Goal: Task Accomplishment & Management: Use online tool/utility

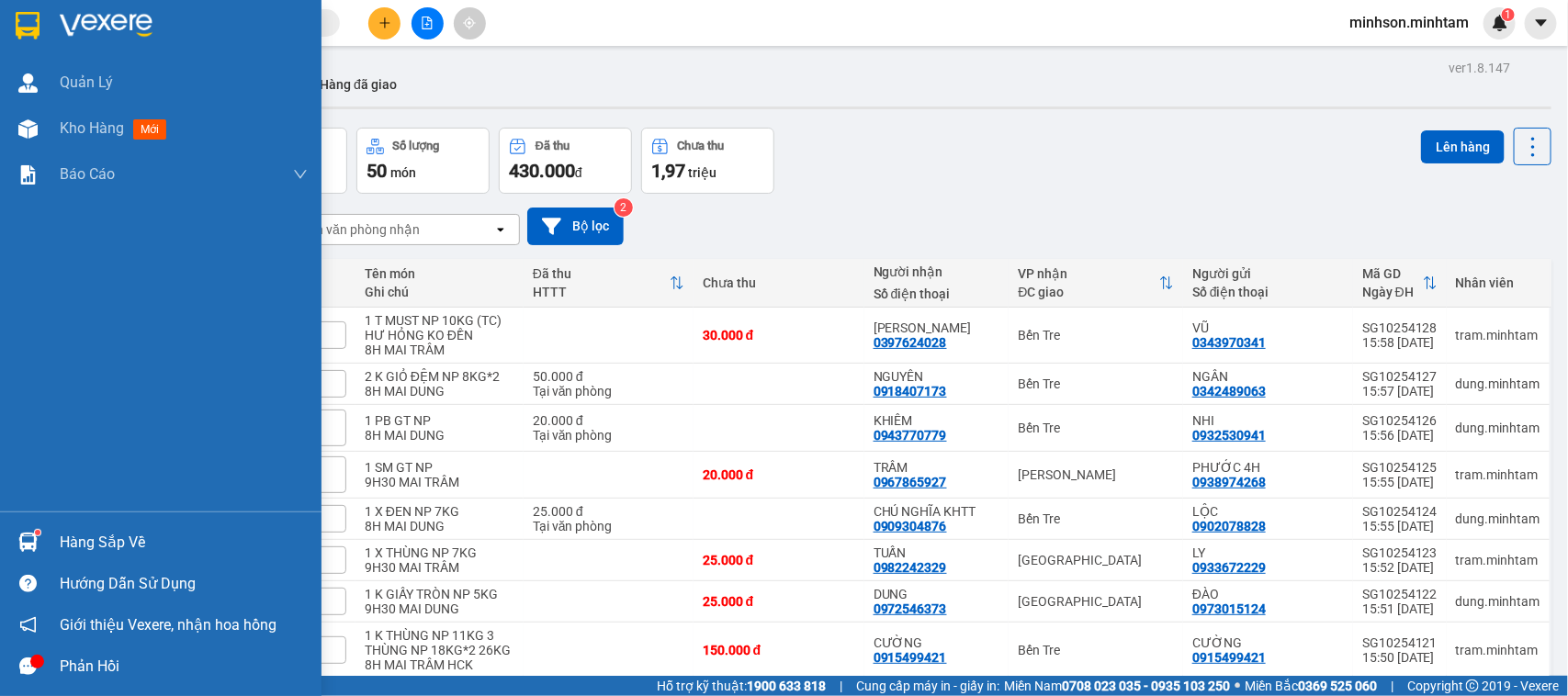
scroll to position [207, 0]
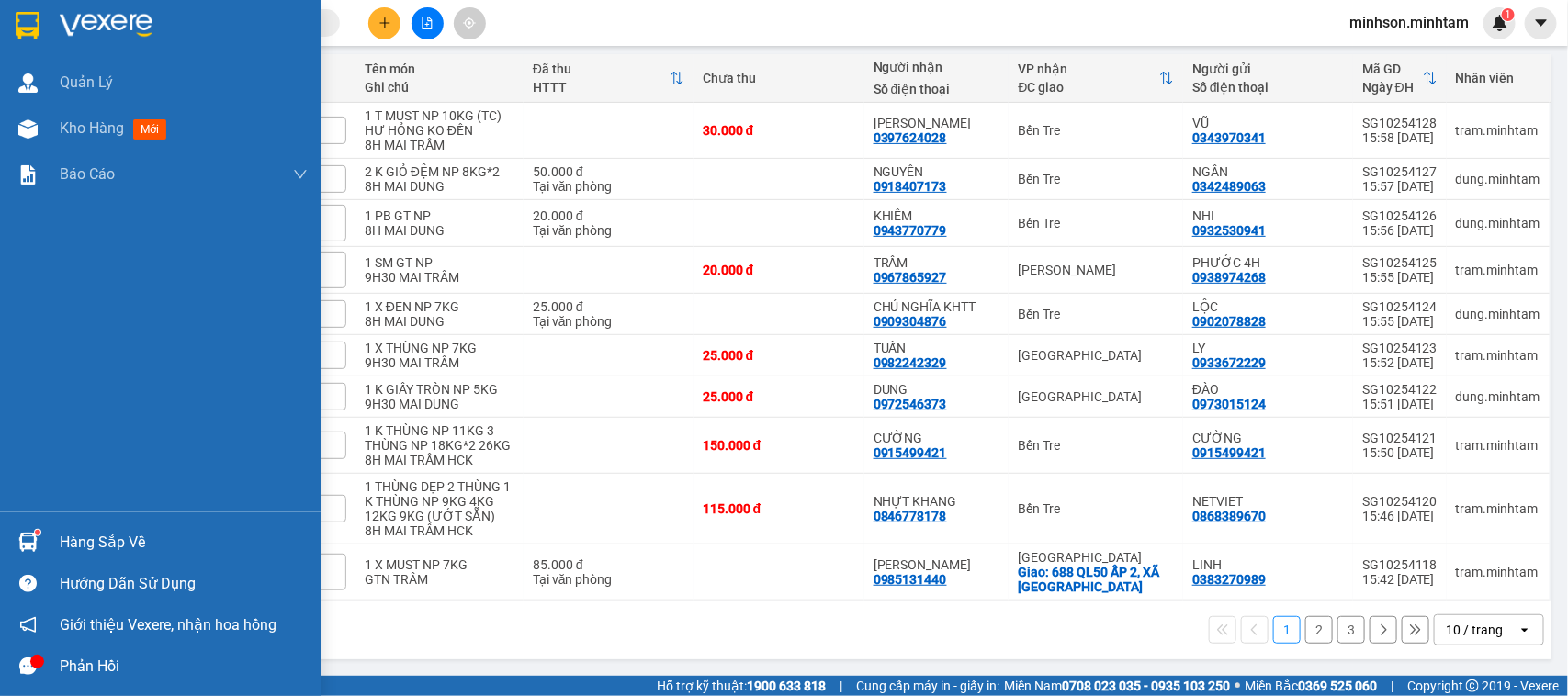
click at [66, 538] on div "Hàng sắp về" at bounding box center [183, 542] width 248 height 27
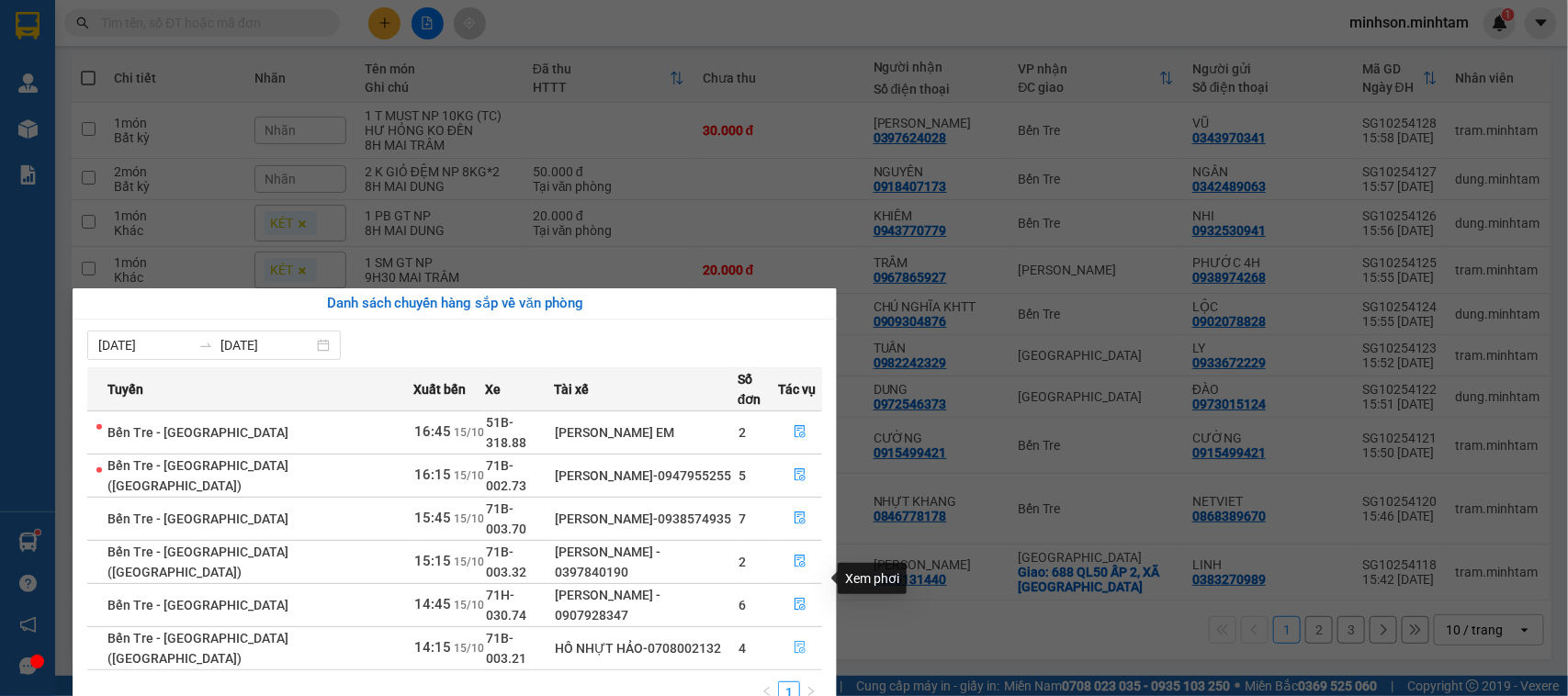
click at [805, 634] on button "button" at bounding box center [800, 648] width 42 height 29
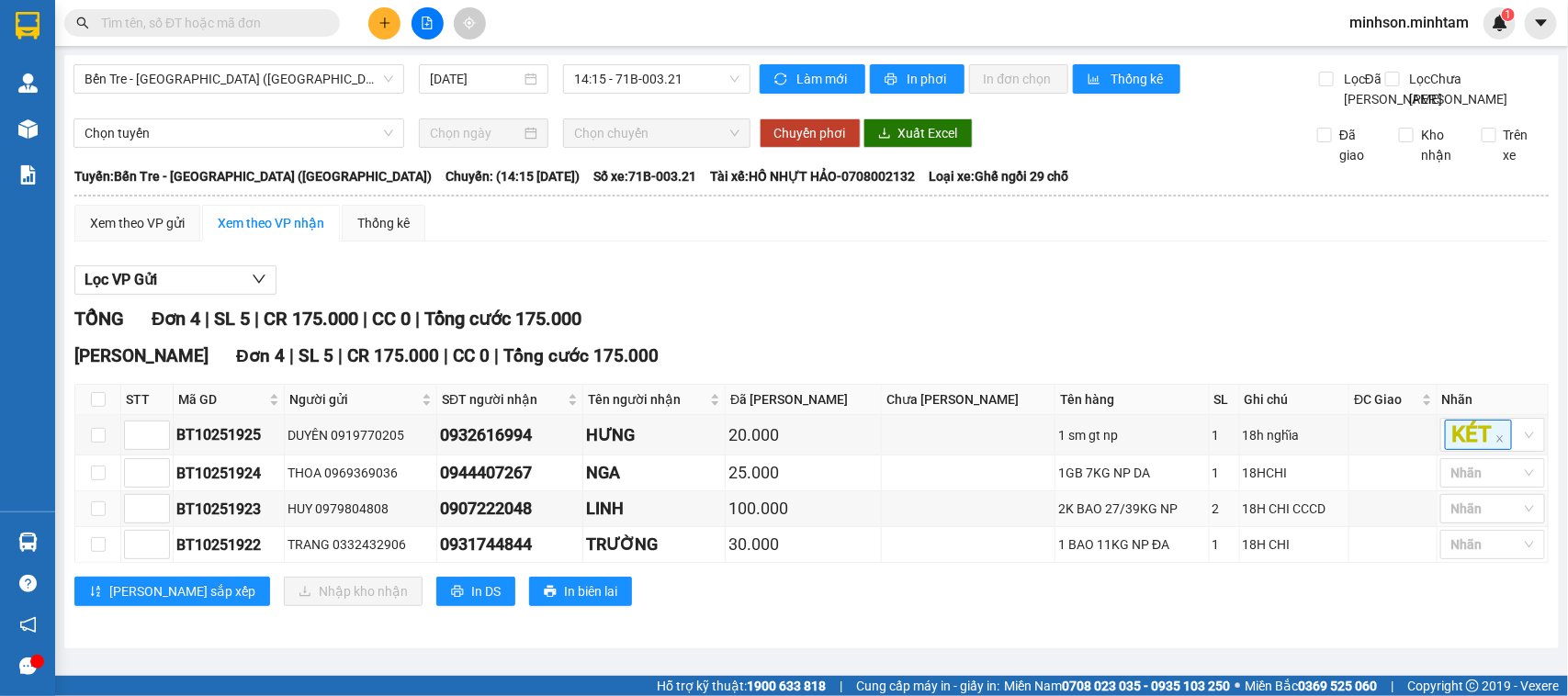
scroll to position [27, 0]
click at [103, 480] on input "checkbox" at bounding box center [97, 472] width 15 height 15
checkbox input "true"
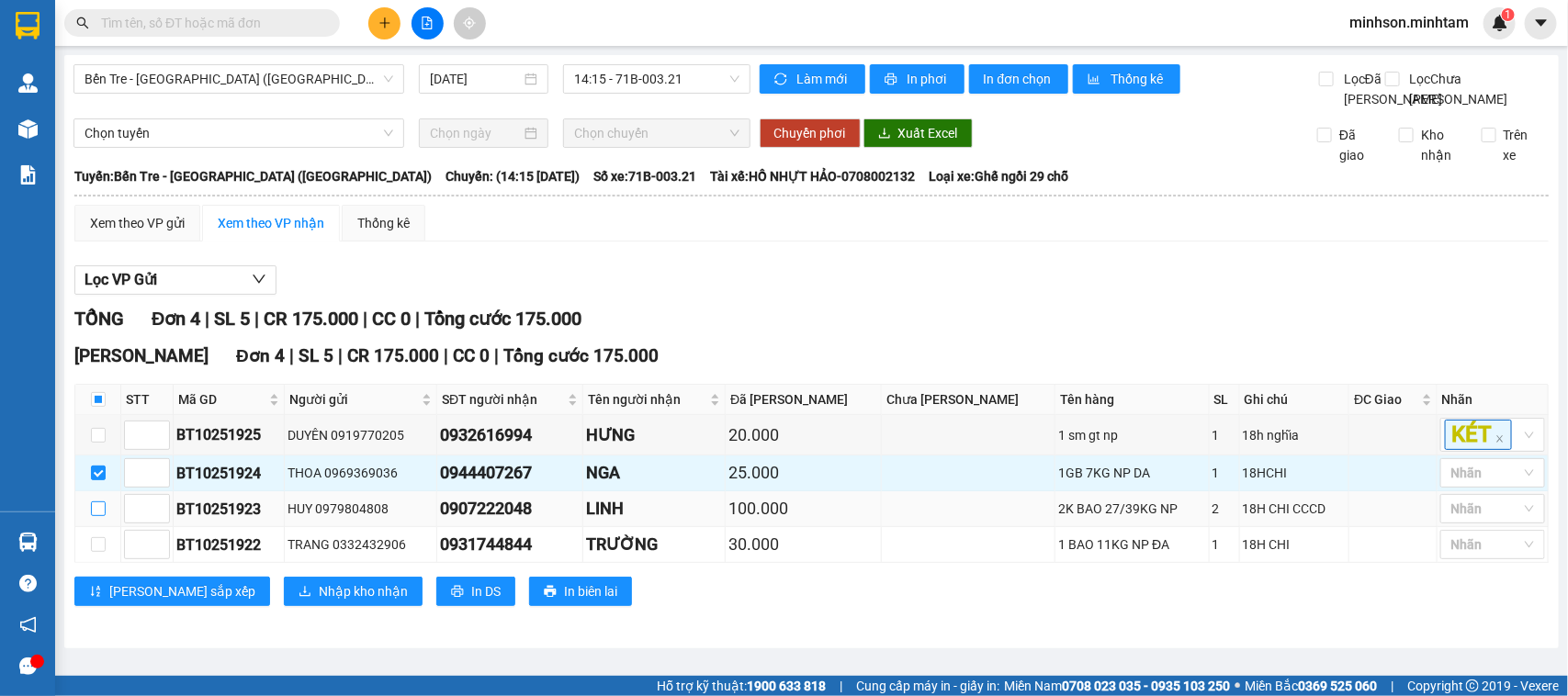
click at [98, 516] on input "checkbox" at bounding box center [97, 508] width 15 height 15
checkbox input "true"
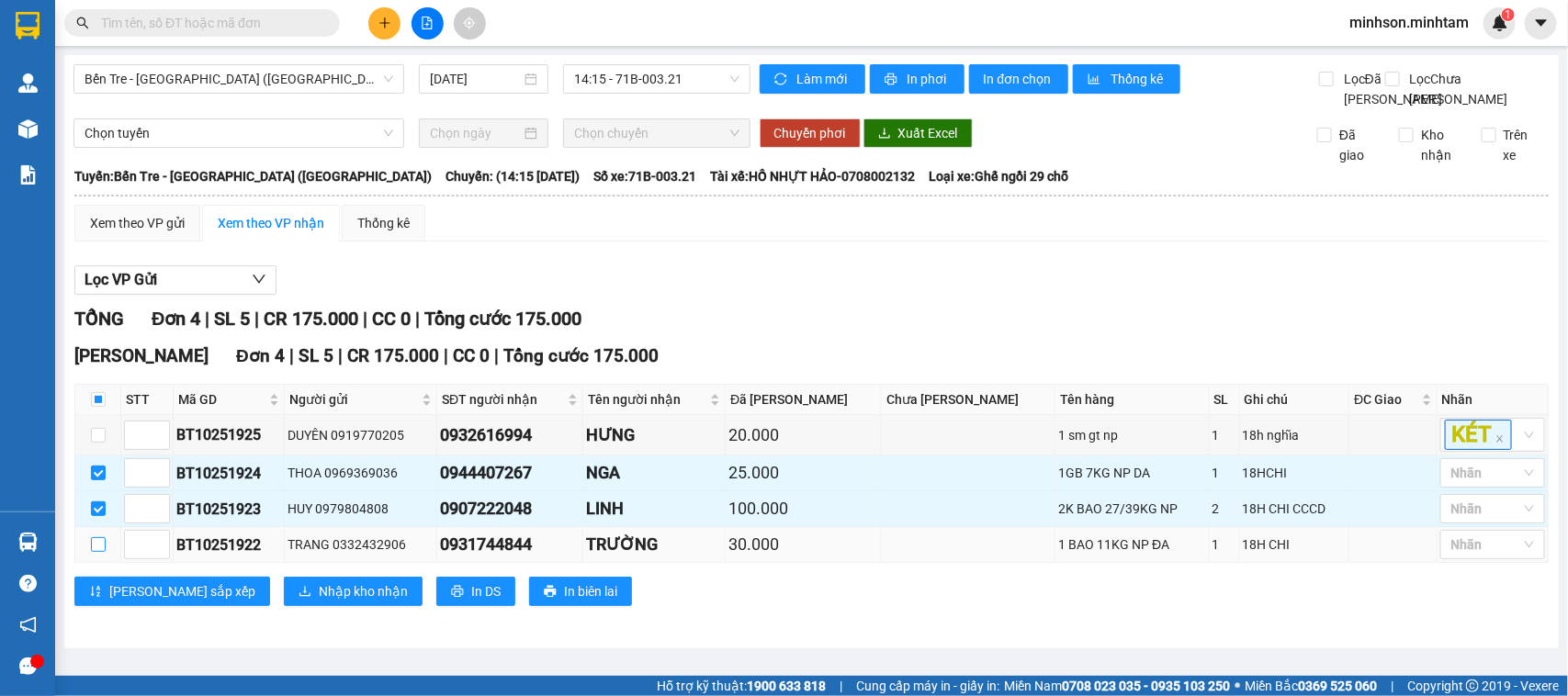
click at [97, 552] on input "checkbox" at bounding box center [97, 544] width 15 height 15
checkbox input "true"
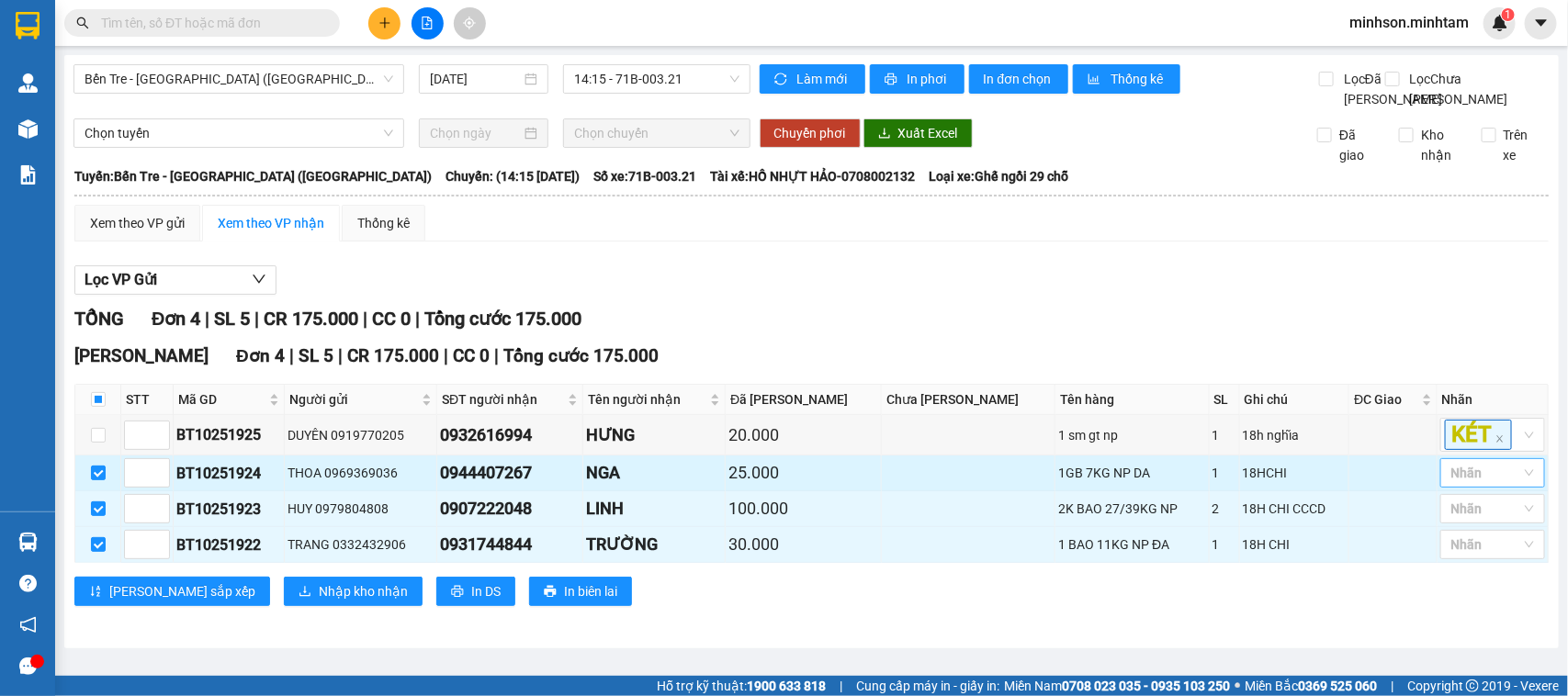
click at [1502, 488] on div "Nhãn" at bounding box center [1493, 473] width 105 height 29
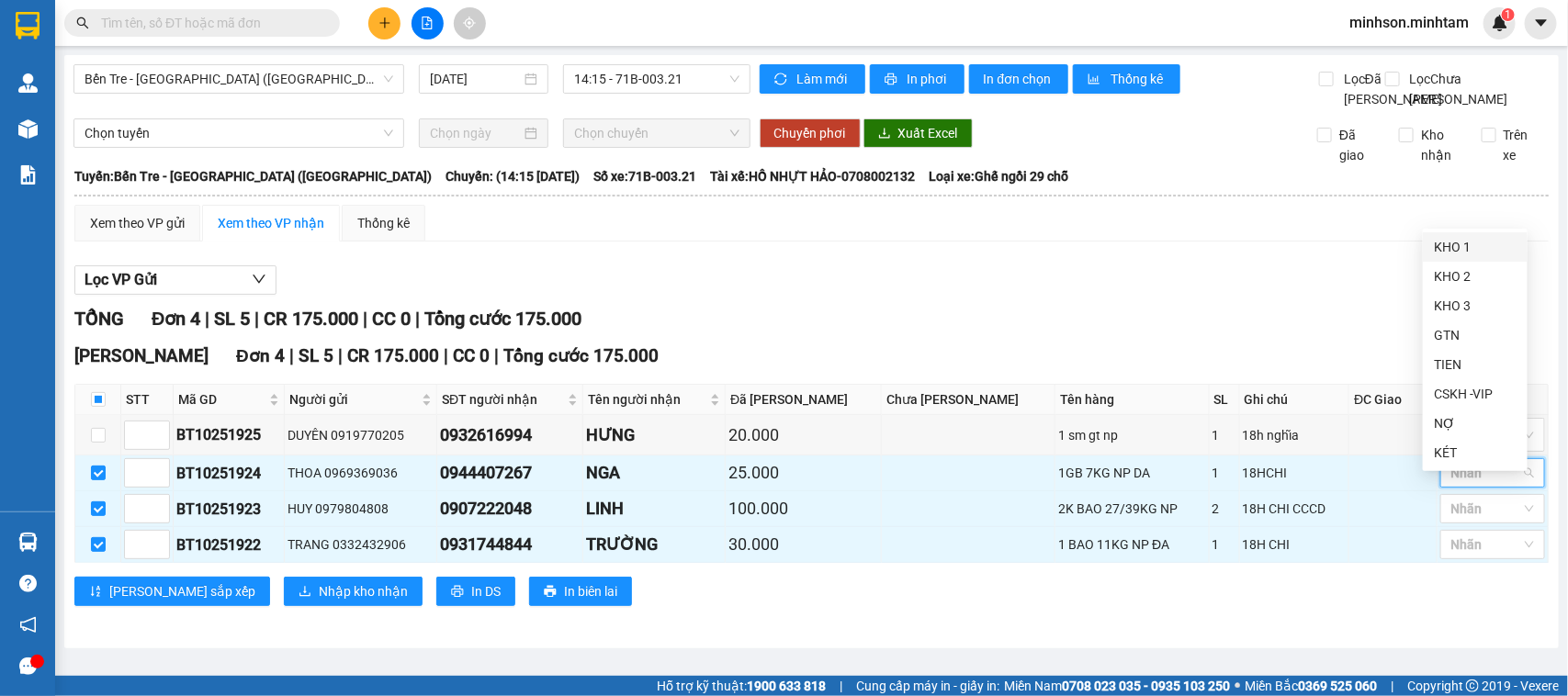
click at [1480, 243] on div "KHO 1" at bounding box center [1475, 246] width 83 height 20
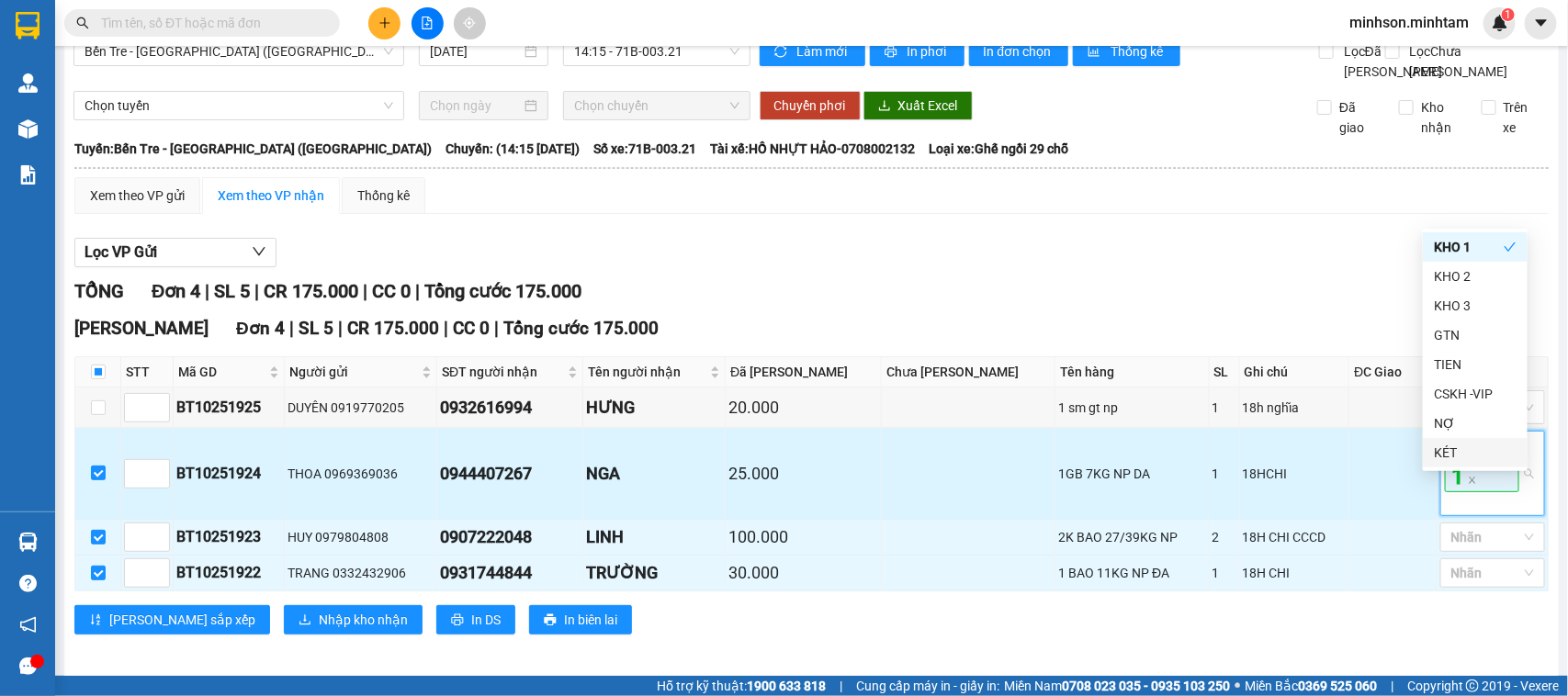
click at [1463, 485] on span "KHO 1" at bounding box center [1481, 461] width 74 height 58
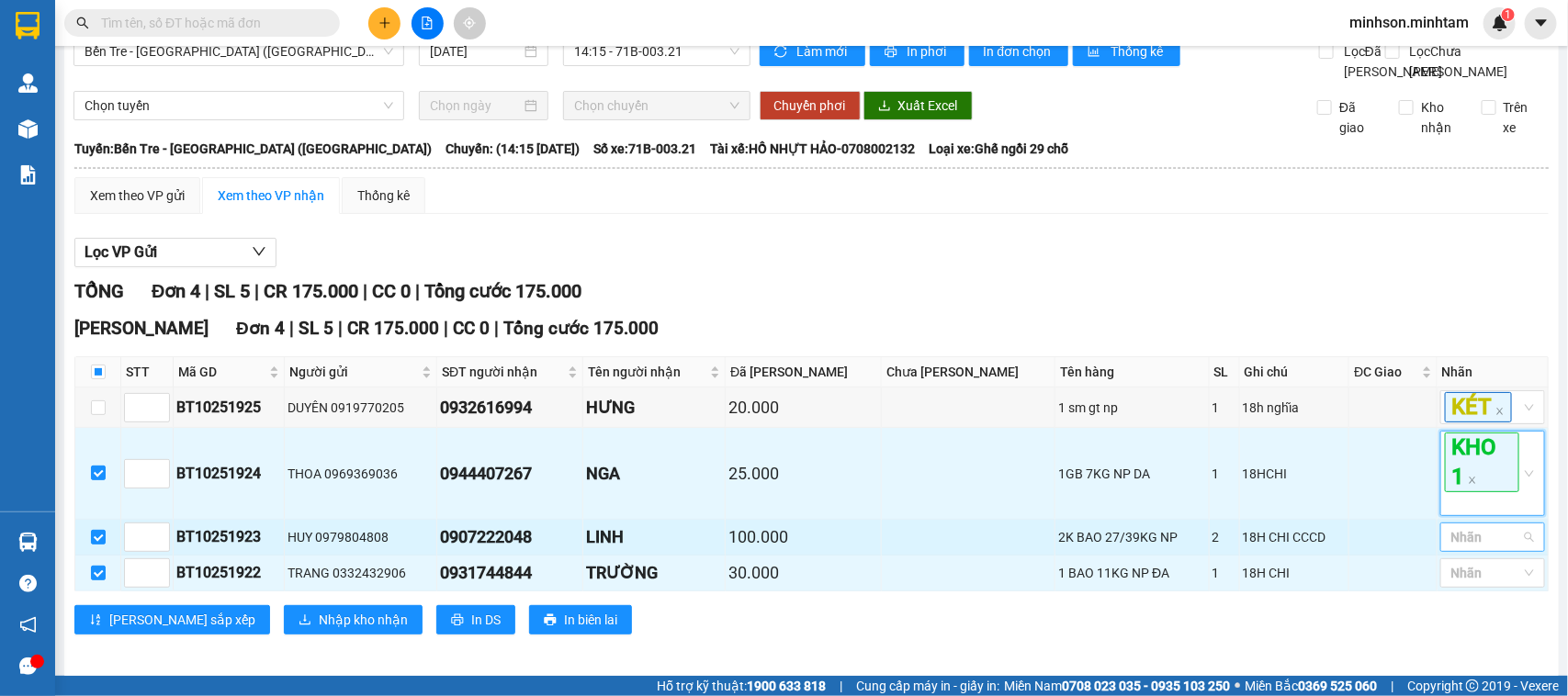
click at [1463, 548] on div at bounding box center [1482, 536] width 77 height 22
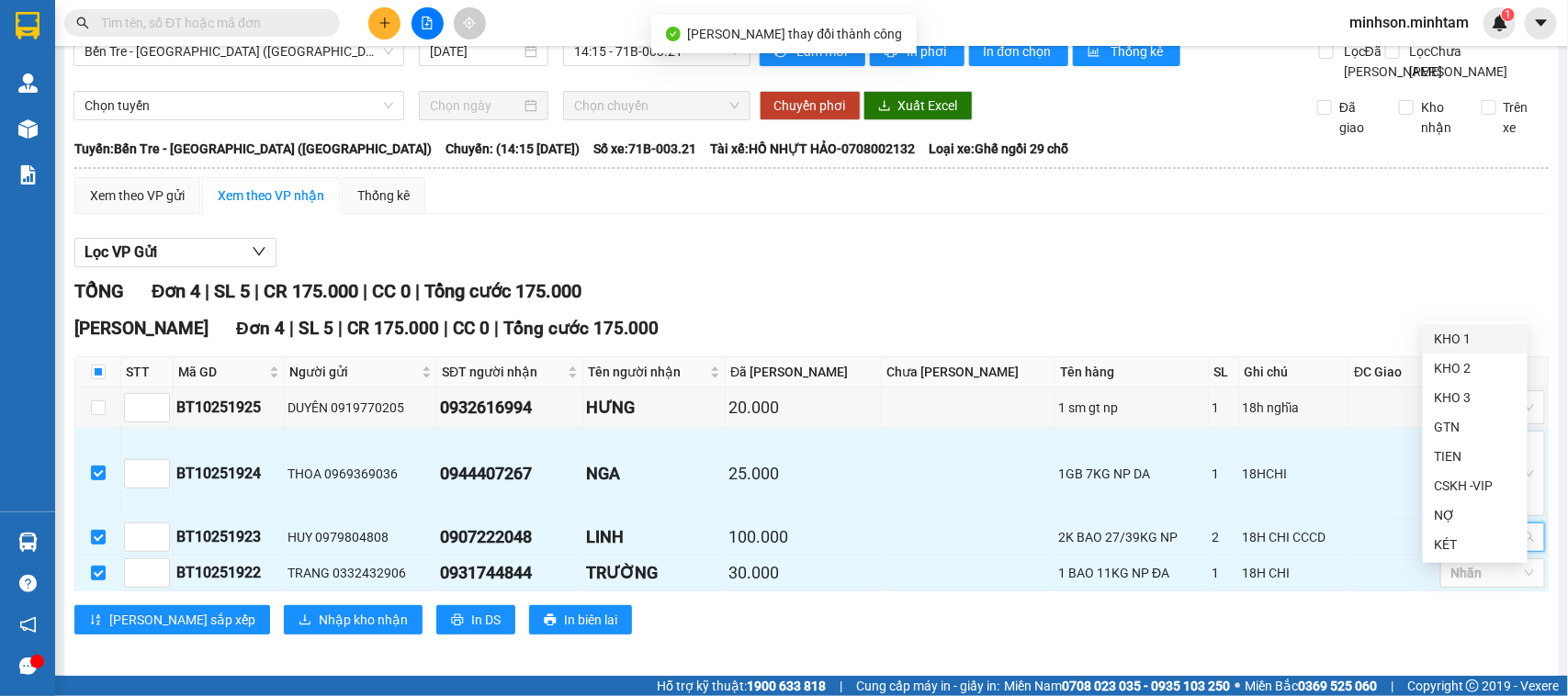
click at [1470, 343] on div "KHO 1" at bounding box center [1475, 339] width 83 height 20
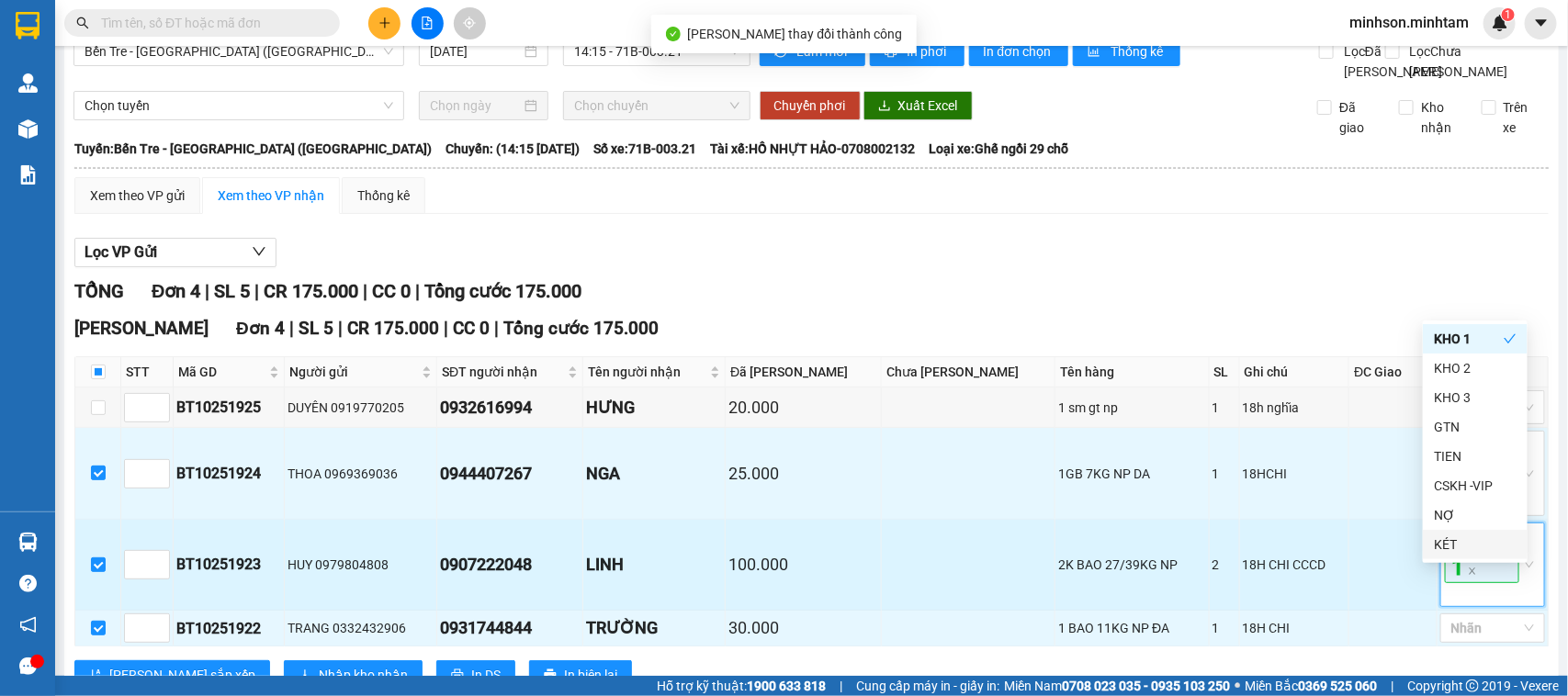
click at [1458, 580] on span "KHO 1" at bounding box center [1481, 554] width 74 height 58
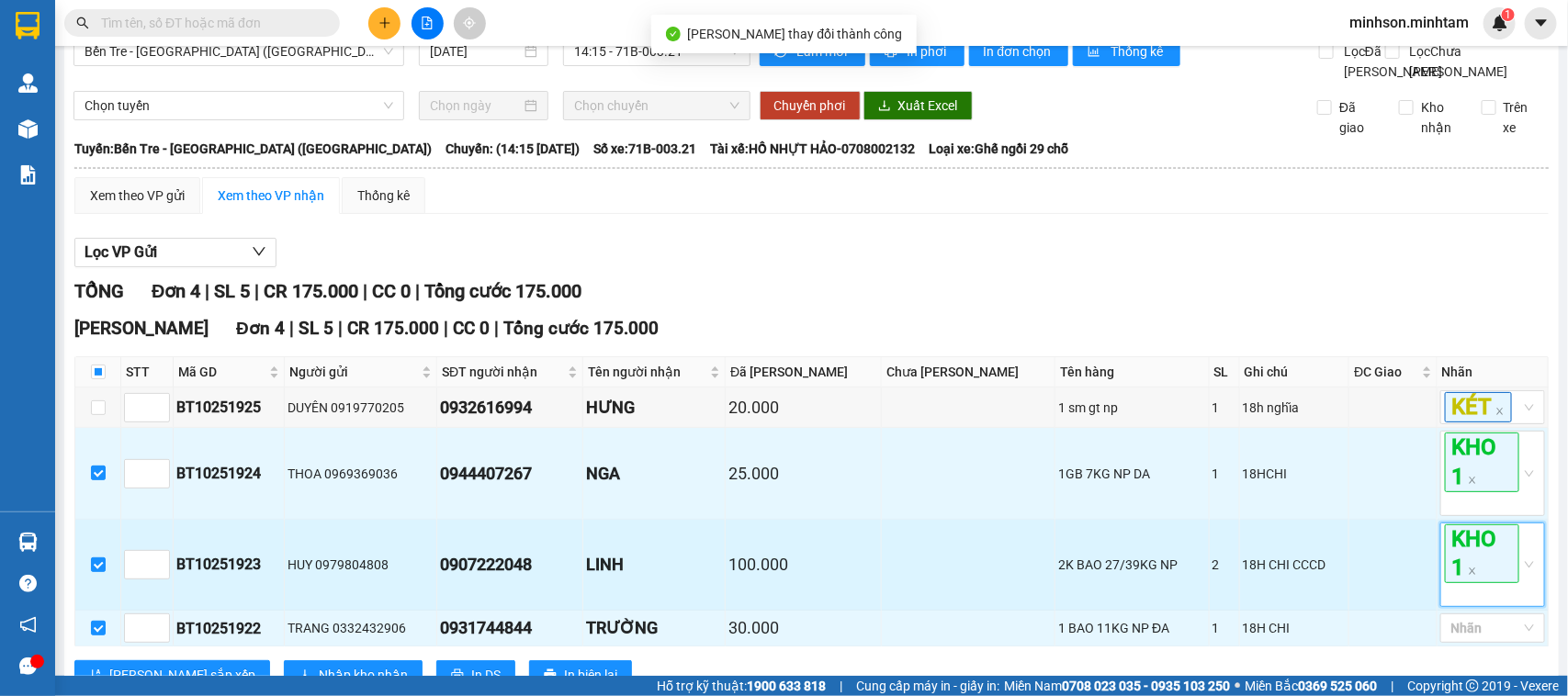
scroll to position [138, 0]
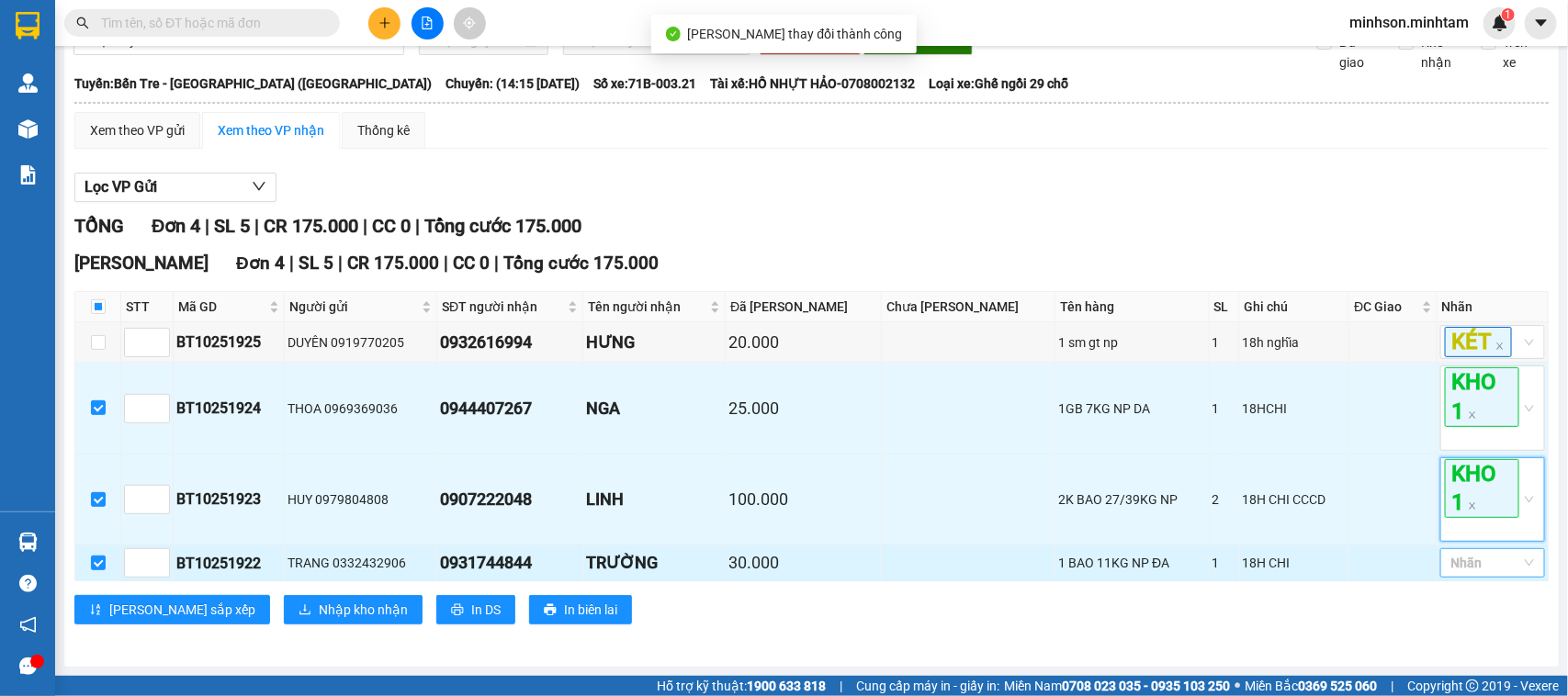
click at [1493, 572] on div at bounding box center [1482, 563] width 77 height 22
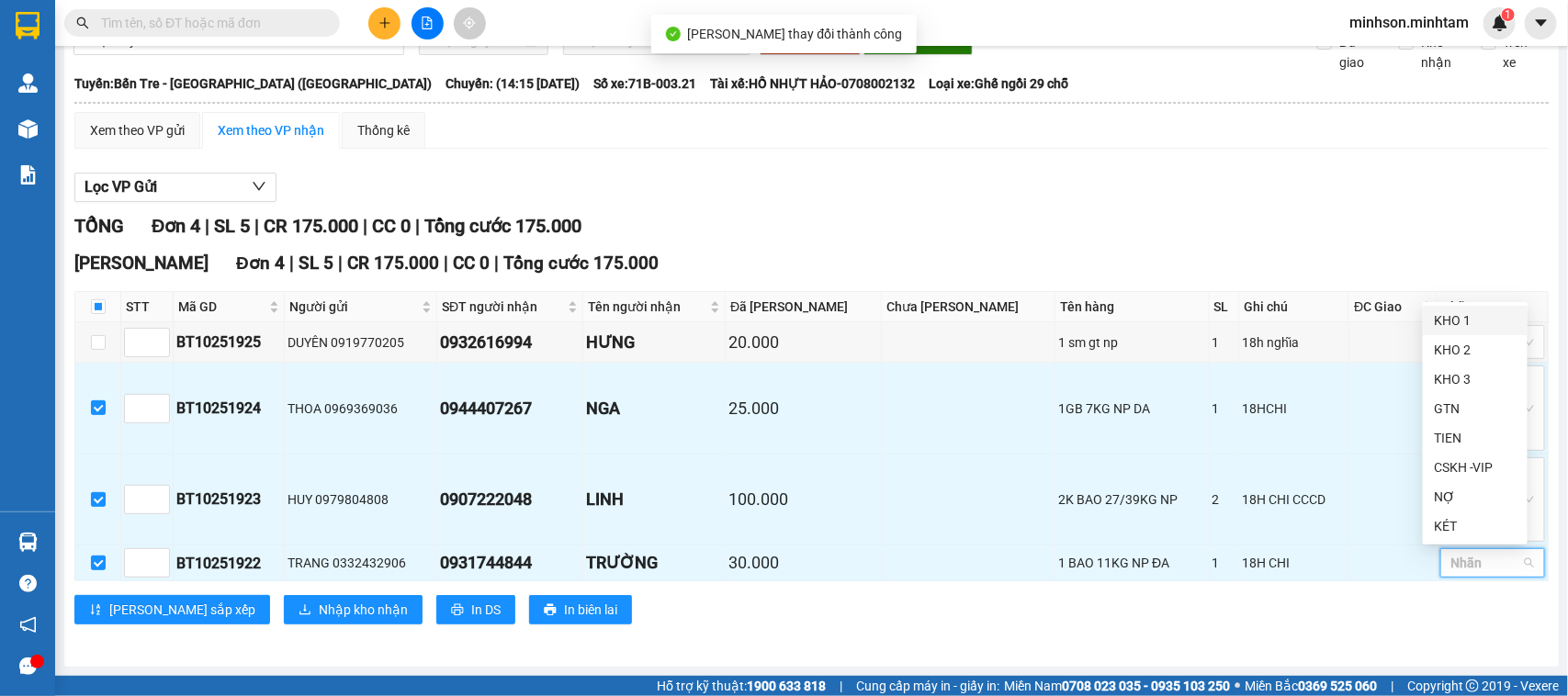
click at [1475, 317] on div "KHO 1" at bounding box center [1475, 320] width 83 height 20
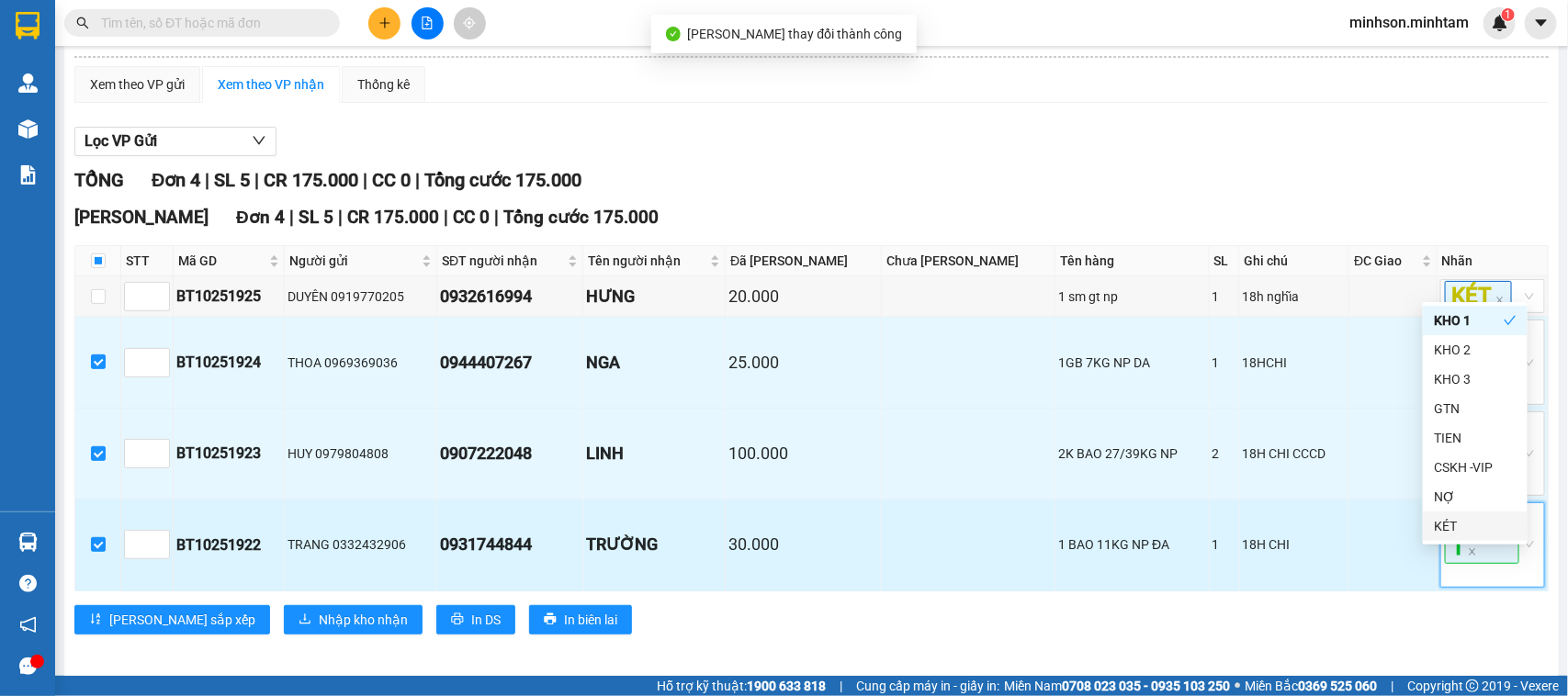
click at [1462, 563] on span "KHO 1" at bounding box center [1481, 533] width 74 height 58
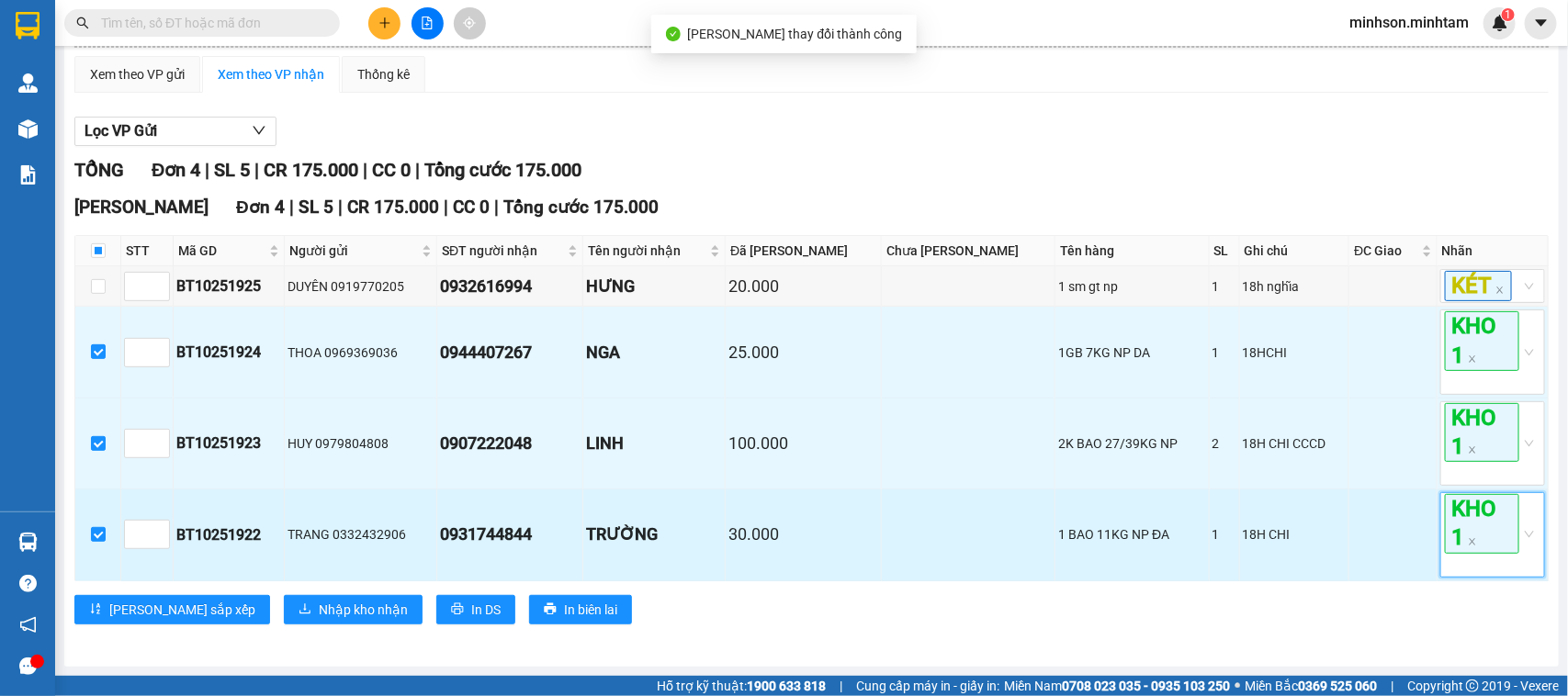
scroll to position [195, 0]
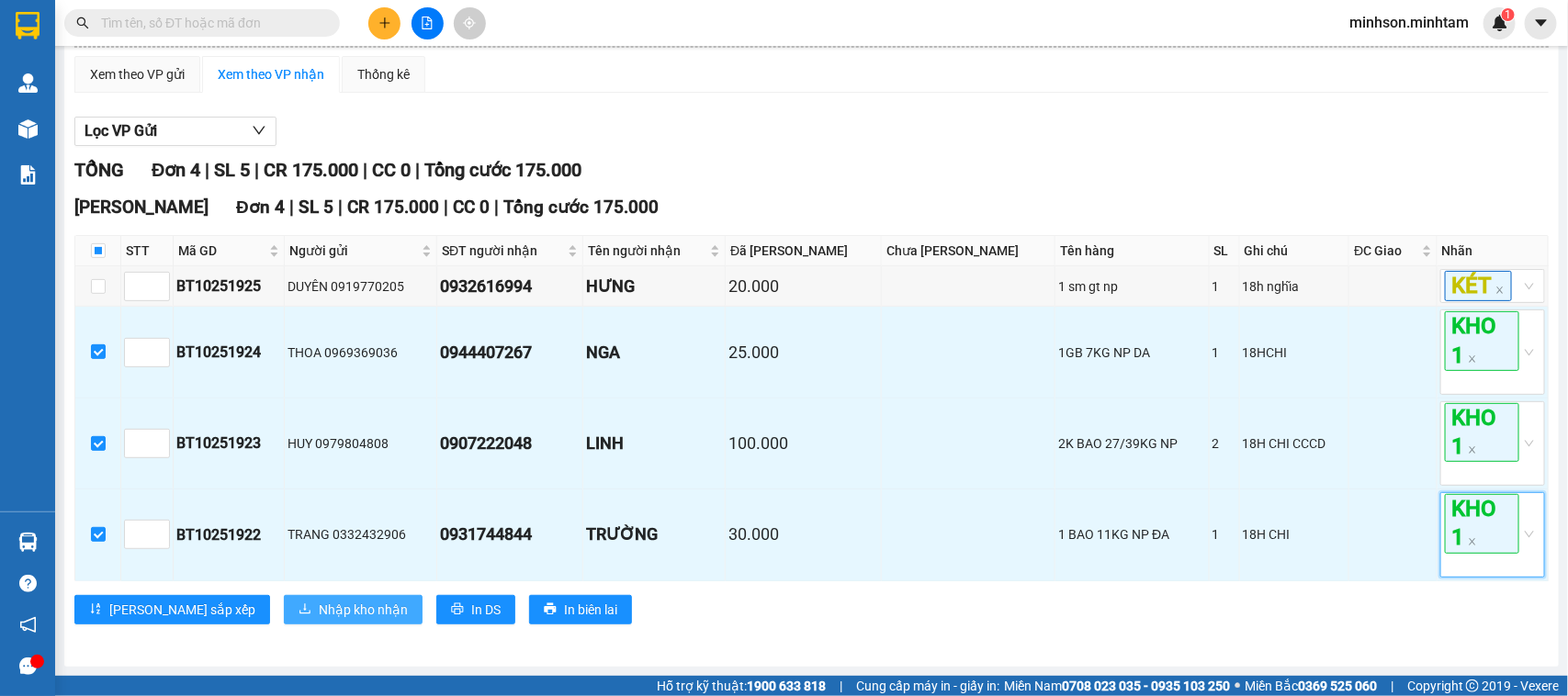
click at [318, 611] on span "Nhập kho nhận" at bounding box center [362, 609] width 89 height 20
click at [294, 599] on button "Nhập kho nhận" at bounding box center [353, 609] width 138 height 29
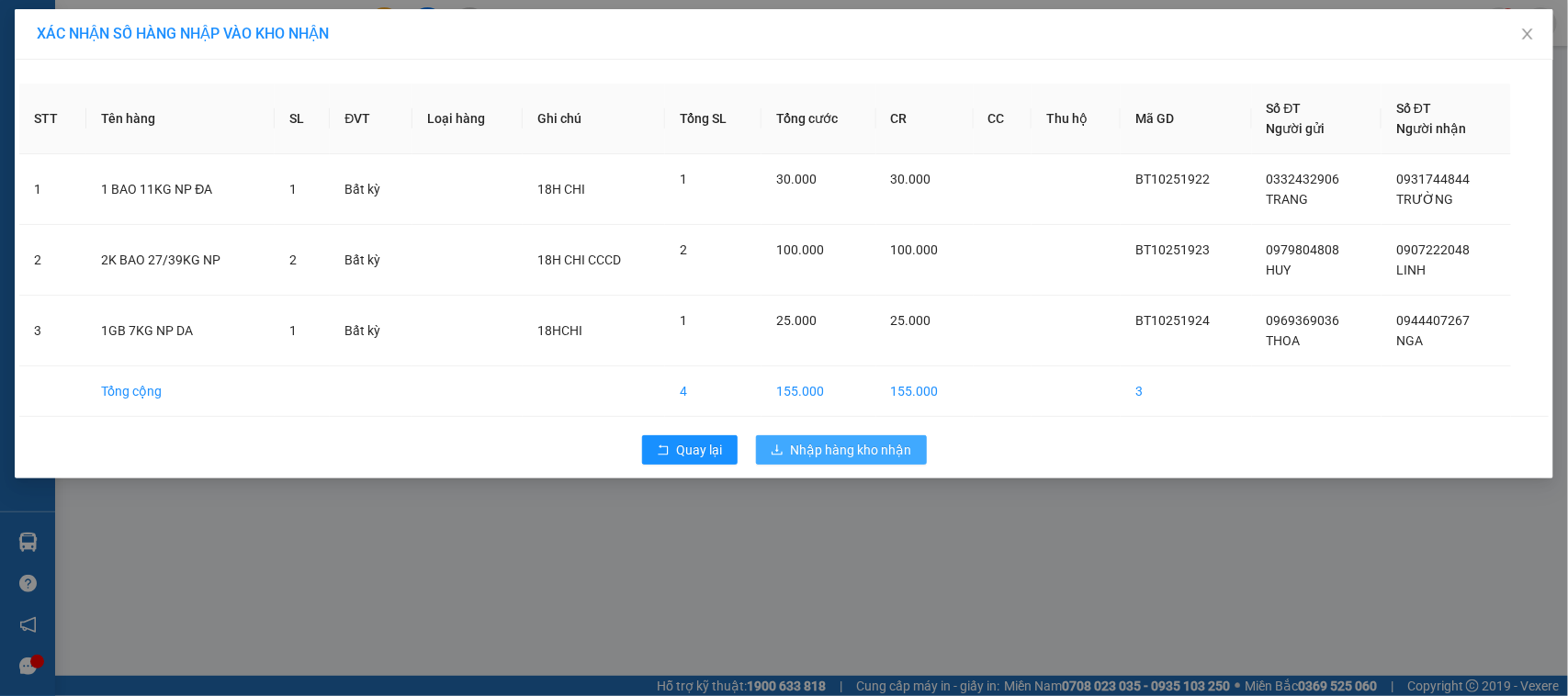
click at [856, 442] on span "Nhập hàng kho nhận" at bounding box center [851, 450] width 121 height 20
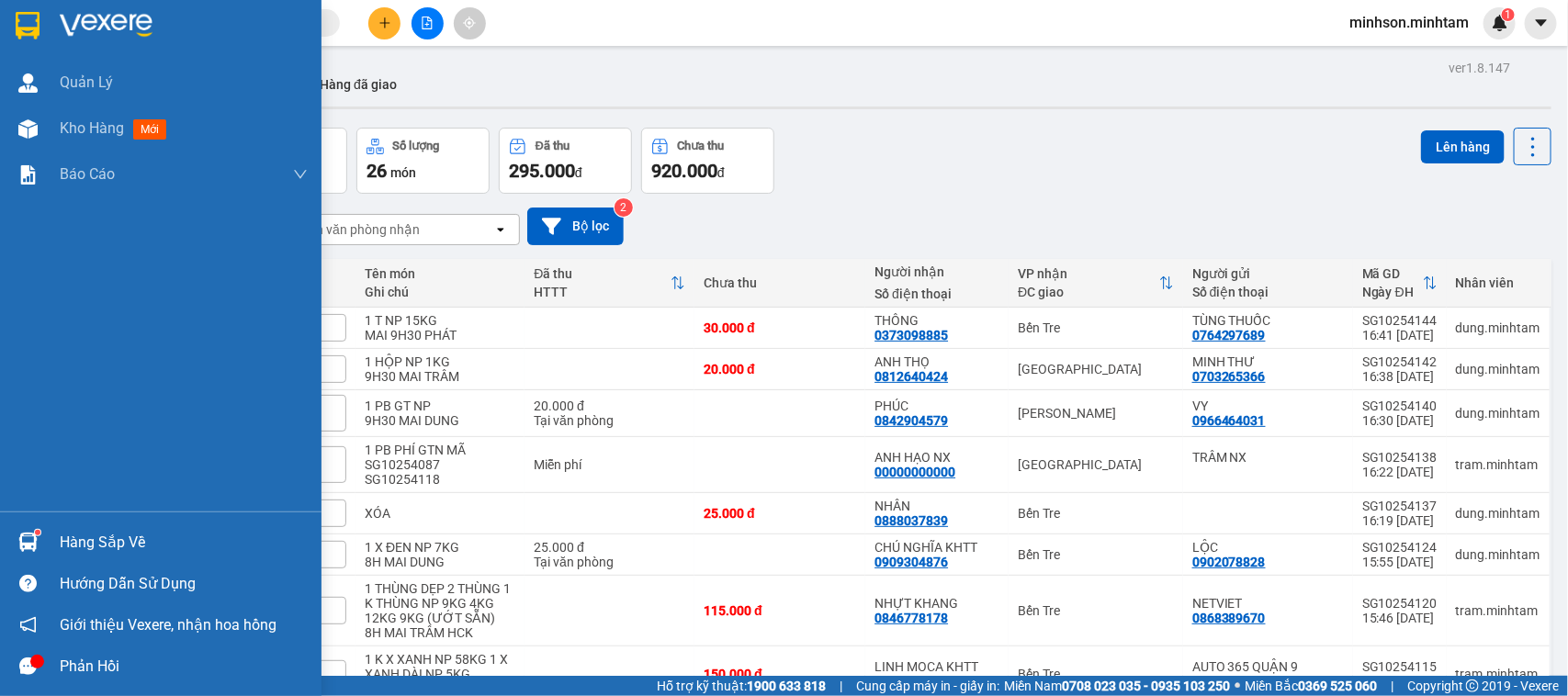
click at [98, 549] on div "Hàng sắp về" at bounding box center [183, 542] width 248 height 27
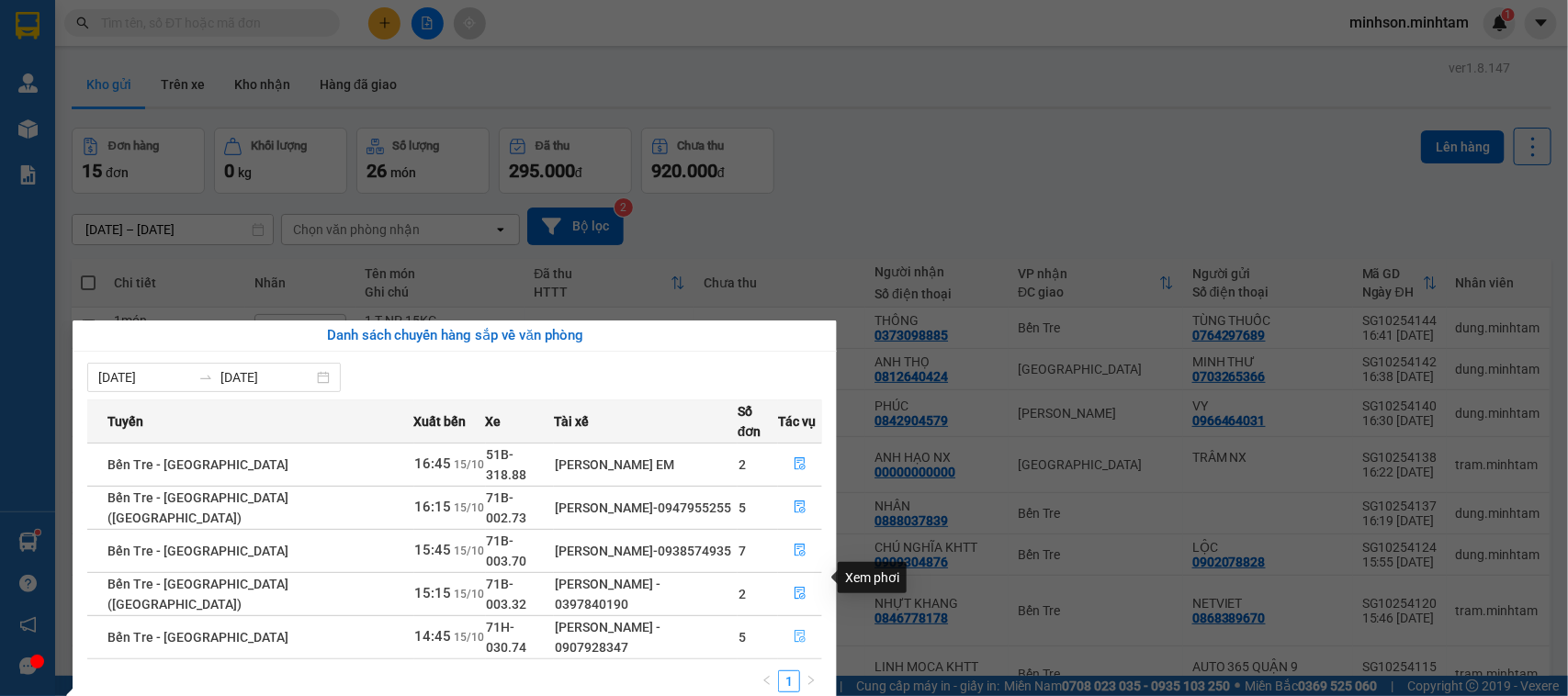
click at [795, 630] on icon "file-done" at bounding box center [800, 636] width 11 height 13
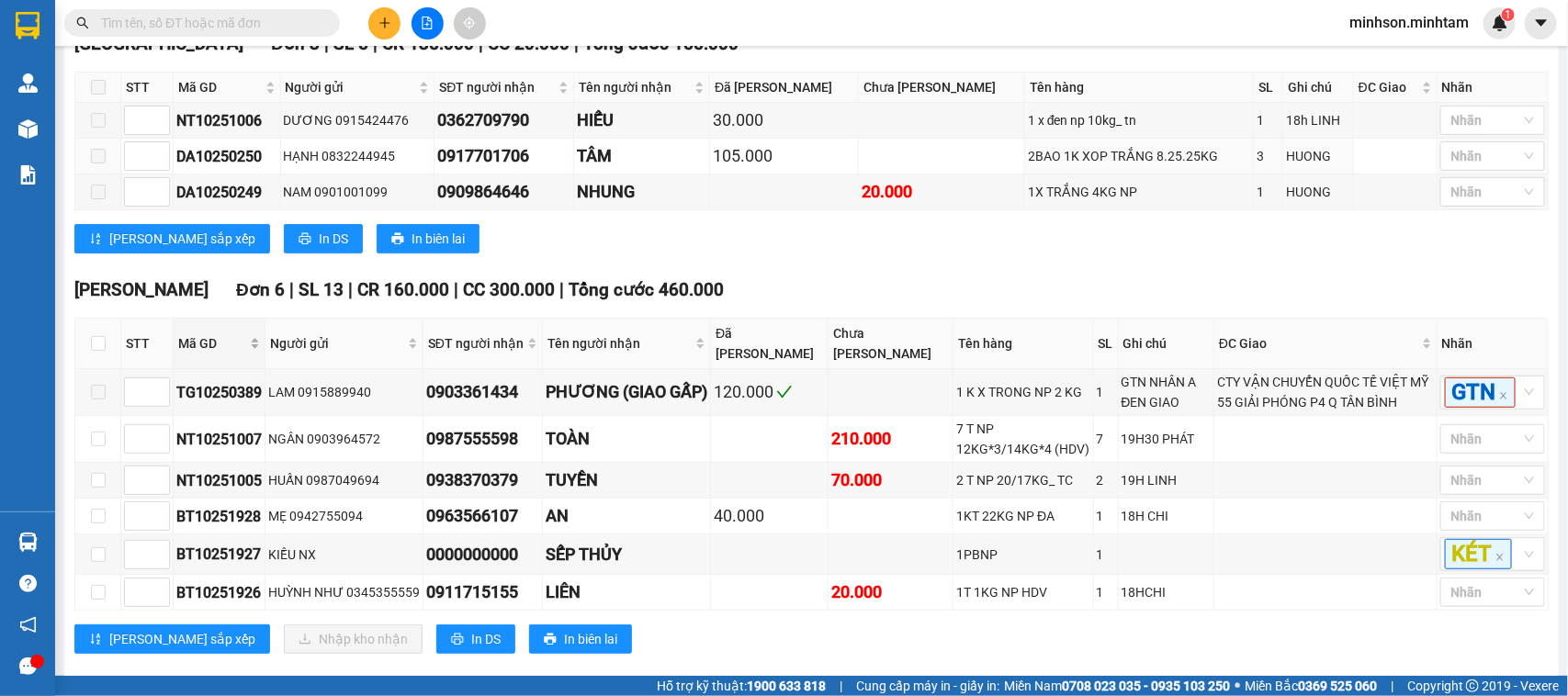
scroll to position [406, 0]
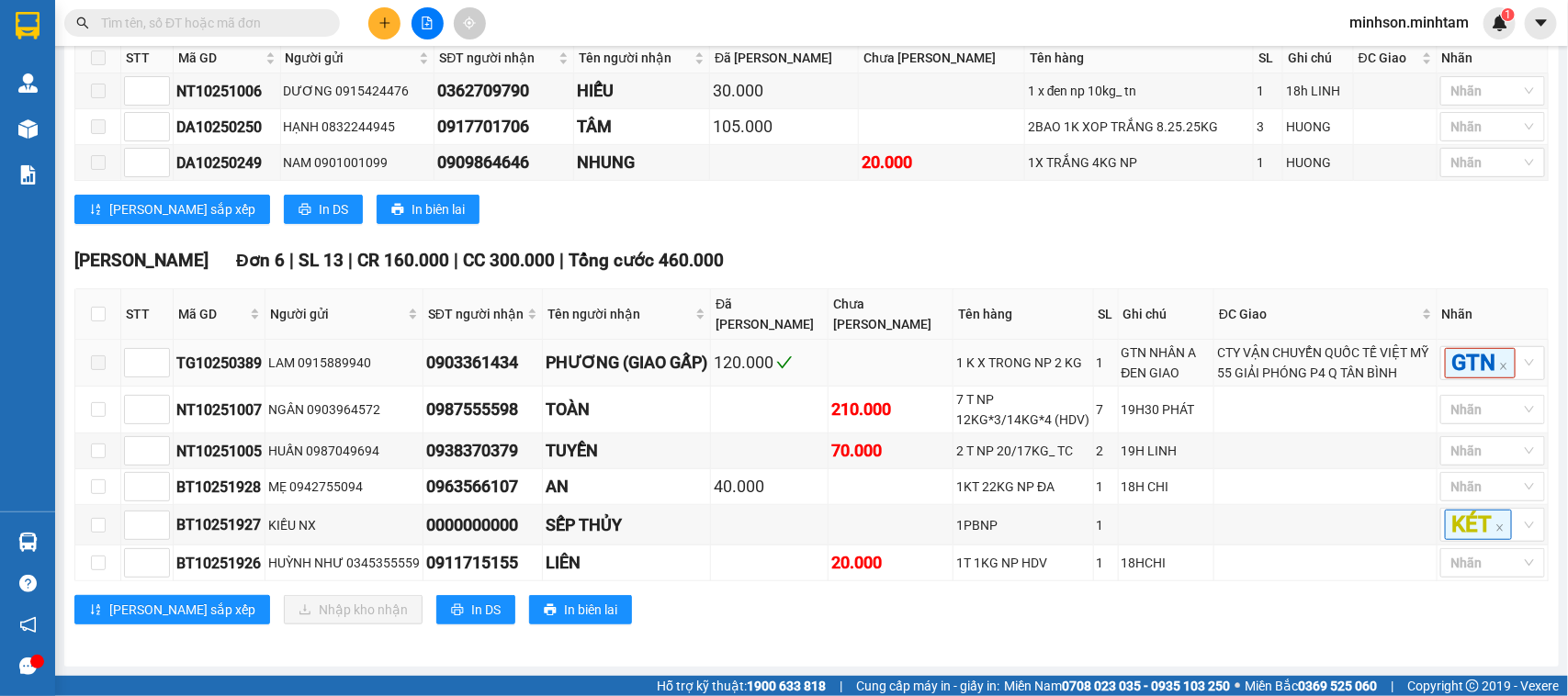
click at [97, 358] on span at bounding box center [97, 362] width 15 height 15
click at [98, 406] on input "checkbox" at bounding box center [97, 409] width 15 height 15
checkbox input "true"
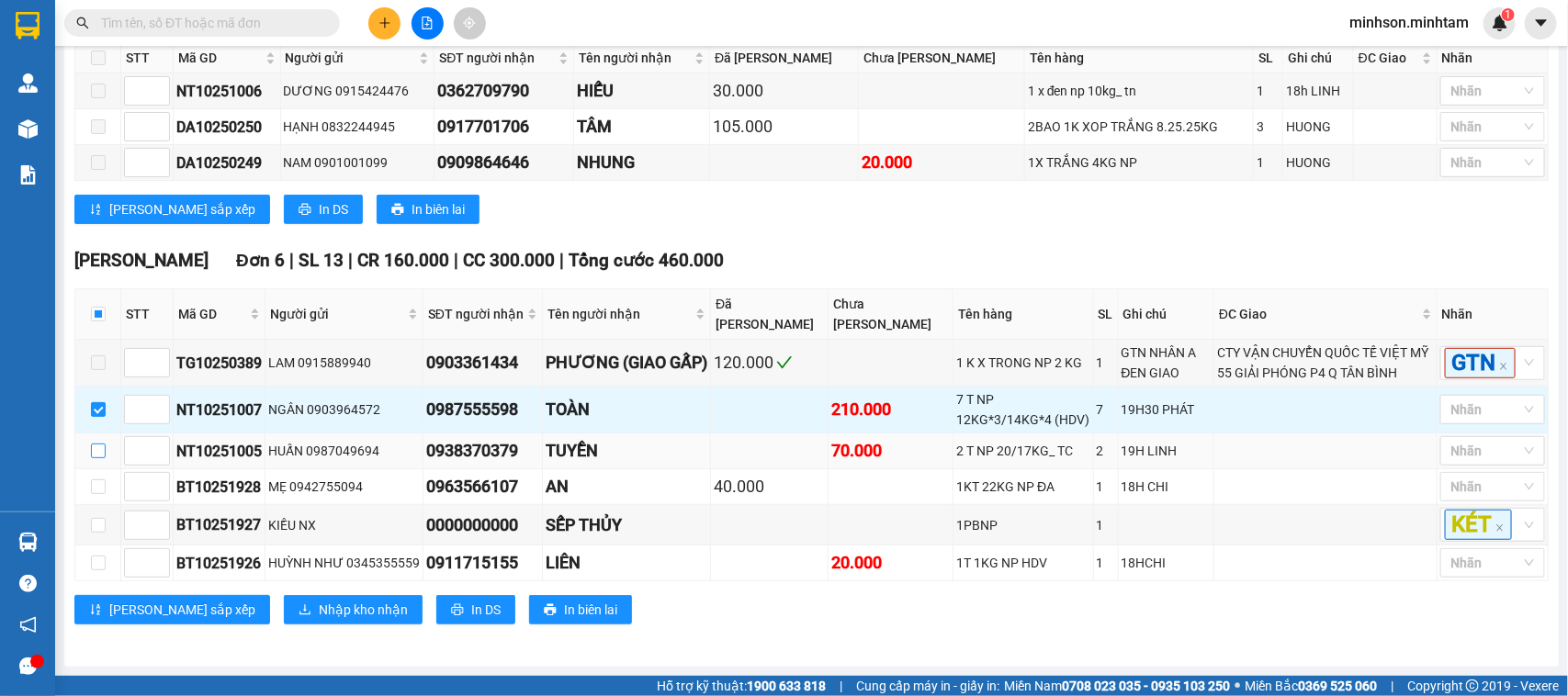
click at [98, 453] on input "checkbox" at bounding box center [97, 451] width 15 height 15
checkbox input "true"
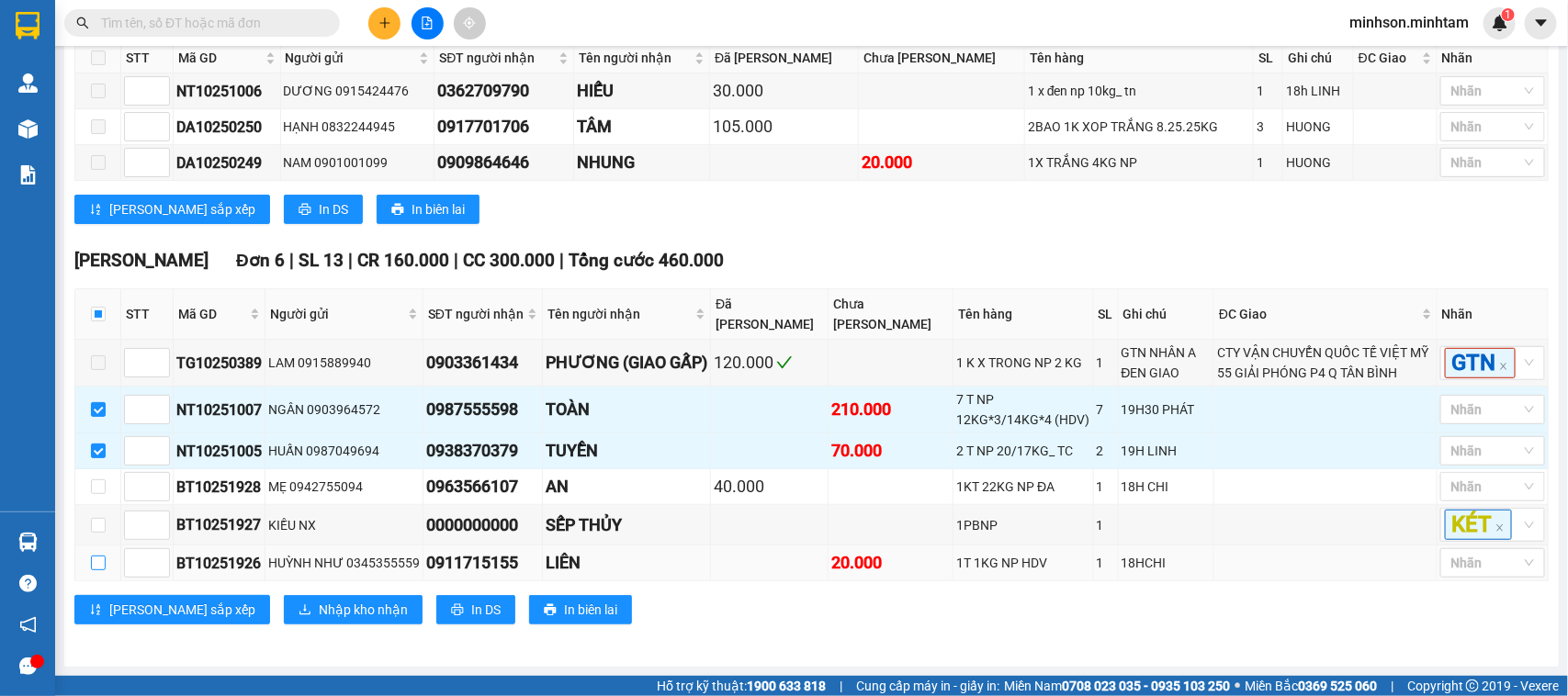
click at [104, 556] on input "checkbox" at bounding box center [97, 563] width 15 height 15
checkbox input "true"
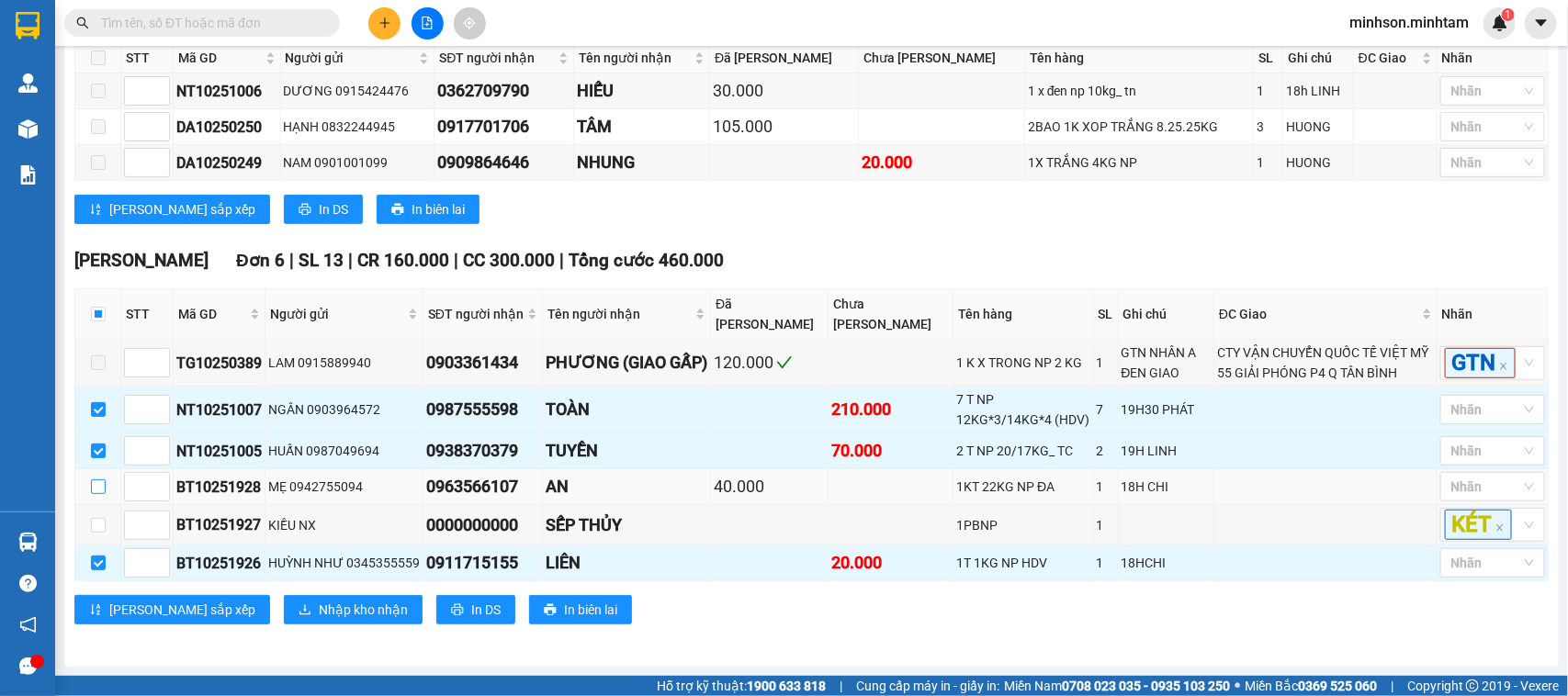
click at [102, 492] on input "checkbox" at bounding box center [97, 486] width 15 height 15
checkbox input "true"
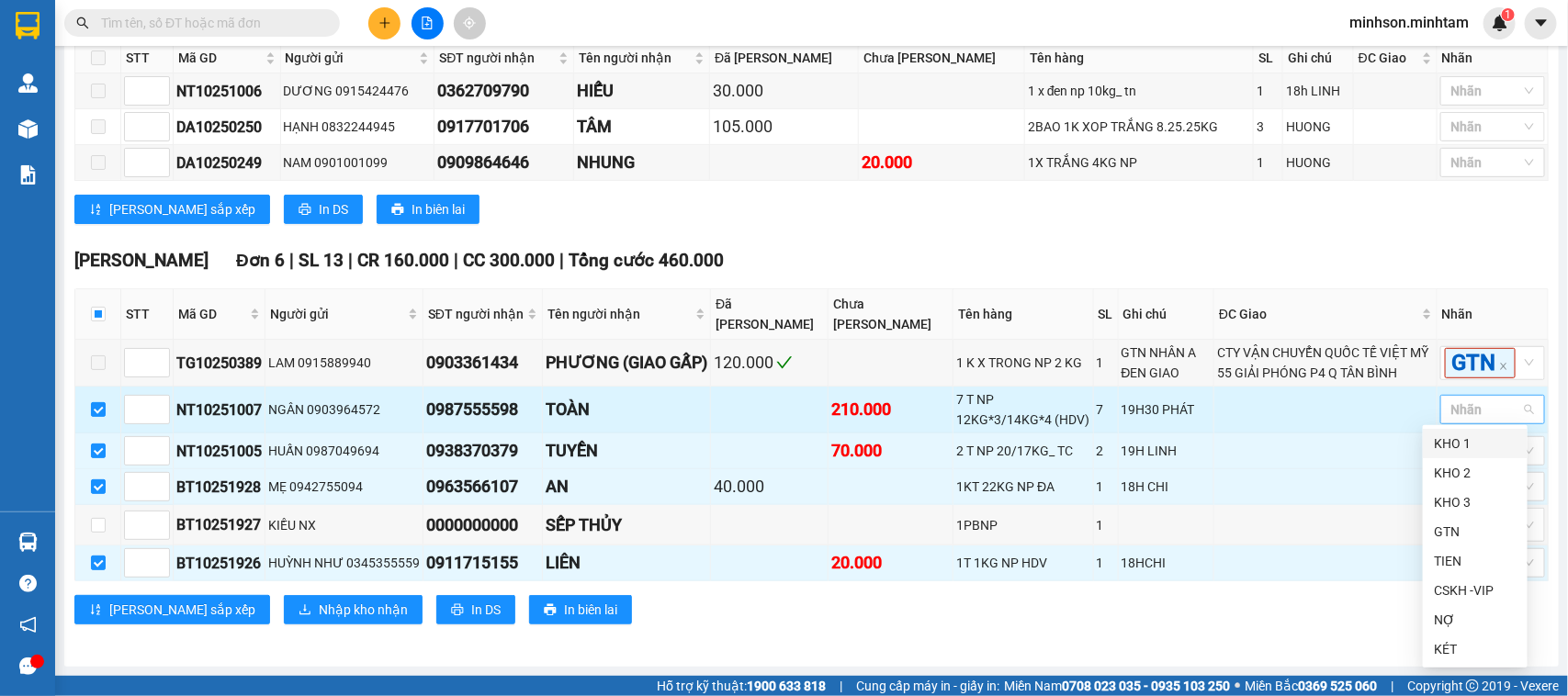
click at [1491, 400] on div at bounding box center [1482, 409] width 77 height 22
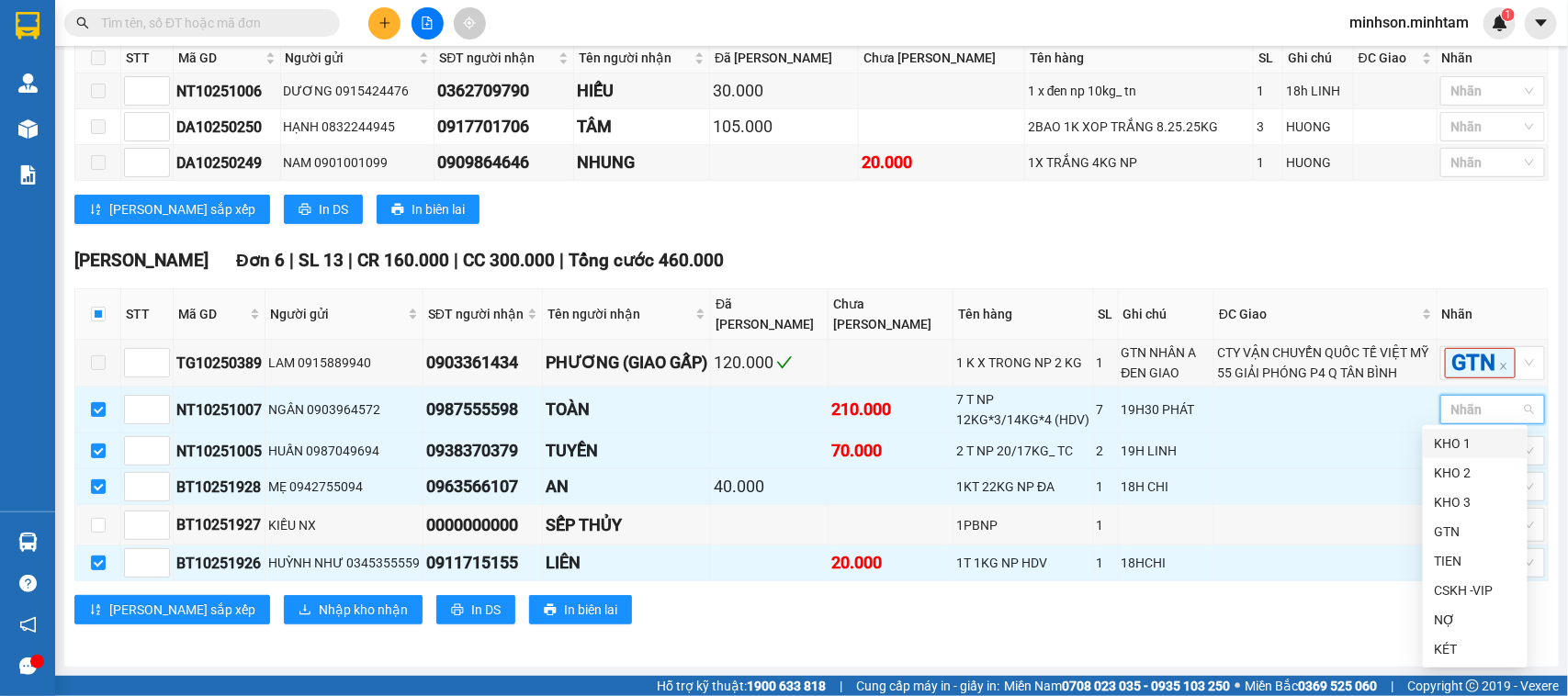
click at [1475, 429] on div "KHO 1" at bounding box center [1475, 443] width 105 height 29
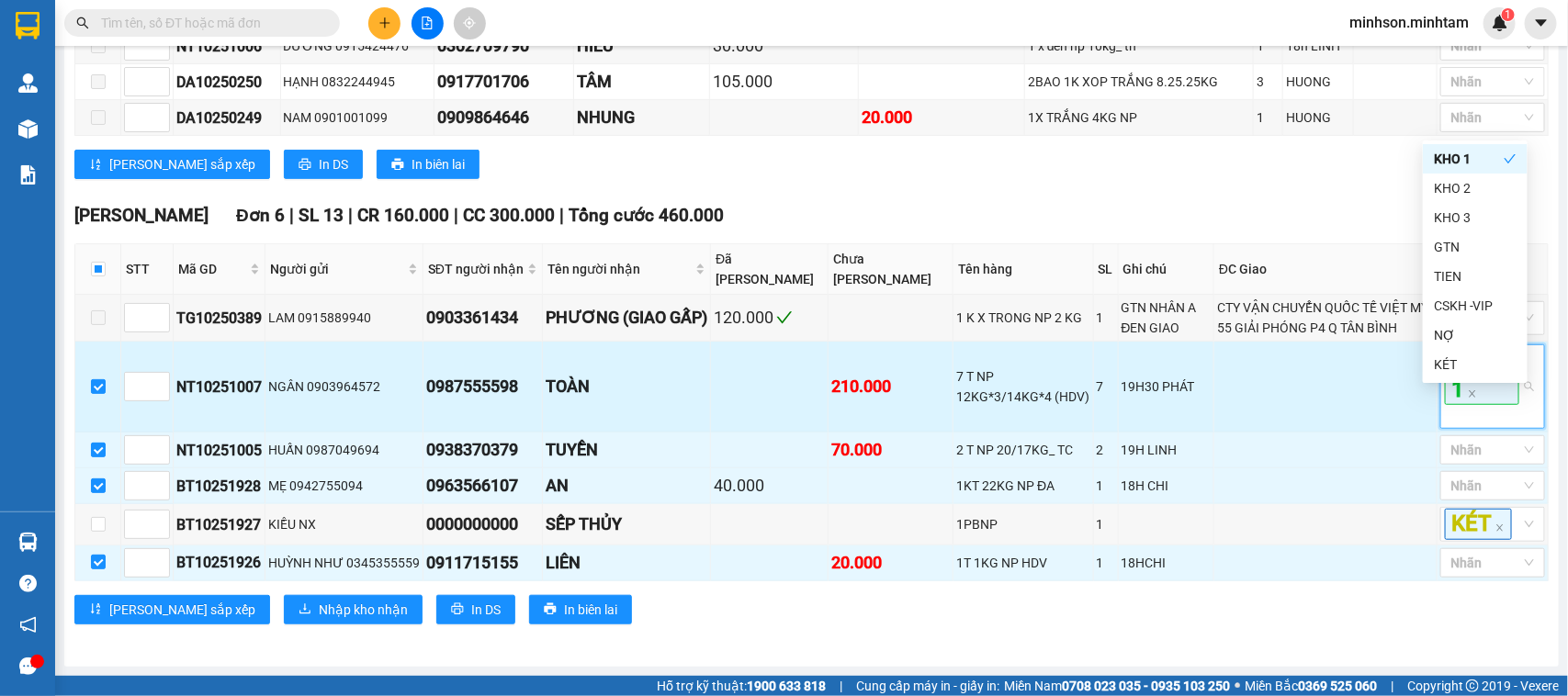
click at [1476, 405] on span "KHO 1" at bounding box center [1481, 376] width 74 height 58
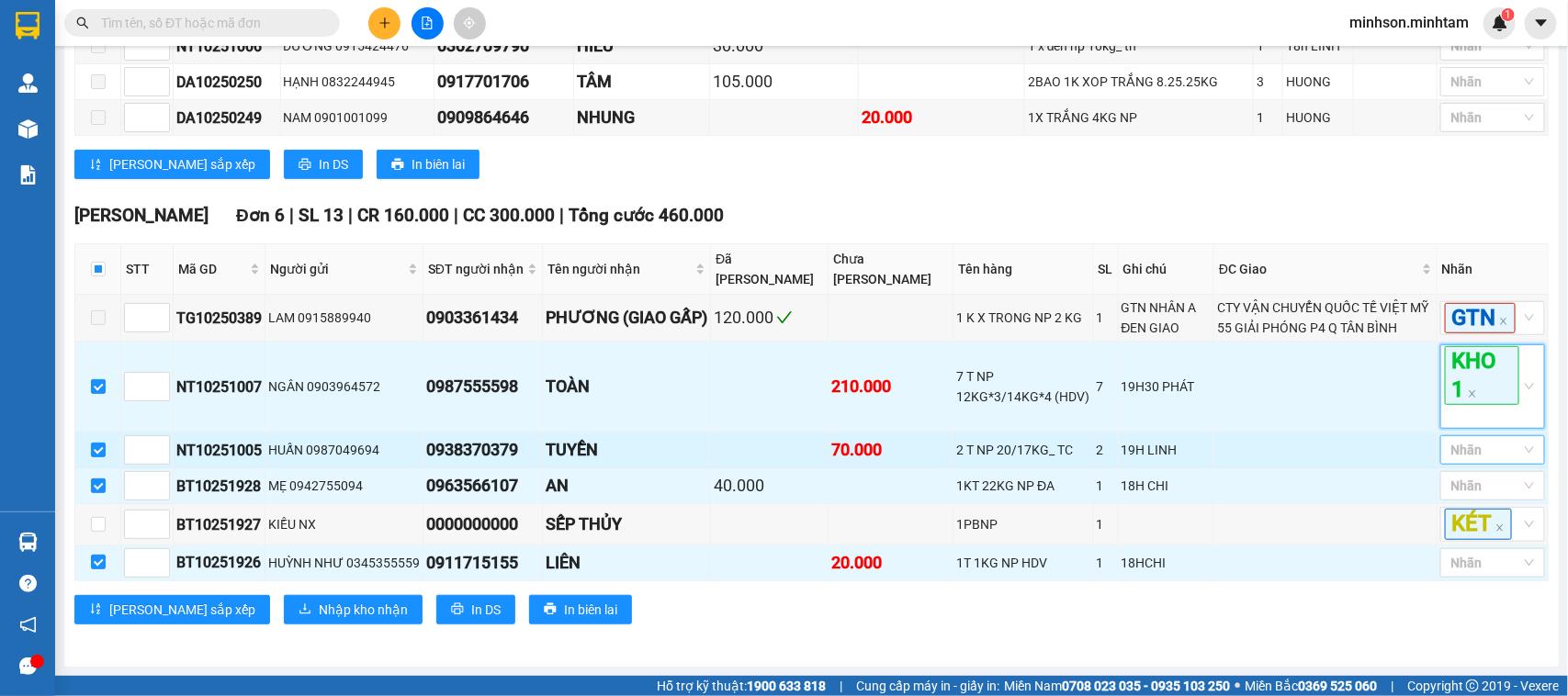
click at [1479, 460] on div at bounding box center [1482, 450] width 77 height 22
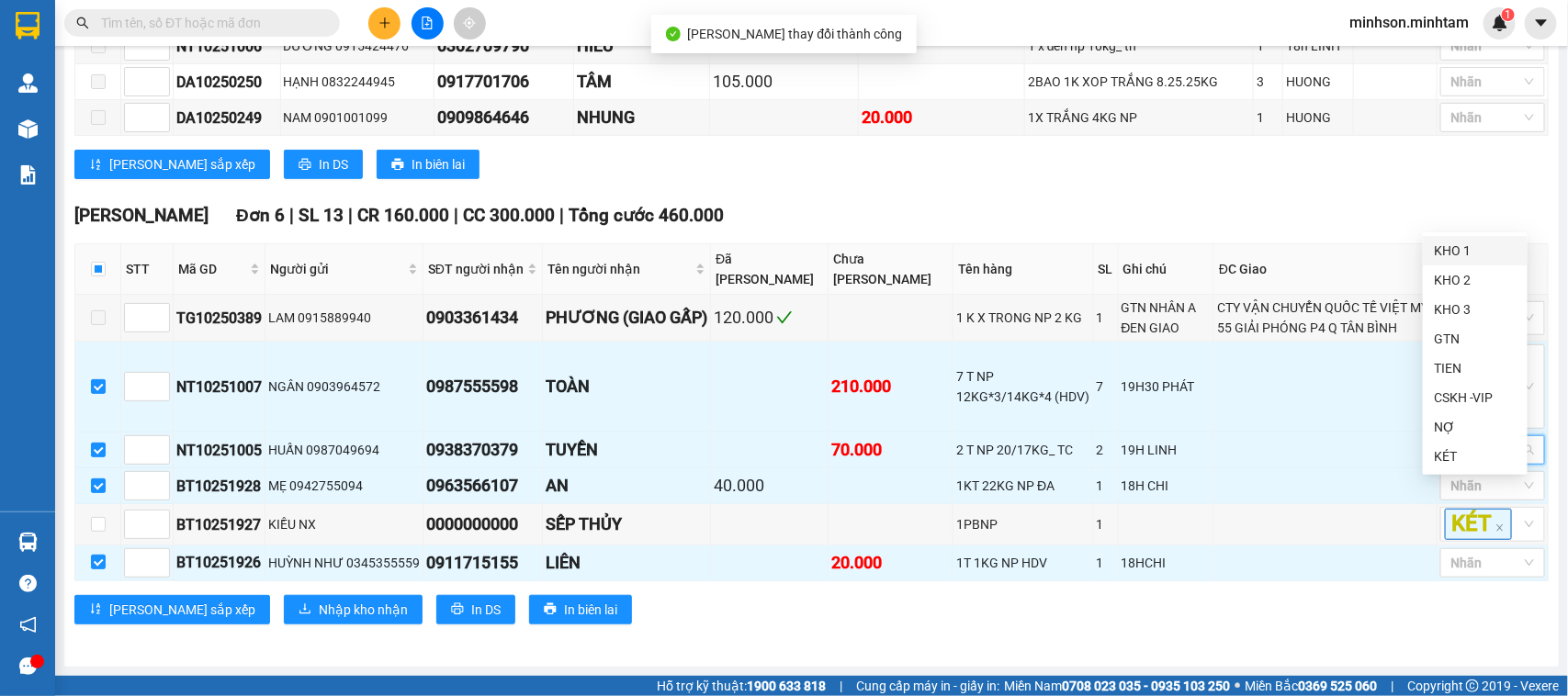
click at [1470, 254] on div "KHO 1" at bounding box center [1475, 250] width 83 height 20
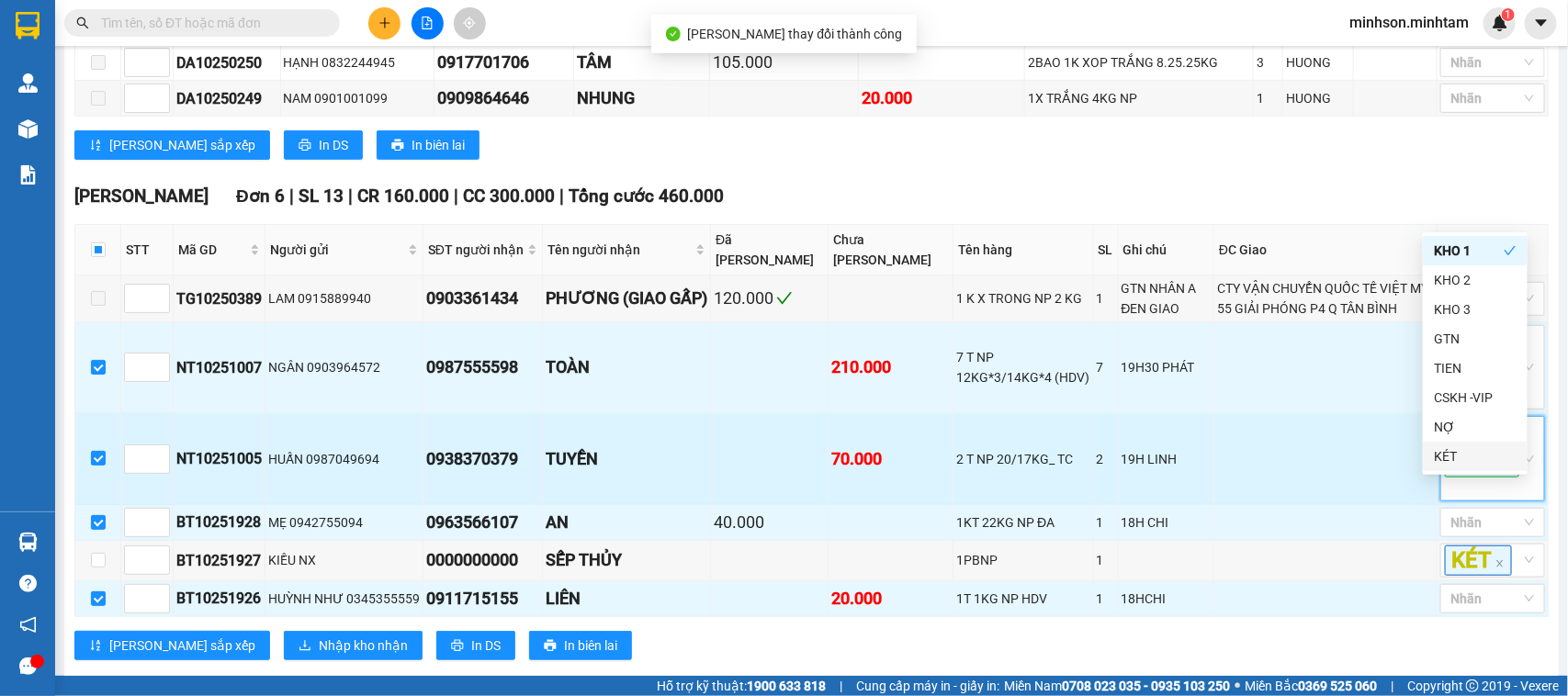
click at [1466, 476] on span "KHO 1" at bounding box center [1481, 447] width 74 height 58
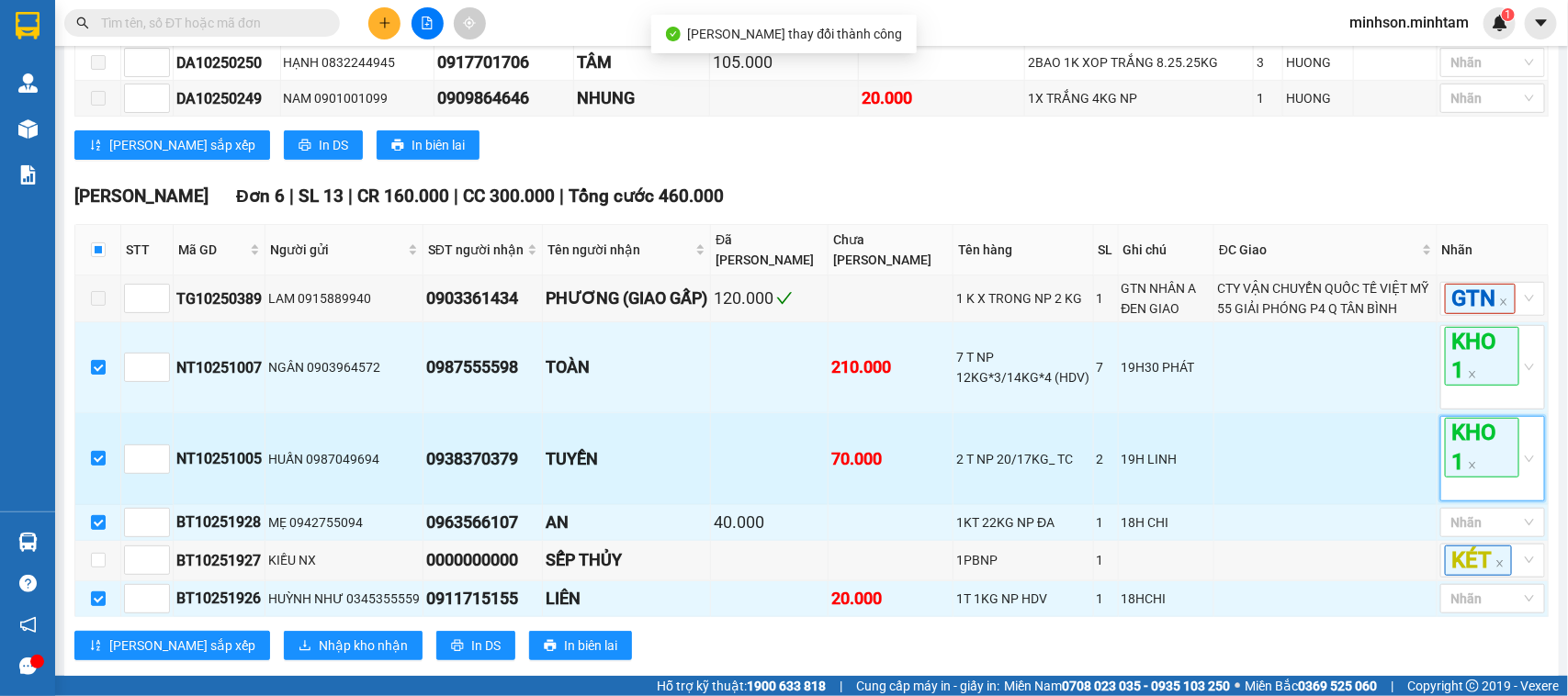
scroll to position [507, 0]
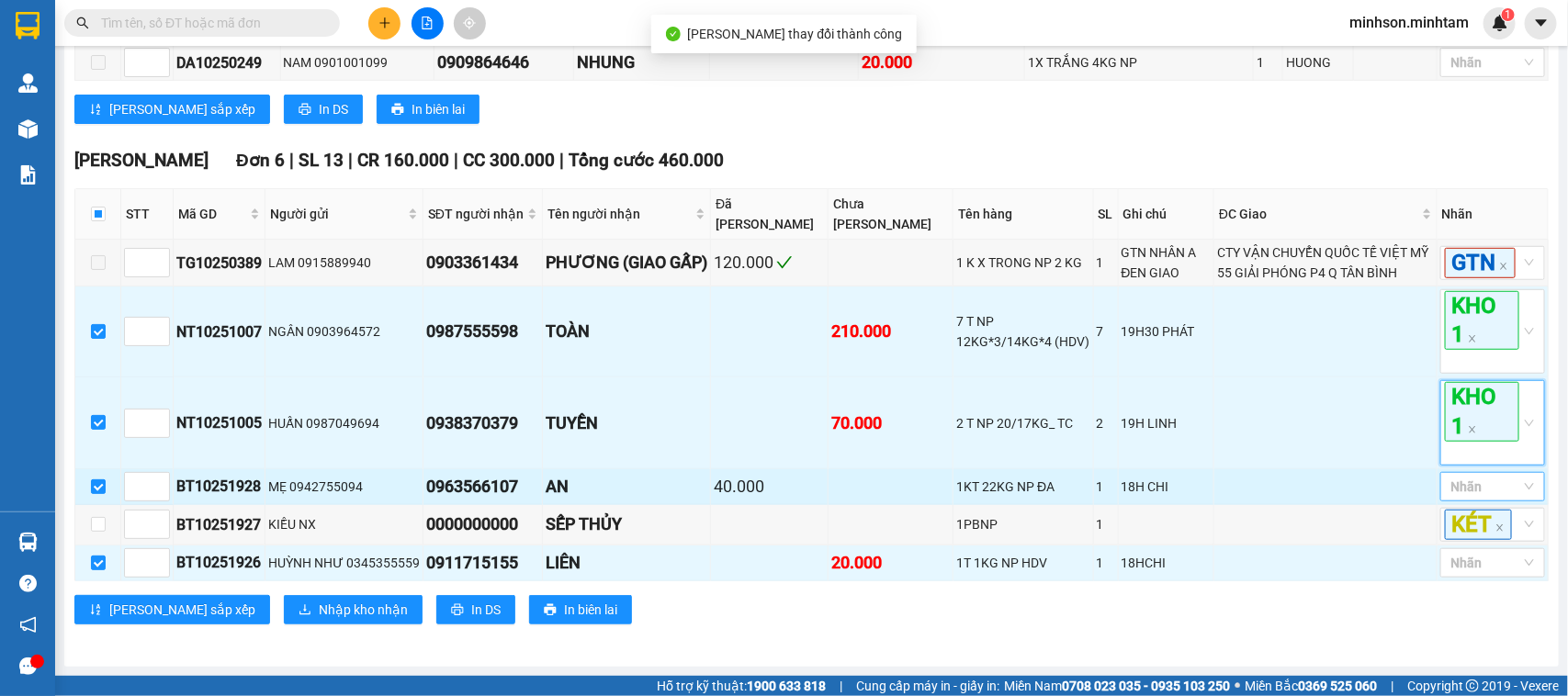
click at [1488, 489] on div at bounding box center [1482, 487] width 77 height 22
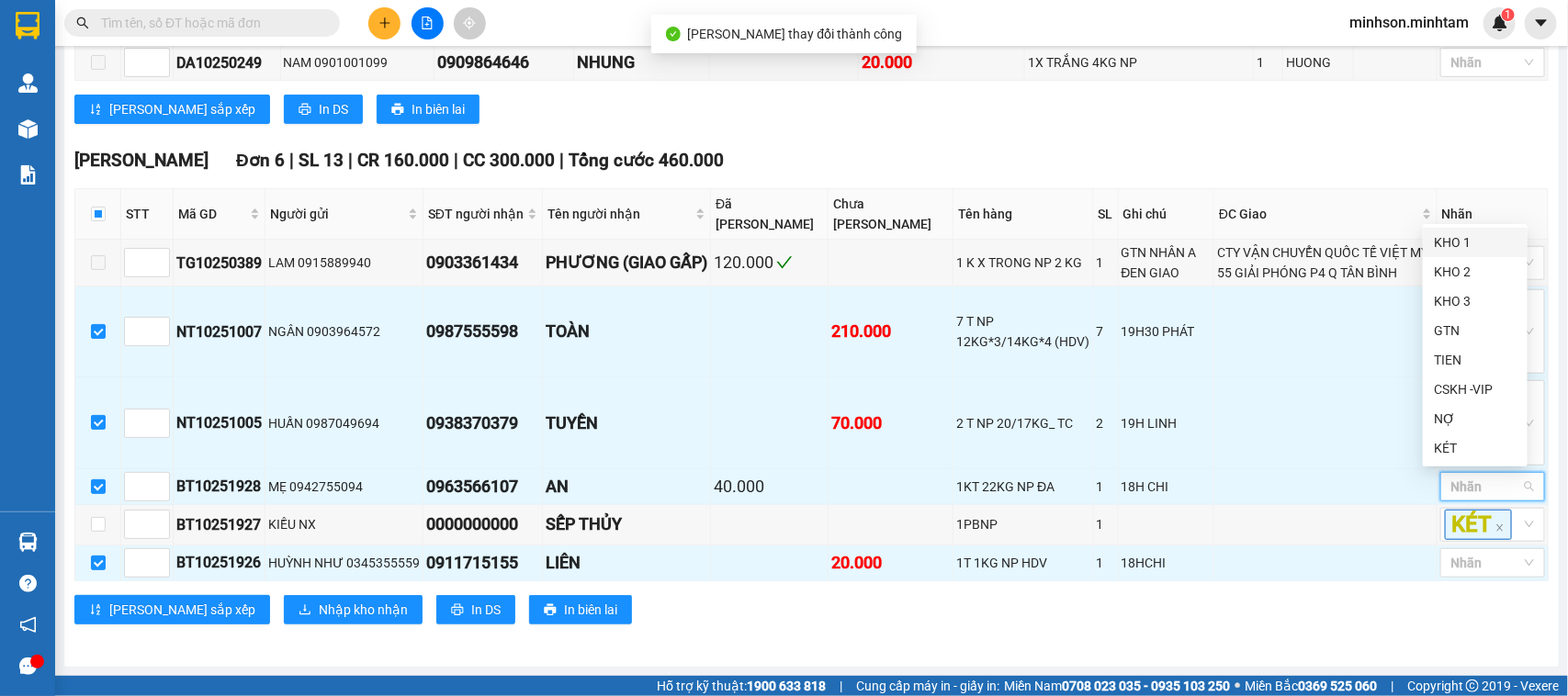
click at [1444, 241] on div "KHO 1" at bounding box center [1475, 242] width 83 height 20
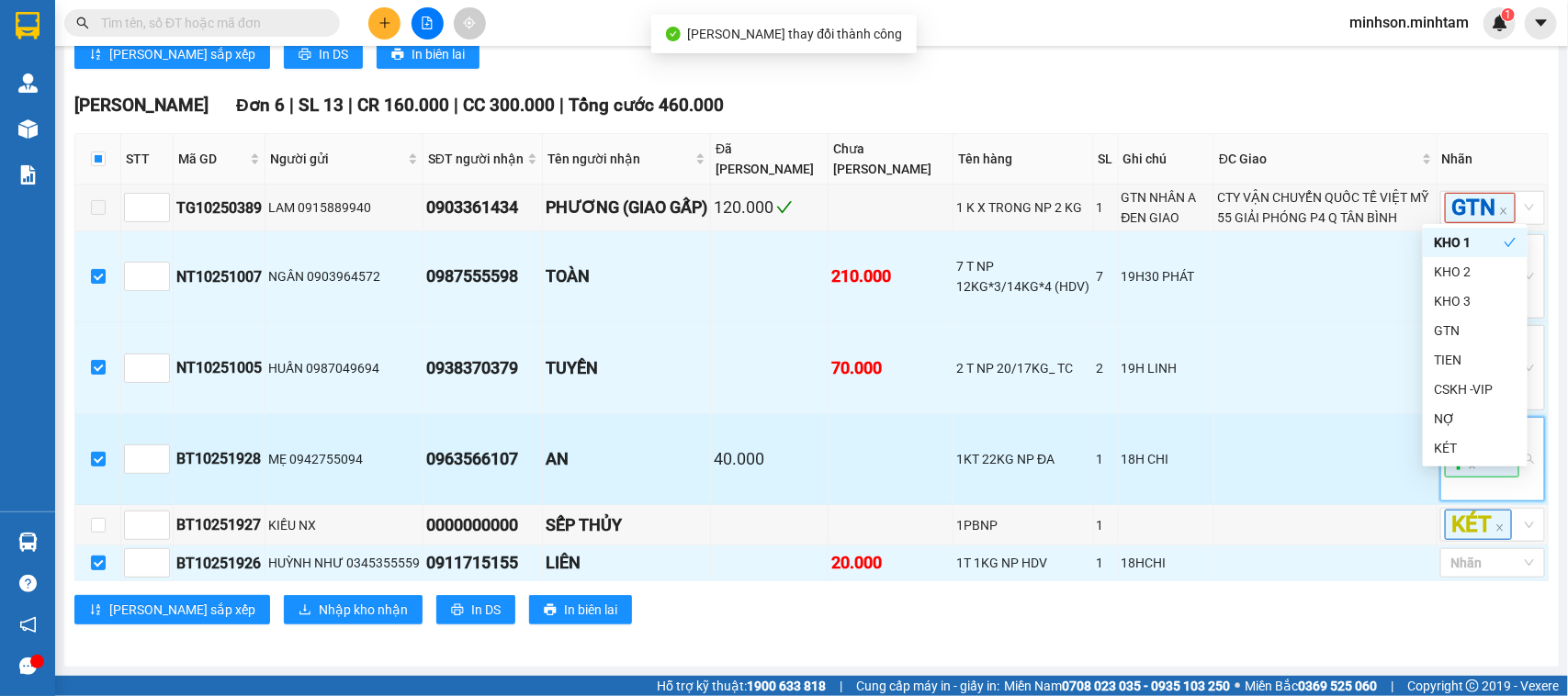
click at [1478, 477] on span "KHO 1" at bounding box center [1481, 448] width 74 height 58
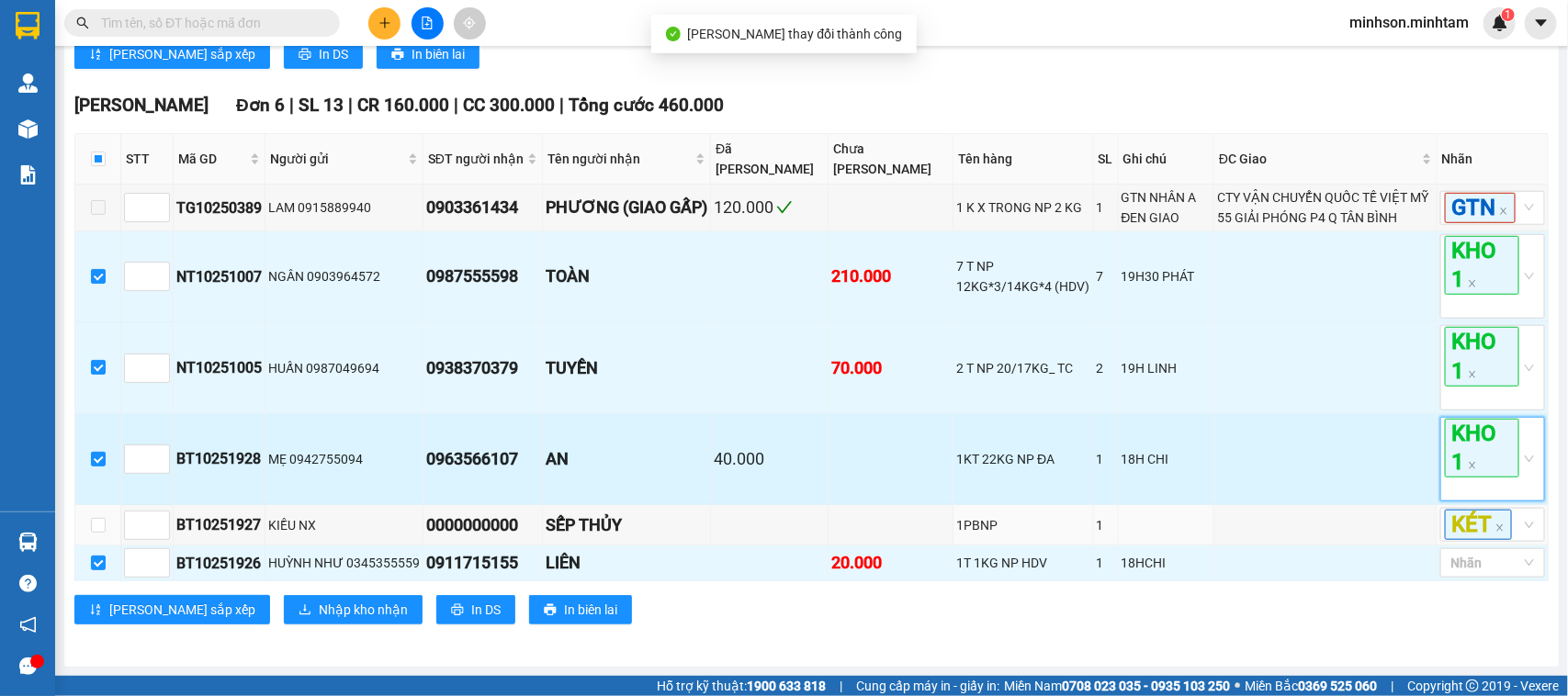
scroll to position [563, 0]
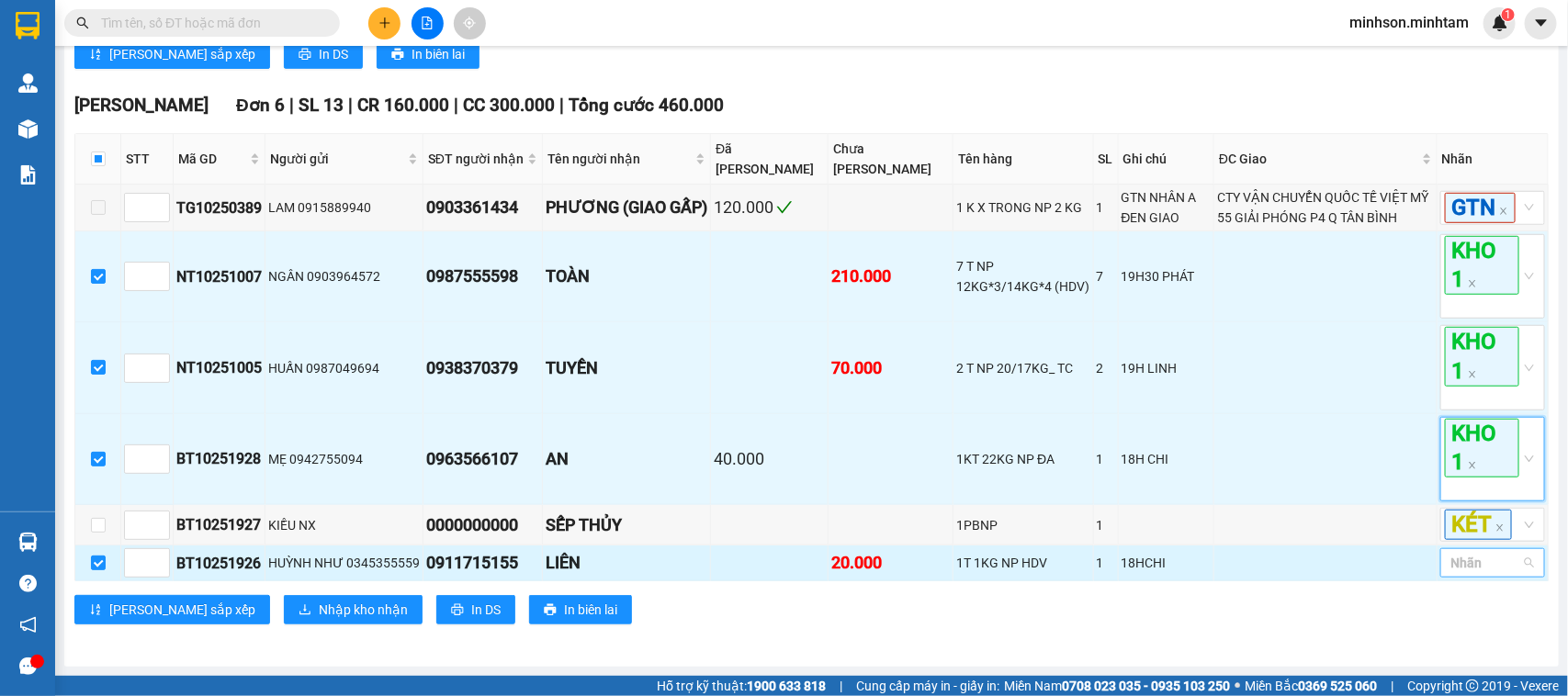
click at [1511, 560] on div "Nhãn" at bounding box center [1493, 563] width 105 height 29
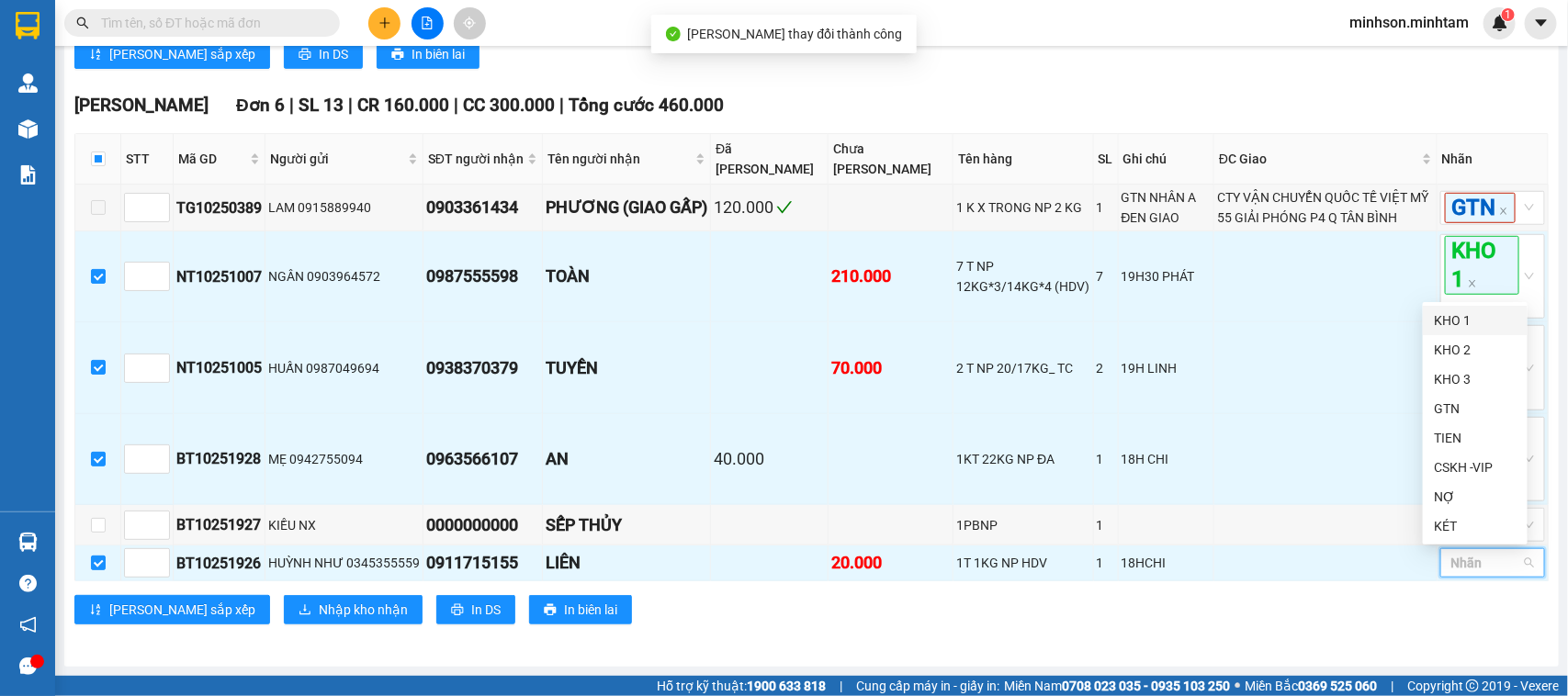
click at [1466, 321] on div "KHO 1" at bounding box center [1475, 320] width 83 height 20
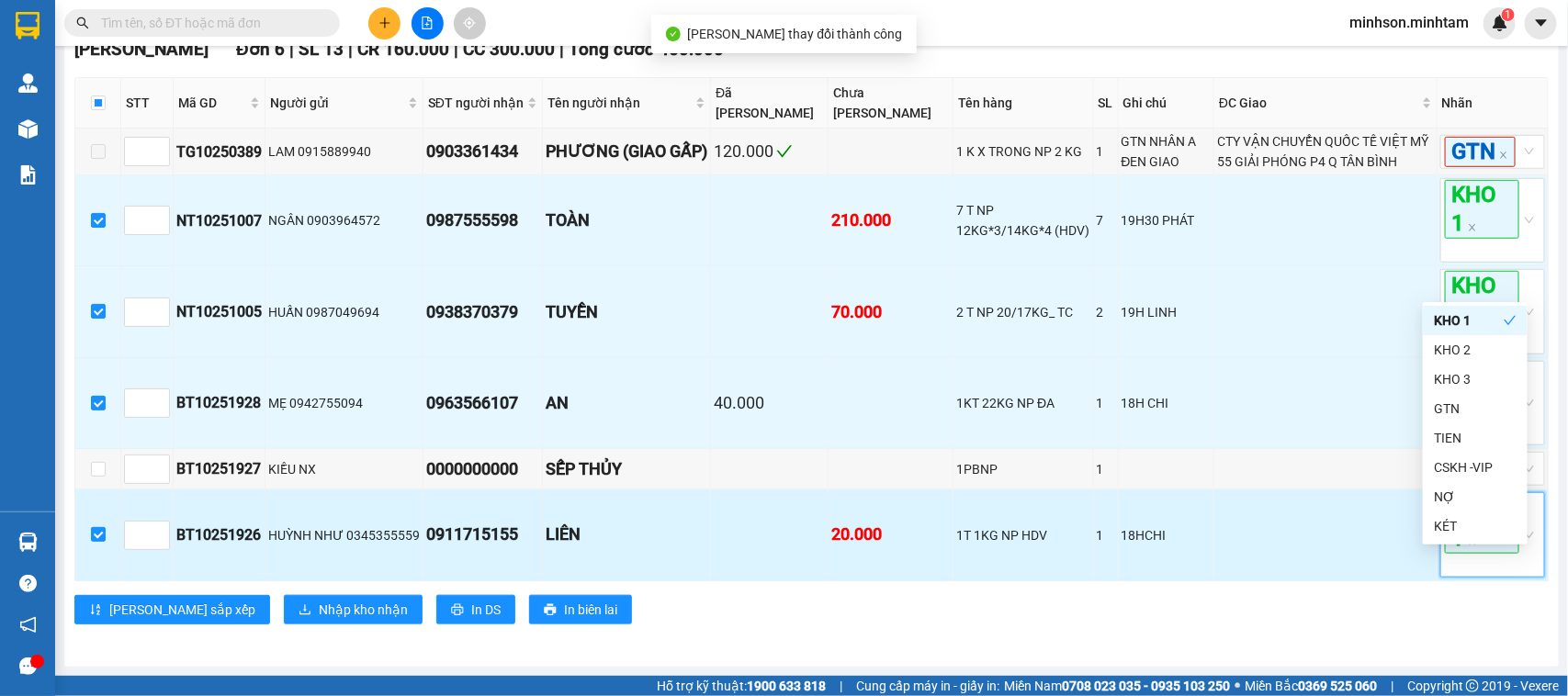
click at [1489, 553] on span "KHO 1" at bounding box center [1481, 523] width 74 height 58
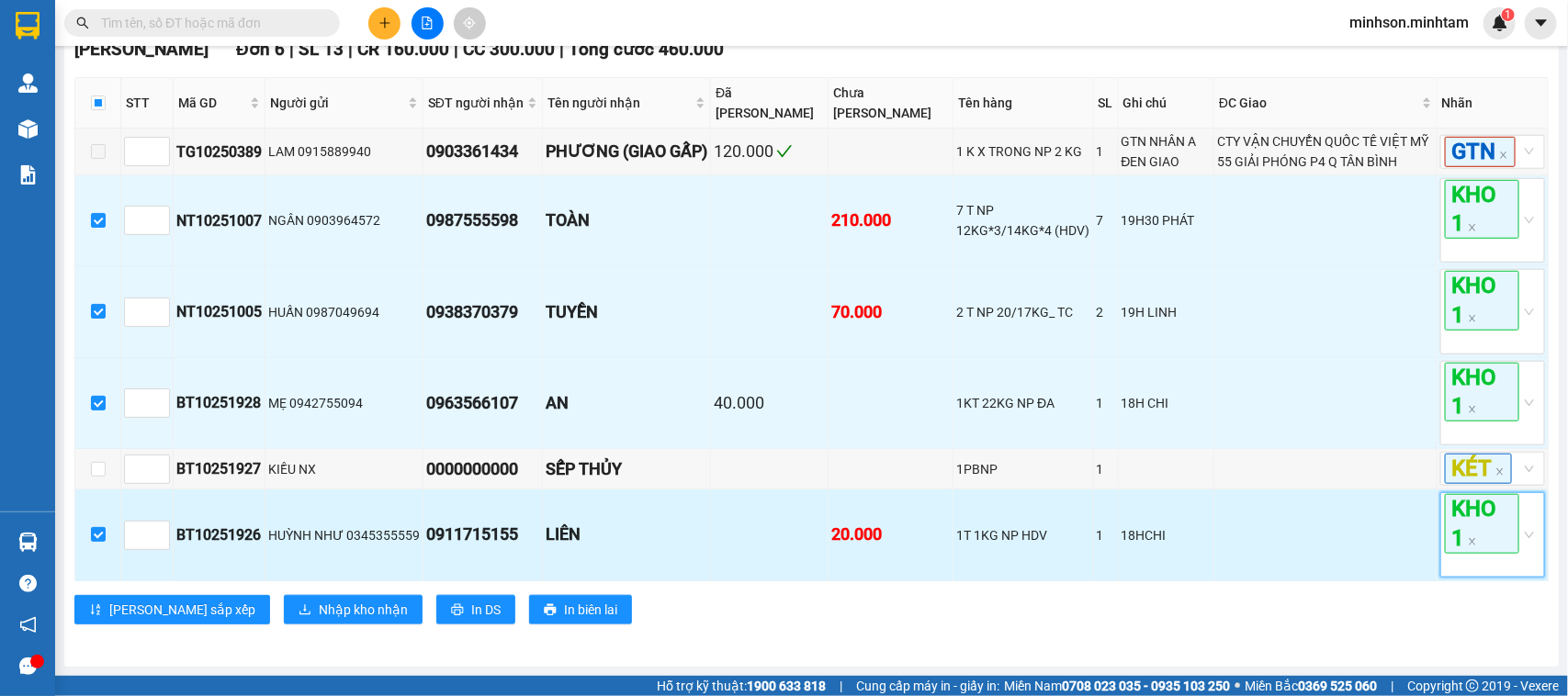
scroll to position [620, 0]
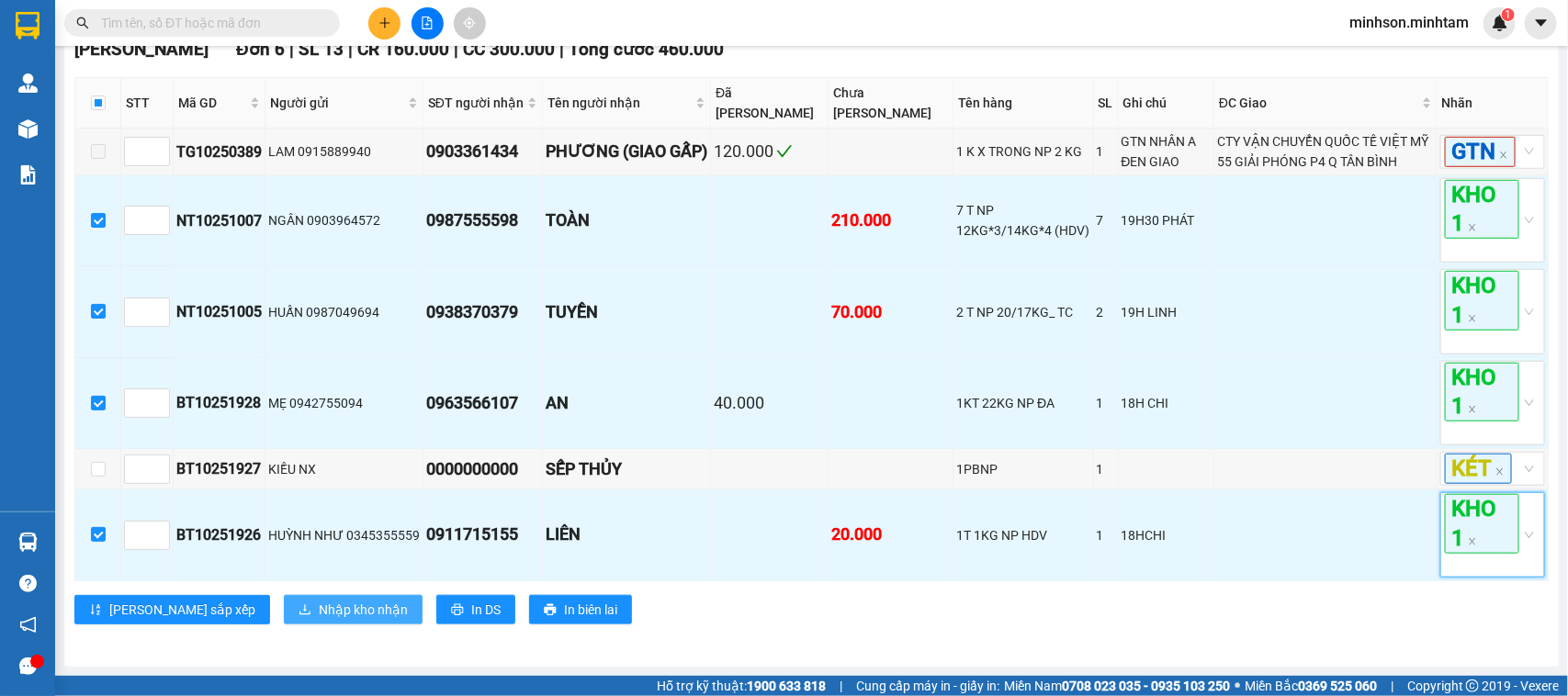
click at [318, 608] on span "Nhập kho nhận" at bounding box center [362, 609] width 89 height 20
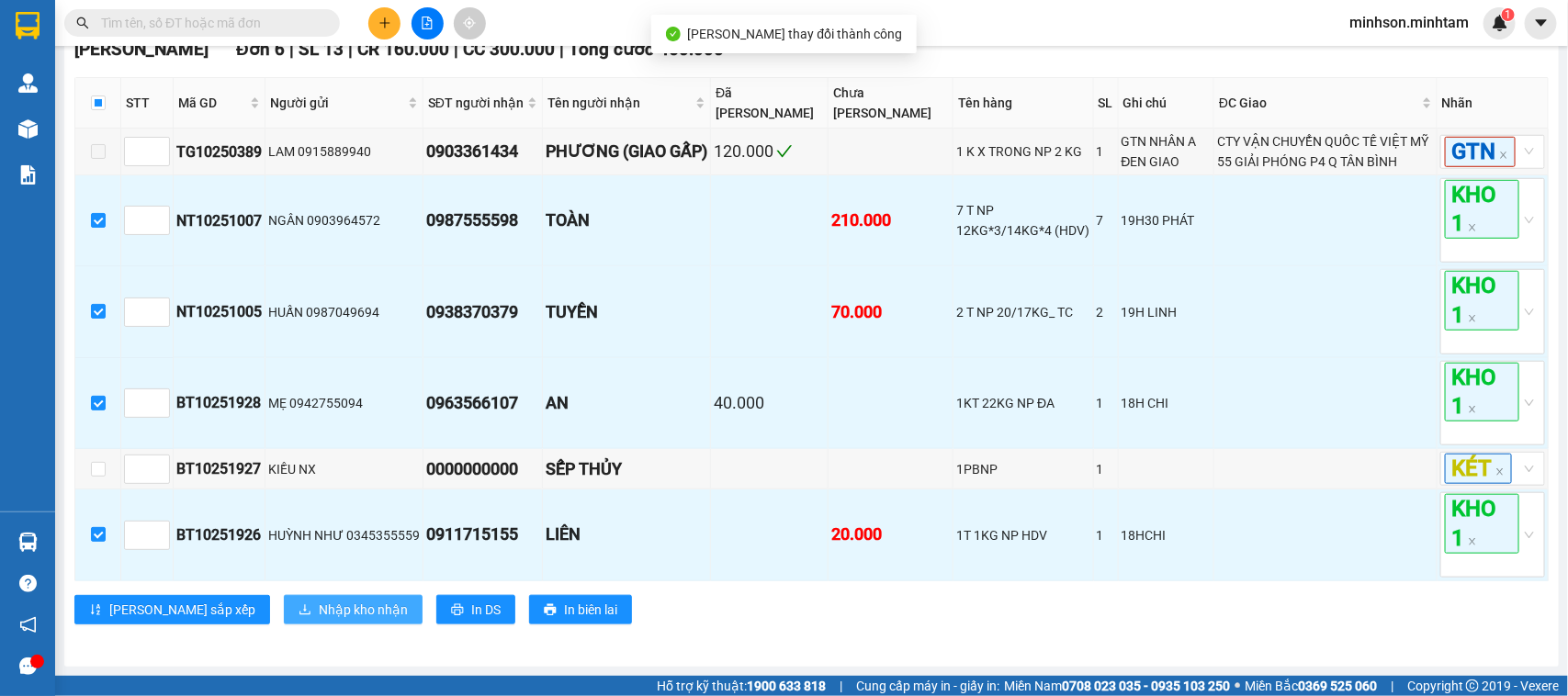
click at [318, 602] on span "Nhập kho nhận" at bounding box center [362, 609] width 89 height 20
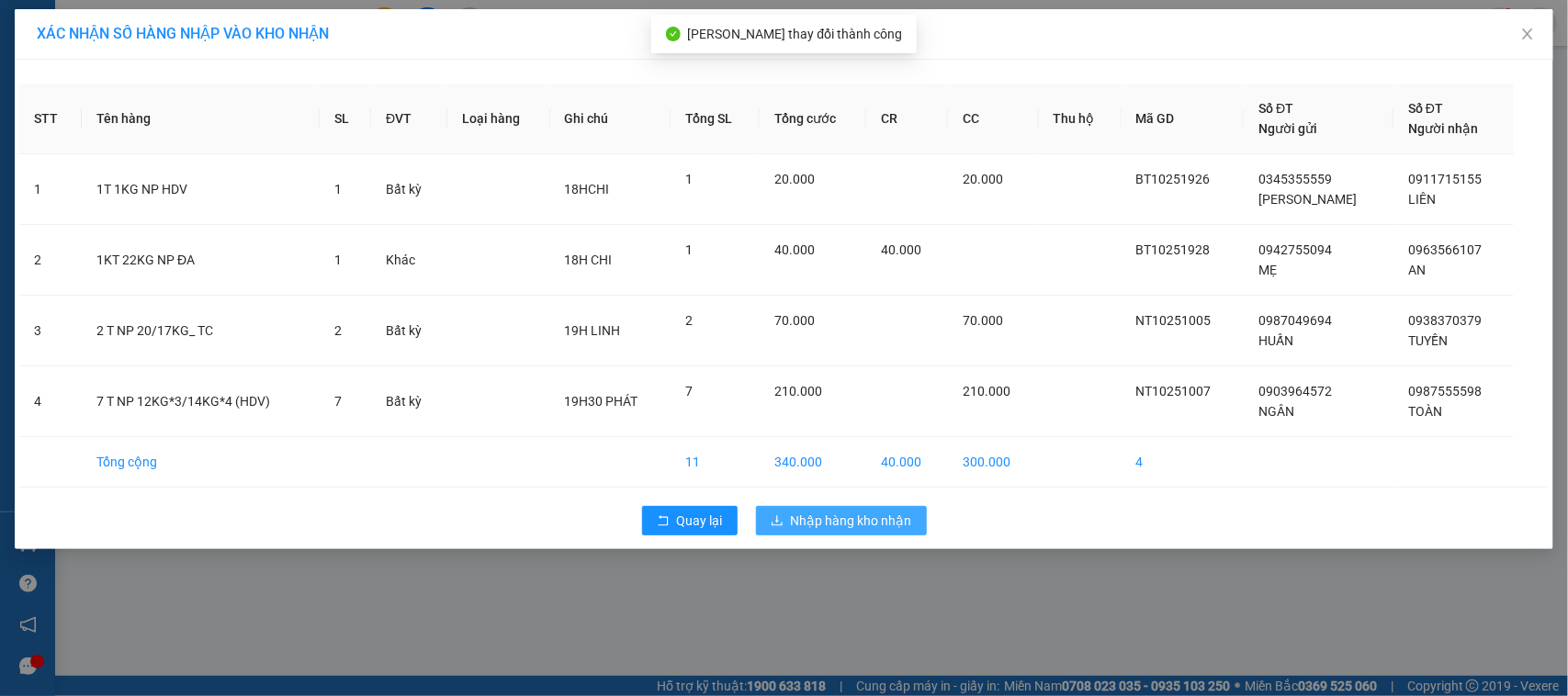
click at [886, 511] on span "Nhập hàng kho nhận" at bounding box center [851, 520] width 121 height 20
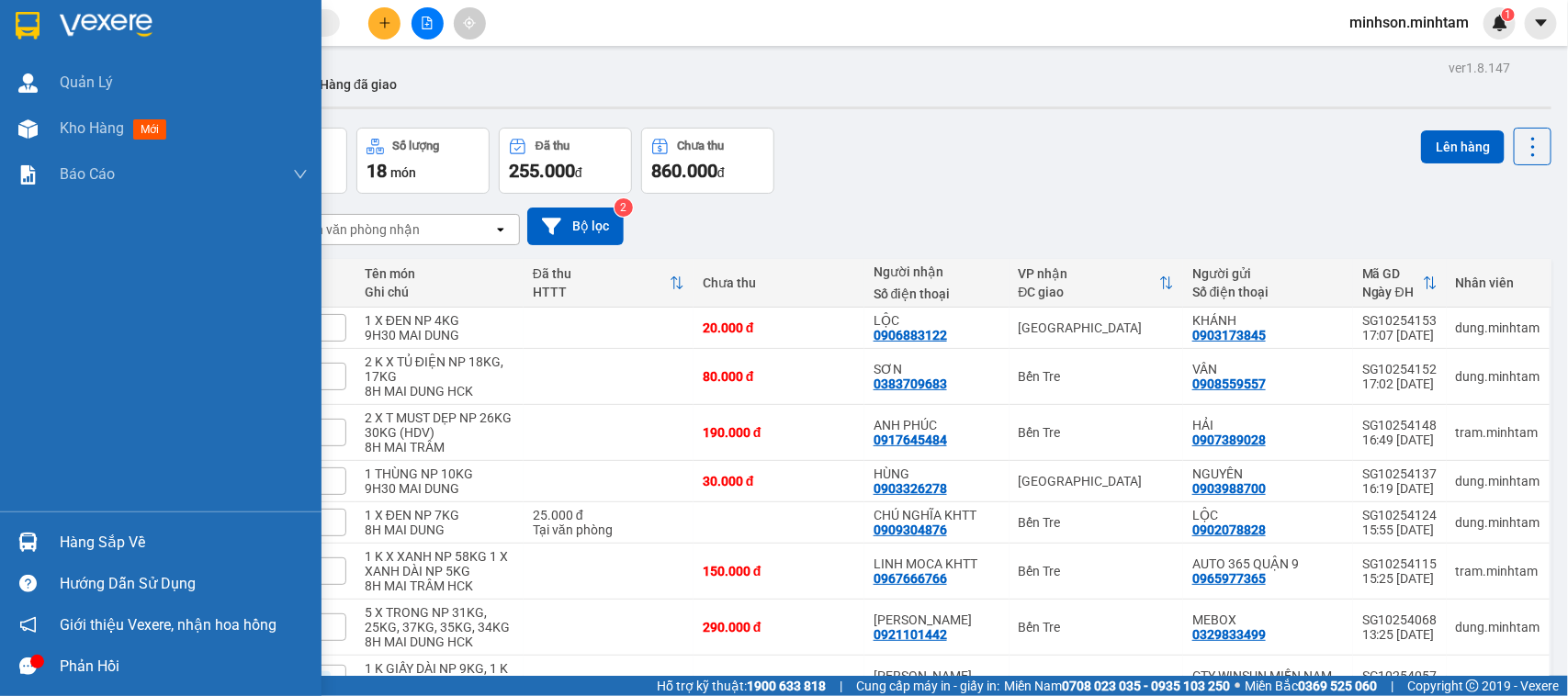
click at [120, 535] on div "Hàng sắp về" at bounding box center [183, 542] width 248 height 27
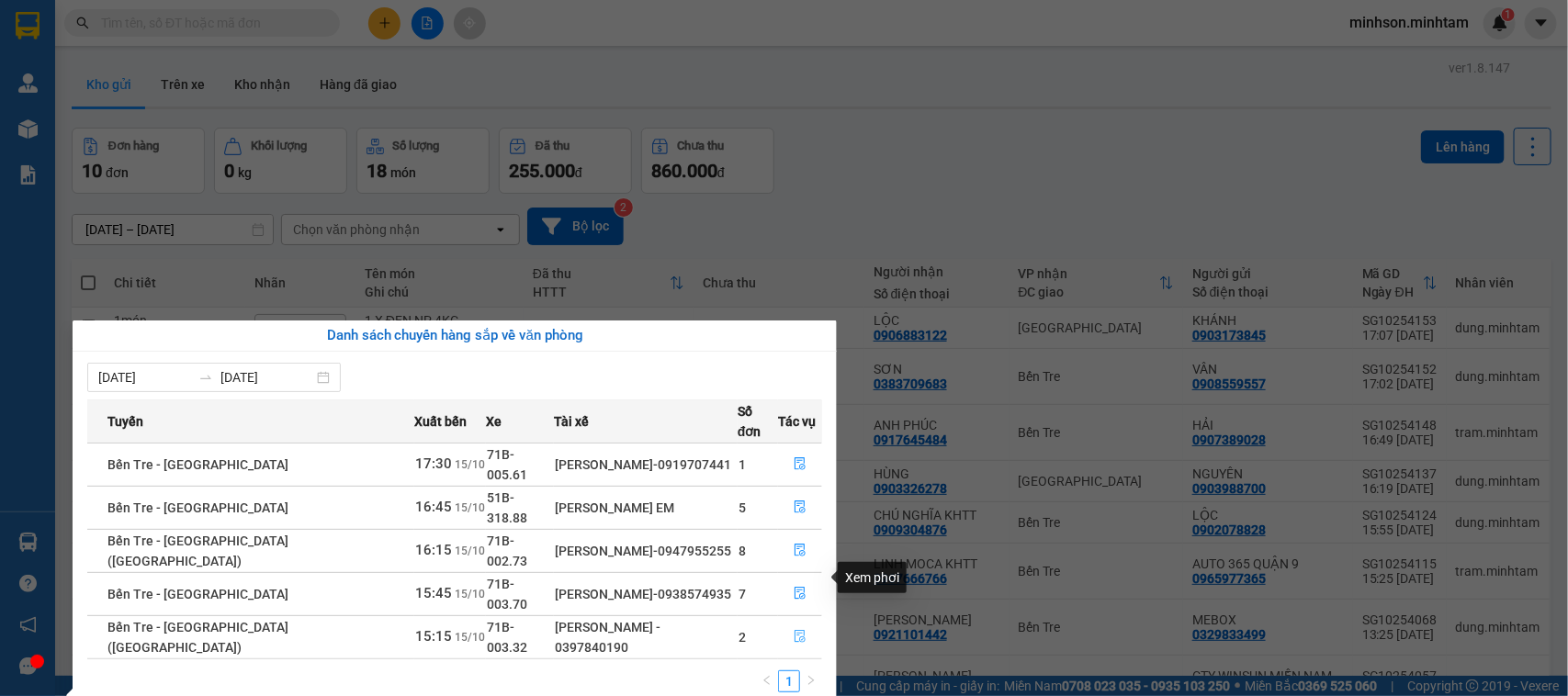
click at [794, 630] on icon "file-done" at bounding box center [800, 636] width 13 height 13
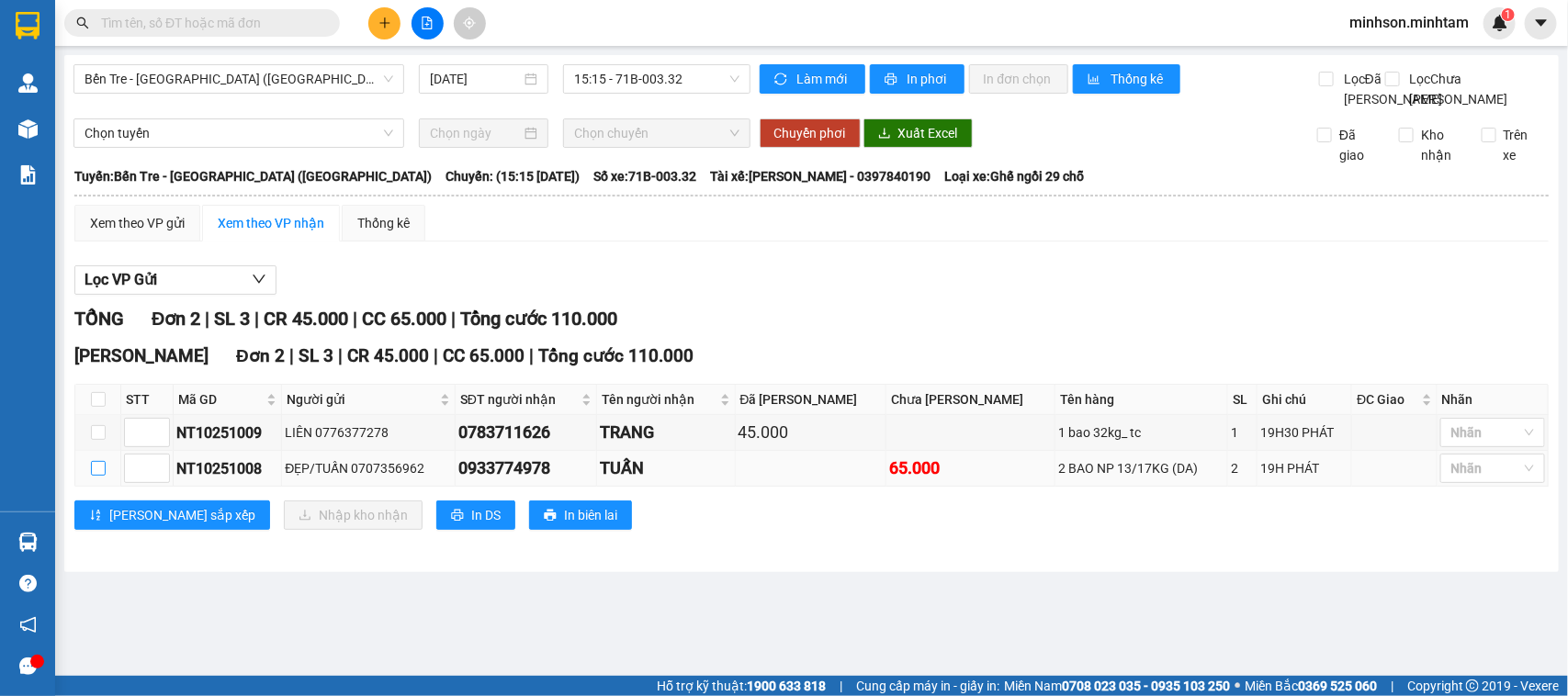
click at [97, 476] on input "checkbox" at bounding box center [97, 467] width 15 height 15
checkbox input "true"
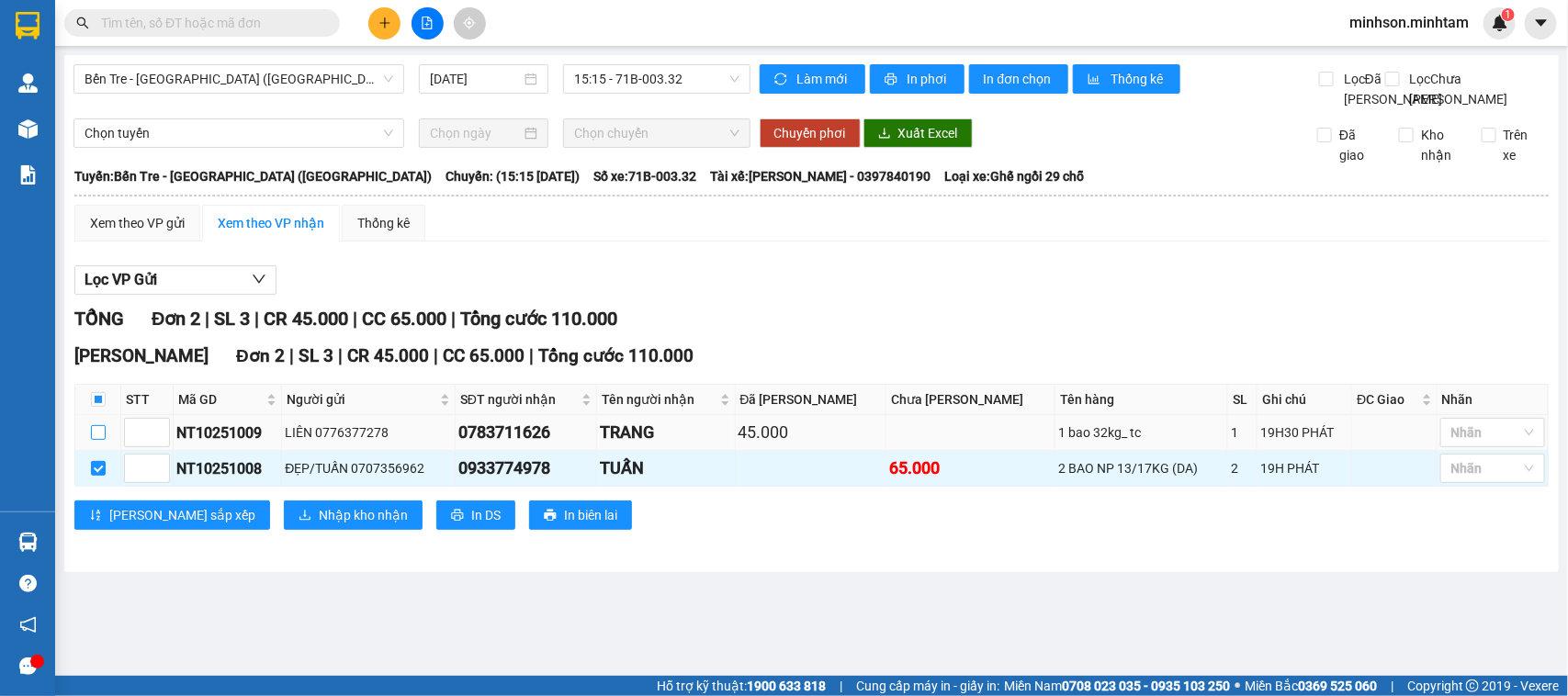
click at [94, 443] on label at bounding box center [97, 432] width 15 height 20
click at [94, 440] on input "checkbox" at bounding box center [97, 432] width 15 height 15
checkbox input "true"
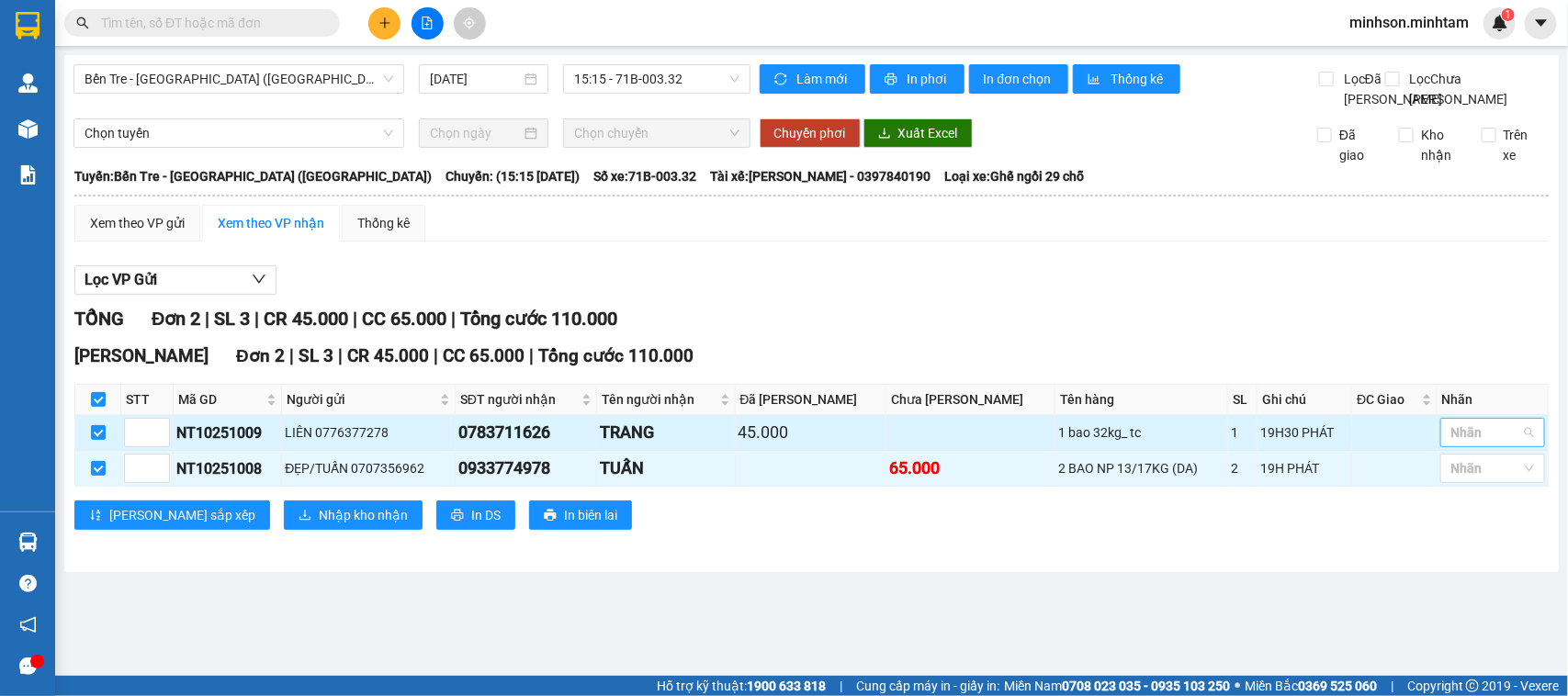
drag, startPoint x: 1468, startPoint y: 471, endPoint x: 1485, endPoint y: 490, distance: 25.5
click at [1470, 444] on div at bounding box center [1482, 432] width 77 height 22
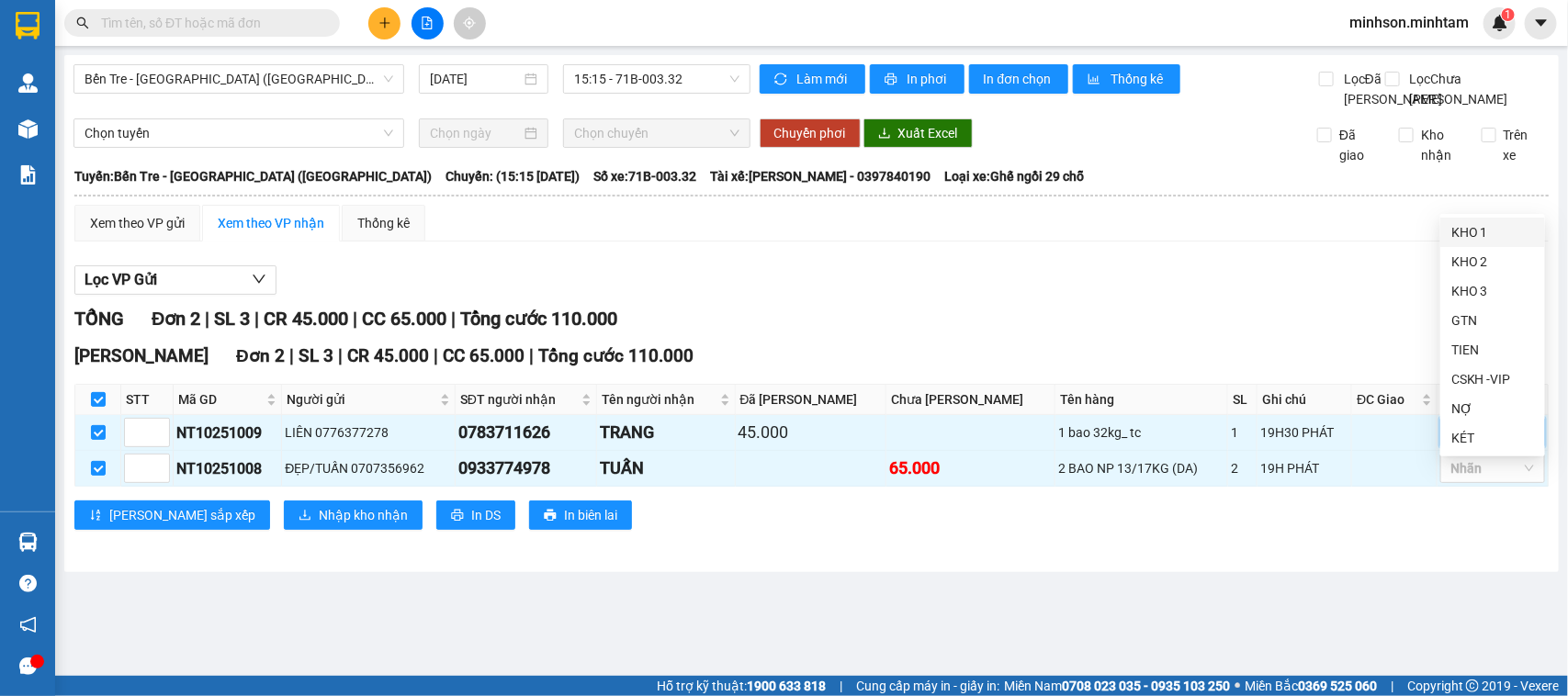
click at [1477, 230] on div "KHO 1" at bounding box center [1492, 232] width 83 height 20
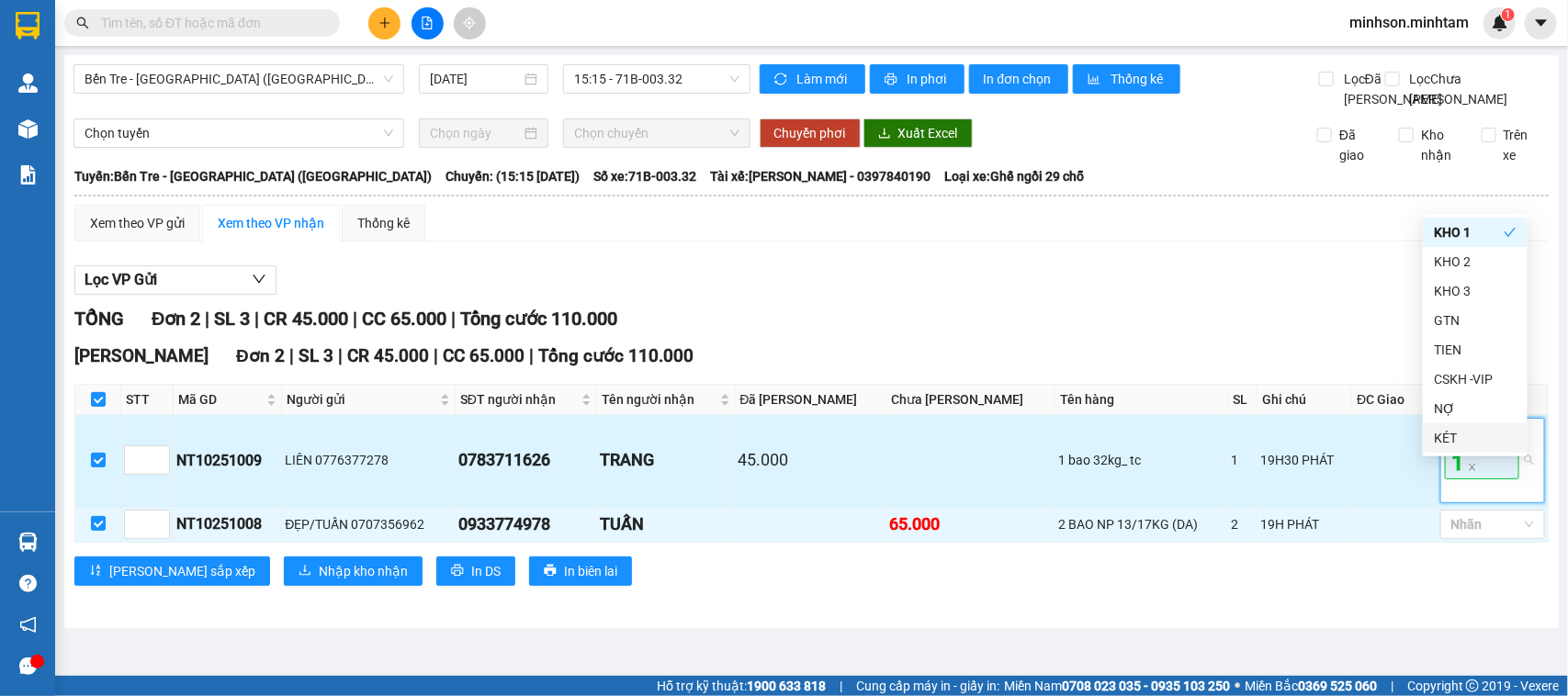
drag, startPoint x: 1470, startPoint y: 492, endPoint x: 1488, endPoint y: 515, distance: 29.2
click at [1471, 478] on span "KHO 1" at bounding box center [1481, 449] width 74 height 58
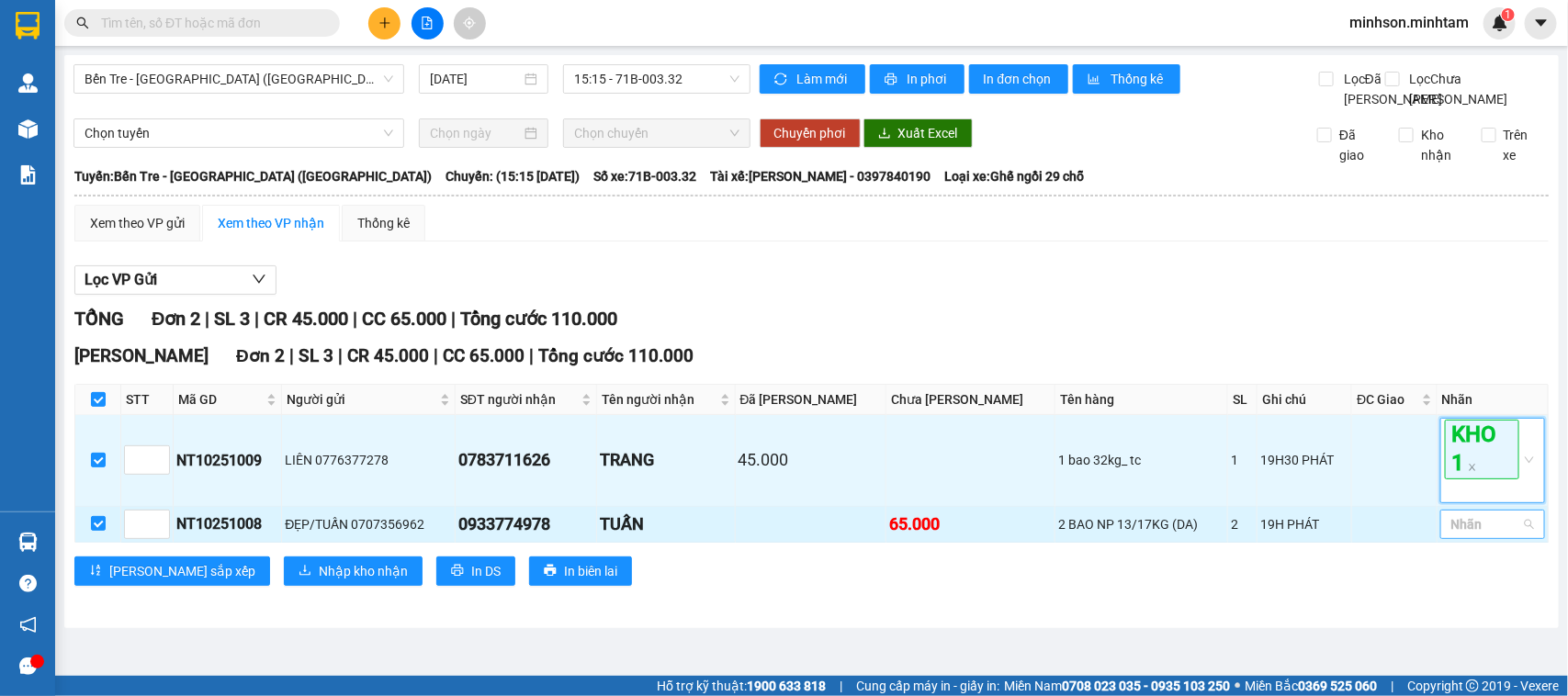
click at [1475, 535] on div at bounding box center [1482, 524] width 77 height 22
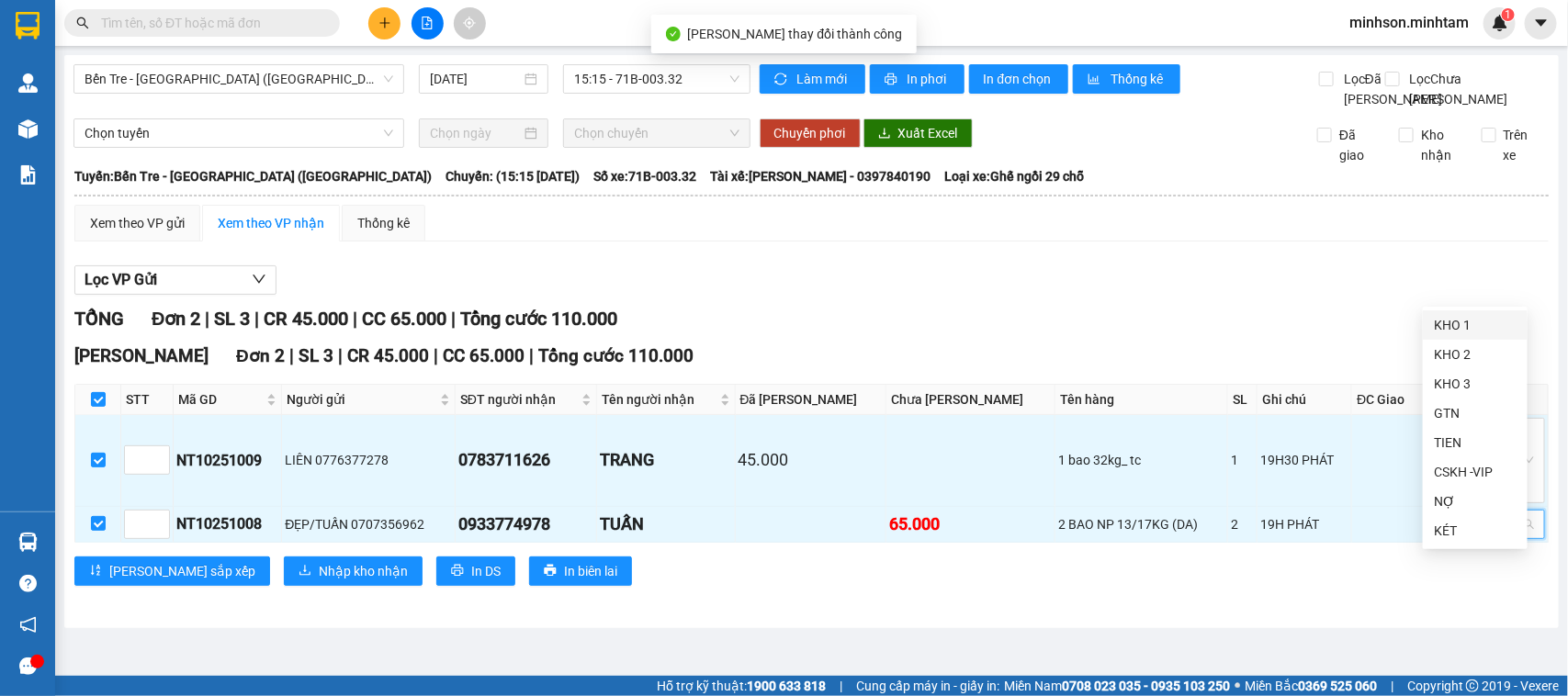
click at [1456, 329] on div "KHO 1" at bounding box center [1475, 324] width 83 height 20
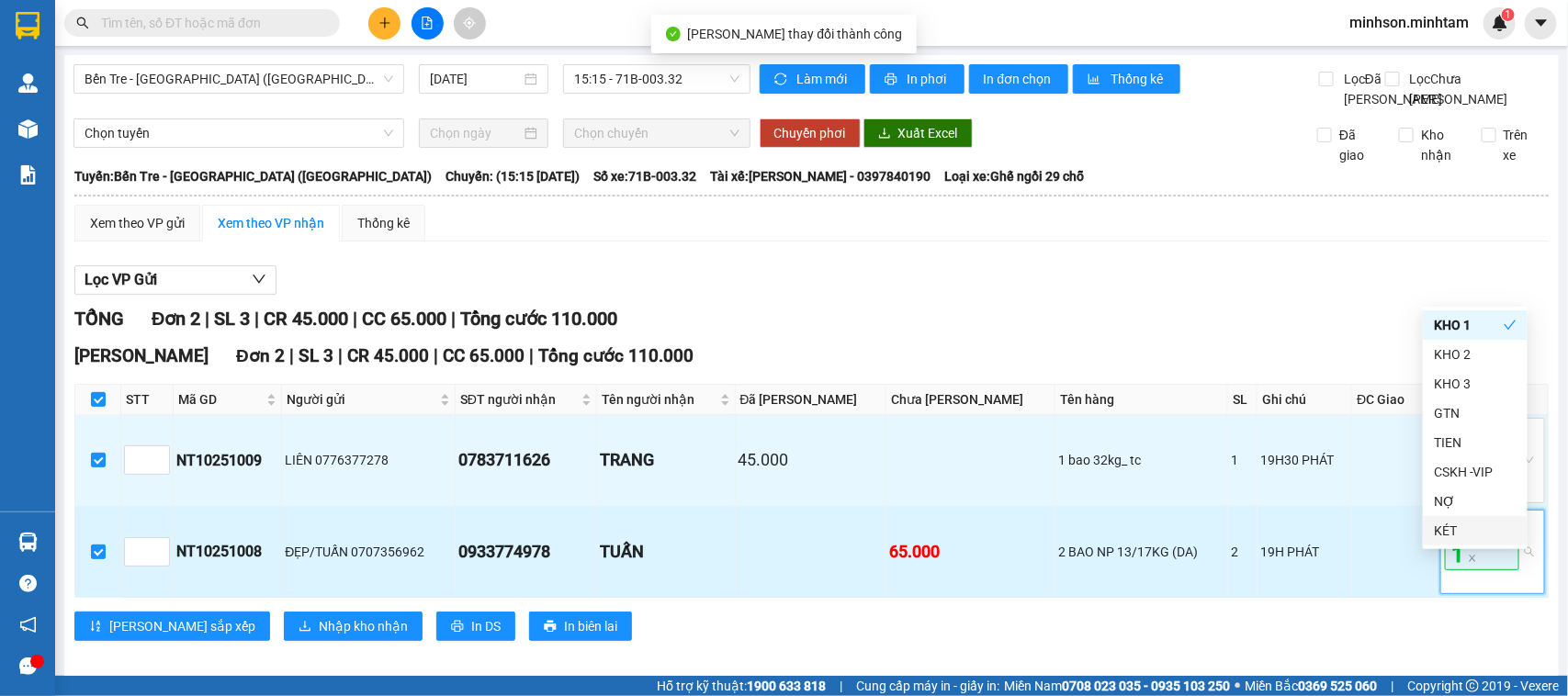
click at [1472, 570] on span "KHO 1" at bounding box center [1481, 540] width 74 height 58
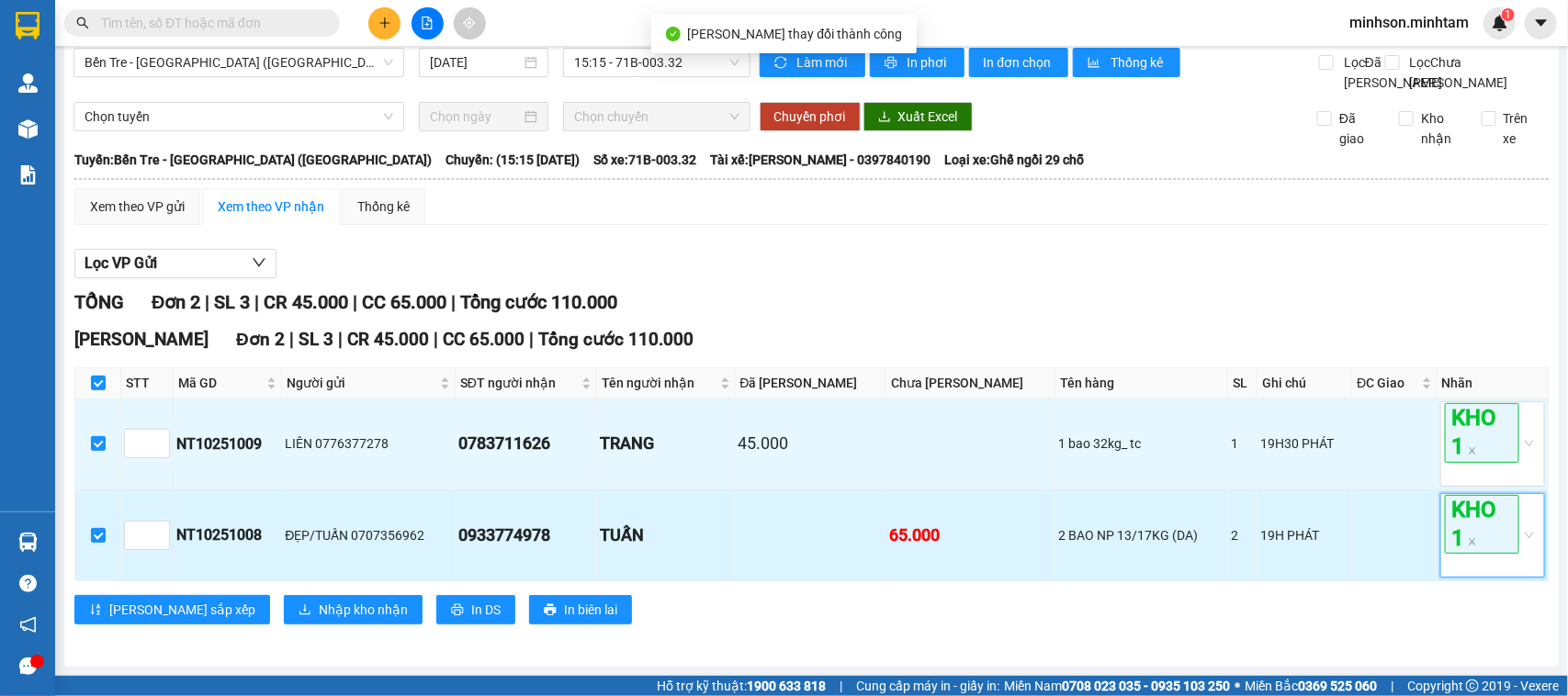
scroll to position [60, 0]
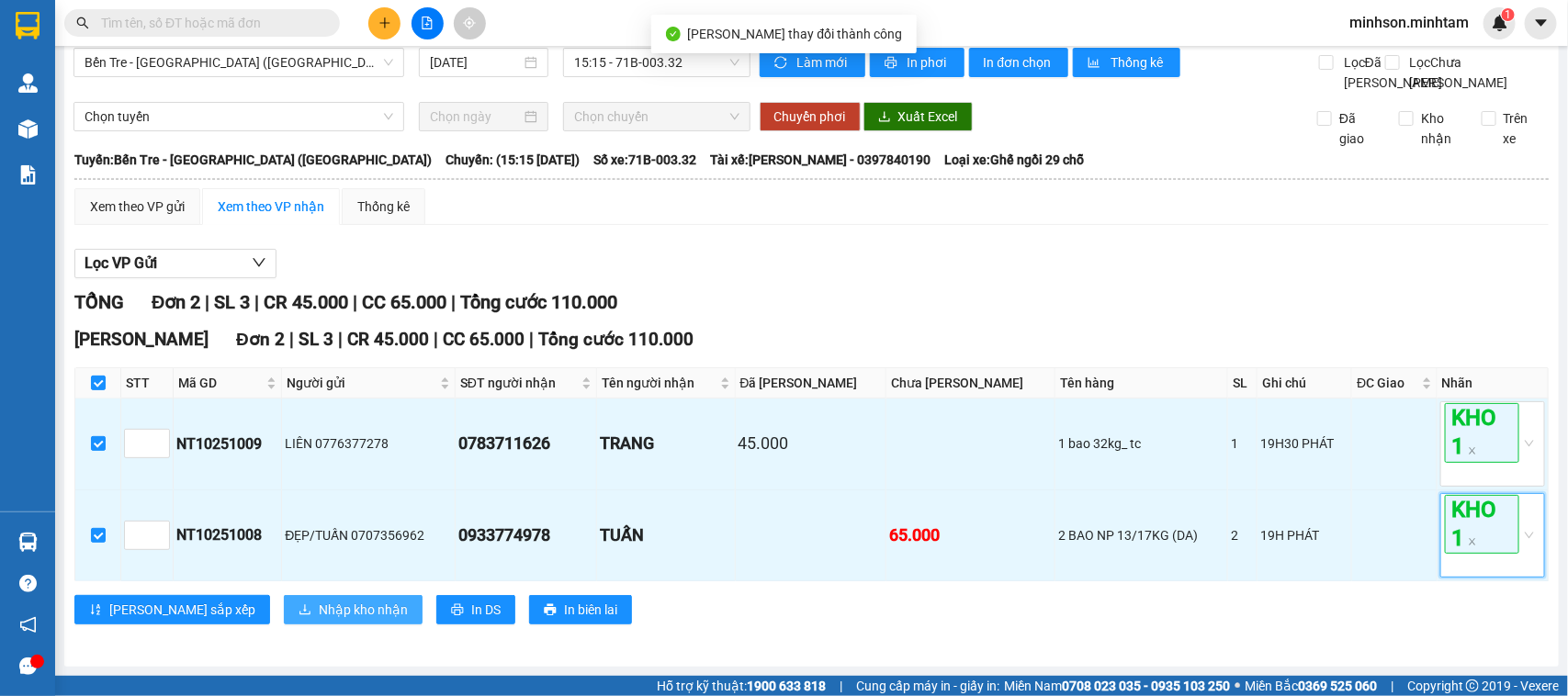
click at [318, 617] on span "Nhập kho nhận" at bounding box center [362, 609] width 89 height 20
click at [285, 626] on div "[PERSON_NAME][GEOGRAPHIC_DATA] 2 | SL 3 | CR 45.000 | CC 65.000 | Tổng cước 110…" at bounding box center [811, 482] width 1475 height 312
click at [295, 597] on button "Nhập kho nhận" at bounding box center [353, 609] width 138 height 29
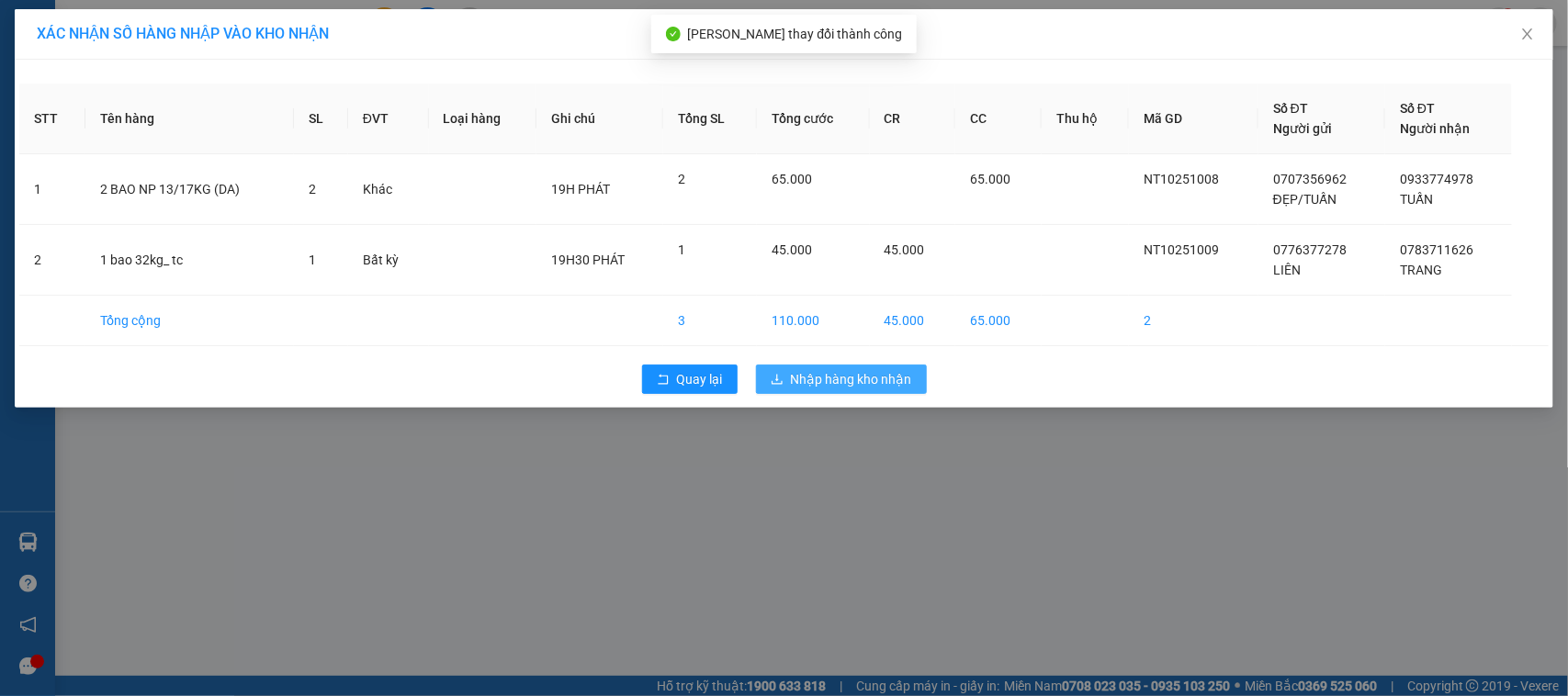
click at [851, 378] on span "Nhập hàng kho nhận" at bounding box center [851, 379] width 121 height 20
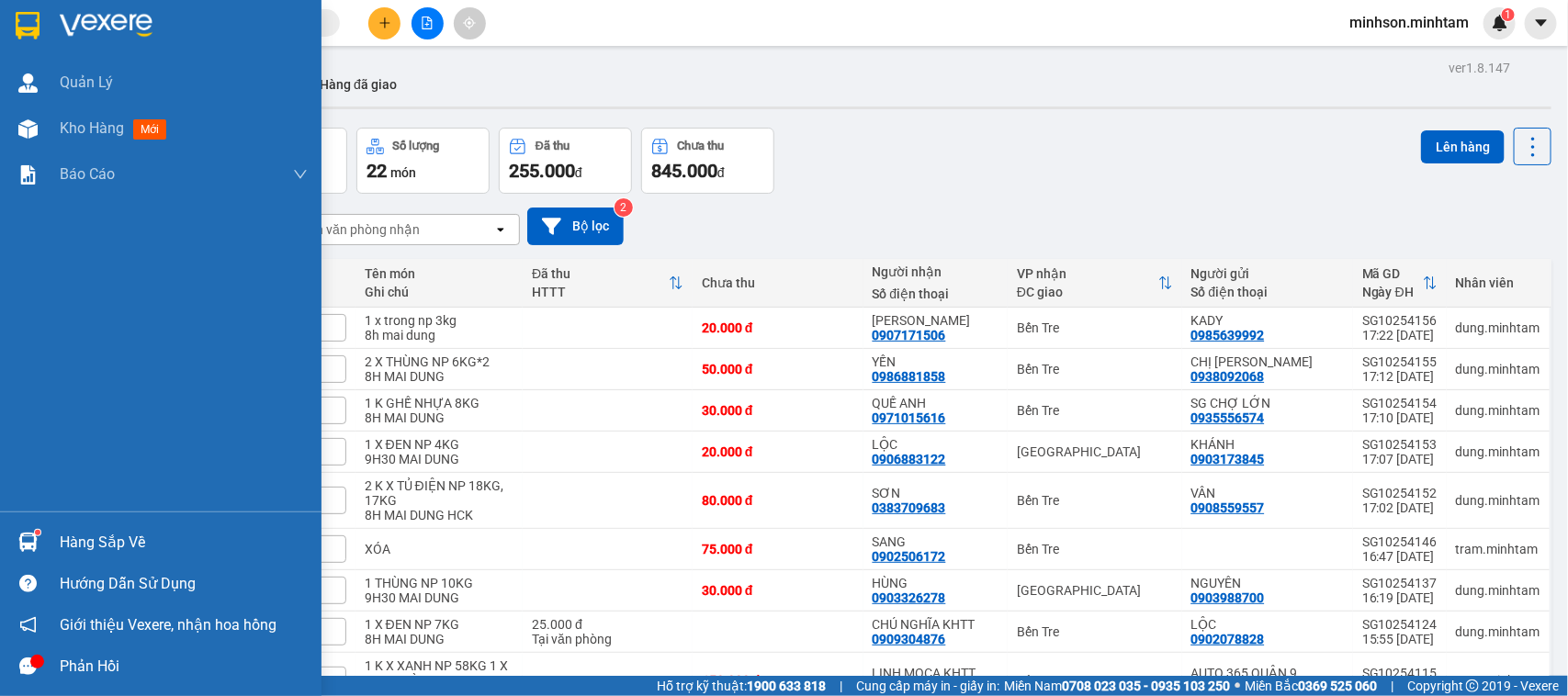
drag, startPoint x: 945, startPoint y: 378, endPoint x: 24, endPoint y: 543, distance: 935.7
click at [24, 543] on img at bounding box center [28, 542] width 19 height 19
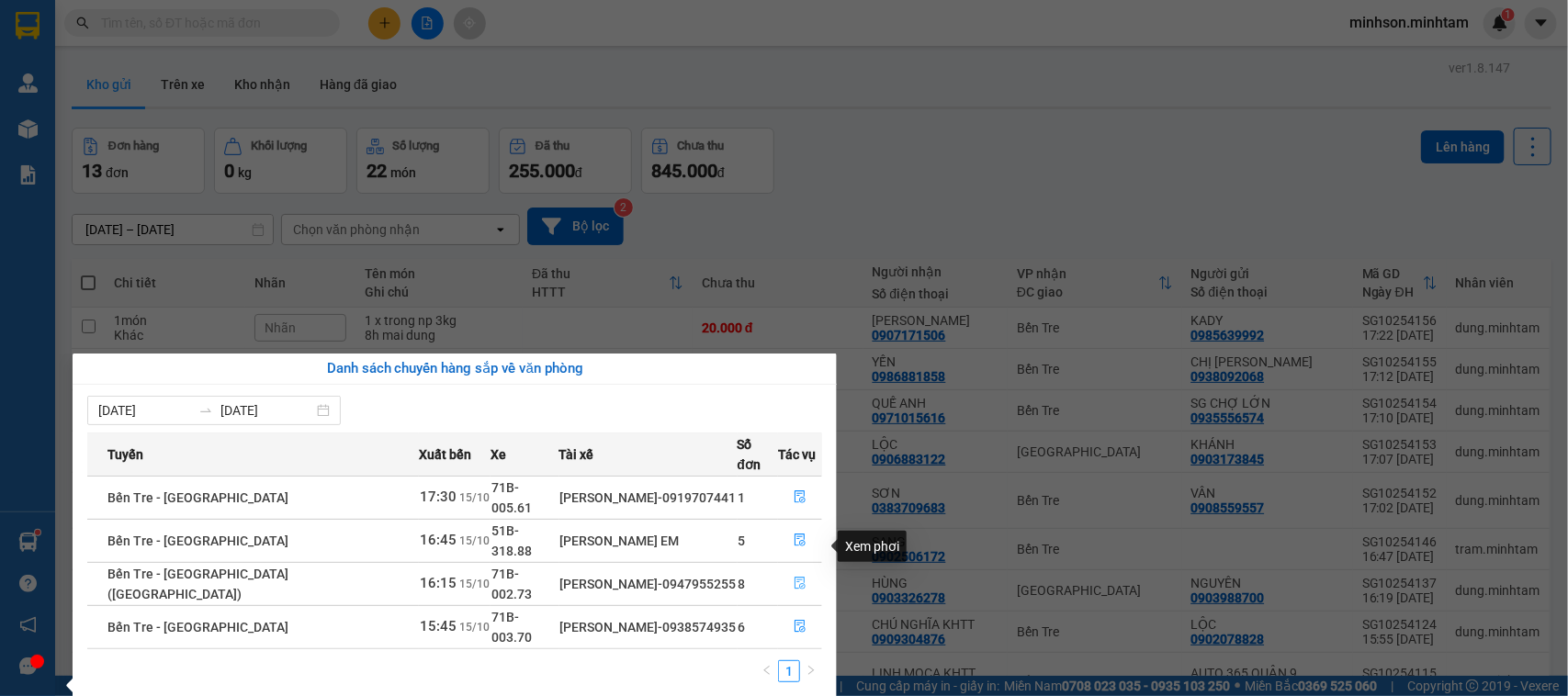
click at [801, 569] on button "button" at bounding box center [800, 584] width 42 height 29
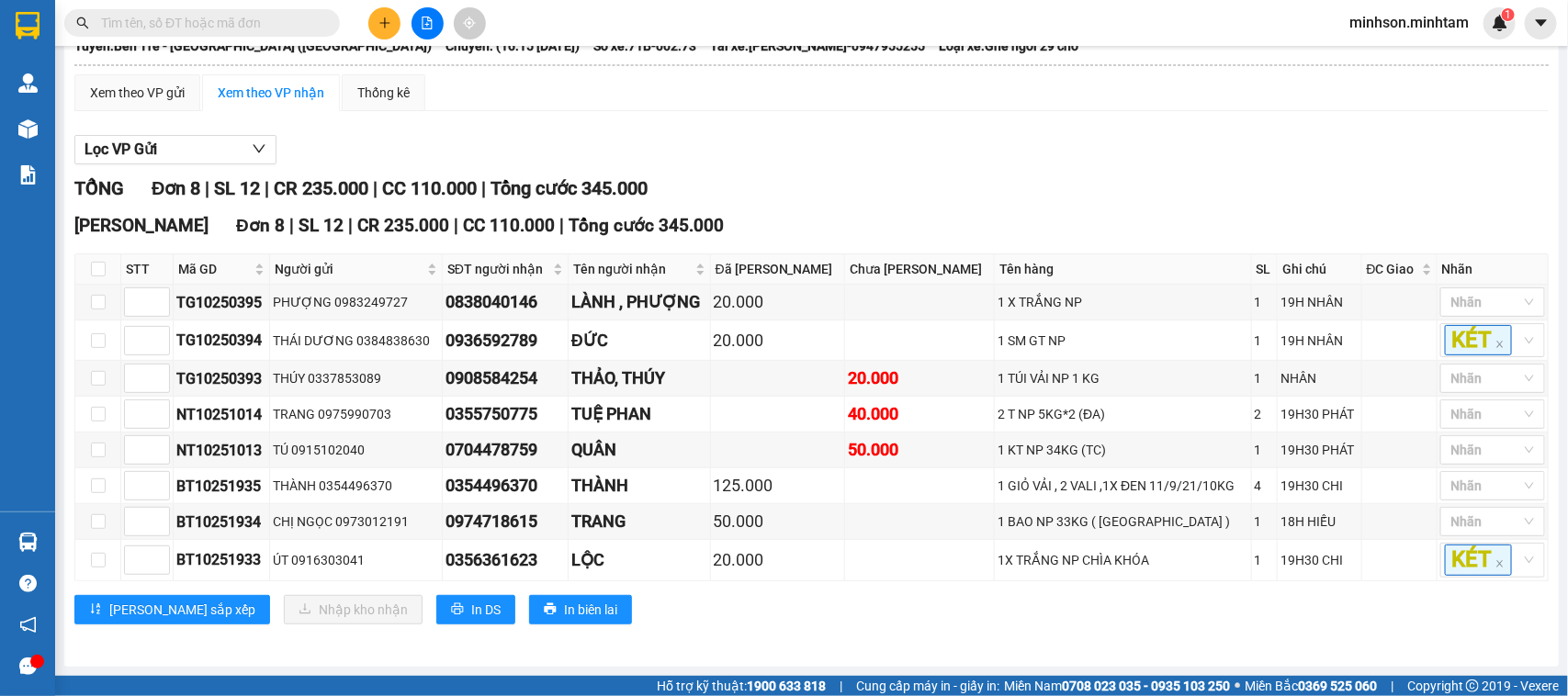
scroll to position [177, 0]
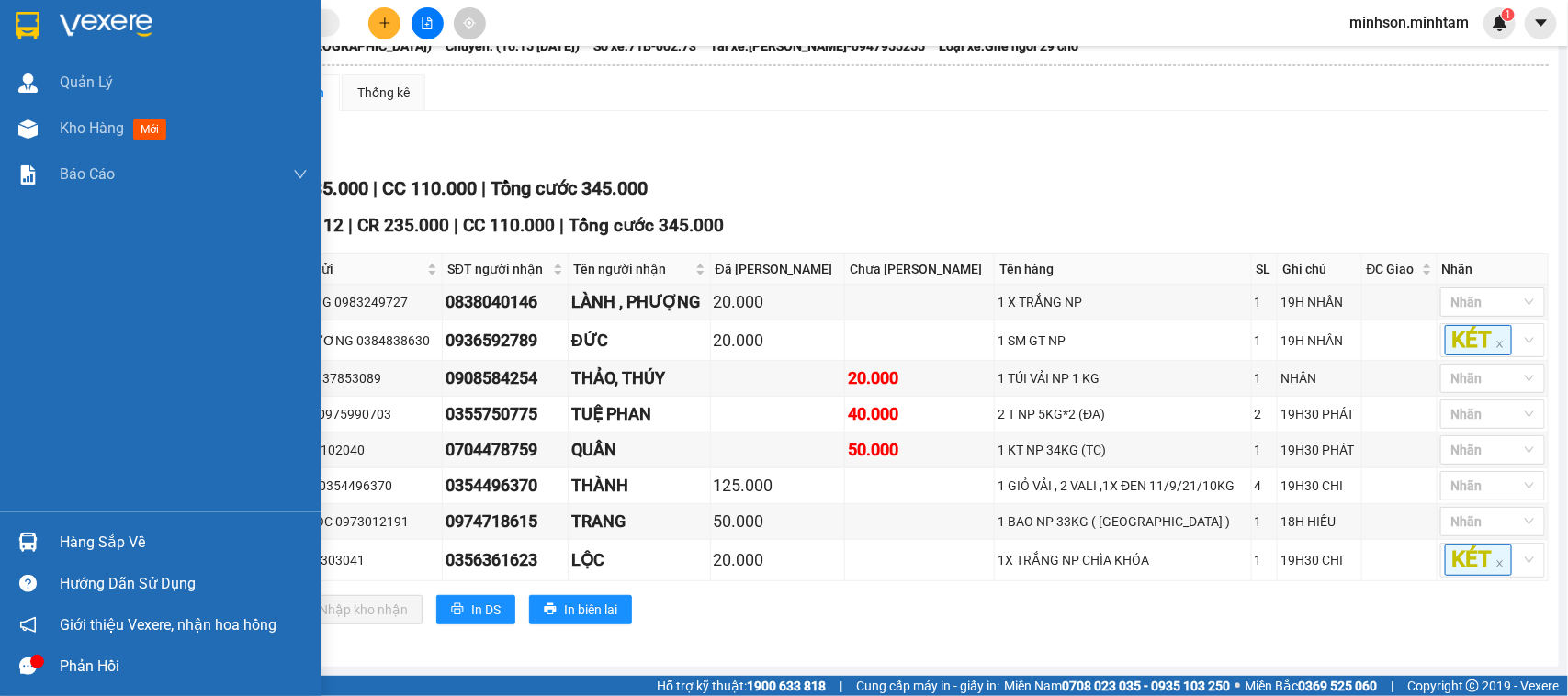
click at [105, 548] on div "Hàng sắp về" at bounding box center [183, 542] width 248 height 27
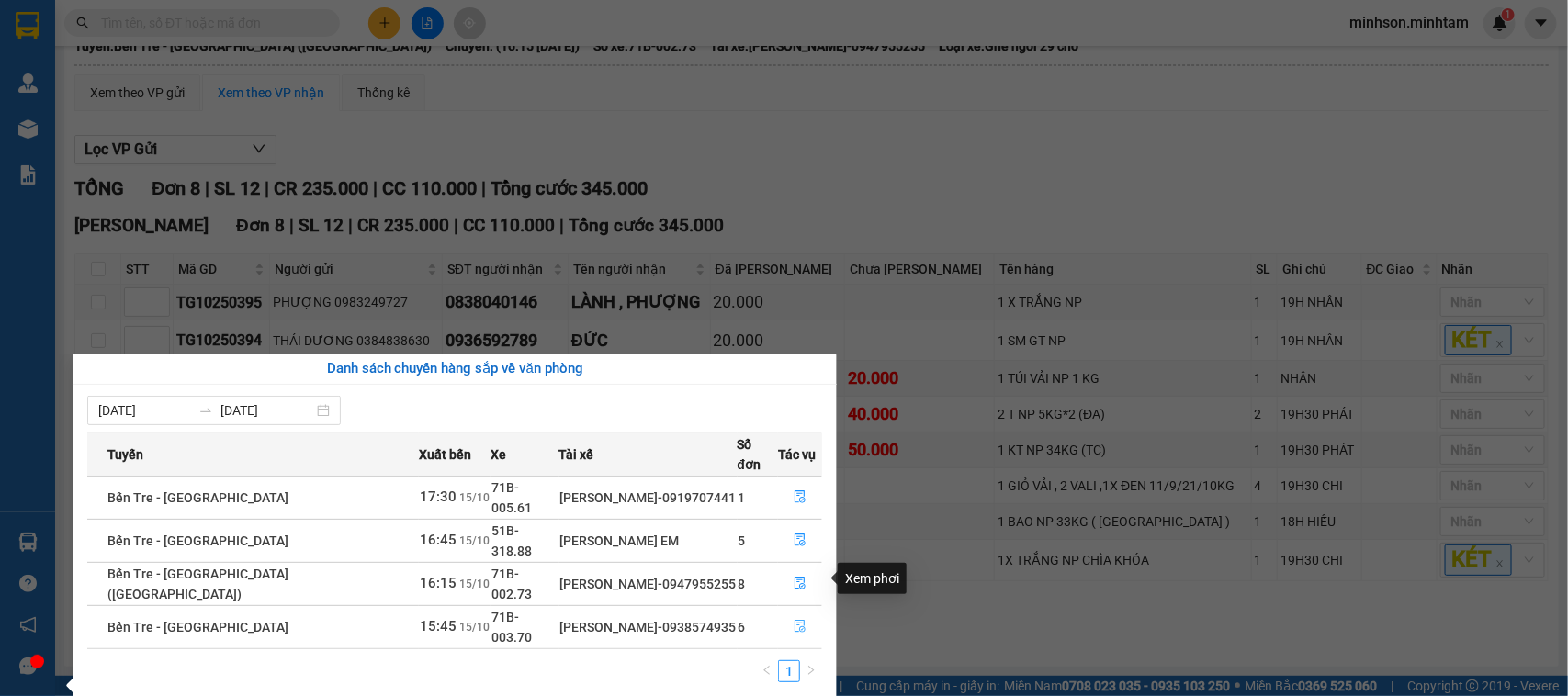
click at [781, 612] on button "button" at bounding box center [800, 627] width 42 height 29
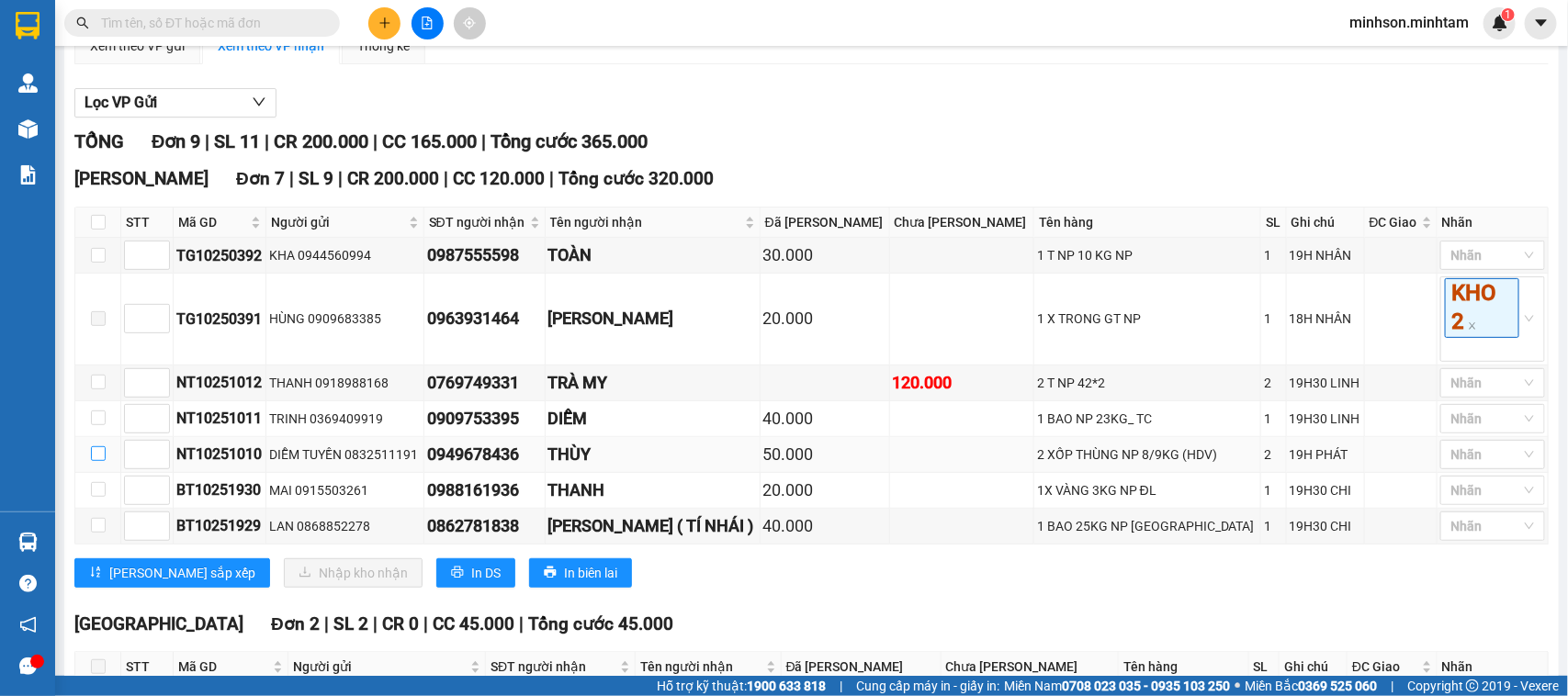
click at [98, 464] on label at bounding box center [97, 454] width 15 height 20
drag, startPoint x: 98, startPoint y: 471, endPoint x: 98, endPoint y: 458, distance: 13.0
click at [98, 428] on label at bounding box center [97, 419] width 15 height 20
click at [98, 425] on input "checkbox" at bounding box center [97, 418] width 15 height 15
checkbox input "true"
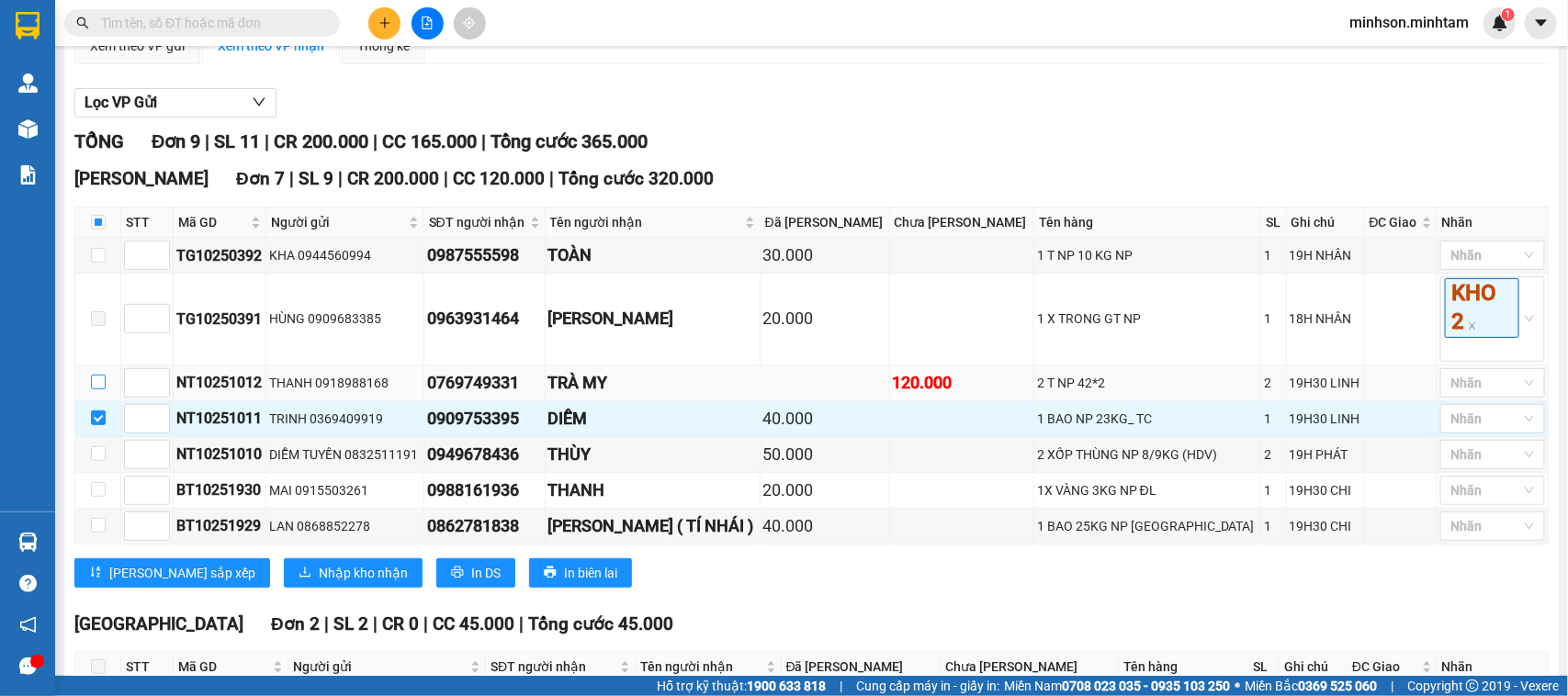
click at [101, 389] on input "checkbox" at bounding box center [97, 382] width 15 height 15
checkbox input "true"
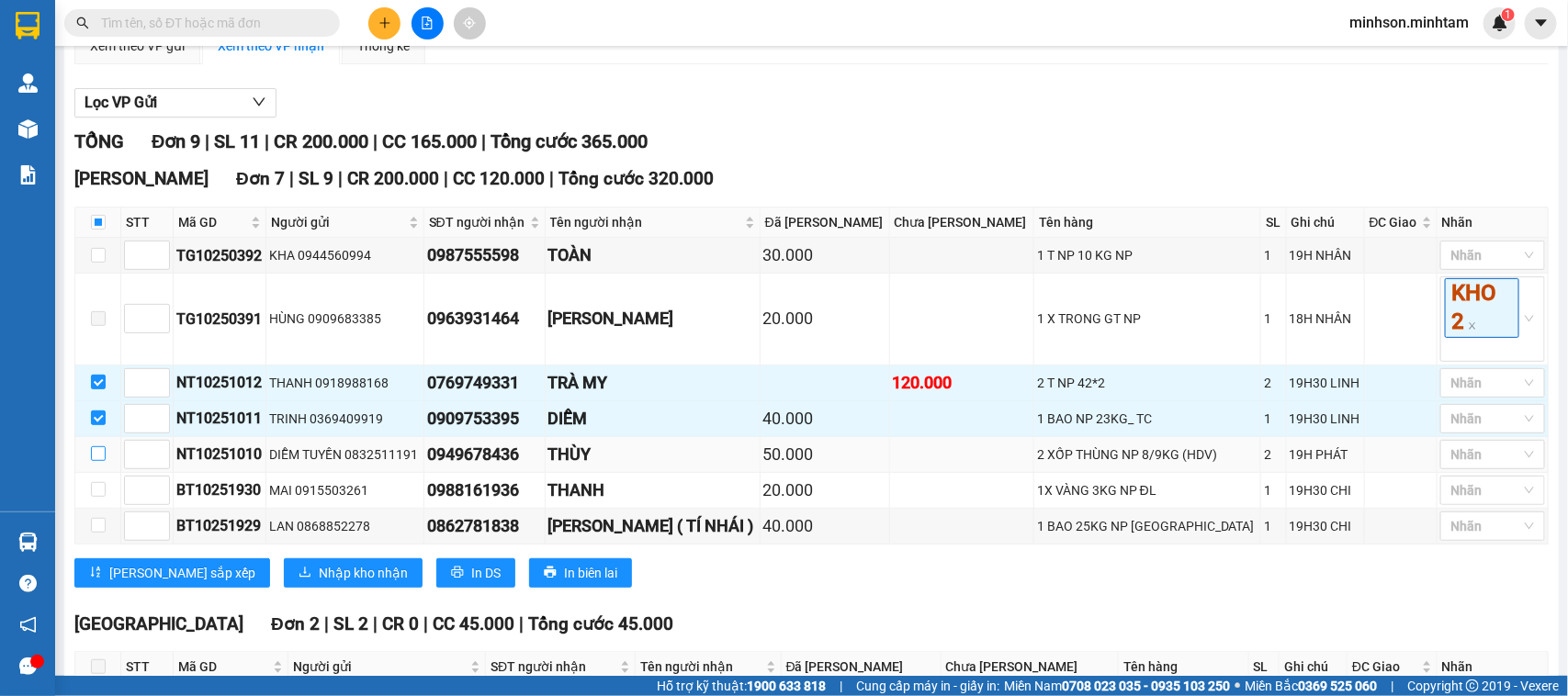
click at [101, 460] on input "checkbox" at bounding box center [97, 453] width 15 height 15
checkbox input "true"
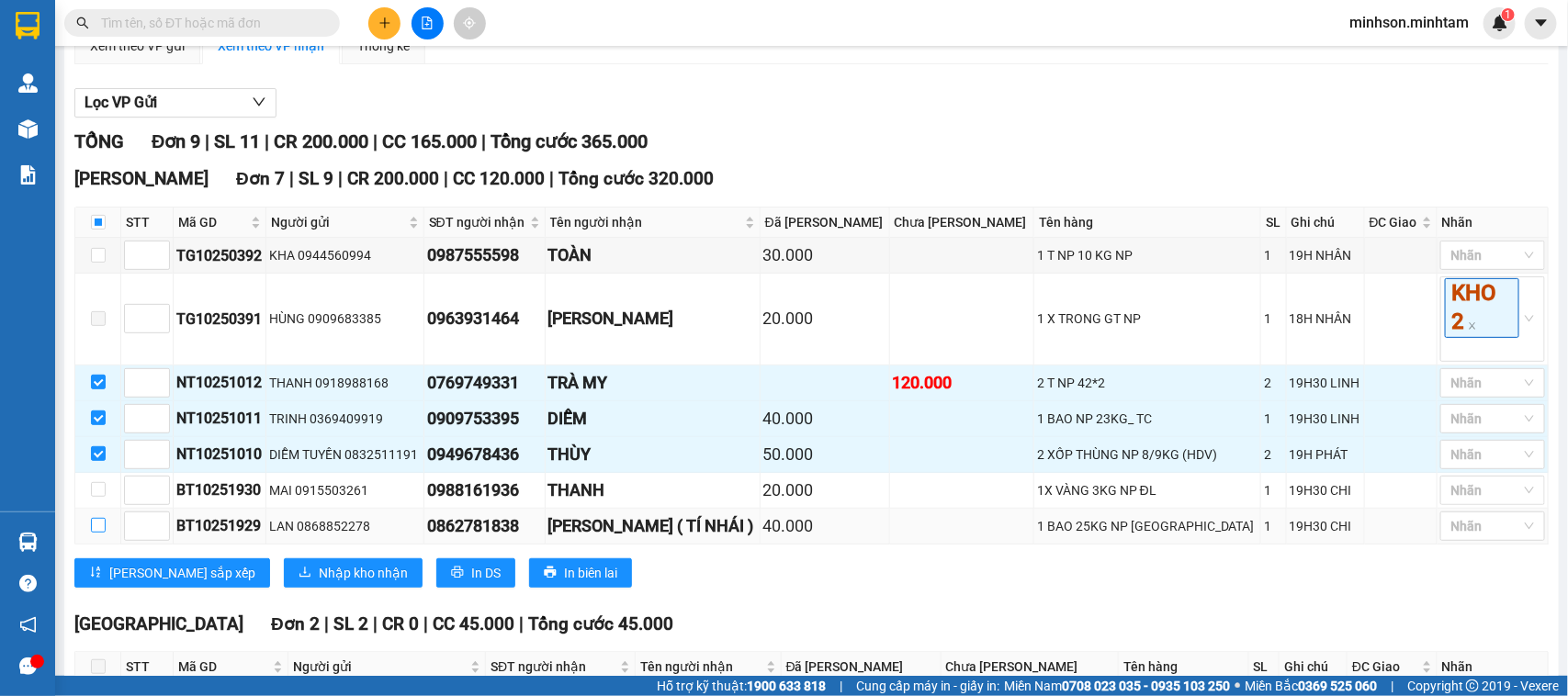
click at [99, 536] on label at bounding box center [97, 526] width 15 height 20
click at [93, 496] on input "checkbox" at bounding box center [97, 489] width 15 height 15
checkbox input "true"
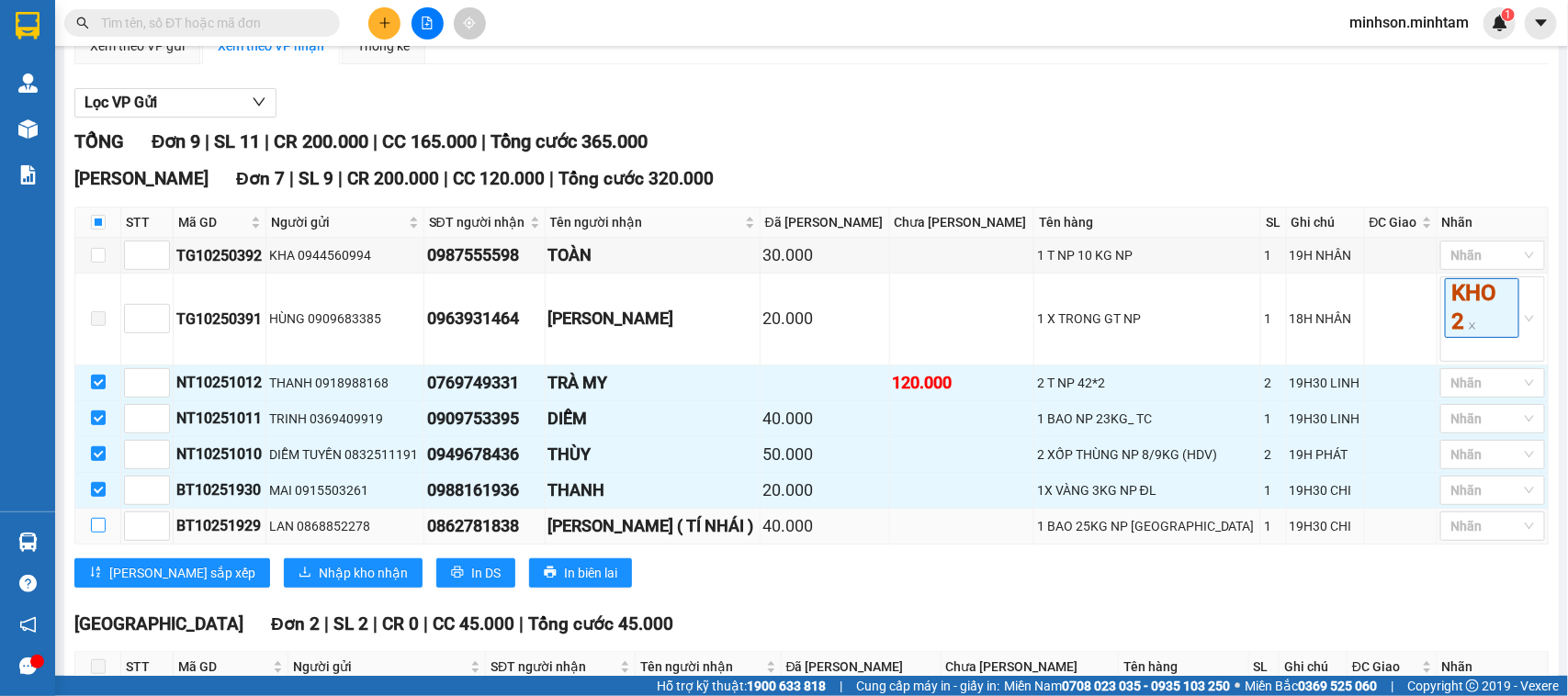
click at [99, 532] on input "checkbox" at bounding box center [97, 525] width 15 height 15
checkbox input "true"
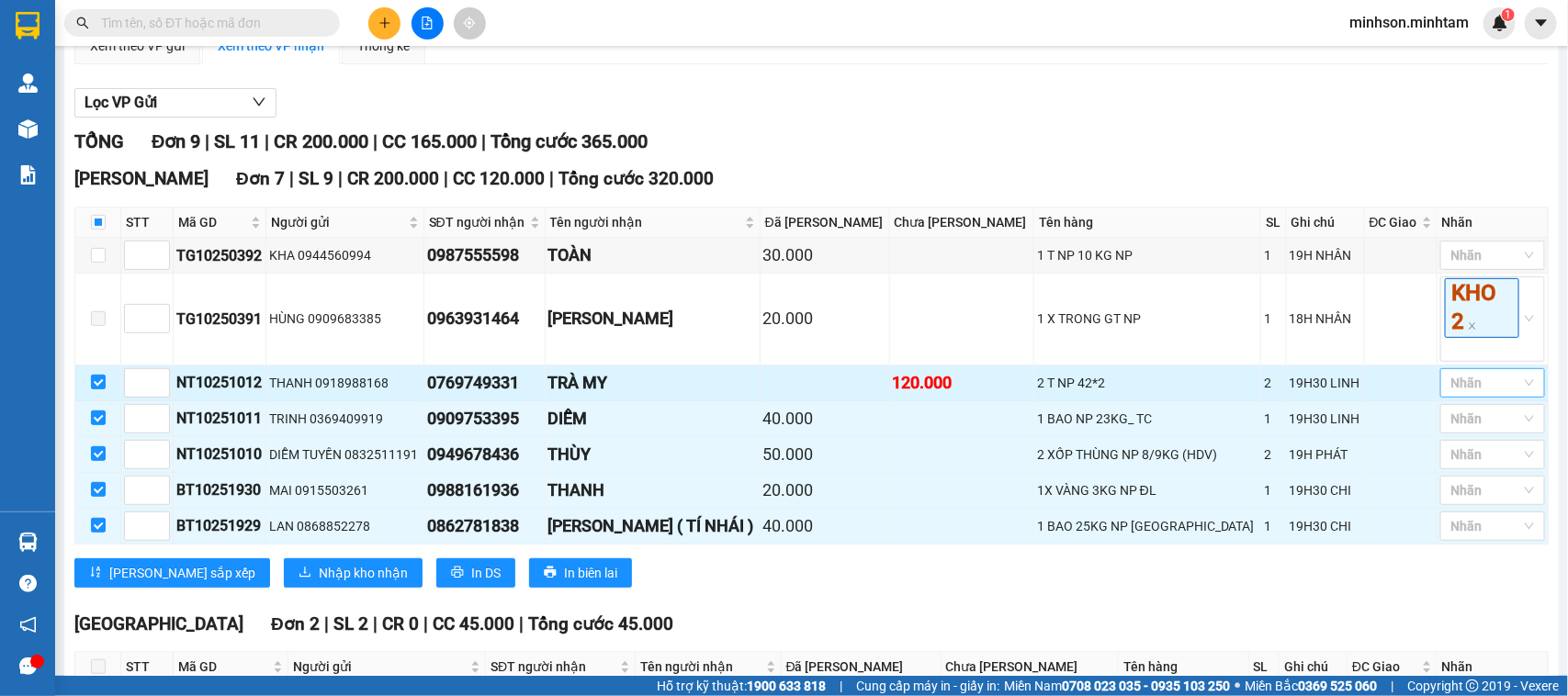
click at [1510, 397] on div "Nhãn" at bounding box center [1493, 383] width 105 height 29
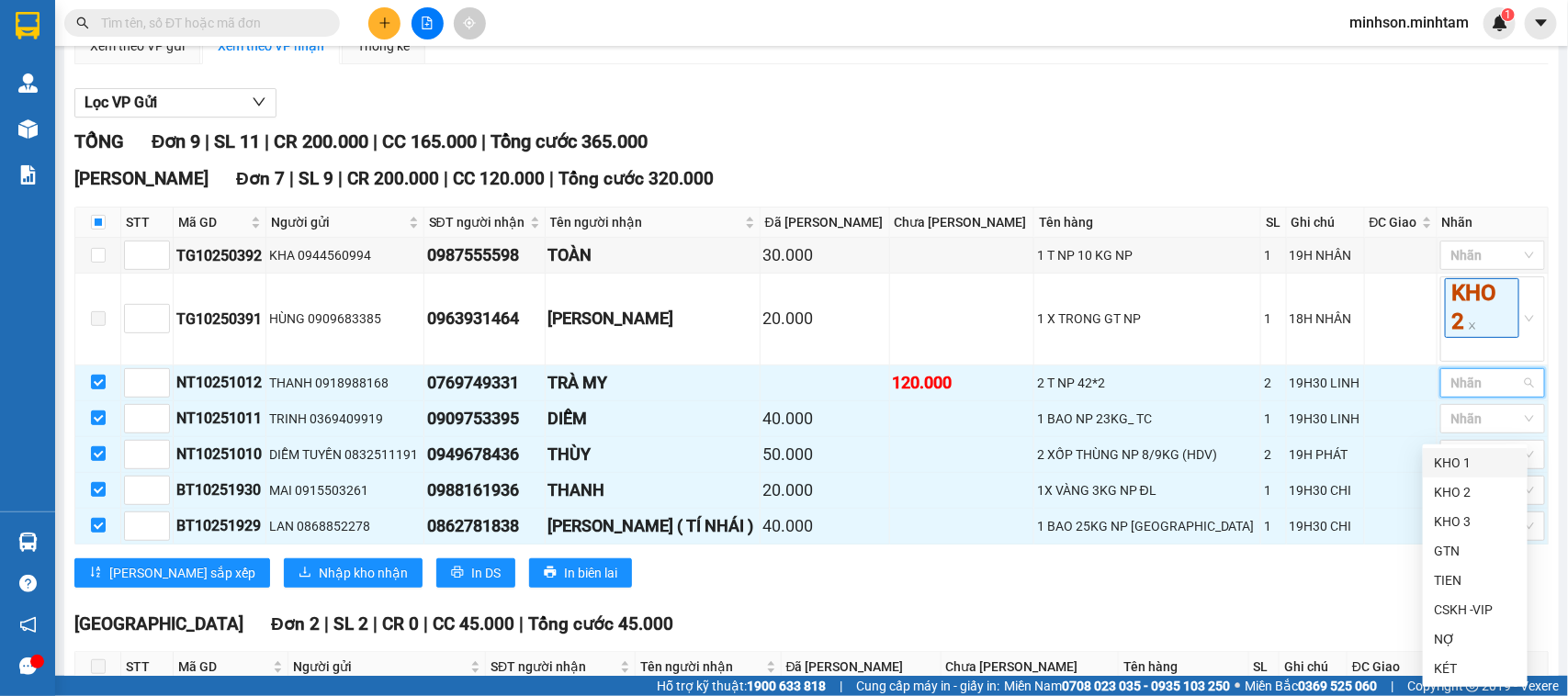
click at [1467, 458] on div "KHO 1" at bounding box center [1475, 462] width 83 height 20
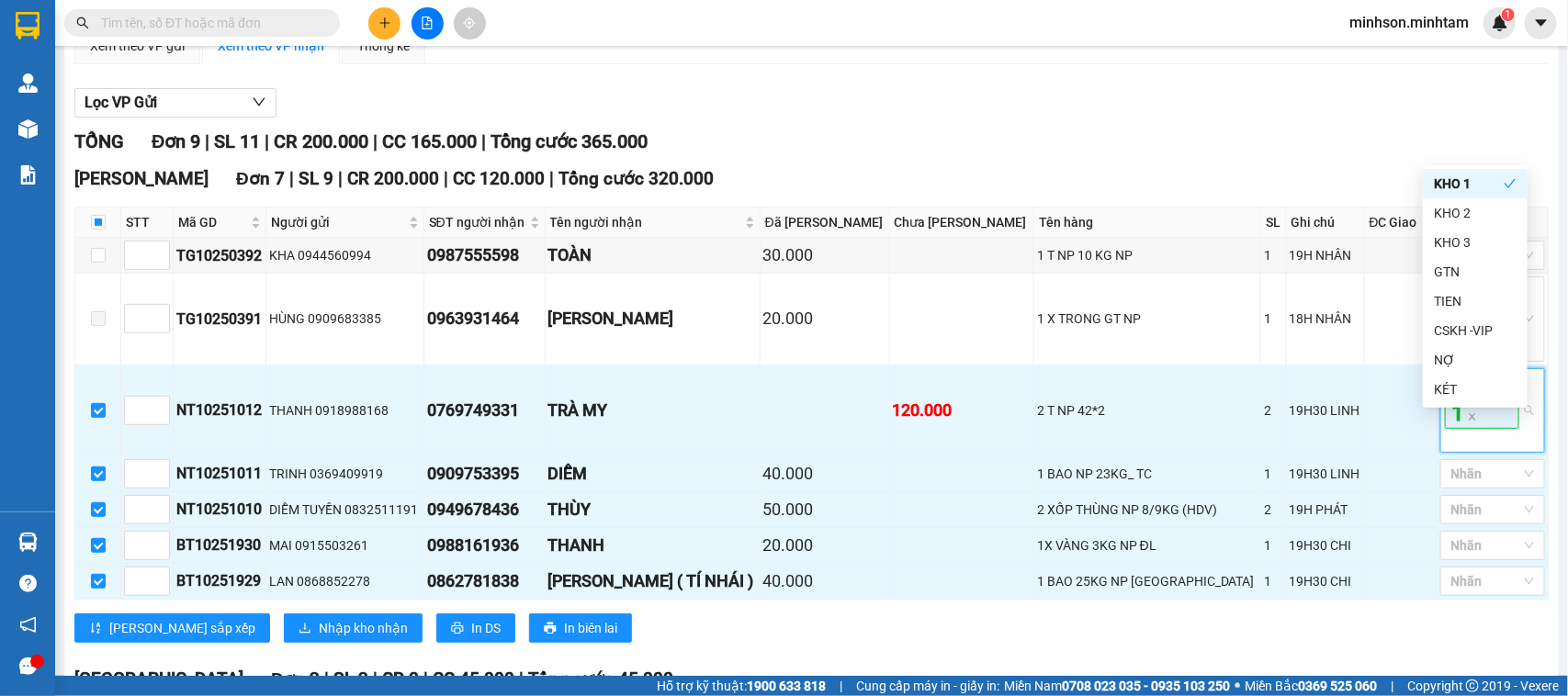
click at [1467, 428] on span "KHO 1" at bounding box center [1481, 399] width 74 height 58
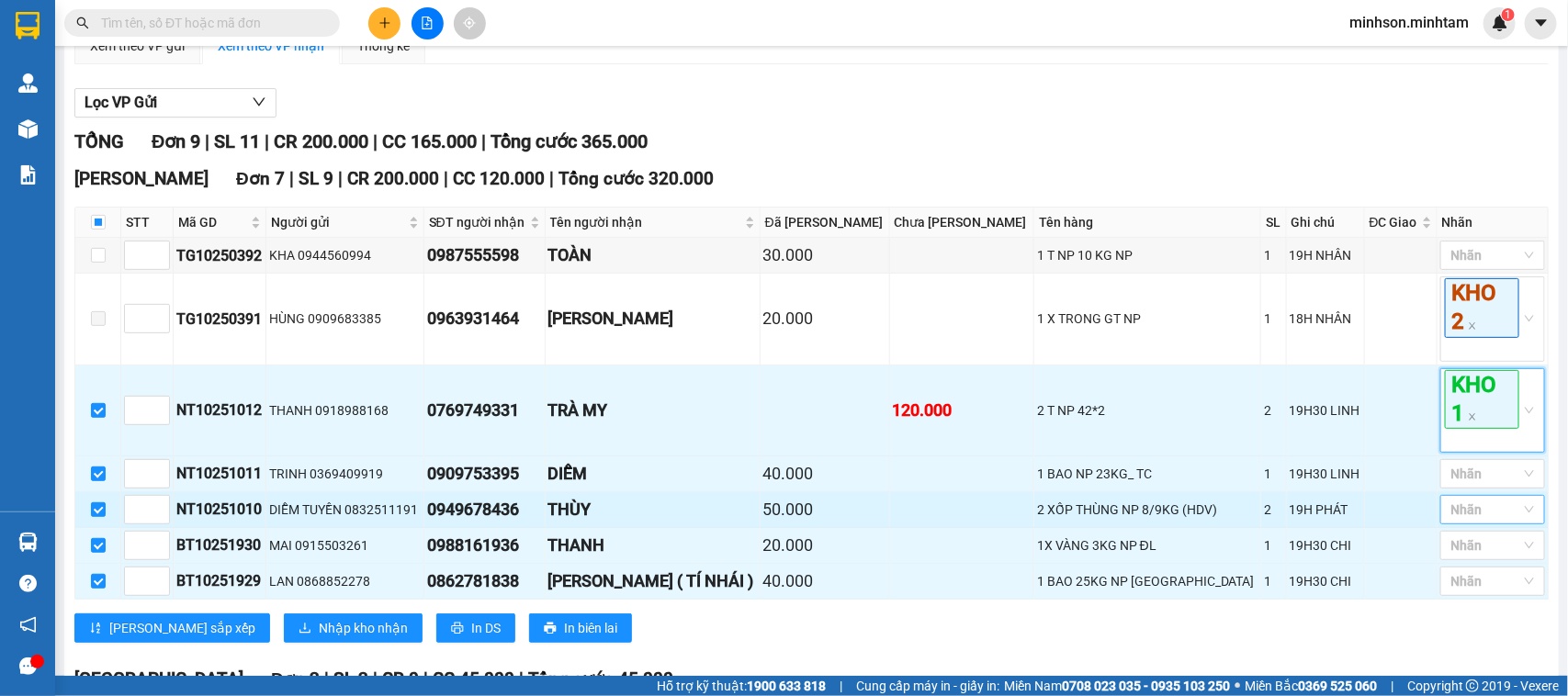
click at [1475, 521] on div at bounding box center [1482, 509] width 77 height 22
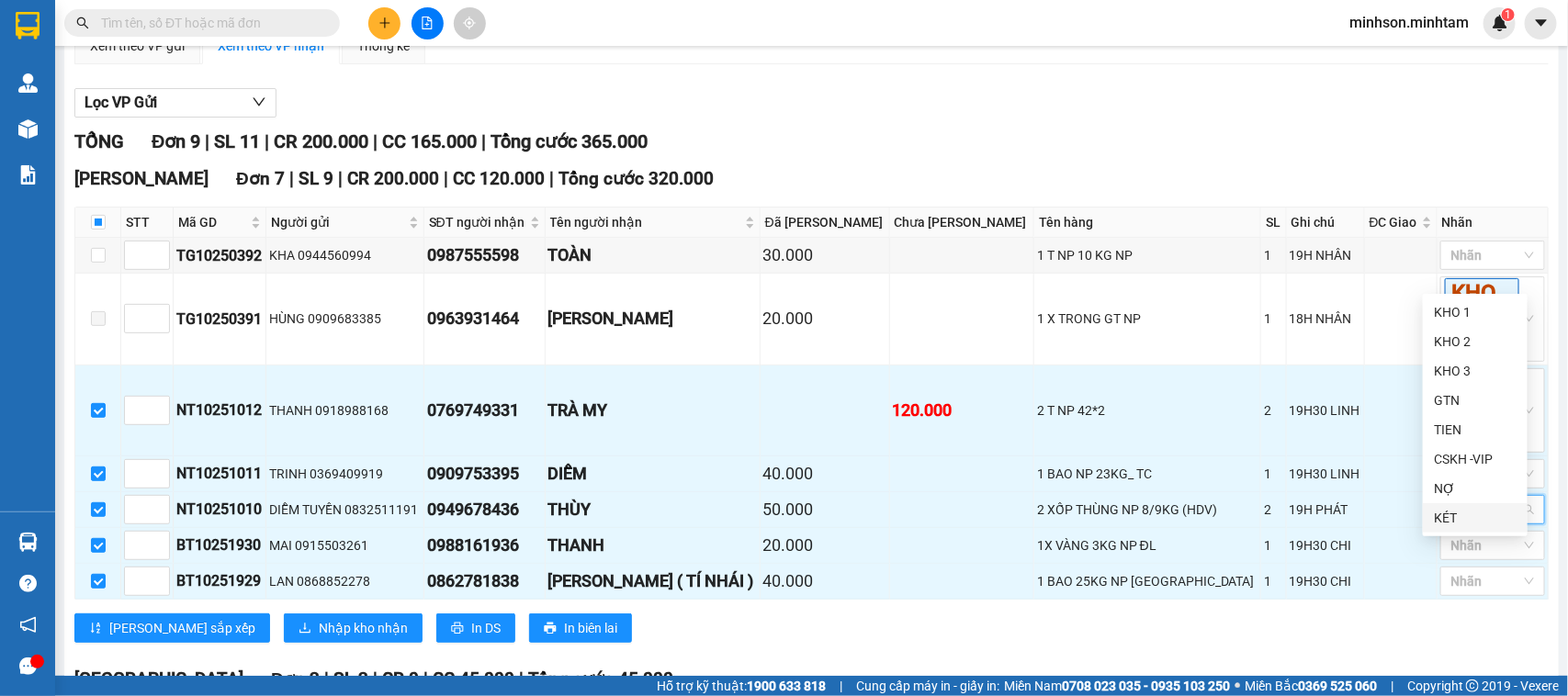
click at [1476, 526] on div "KÉT" at bounding box center [1475, 518] width 83 height 20
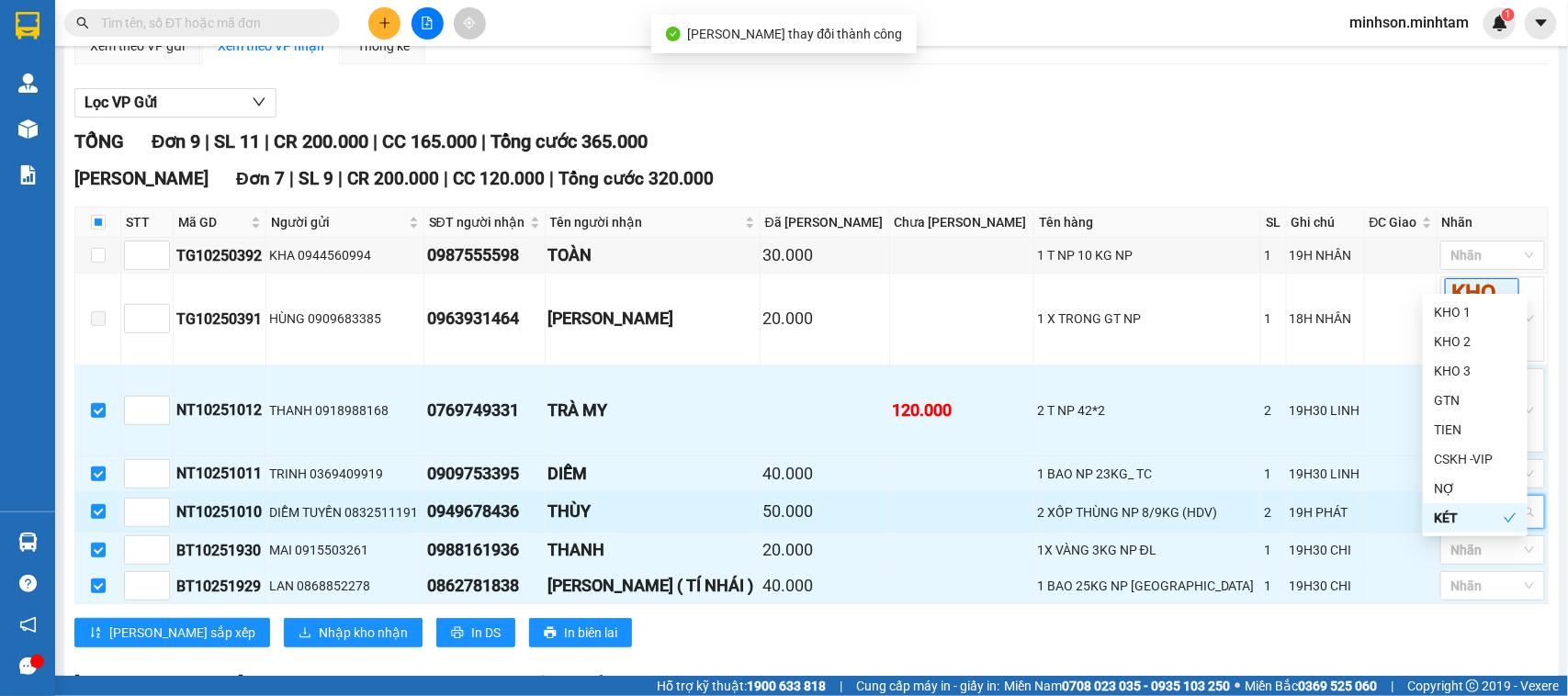
click at [1483, 527] on span "KÉT" at bounding box center [1477, 511] width 67 height 30
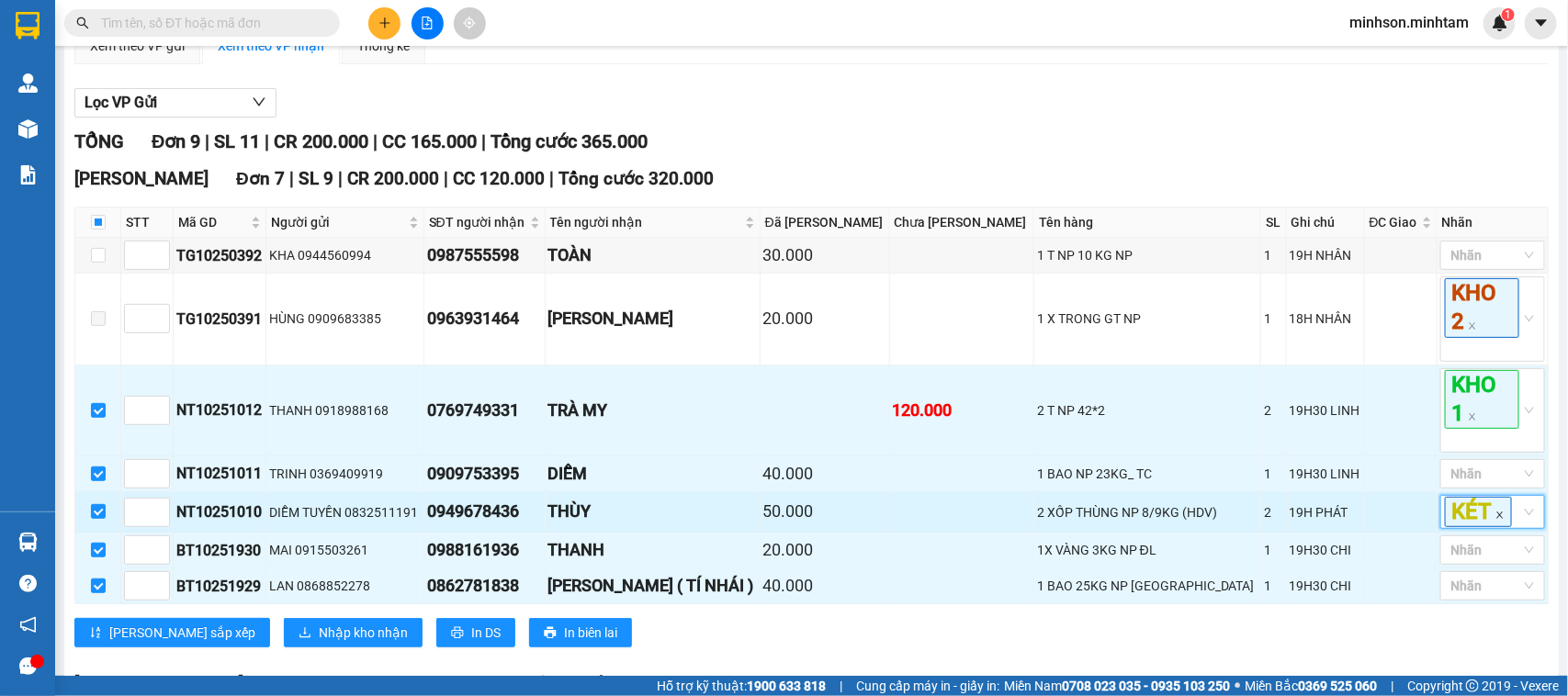
click at [1495, 520] on icon "close" at bounding box center [1499, 514] width 9 height 9
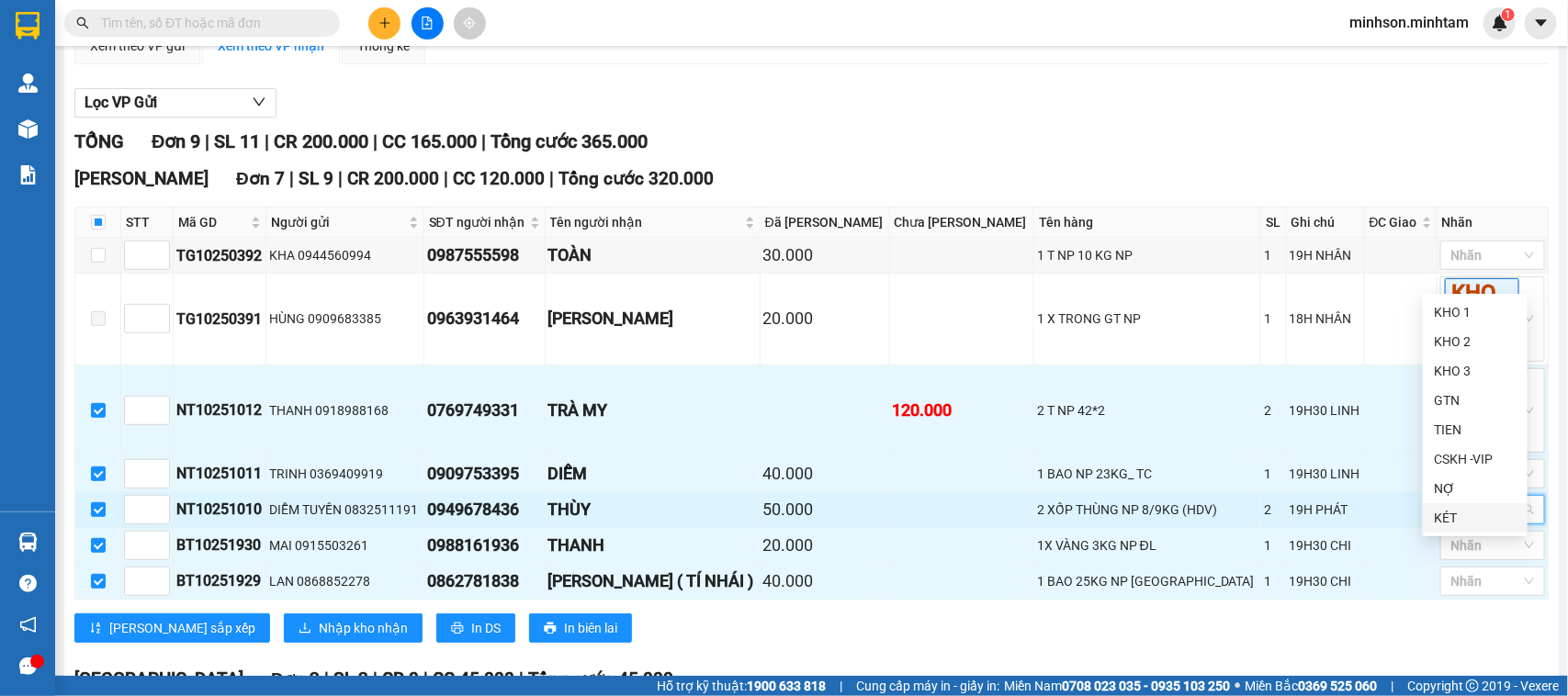
click at [1497, 521] on div at bounding box center [1482, 509] width 77 height 22
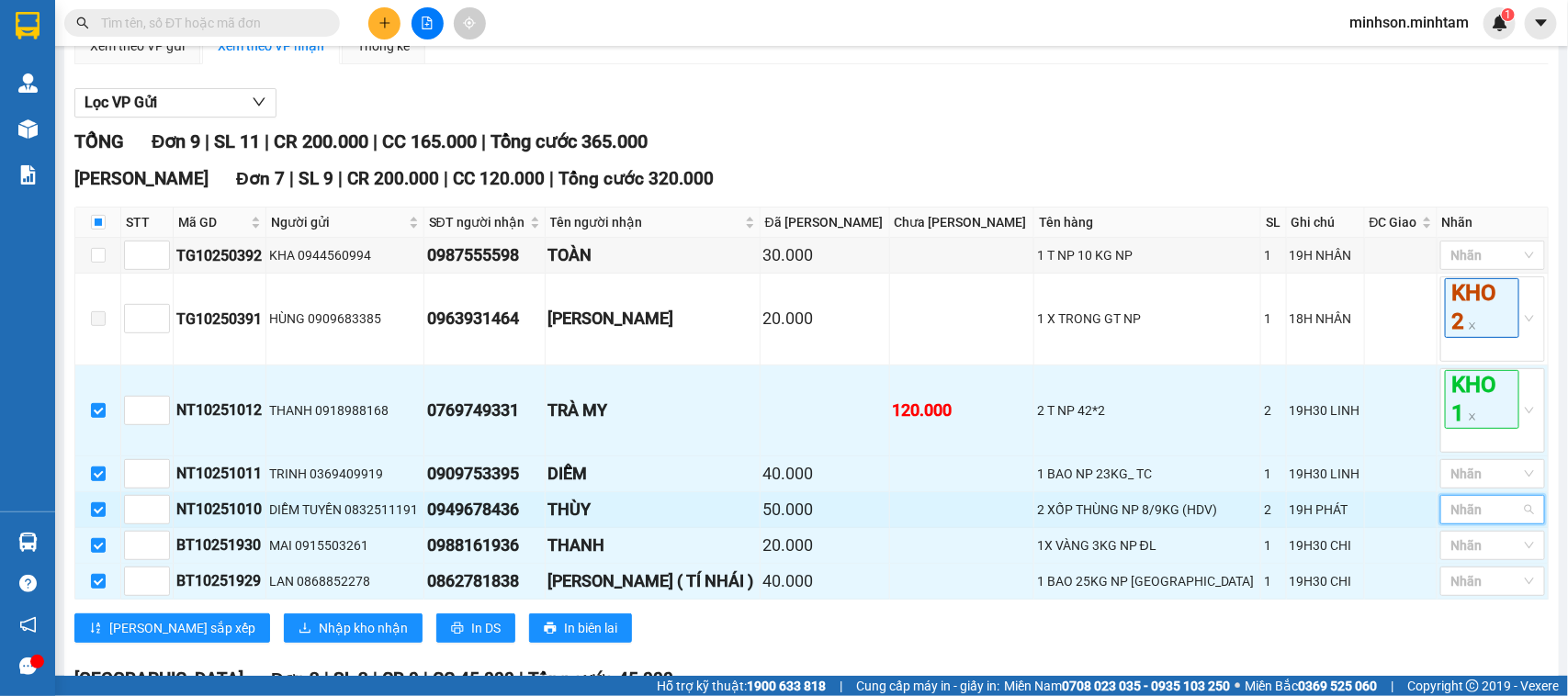
click at [1494, 521] on div at bounding box center [1482, 509] width 77 height 22
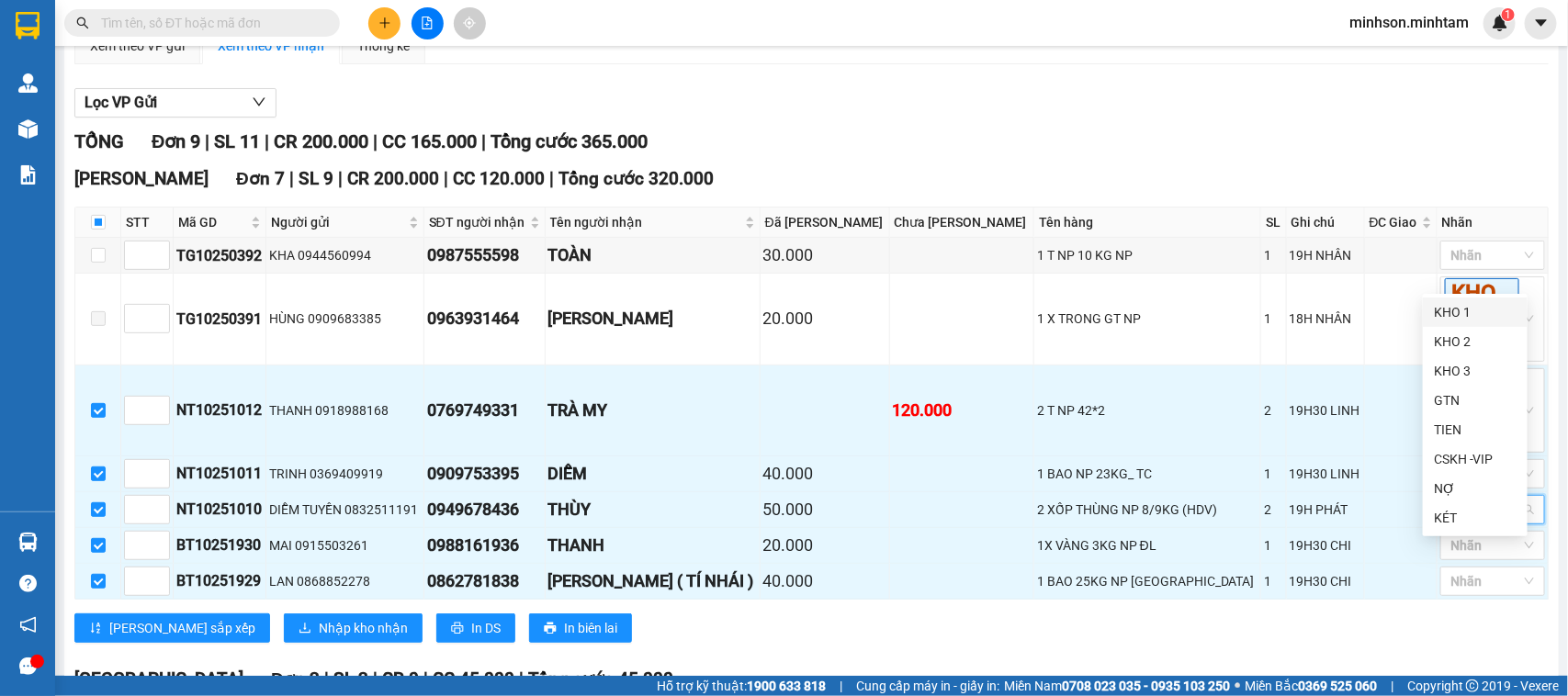
drag, startPoint x: 1459, startPoint y: 311, endPoint x: 1477, endPoint y: 351, distance: 43.9
click at [1459, 312] on div "KHO 1" at bounding box center [1475, 311] width 83 height 20
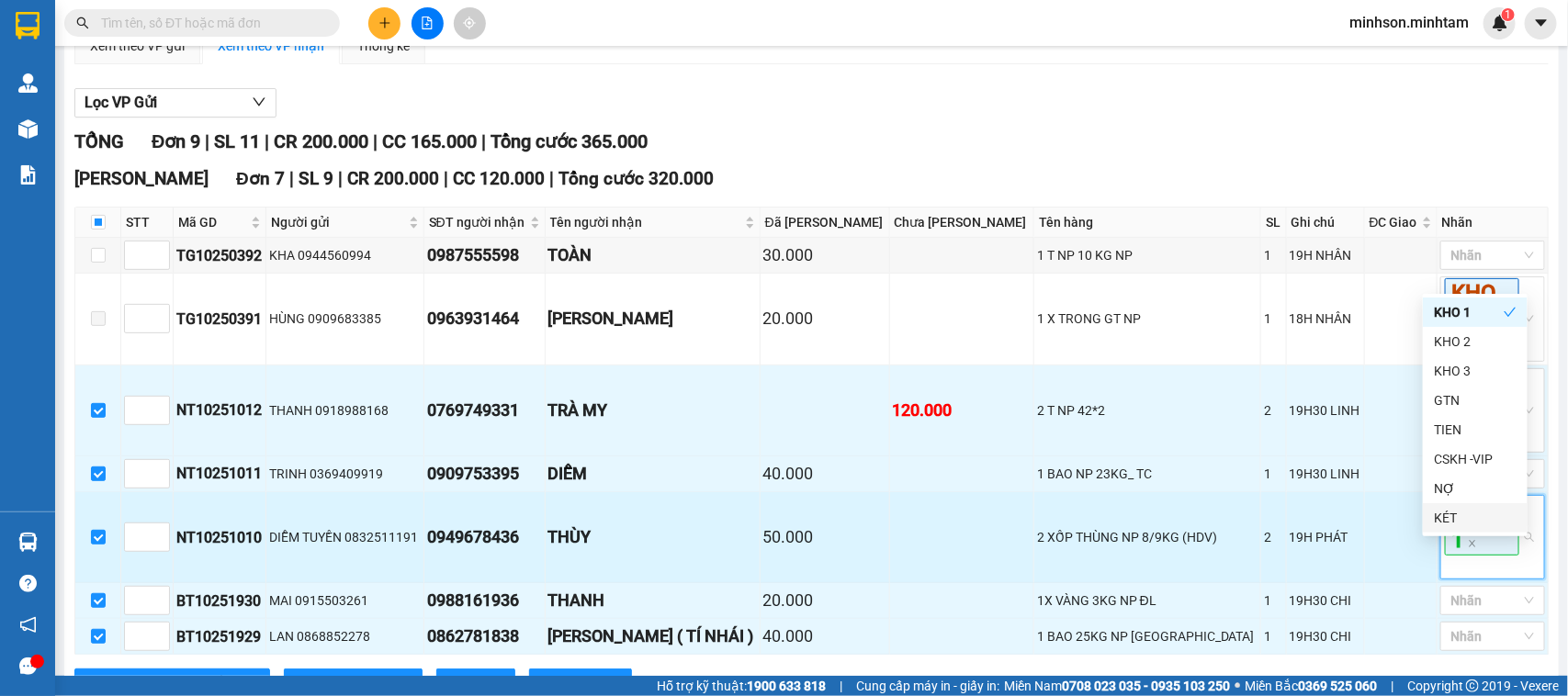
click at [1444, 556] on span "KHO 1" at bounding box center [1481, 526] width 74 height 58
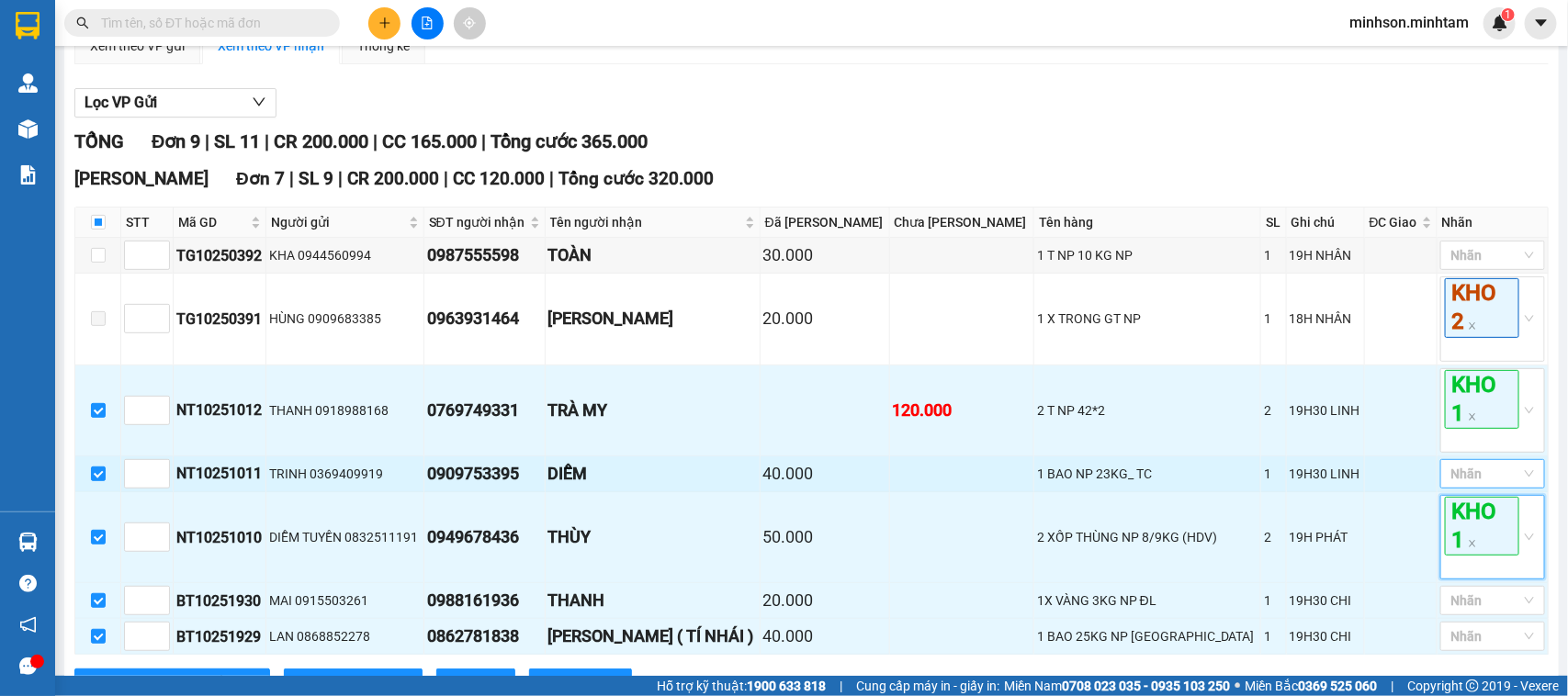
click at [1452, 485] on div at bounding box center [1482, 473] width 77 height 22
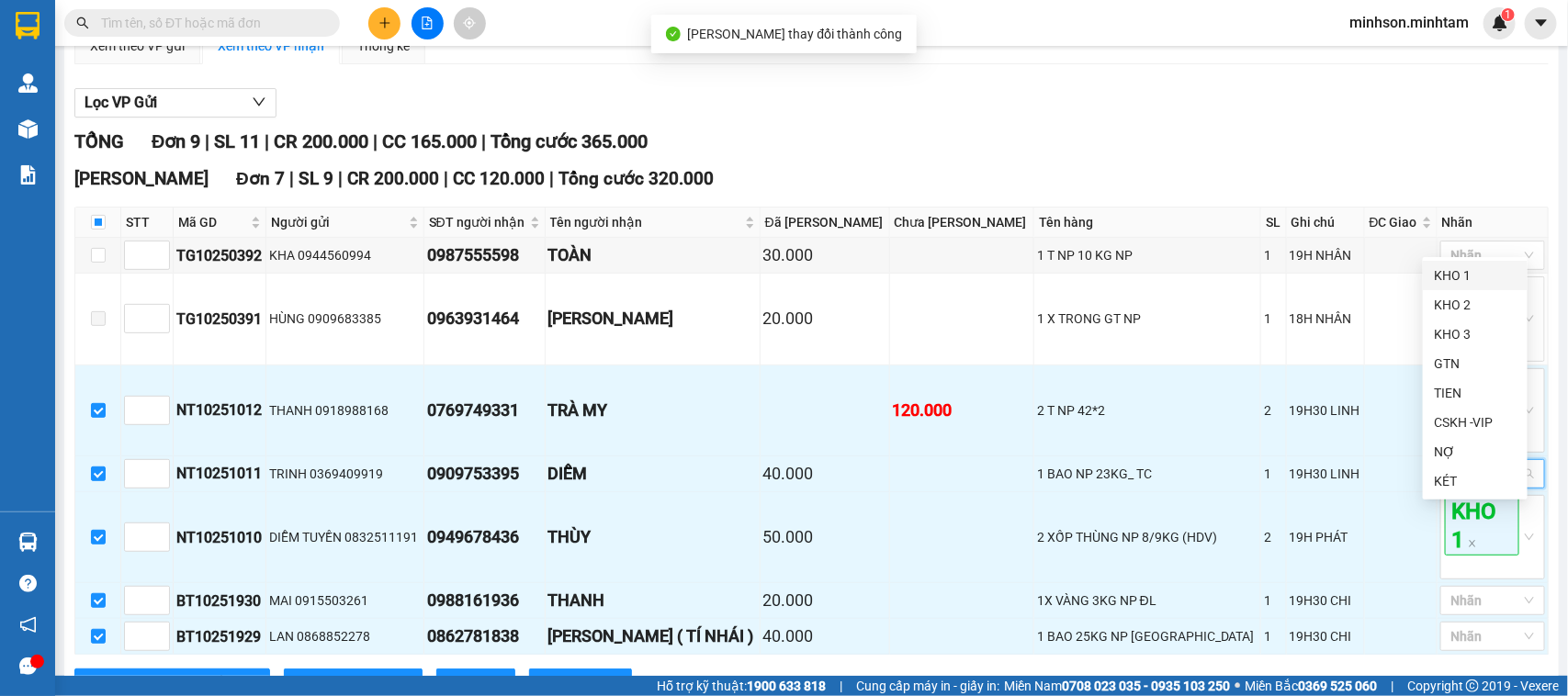
click at [1473, 274] on div "KHO 1" at bounding box center [1475, 275] width 83 height 20
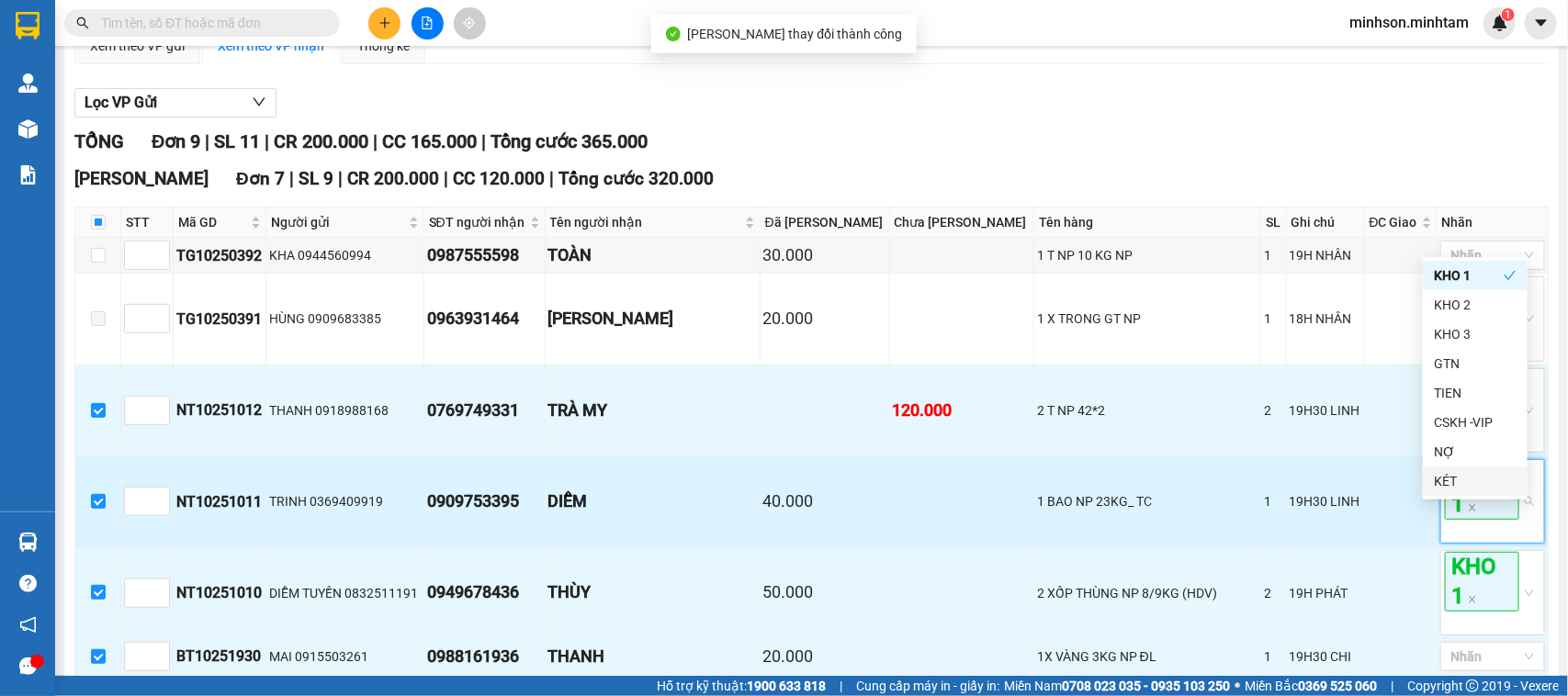
click at [1456, 520] on span "KHO 1" at bounding box center [1481, 490] width 74 height 58
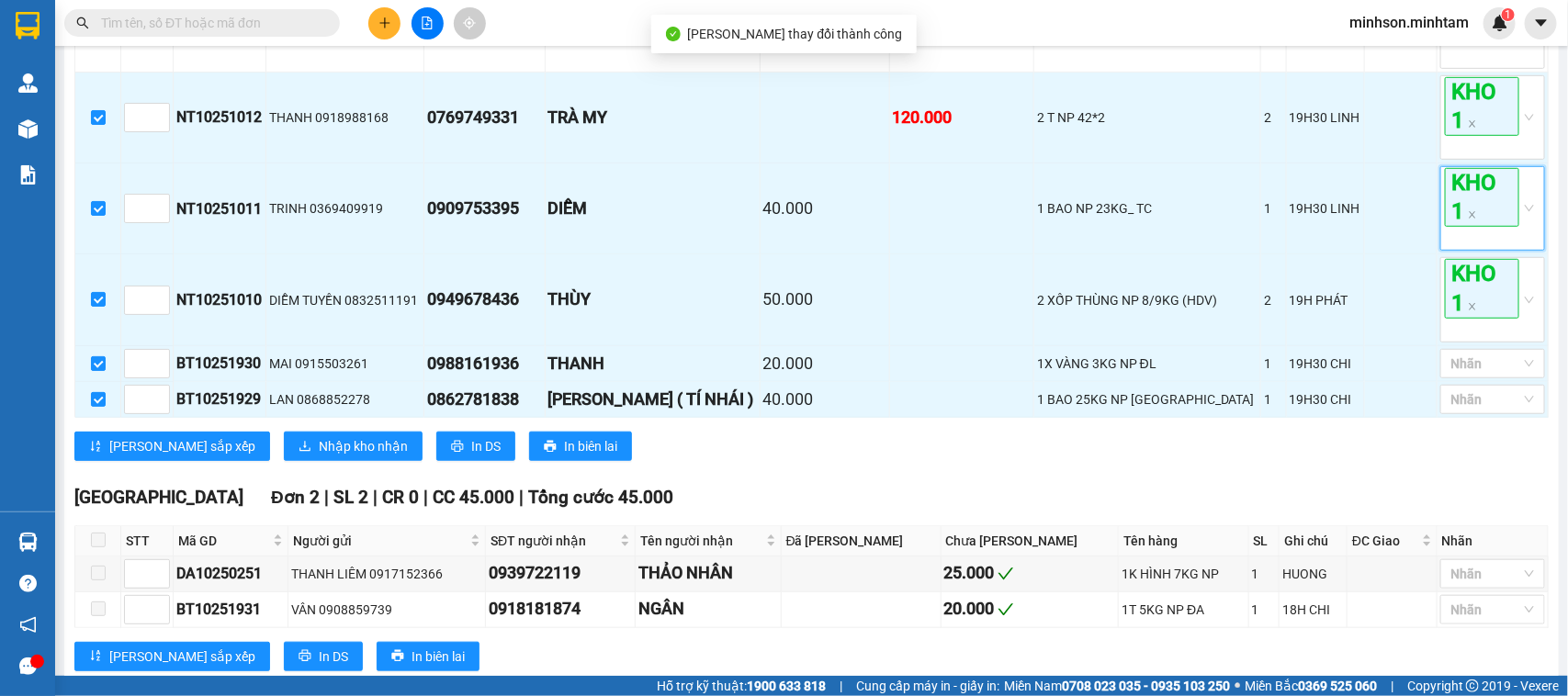
scroll to position [522, 0]
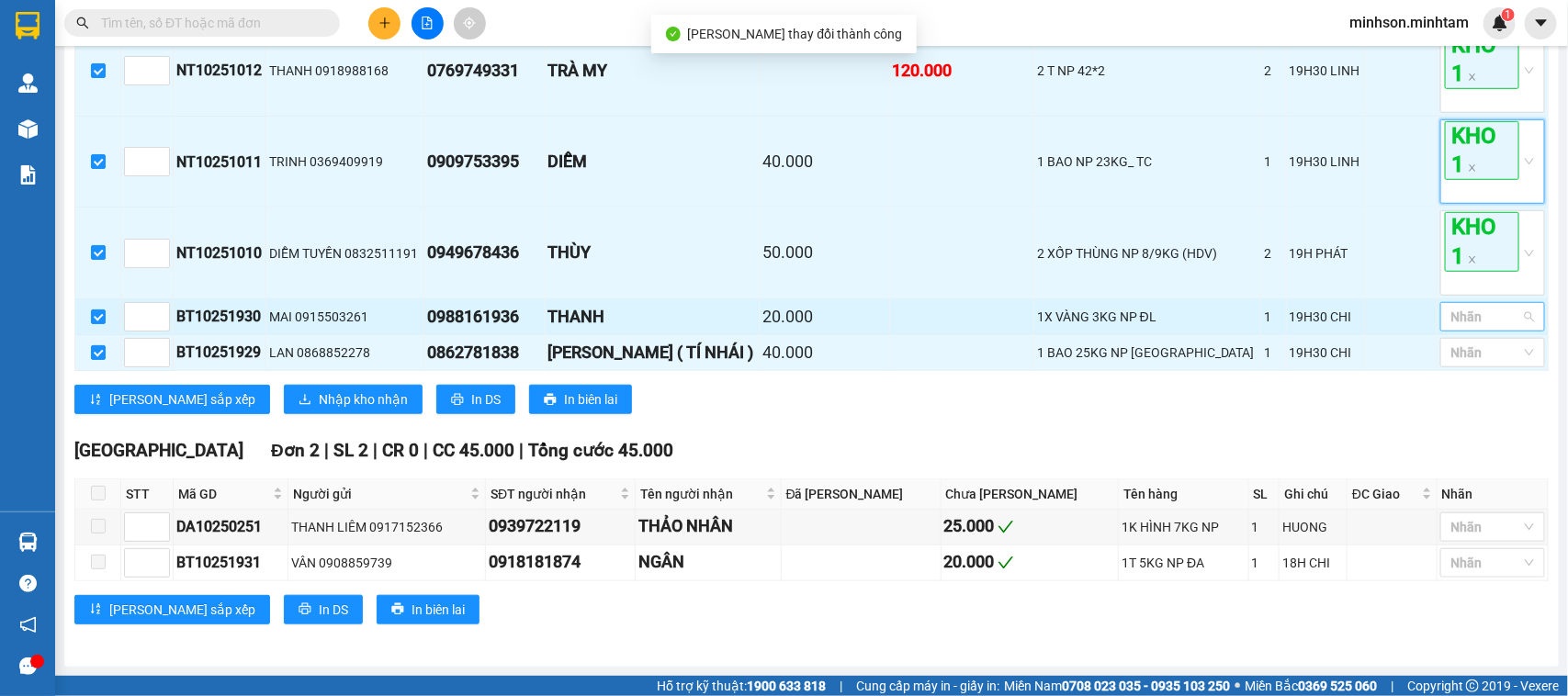
click at [1470, 328] on div at bounding box center [1482, 316] width 77 height 22
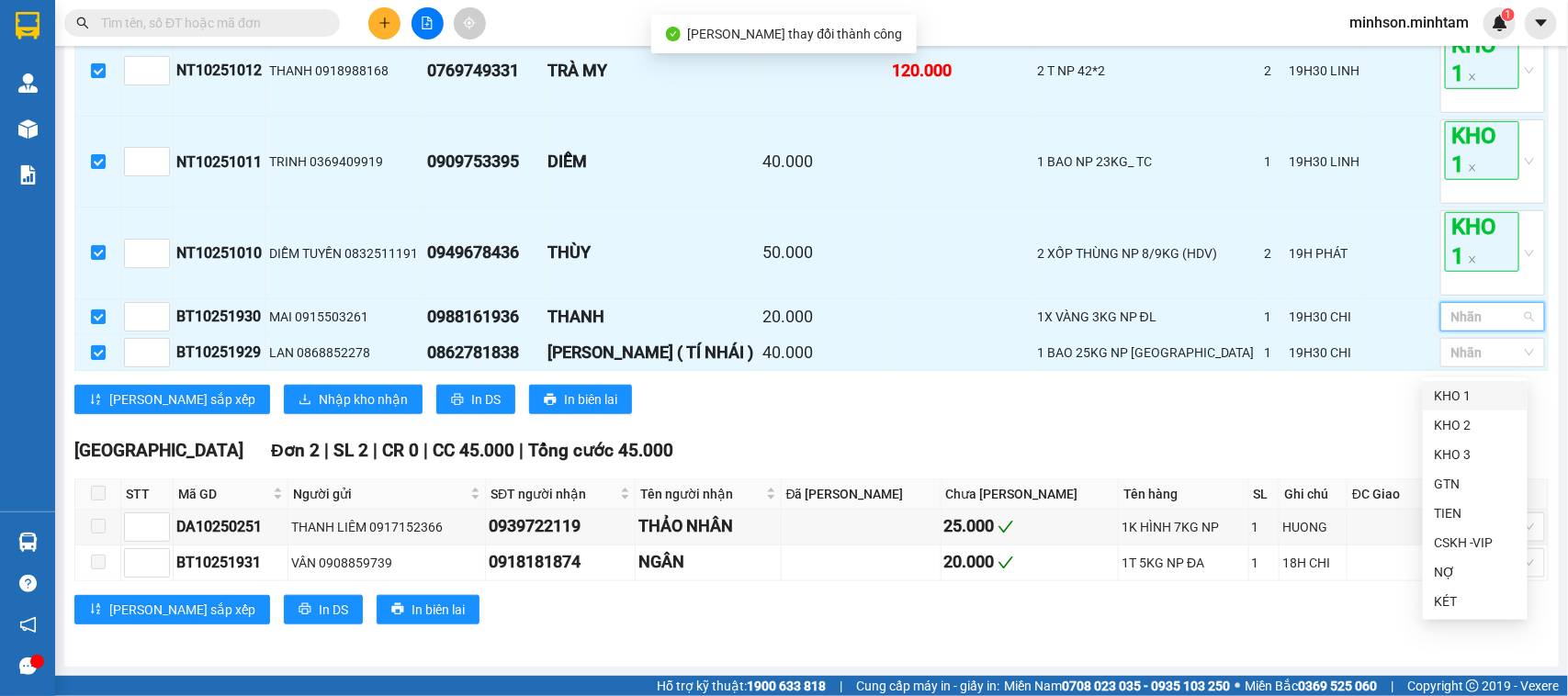
click at [1444, 395] on div "KHO 1" at bounding box center [1475, 395] width 83 height 20
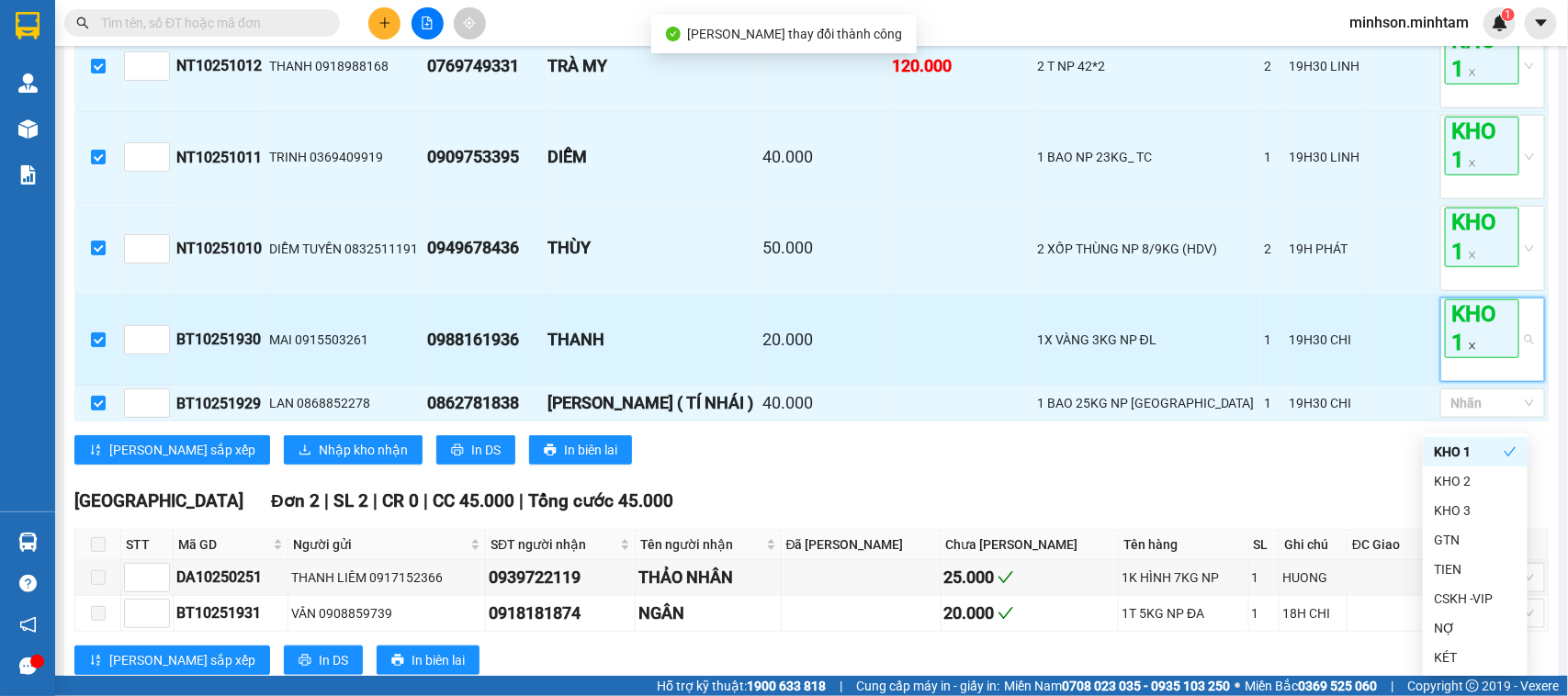
click at [1468, 350] on icon "close" at bounding box center [1472, 346] width 9 height 9
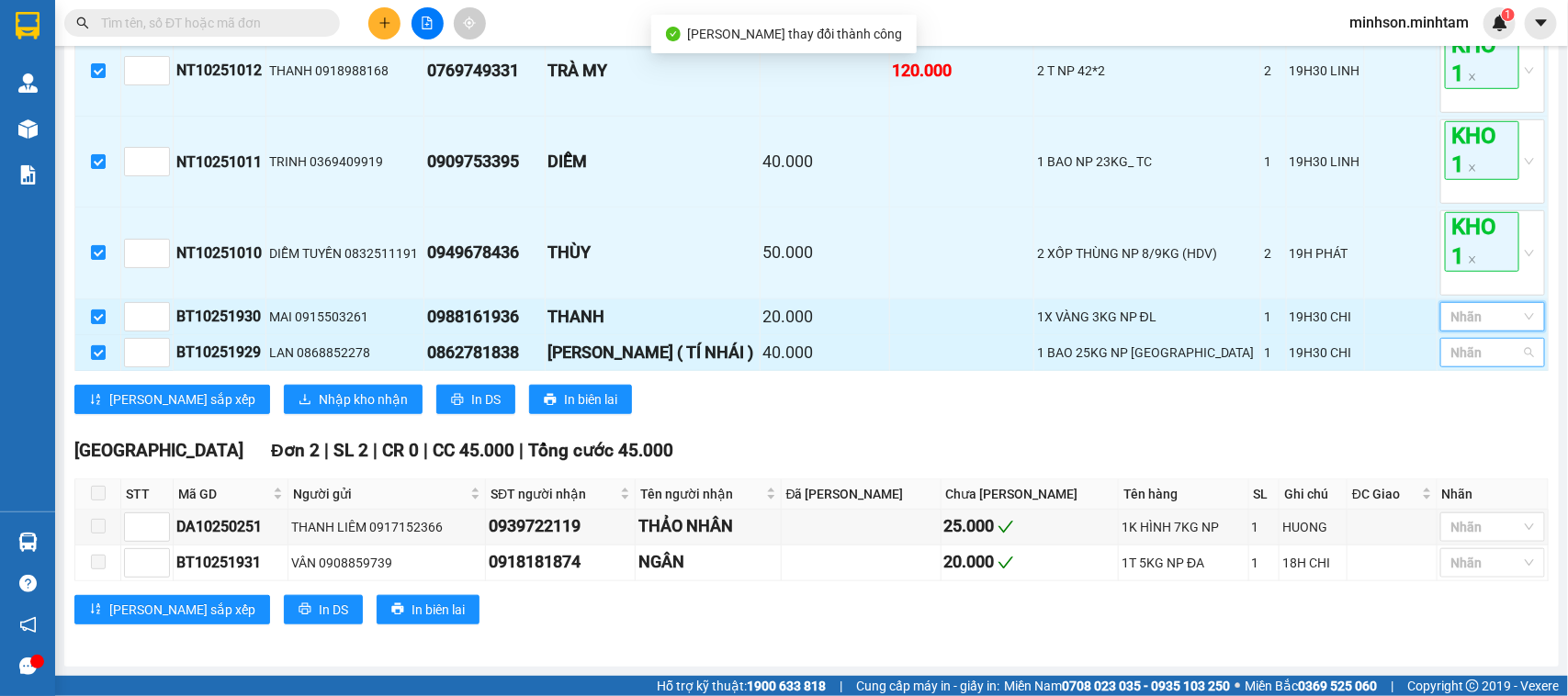
click at [1453, 363] on div at bounding box center [1482, 352] width 77 height 22
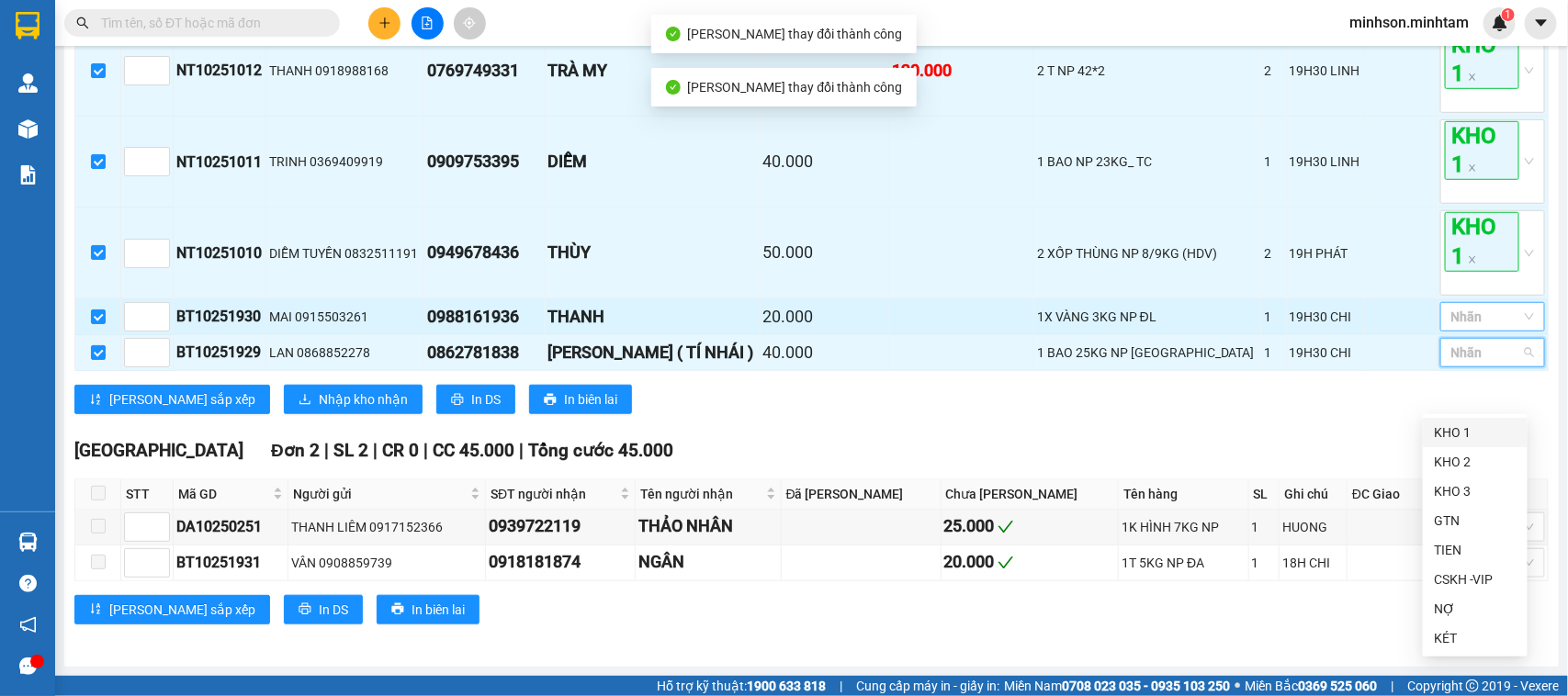
click at [1456, 427] on div "KHO 1" at bounding box center [1475, 432] width 83 height 20
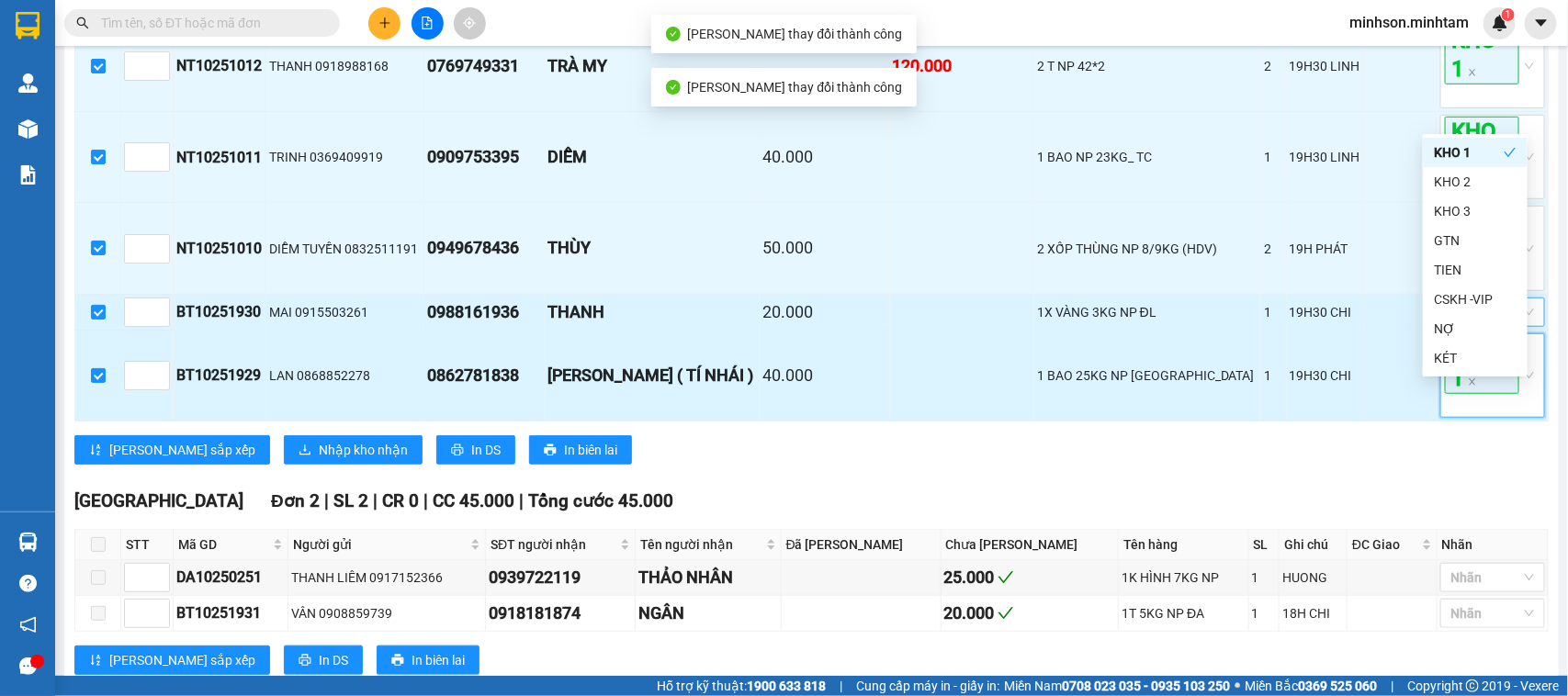
click at [1461, 394] on span "KHO 1" at bounding box center [1481, 364] width 74 height 58
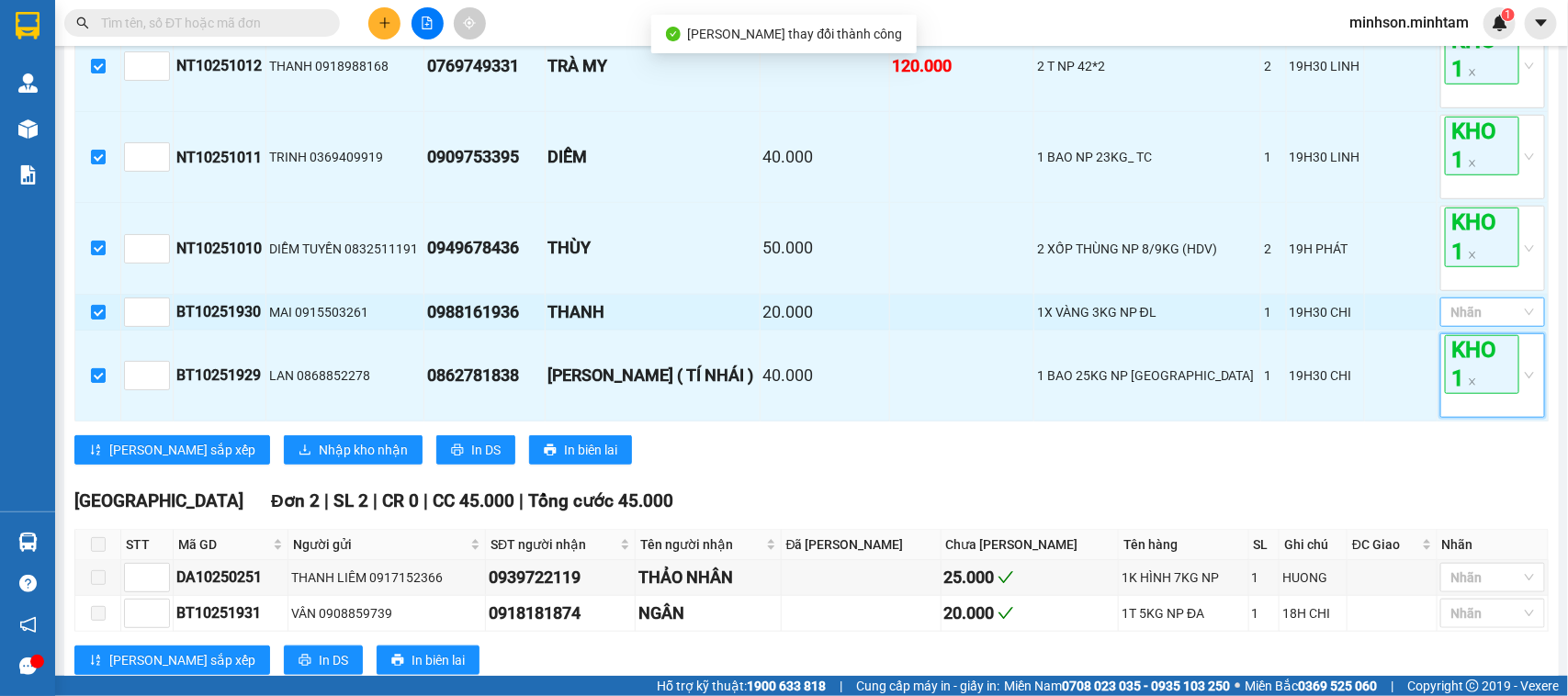
click at [1467, 323] on div at bounding box center [1482, 311] width 77 height 22
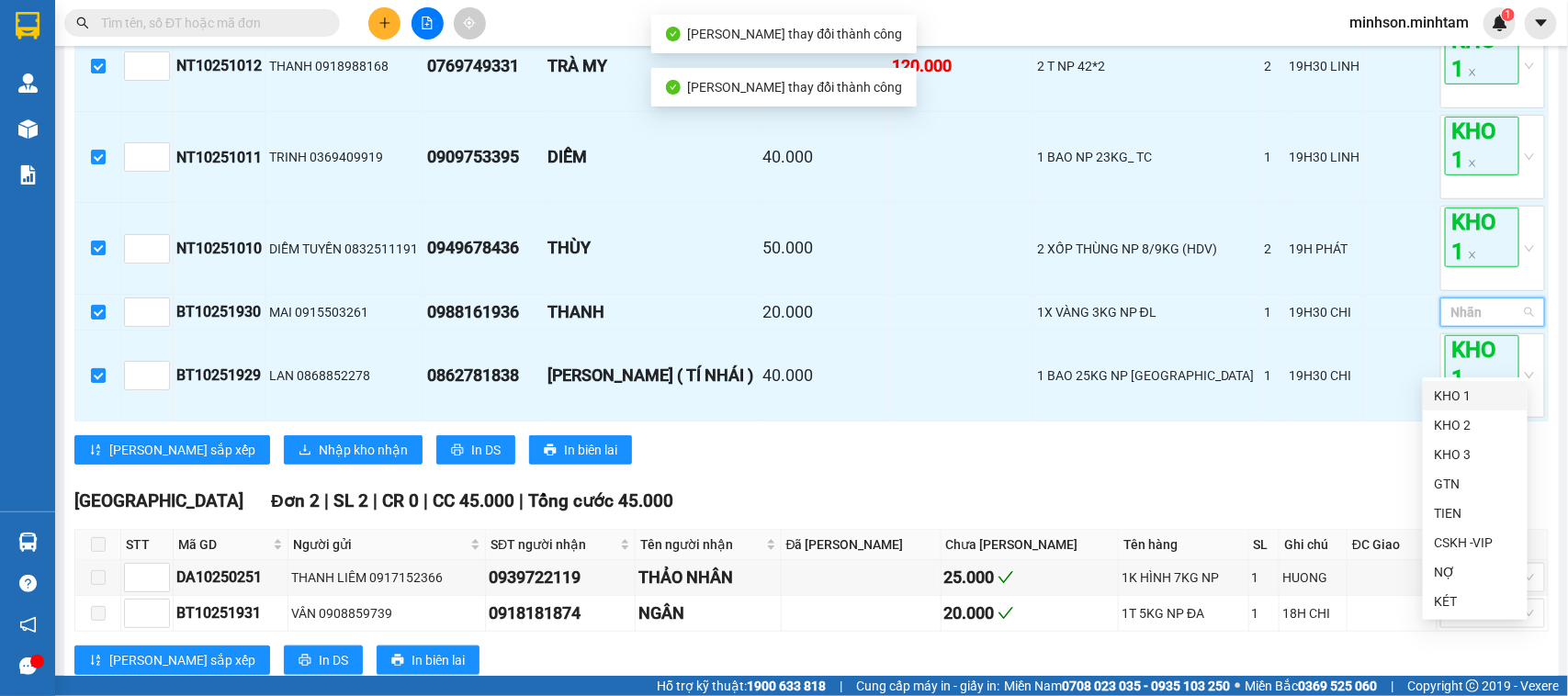
click at [1462, 390] on div "KHO 1" at bounding box center [1475, 395] width 83 height 20
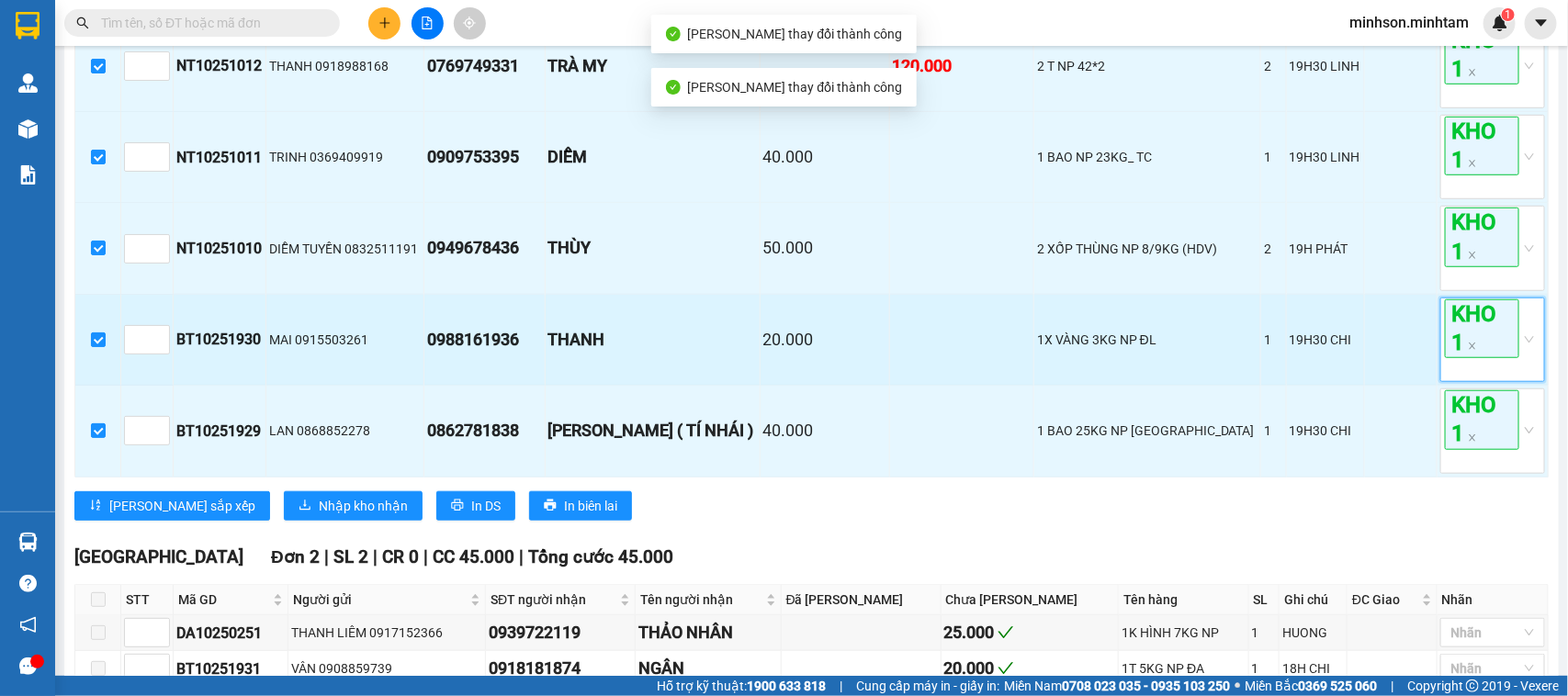
click at [1470, 358] on span "KHO 1" at bounding box center [1481, 328] width 74 height 58
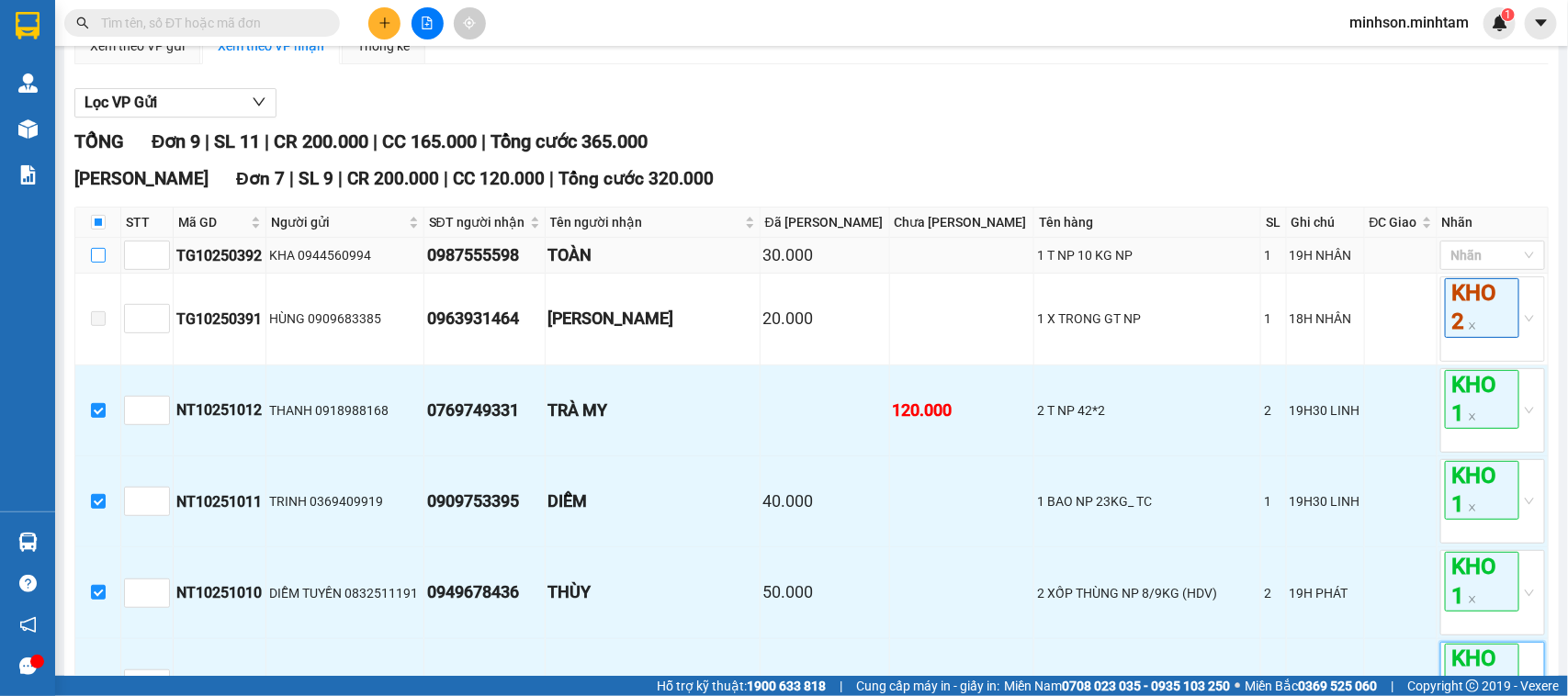
click at [99, 263] on input "checkbox" at bounding box center [97, 255] width 15 height 15
checkbox input "true"
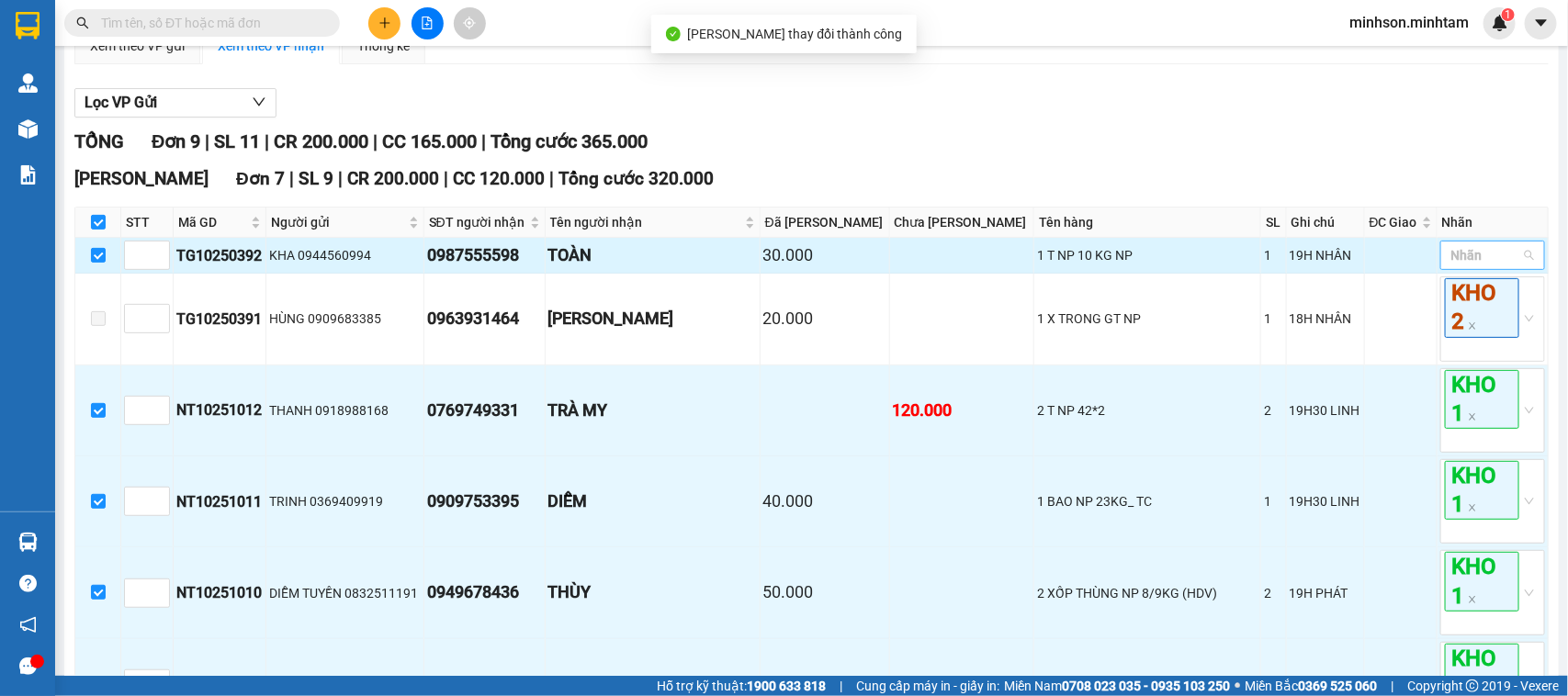
click at [1508, 270] on div "Nhãn" at bounding box center [1493, 255] width 105 height 29
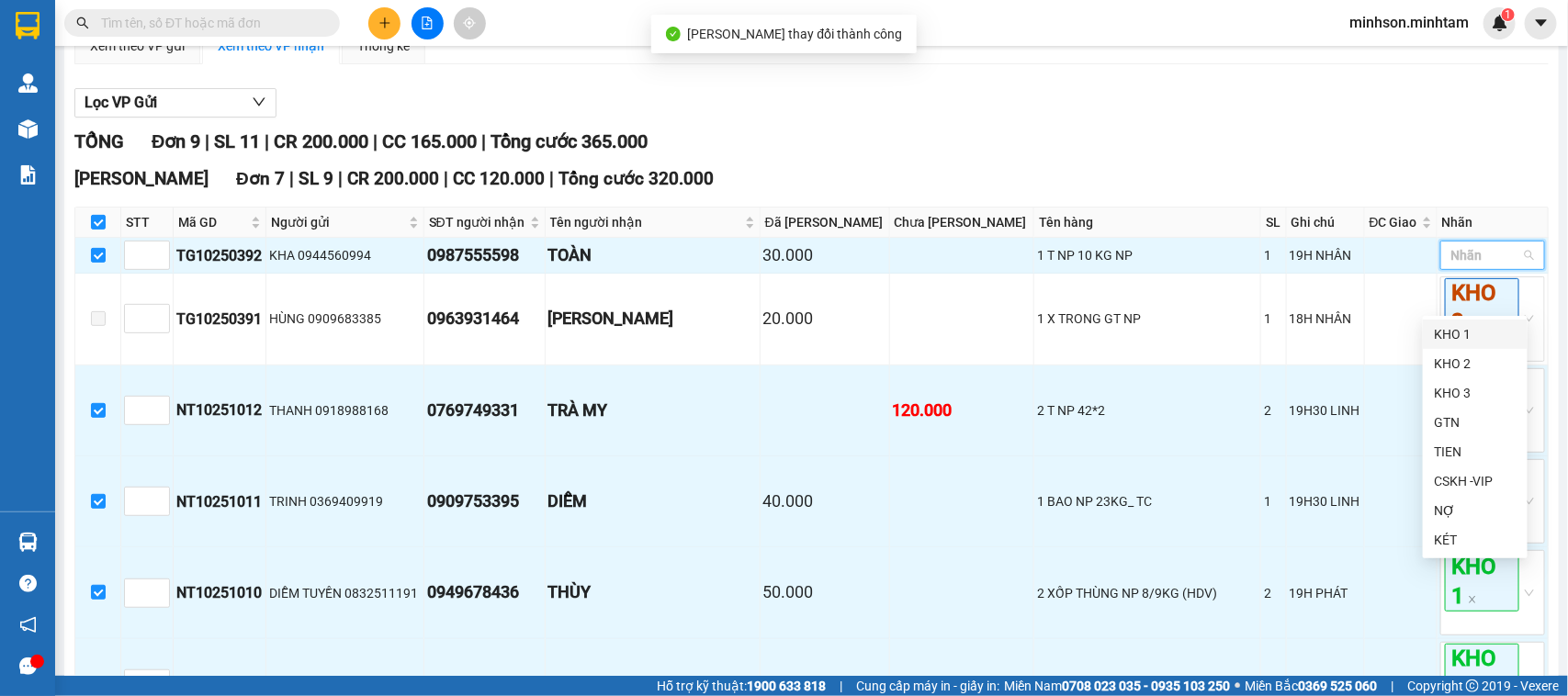
click at [1481, 328] on div "KHO 1" at bounding box center [1475, 334] width 83 height 20
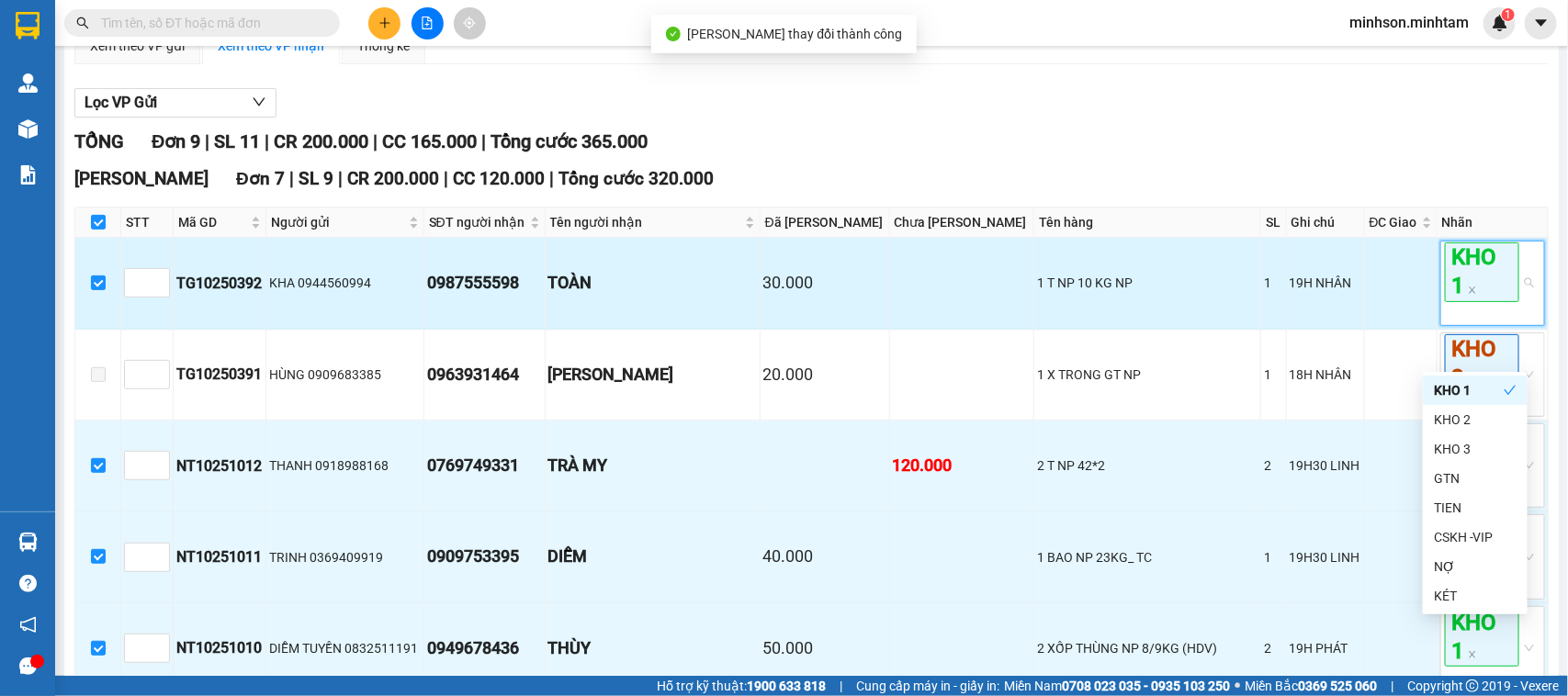
click at [1444, 301] on span "KHO 1" at bounding box center [1481, 272] width 74 height 58
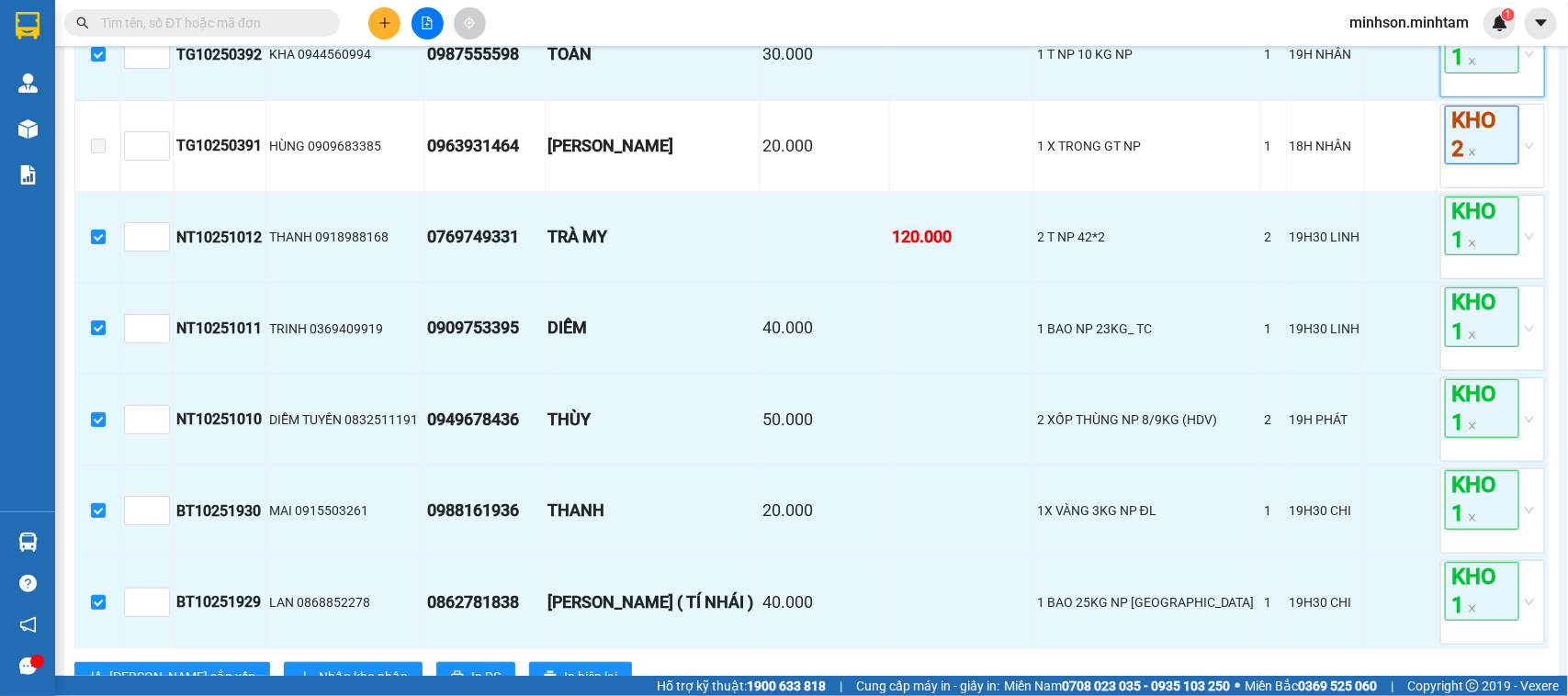
scroll to position [734, 0]
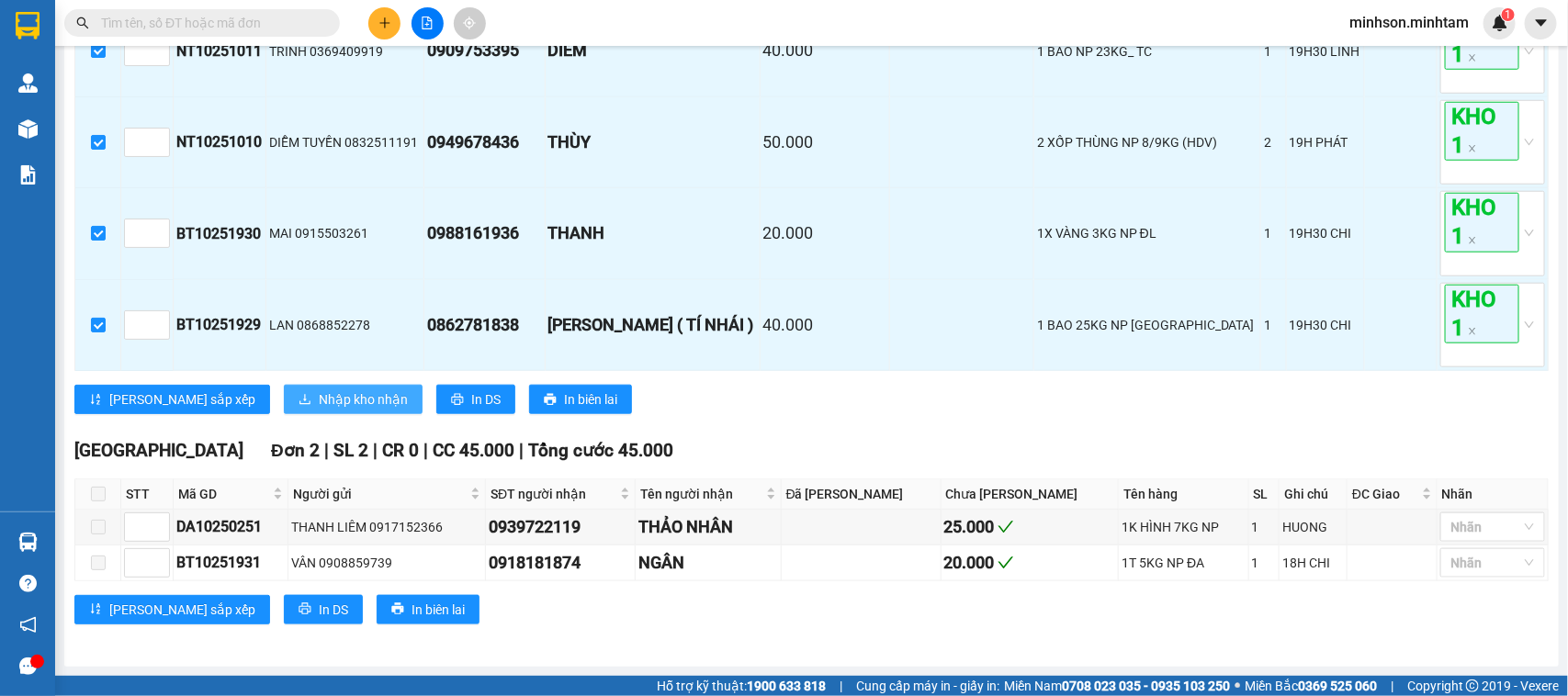
click at [318, 389] on span "Nhập kho nhận" at bounding box center [362, 399] width 89 height 20
click at [318, 396] on span "Nhập kho nhận" at bounding box center [362, 399] width 89 height 20
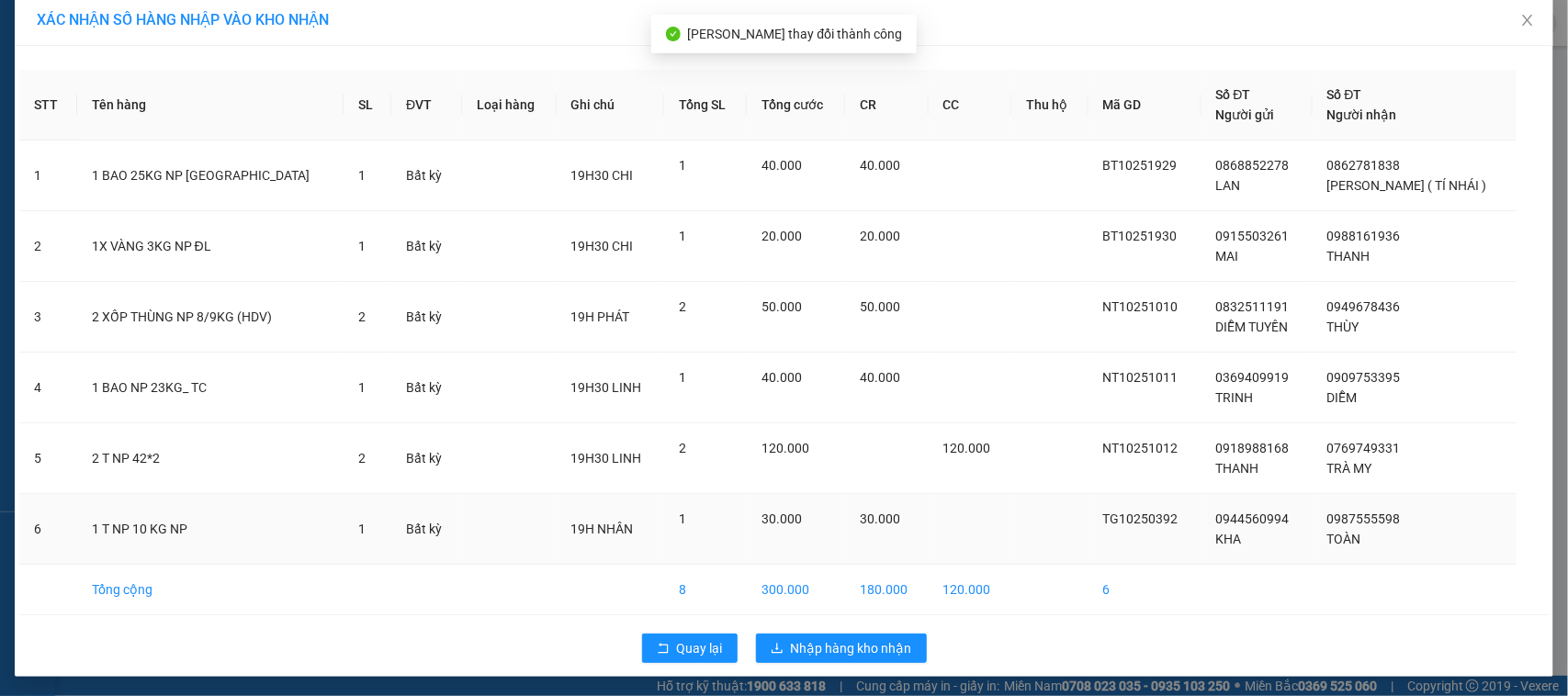
scroll to position [17, 0]
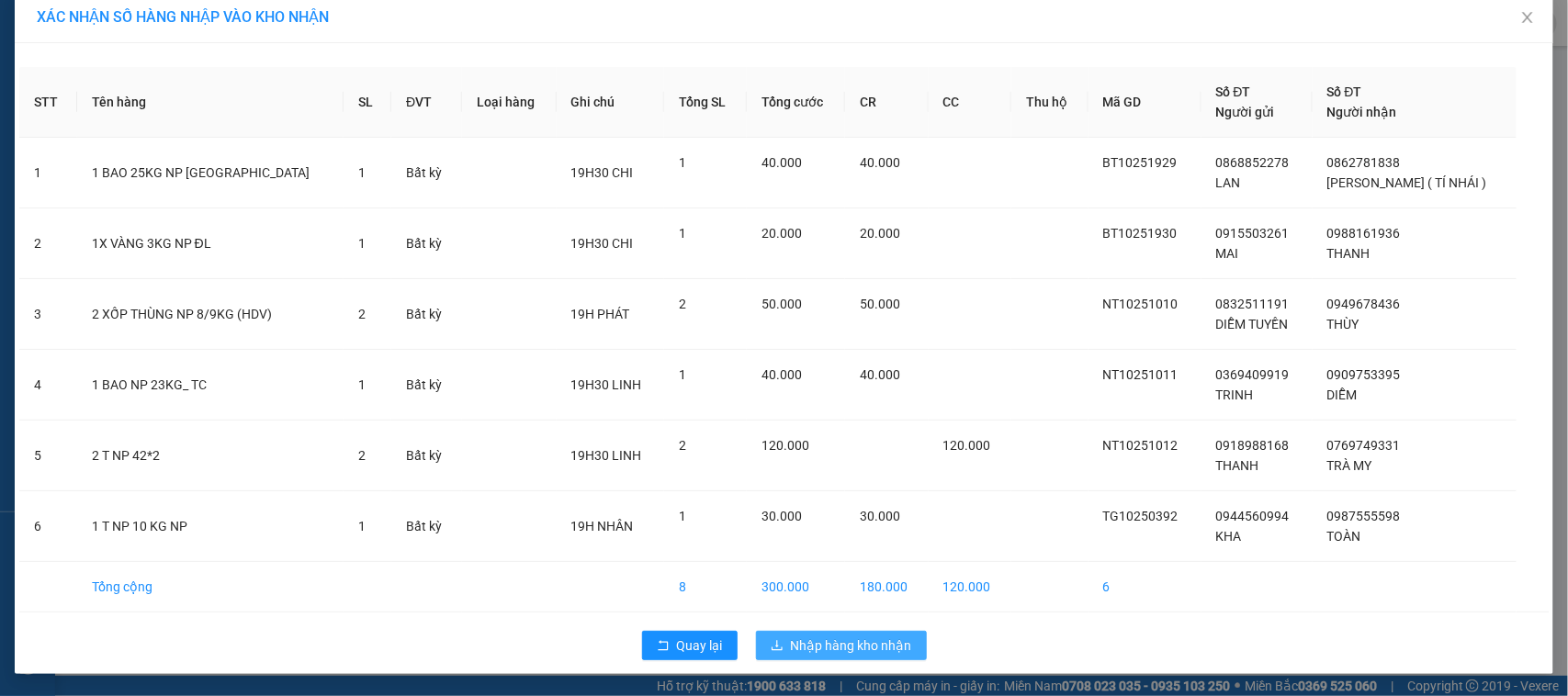
click at [837, 649] on span "Nhập hàng kho nhận" at bounding box center [851, 645] width 121 height 20
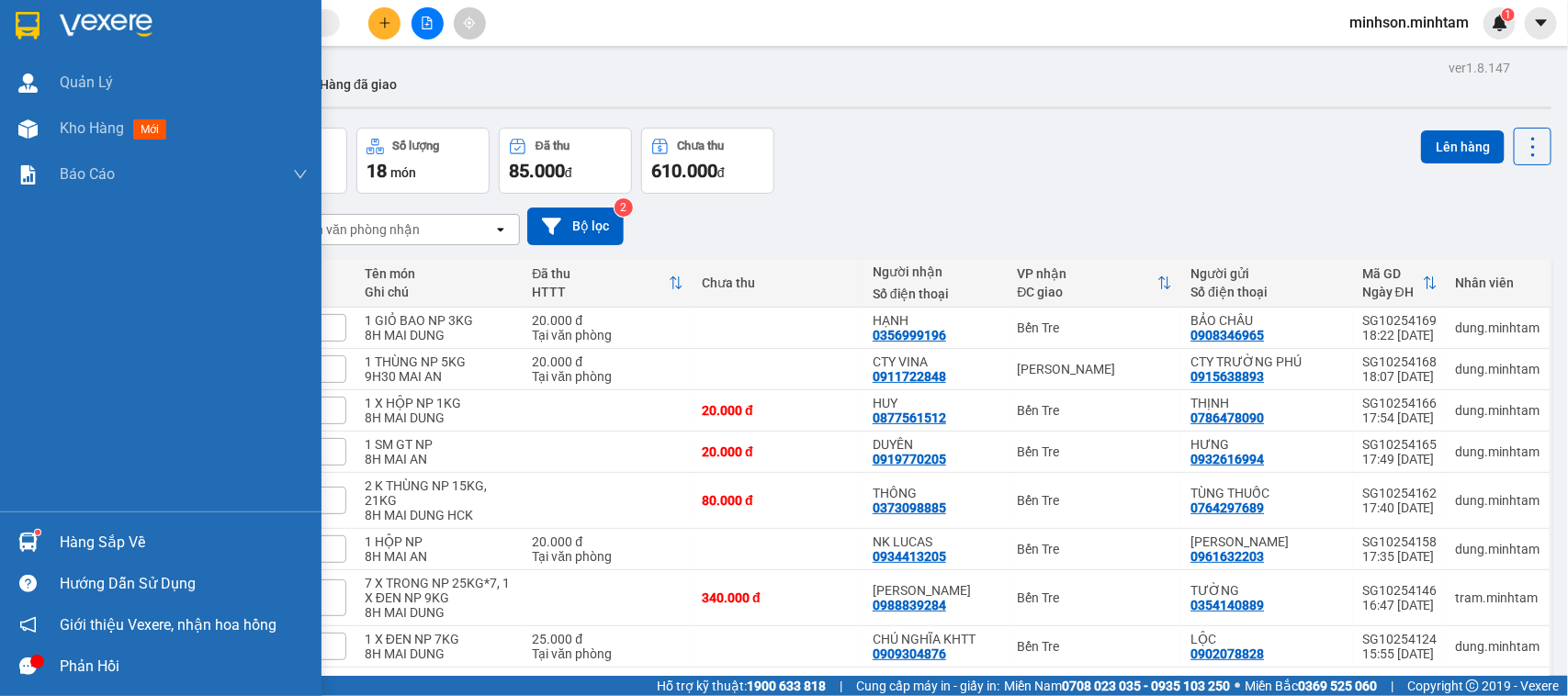
click at [110, 535] on div "Hàng sắp về" at bounding box center [183, 542] width 248 height 27
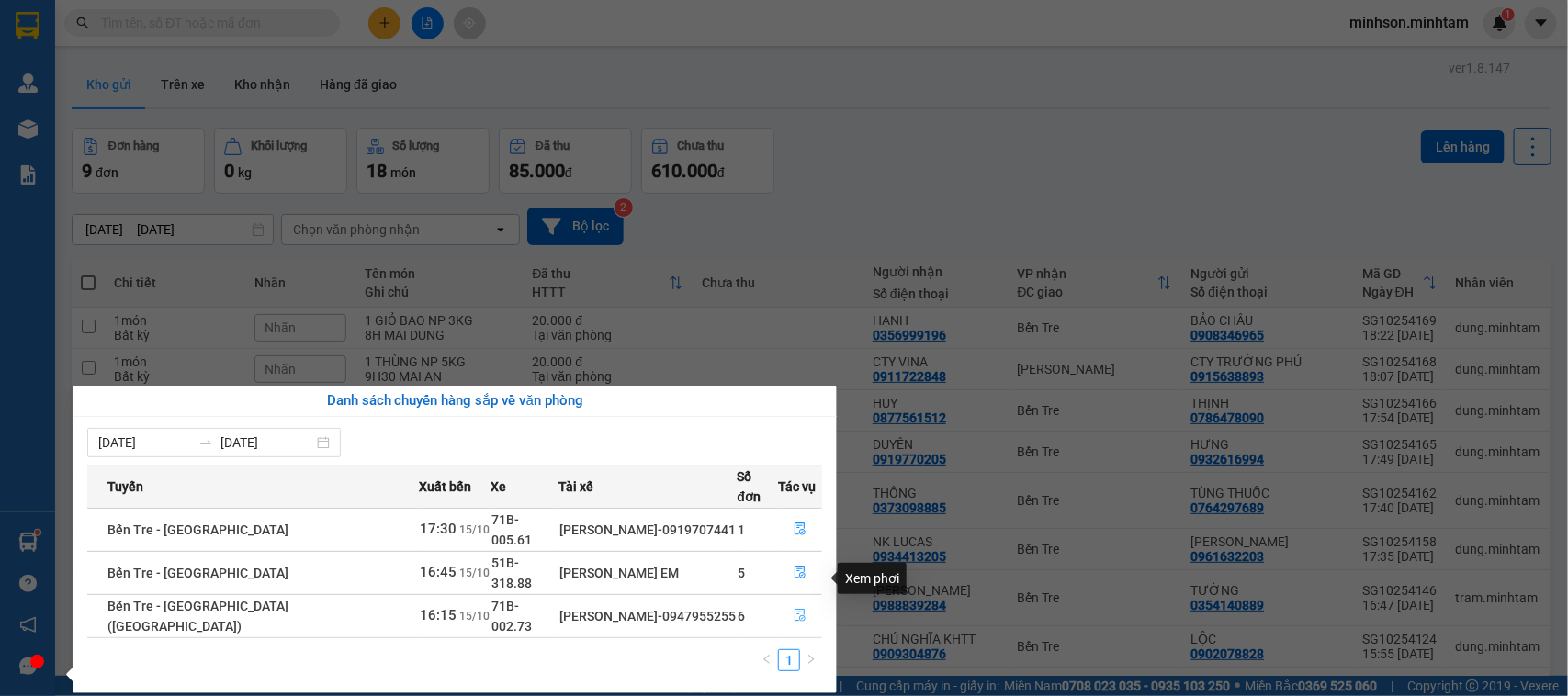
click at [799, 608] on icon "file-done" at bounding box center [800, 614] width 13 height 13
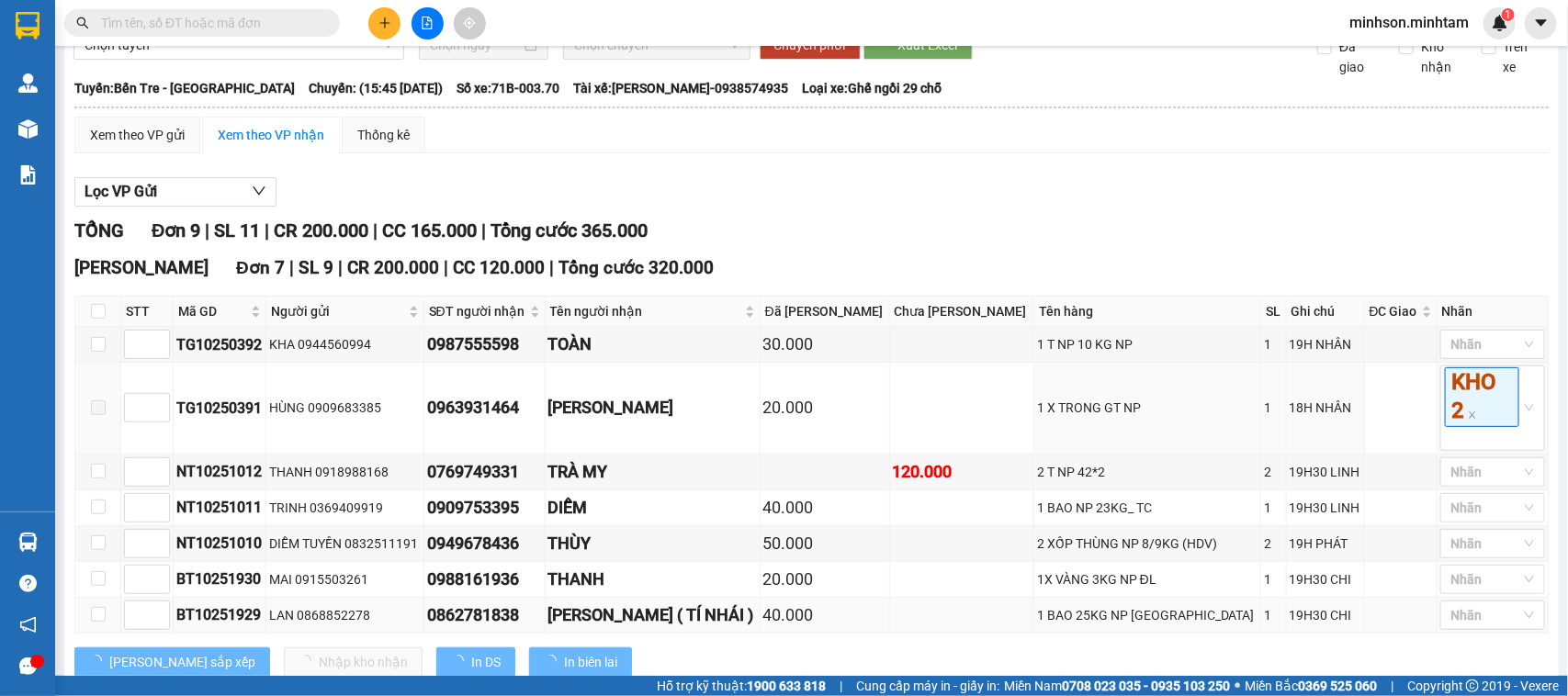
scroll to position [230, 0]
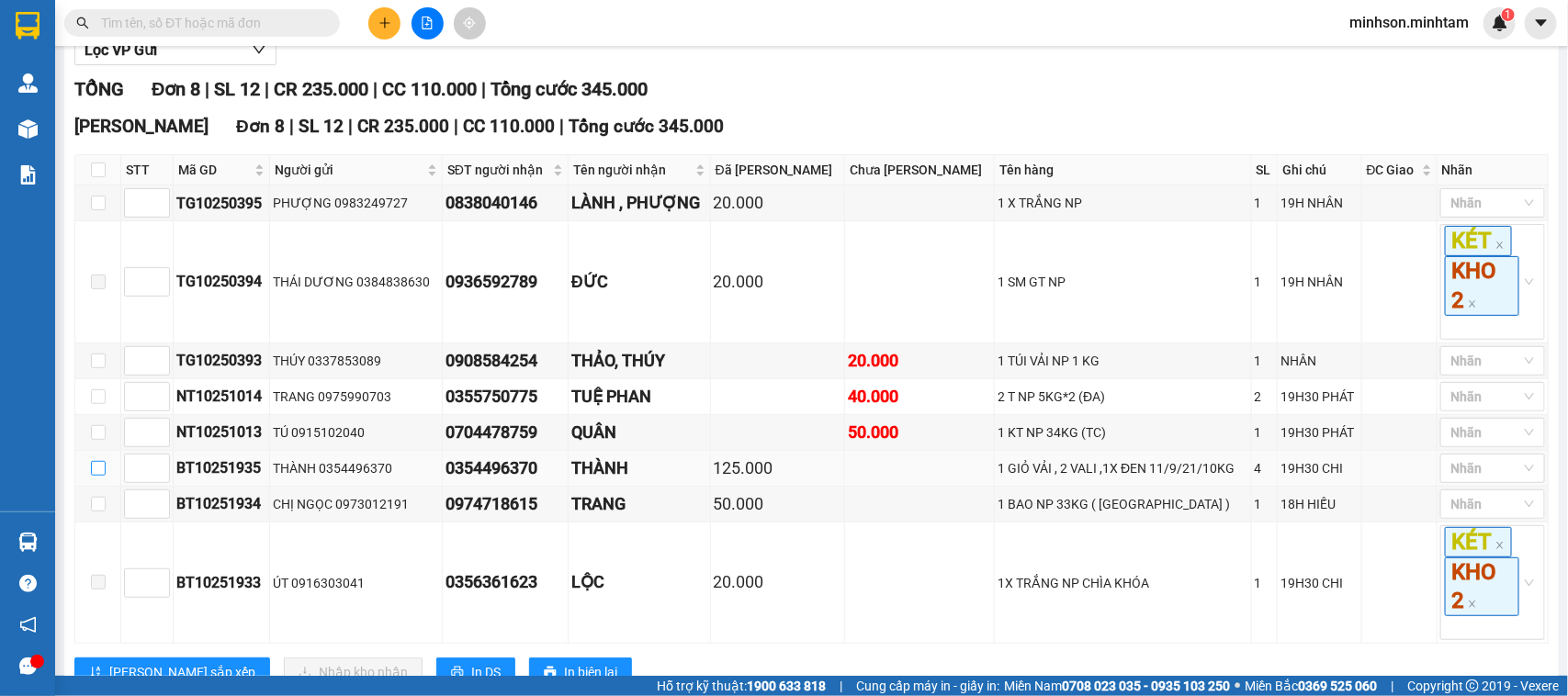
click at [103, 476] on input "checkbox" at bounding box center [97, 467] width 15 height 15
checkbox input "true"
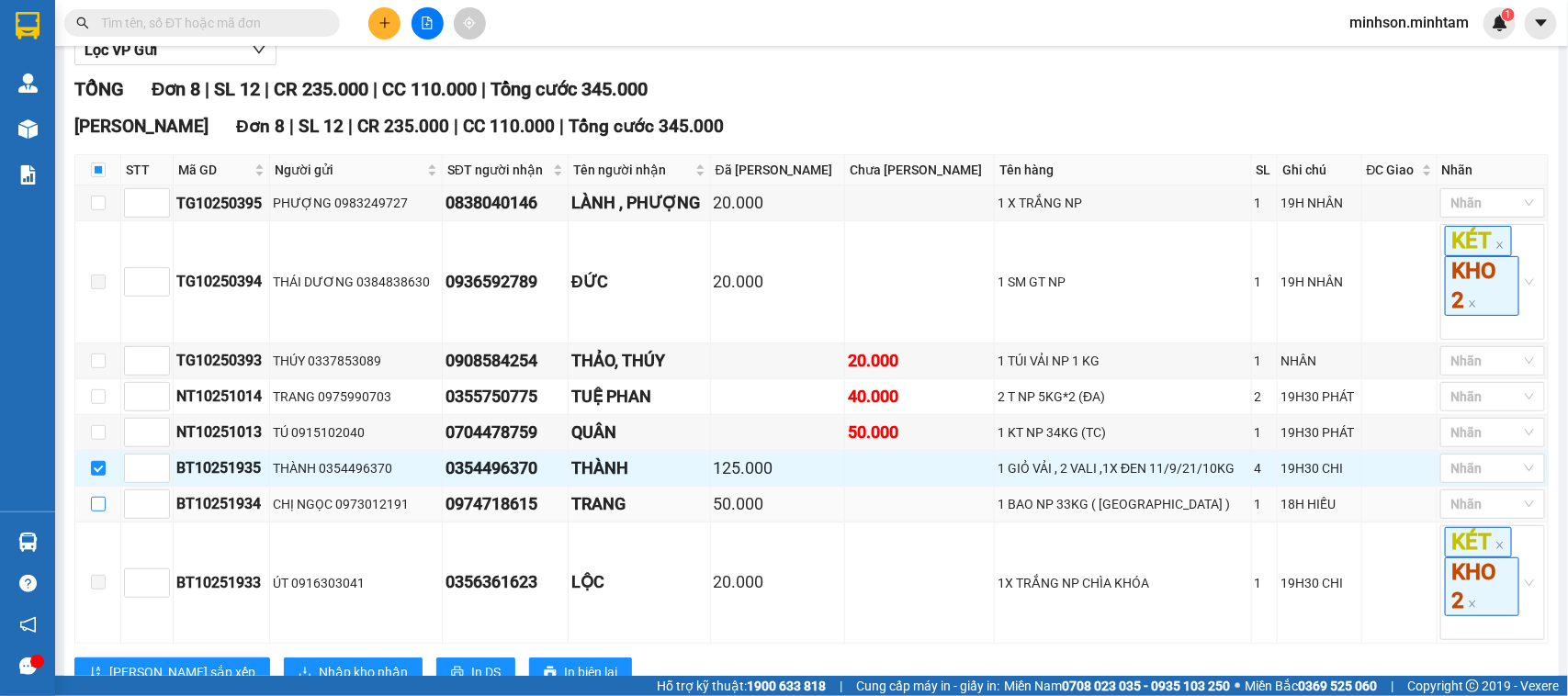
click at [96, 511] on input "checkbox" at bounding box center [97, 503] width 15 height 15
checkbox input "true"
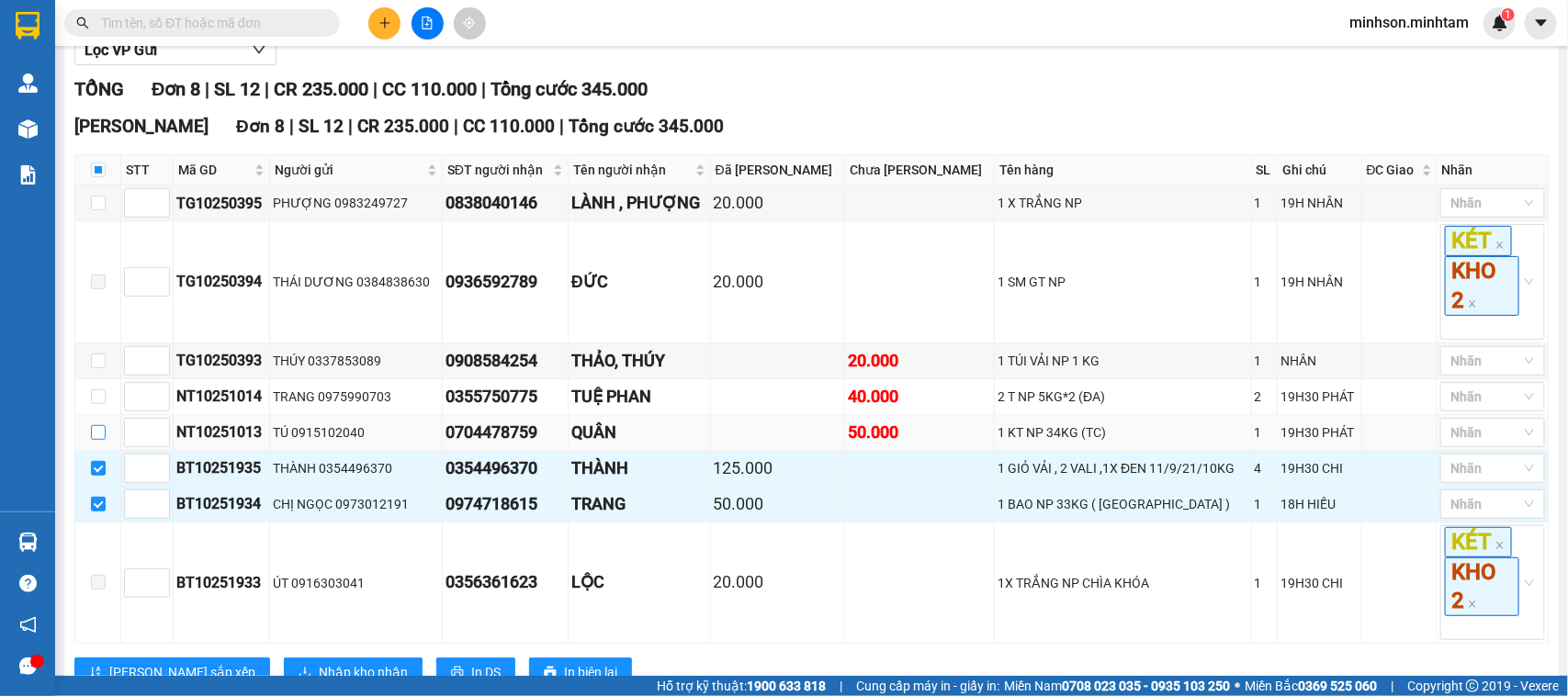
click at [91, 440] on input "checkbox" at bounding box center [97, 432] width 15 height 15
checkbox input "true"
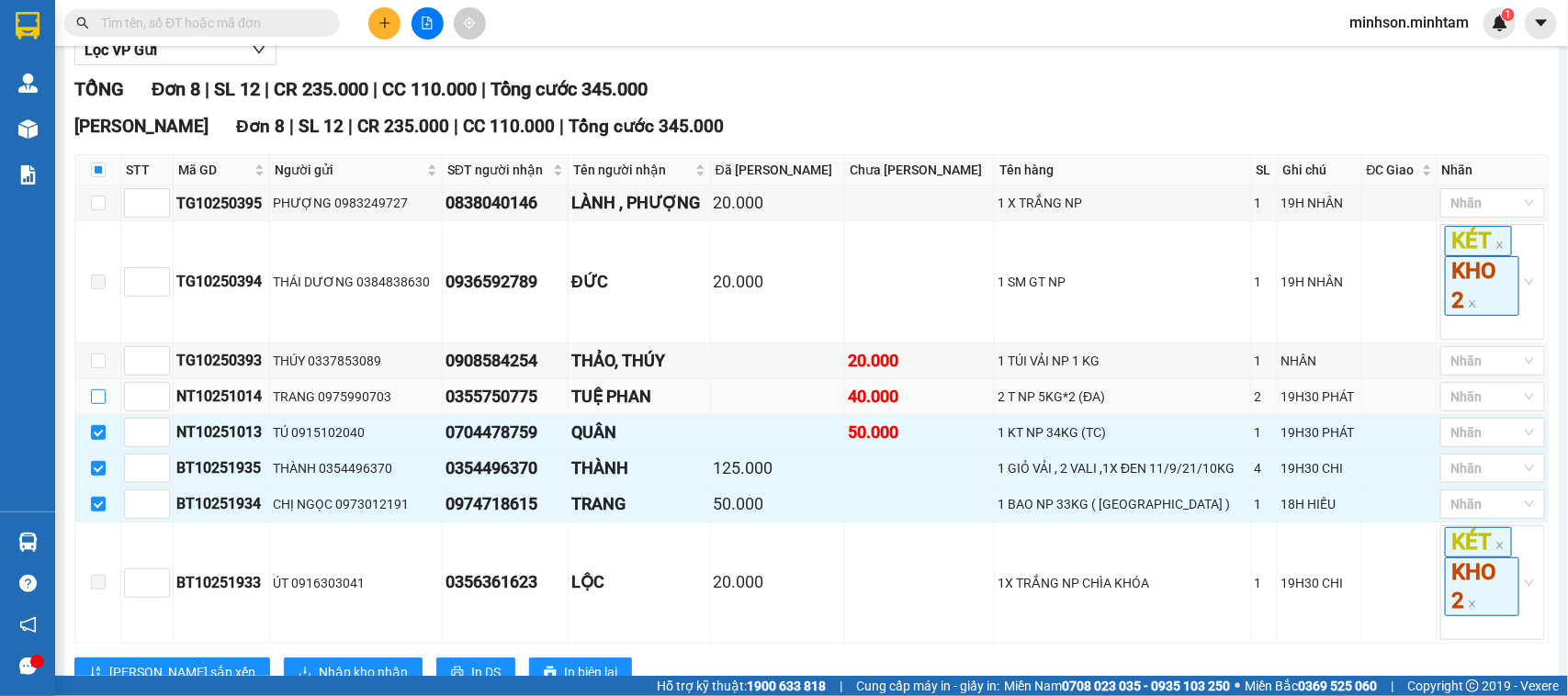
click at [97, 404] on input "checkbox" at bounding box center [97, 396] width 15 height 15
checkbox input "true"
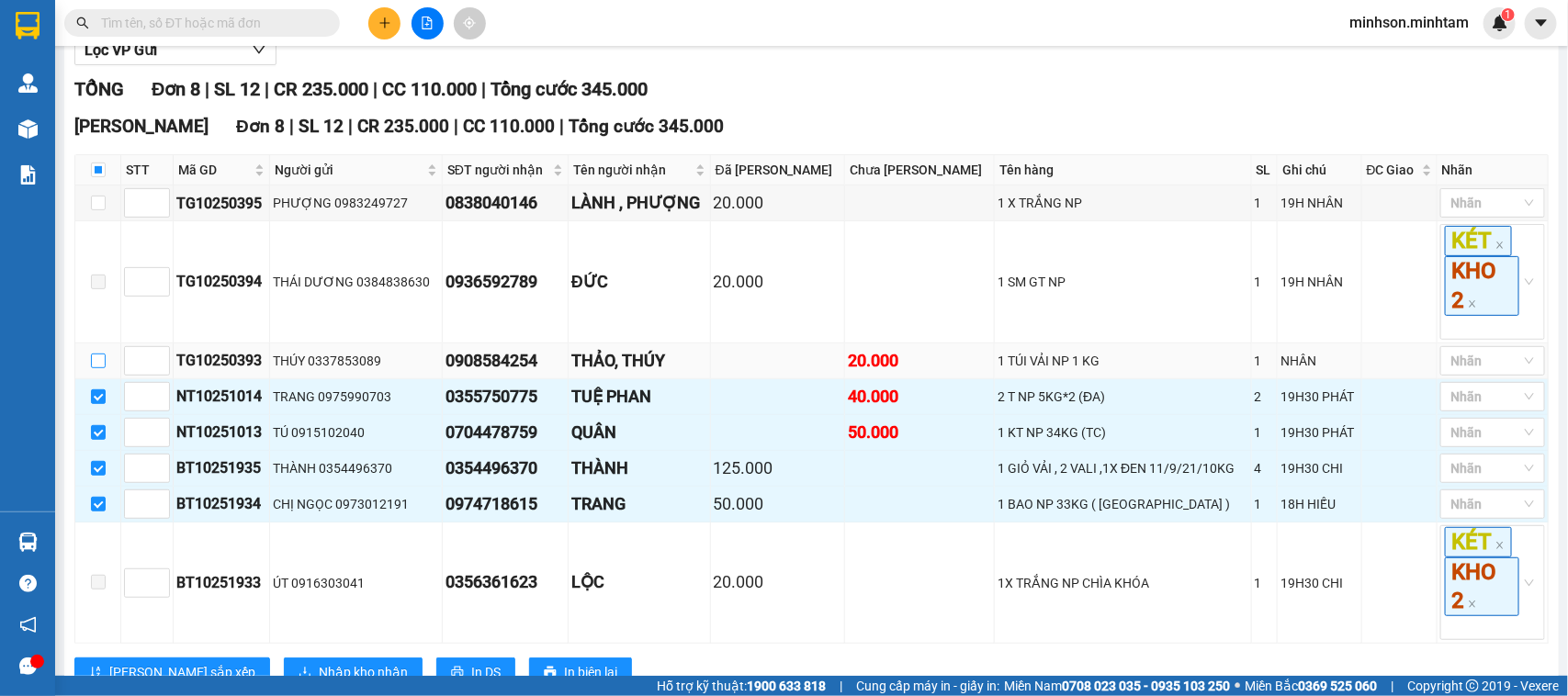
click at [102, 368] on input "checkbox" at bounding box center [97, 360] width 15 height 15
checkbox input "true"
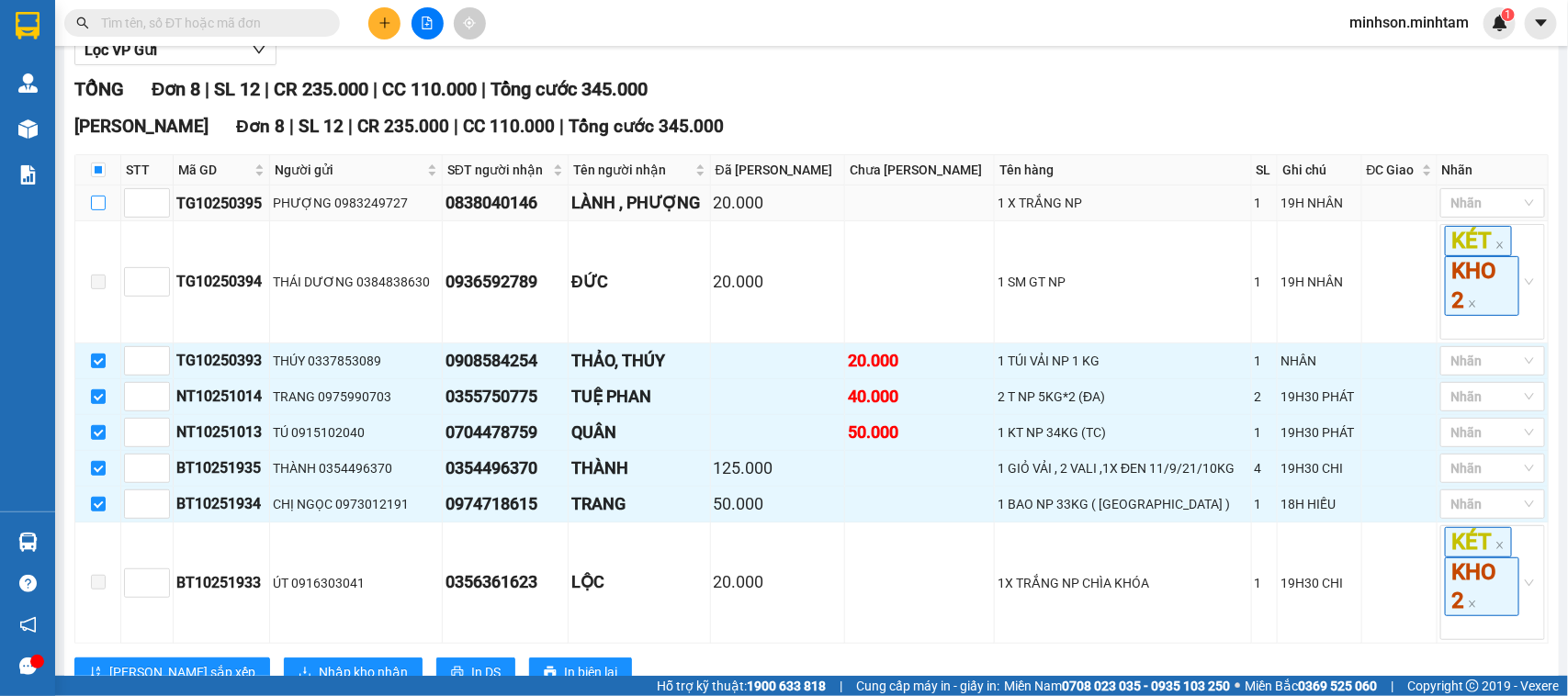
click at [97, 210] on input "checkbox" at bounding box center [97, 202] width 15 height 15
checkbox input "true"
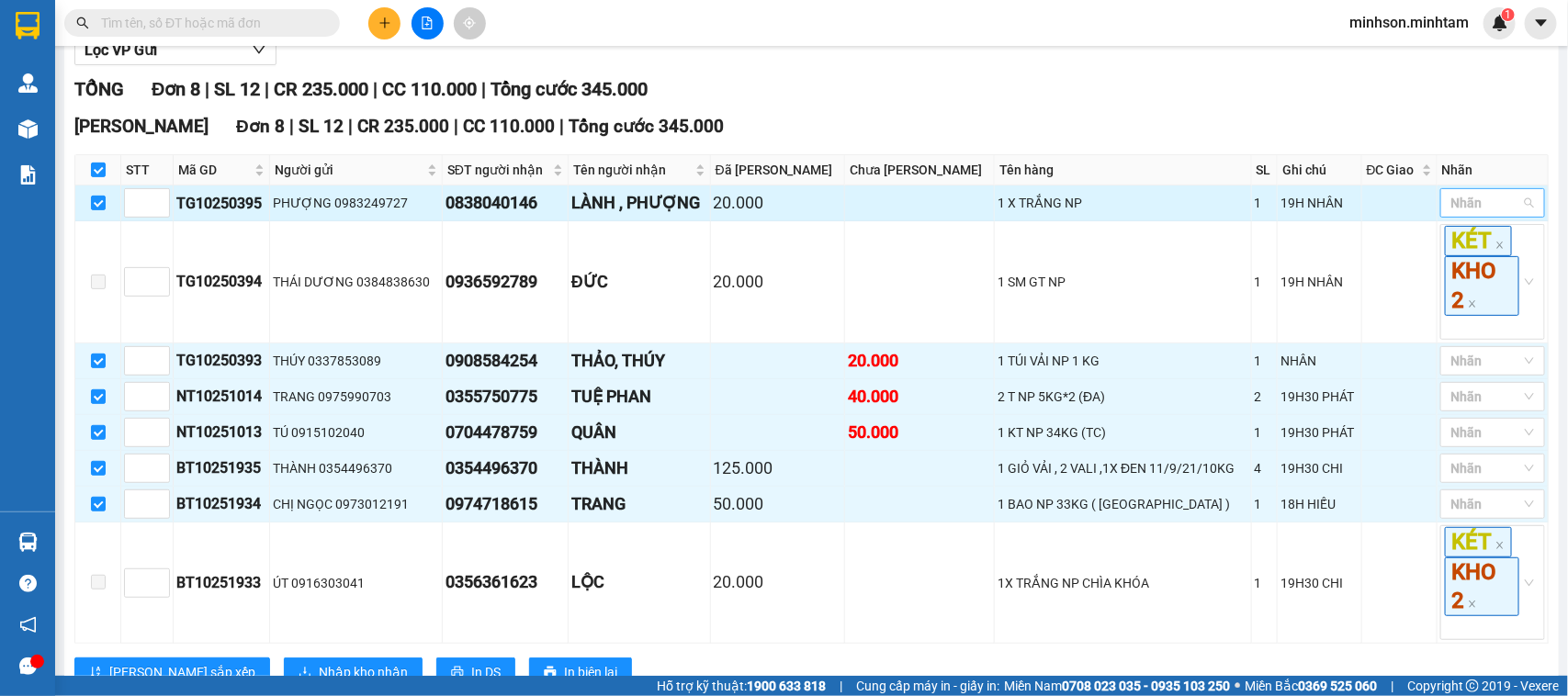
click at [1467, 218] on div "Nhãn" at bounding box center [1493, 202] width 105 height 29
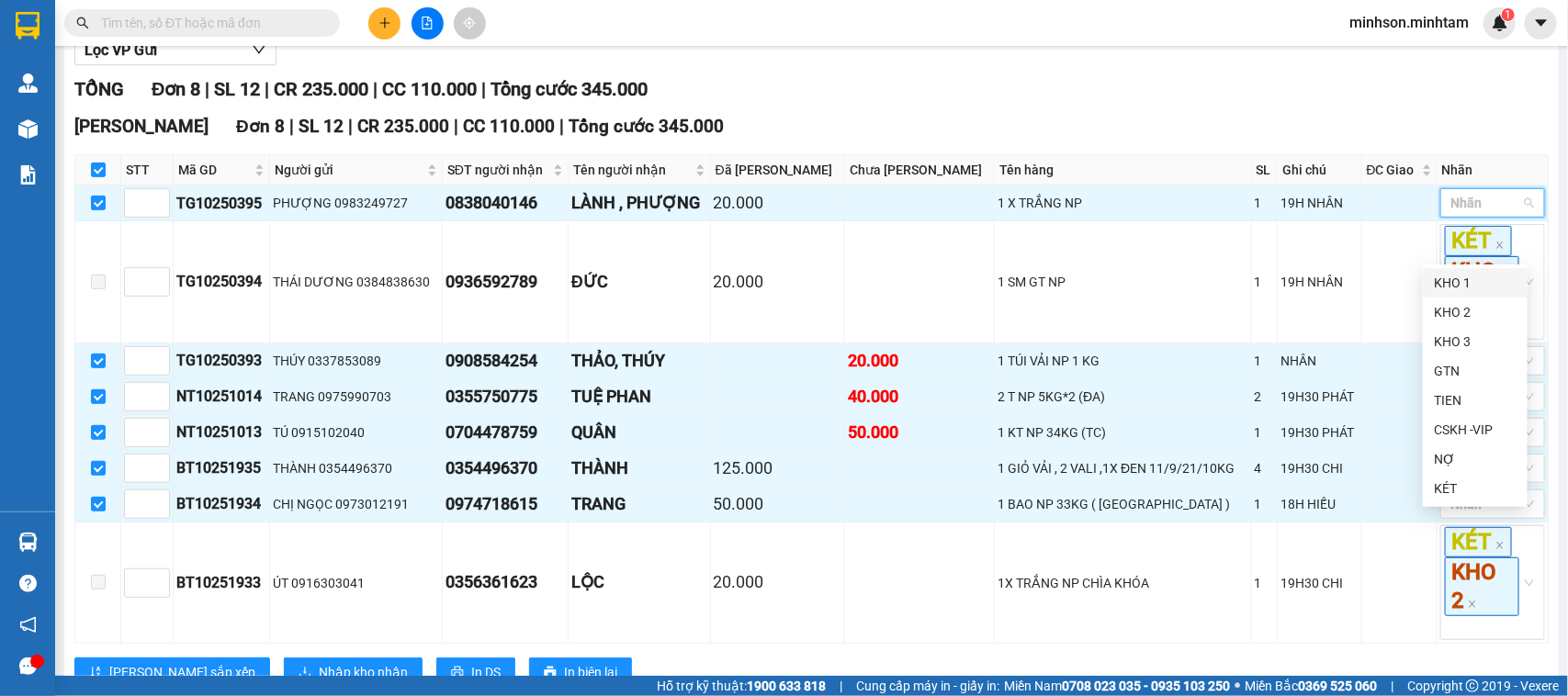
click at [1459, 284] on div "KHO 1" at bounding box center [1475, 282] width 83 height 20
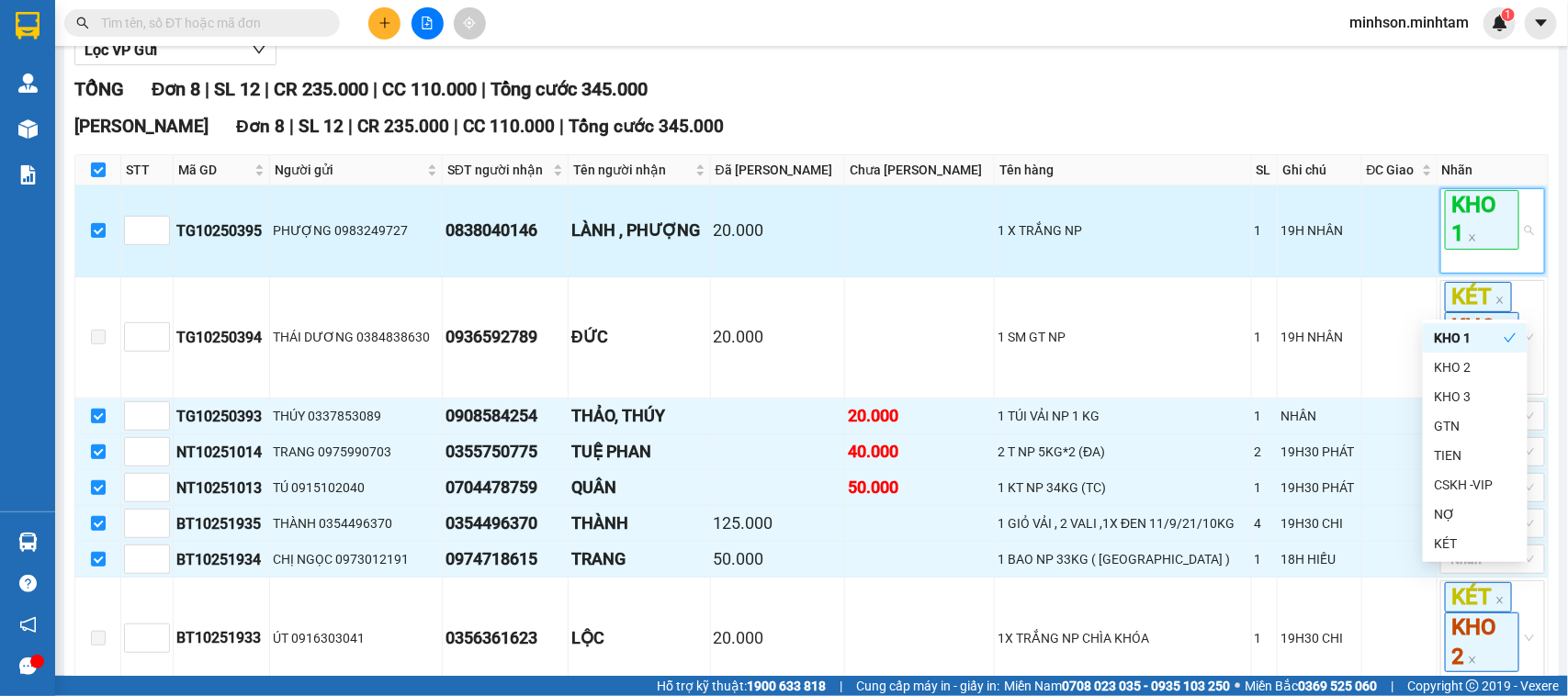
click at [1461, 249] on span "KHO 1" at bounding box center [1481, 219] width 74 height 58
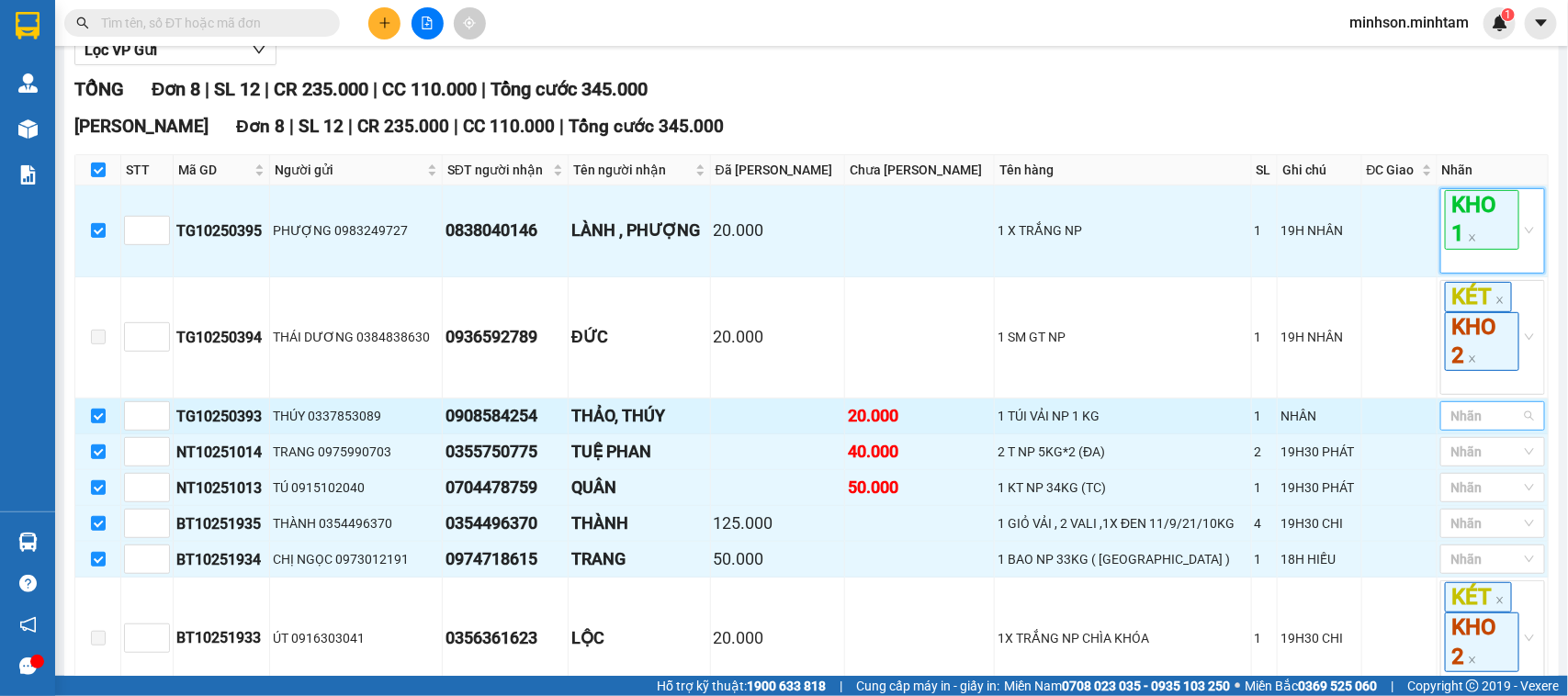
click at [1491, 427] on div at bounding box center [1482, 416] width 77 height 22
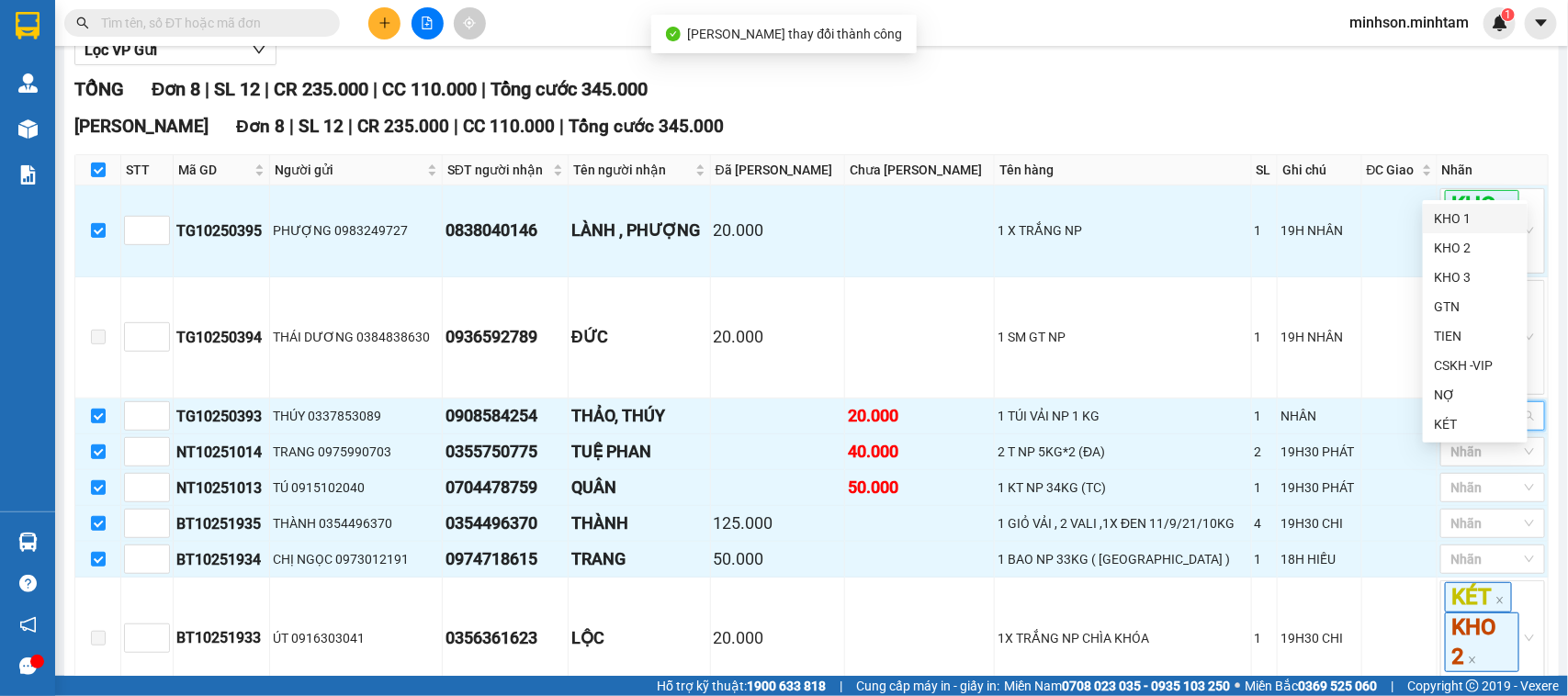
click at [1463, 222] on div "KHO 1" at bounding box center [1475, 218] width 83 height 20
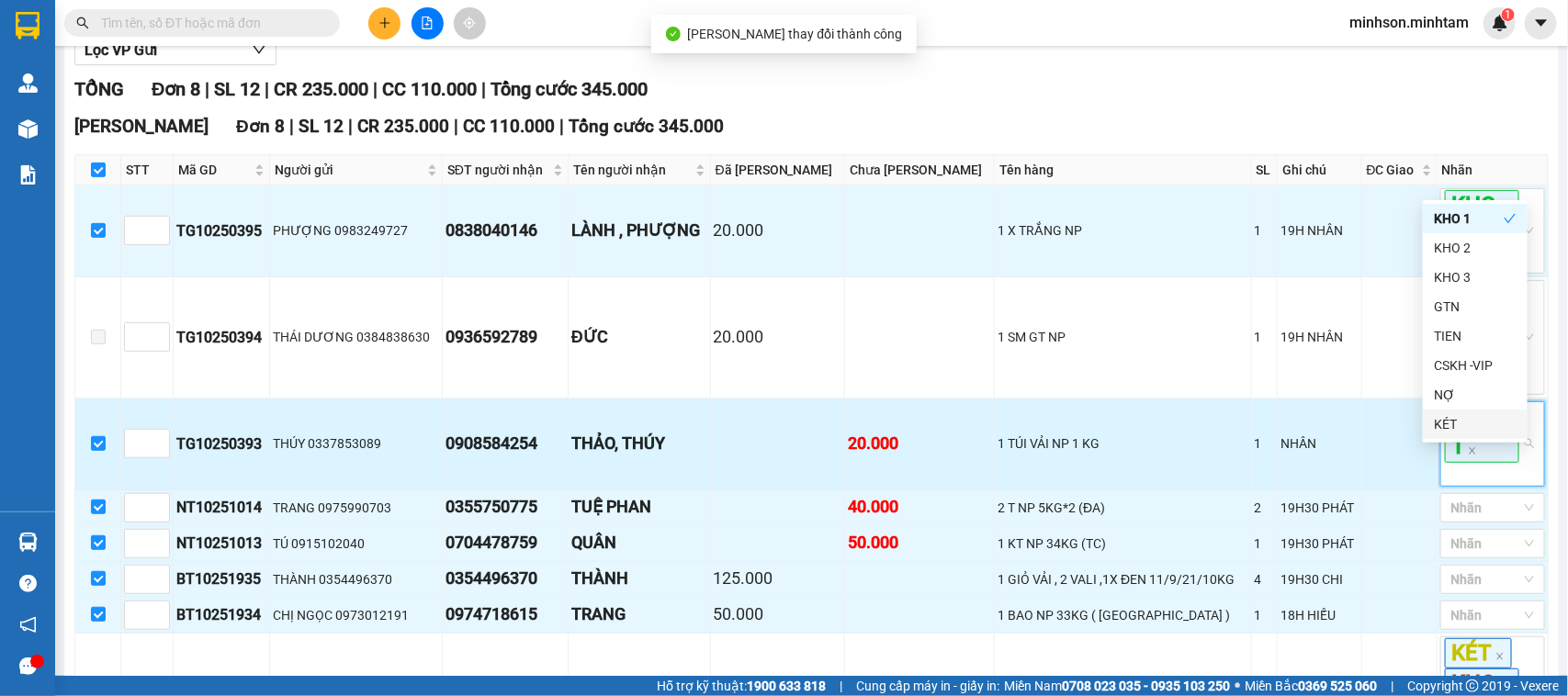
click at [1462, 459] on span "KHO 1" at bounding box center [1481, 432] width 74 height 58
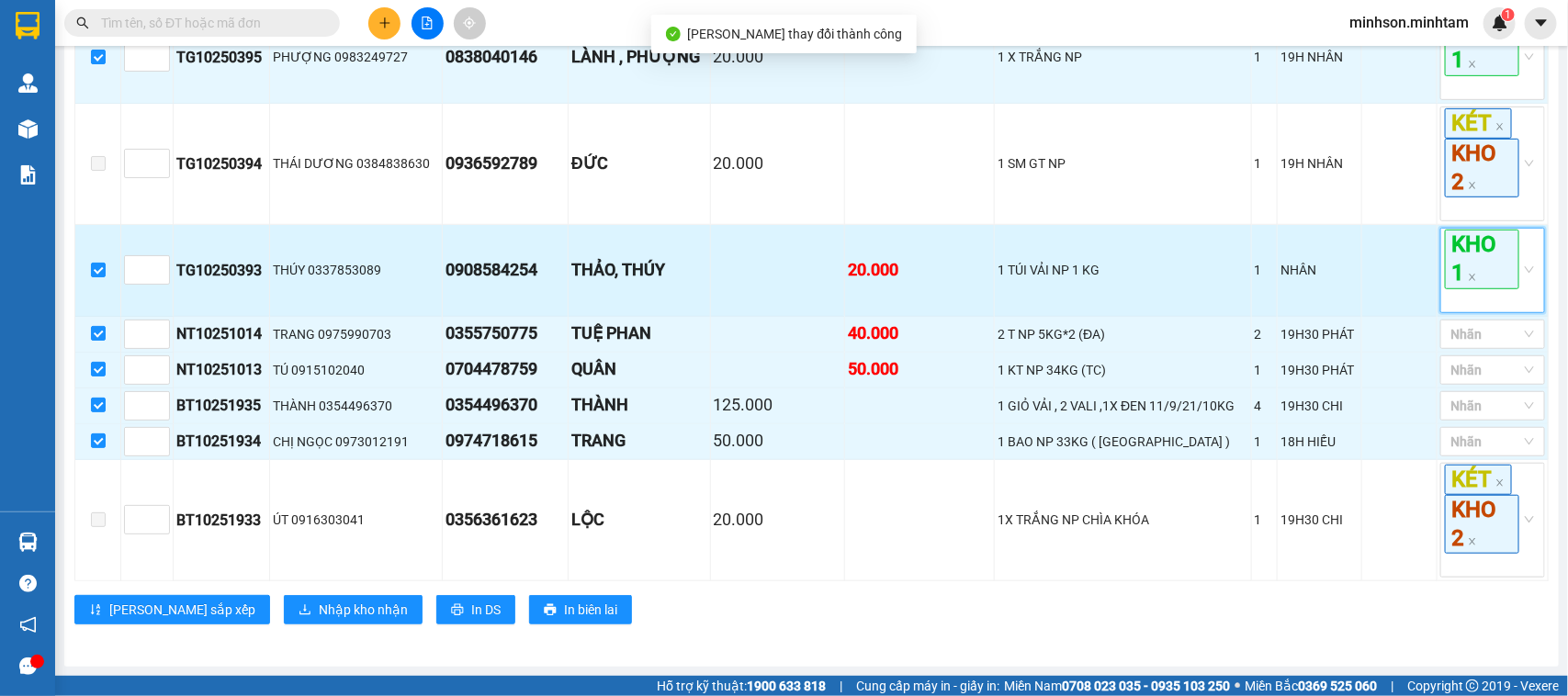
scroll to position [453, 0]
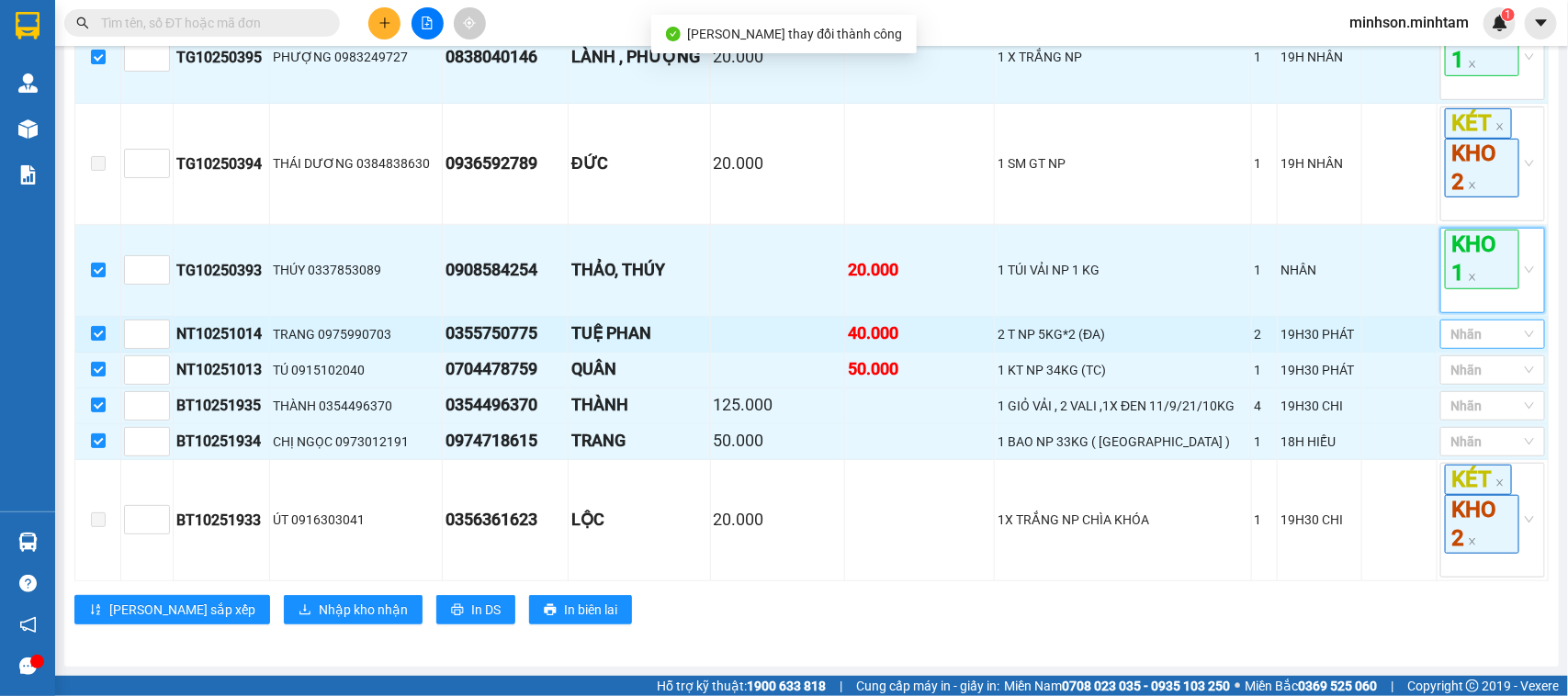
click at [1502, 331] on div at bounding box center [1482, 334] width 77 height 22
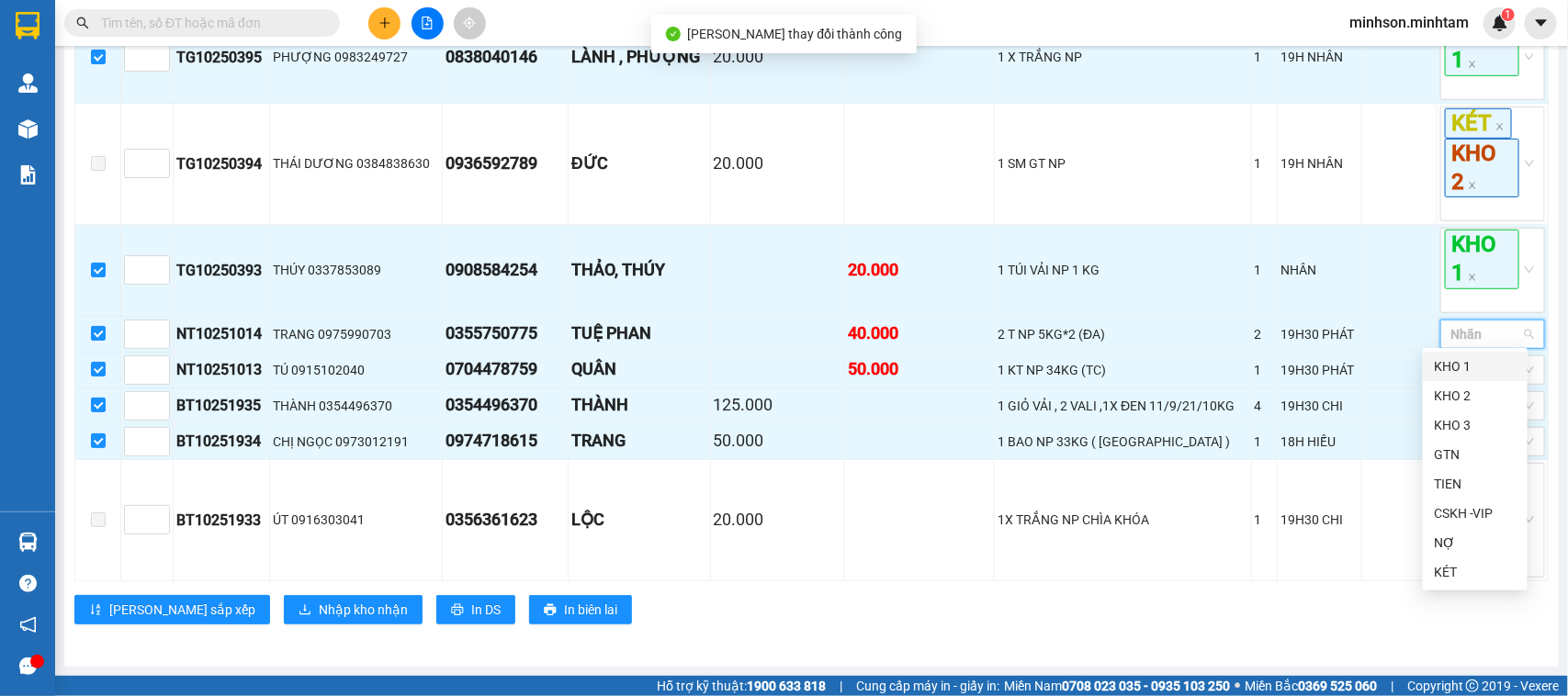
click at [1448, 370] on div "KHO 1" at bounding box center [1475, 366] width 83 height 20
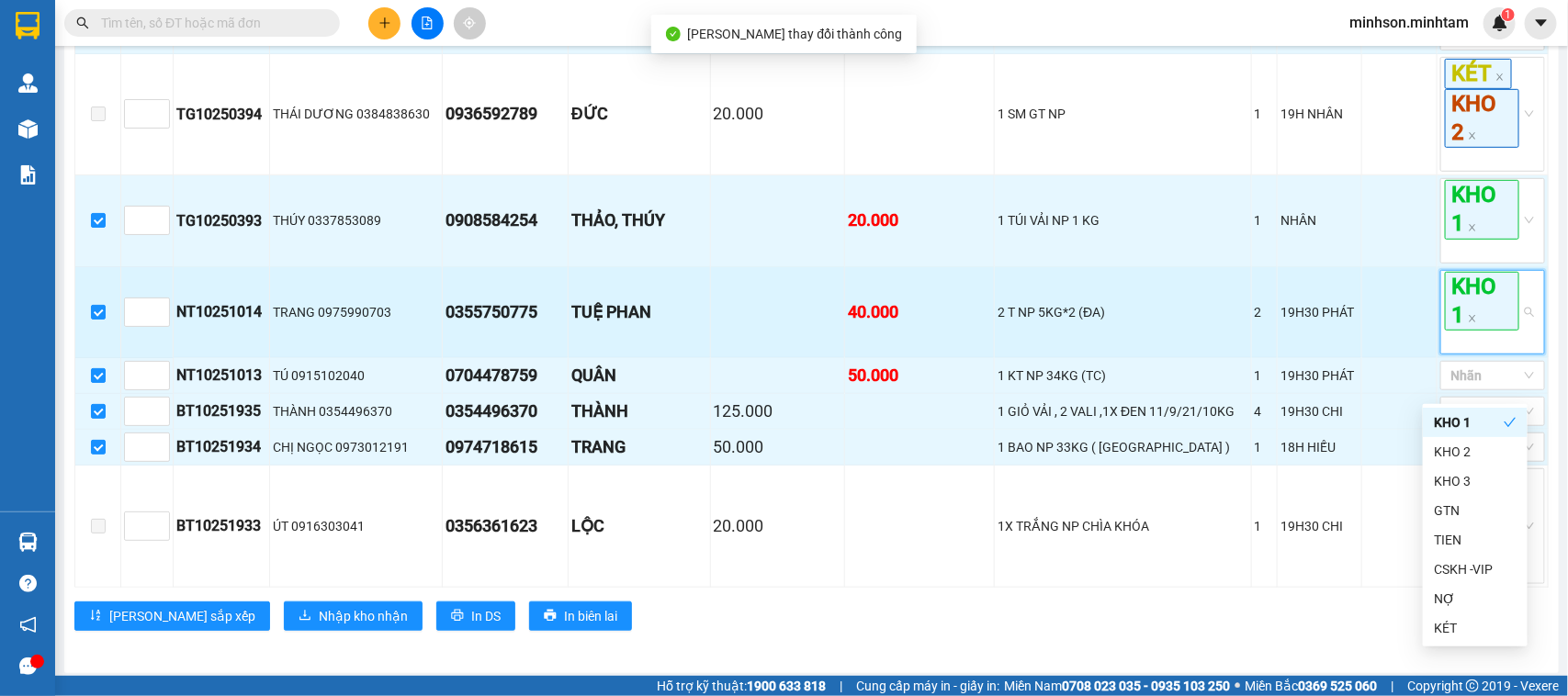
click at [1473, 331] on span "KHO 1" at bounding box center [1481, 301] width 74 height 58
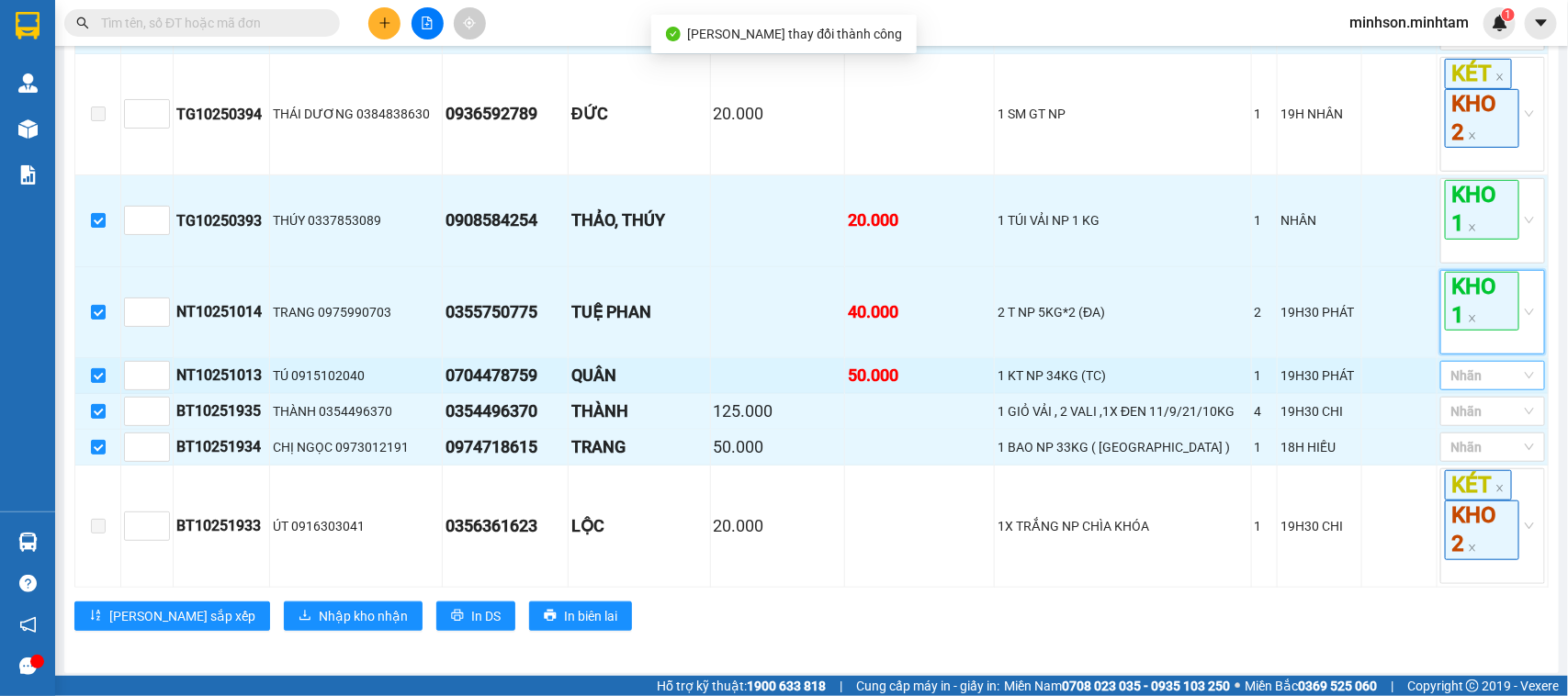
click at [1461, 386] on div at bounding box center [1482, 375] width 77 height 22
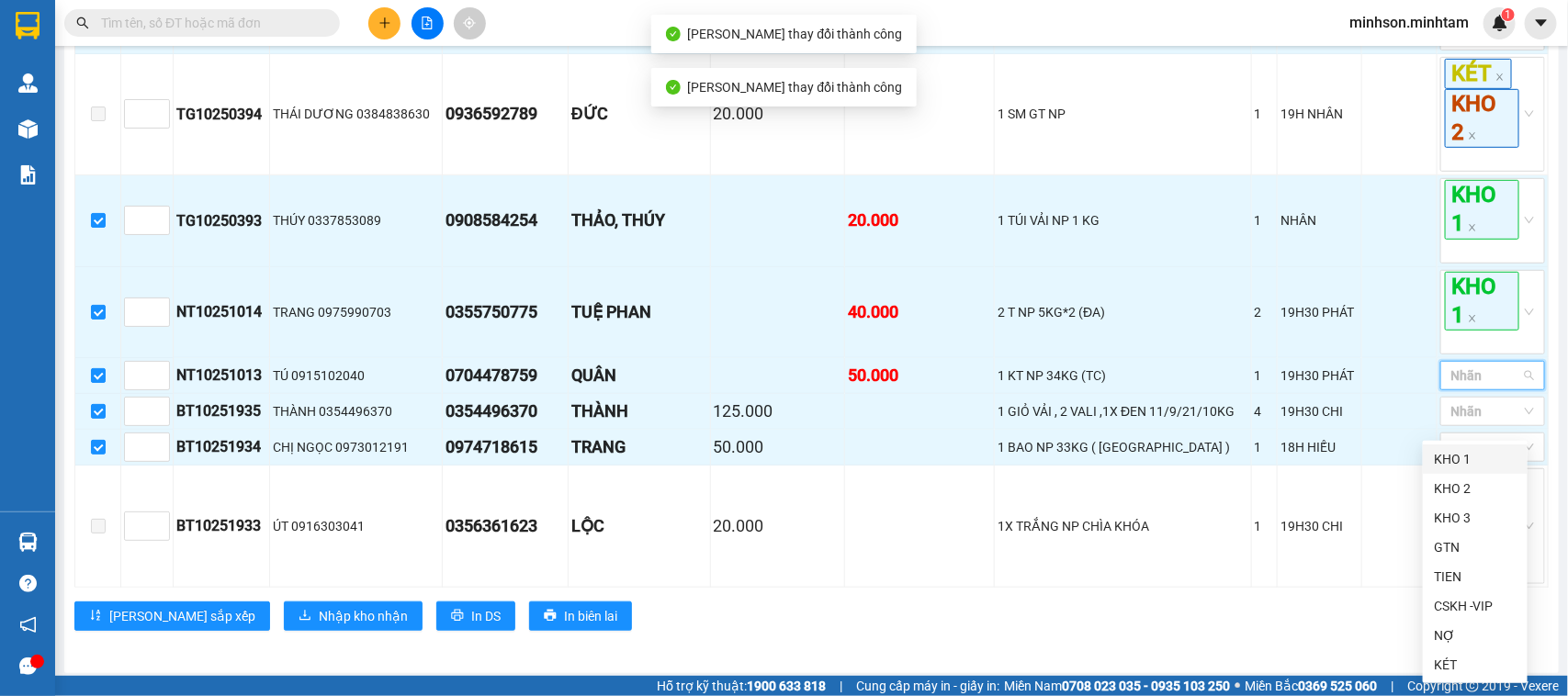
click at [1462, 452] on div "KHO 1" at bounding box center [1475, 458] width 83 height 20
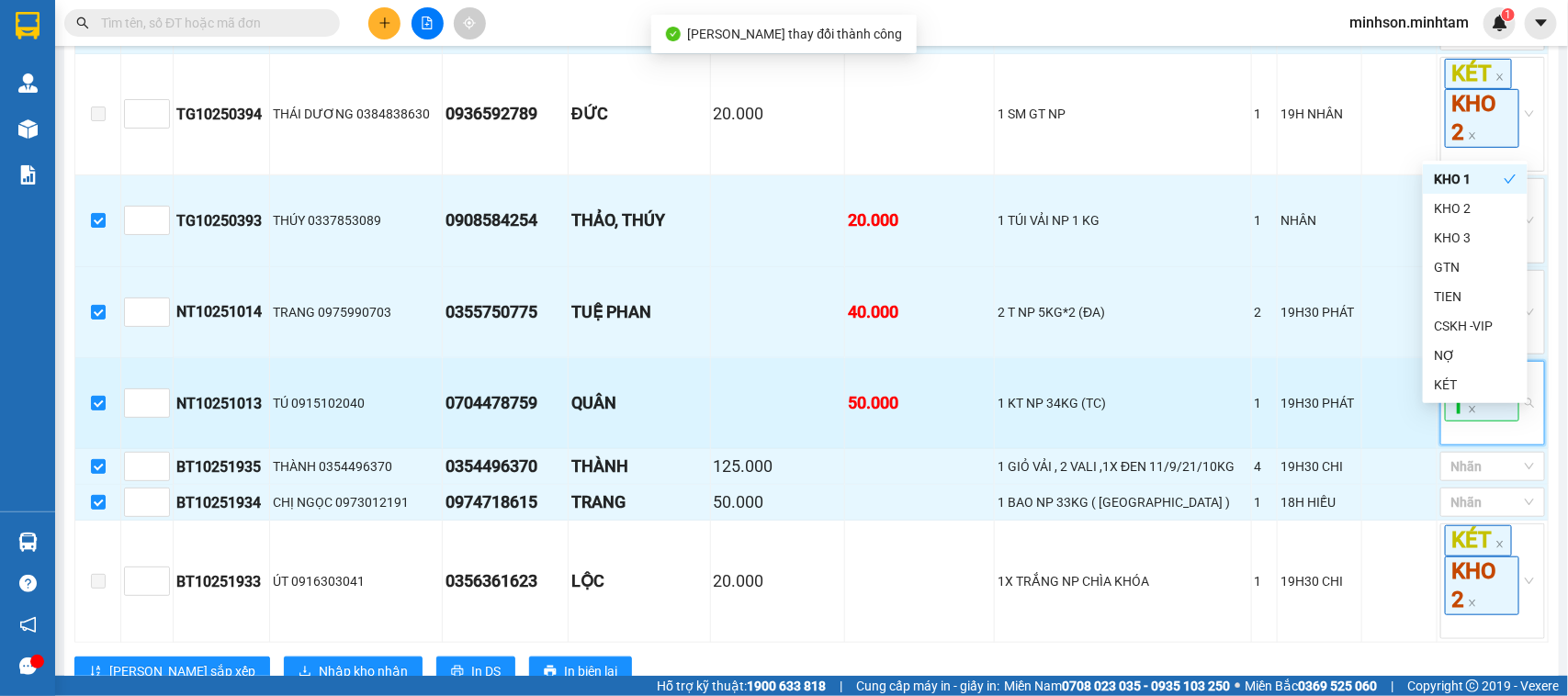
click at [1471, 421] on span "KHO 1" at bounding box center [1481, 392] width 74 height 58
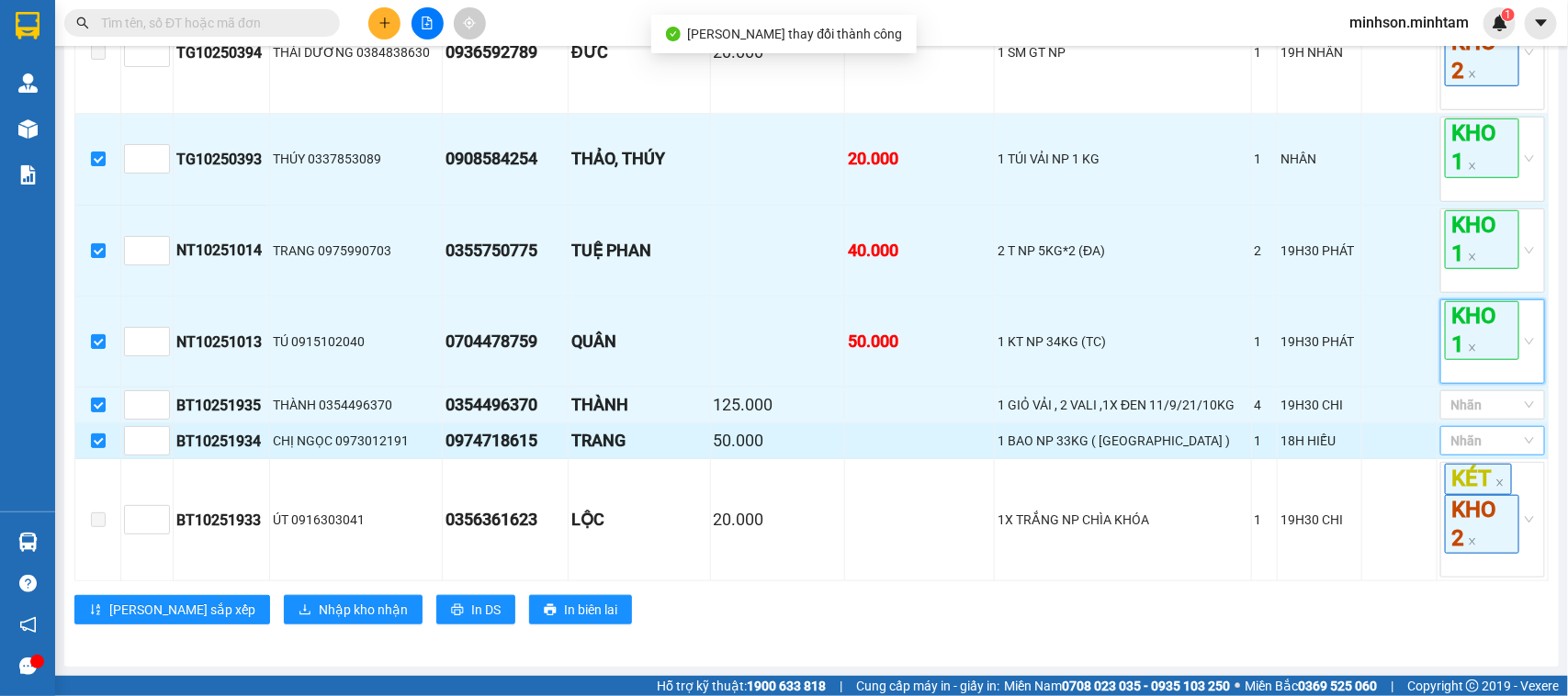
scroll to position [565, 0]
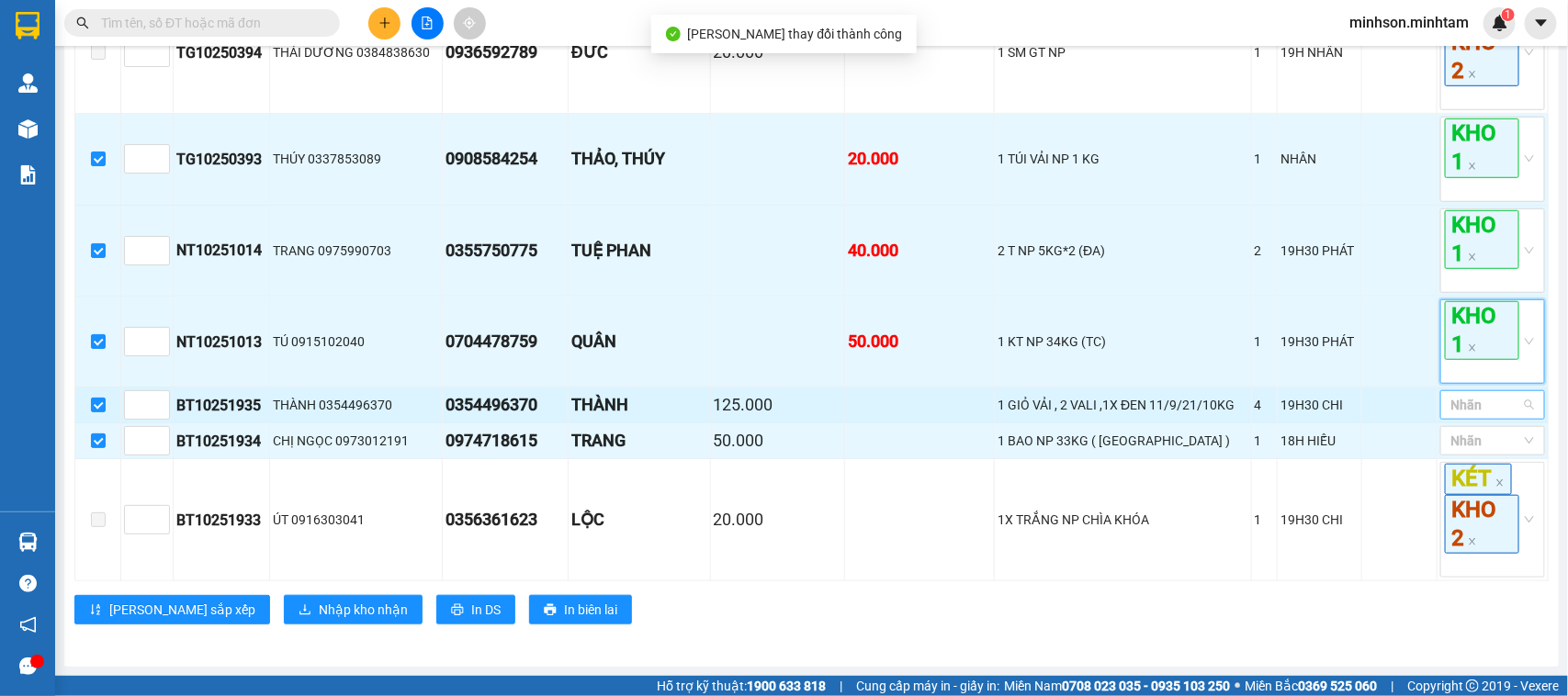
click at [1473, 405] on div at bounding box center [1482, 405] width 77 height 22
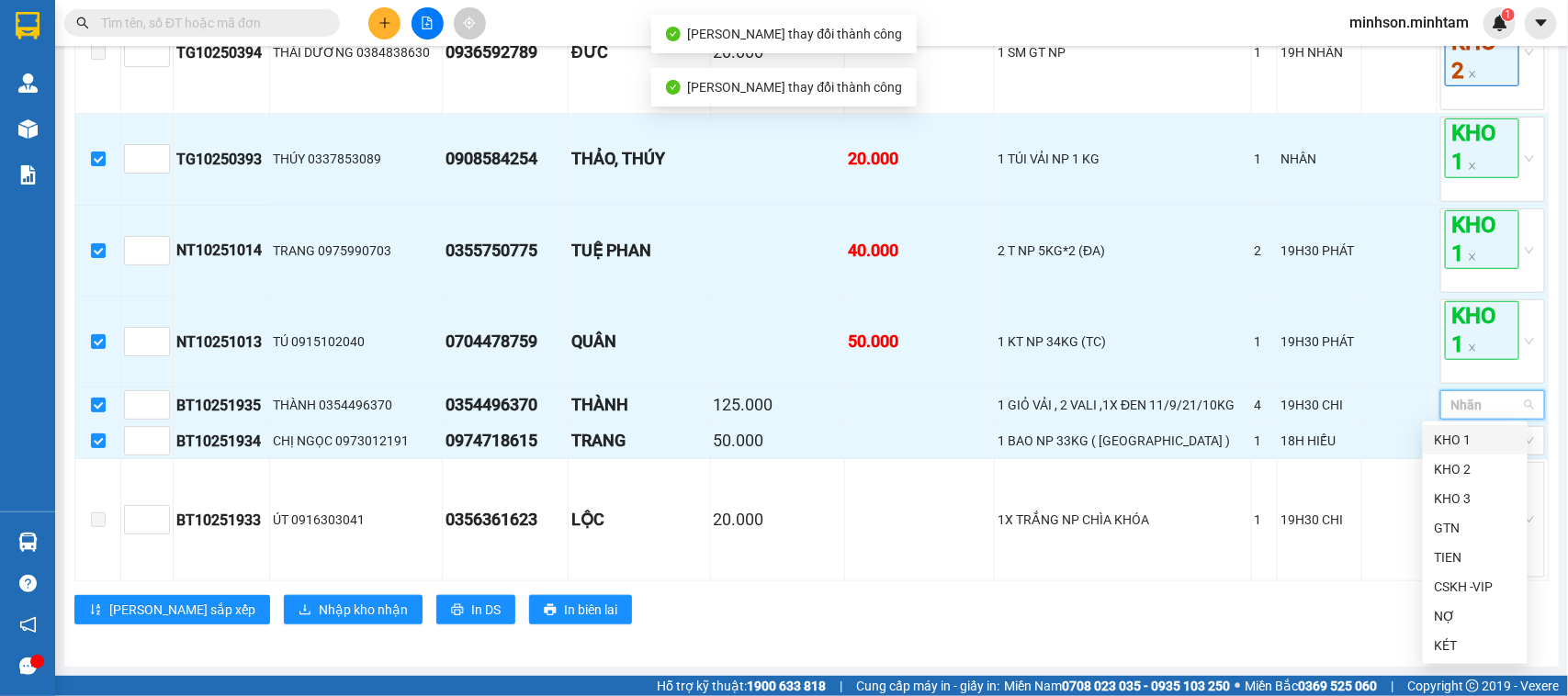
click at [1458, 437] on div "KHO 1" at bounding box center [1475, 439] width 83 height 20
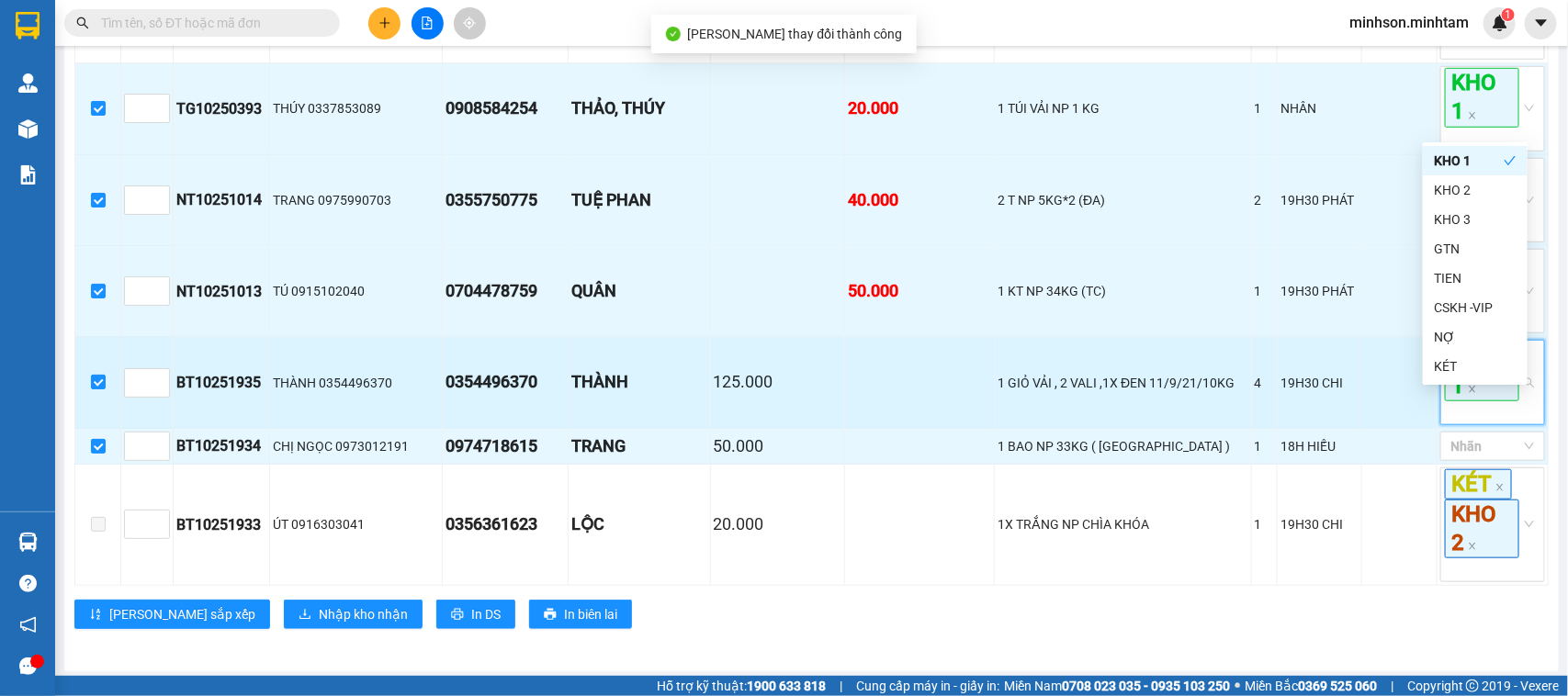
click at [1475, 400] on span "KHO 1" at bounding box center [1481, 371] width 74 height 58
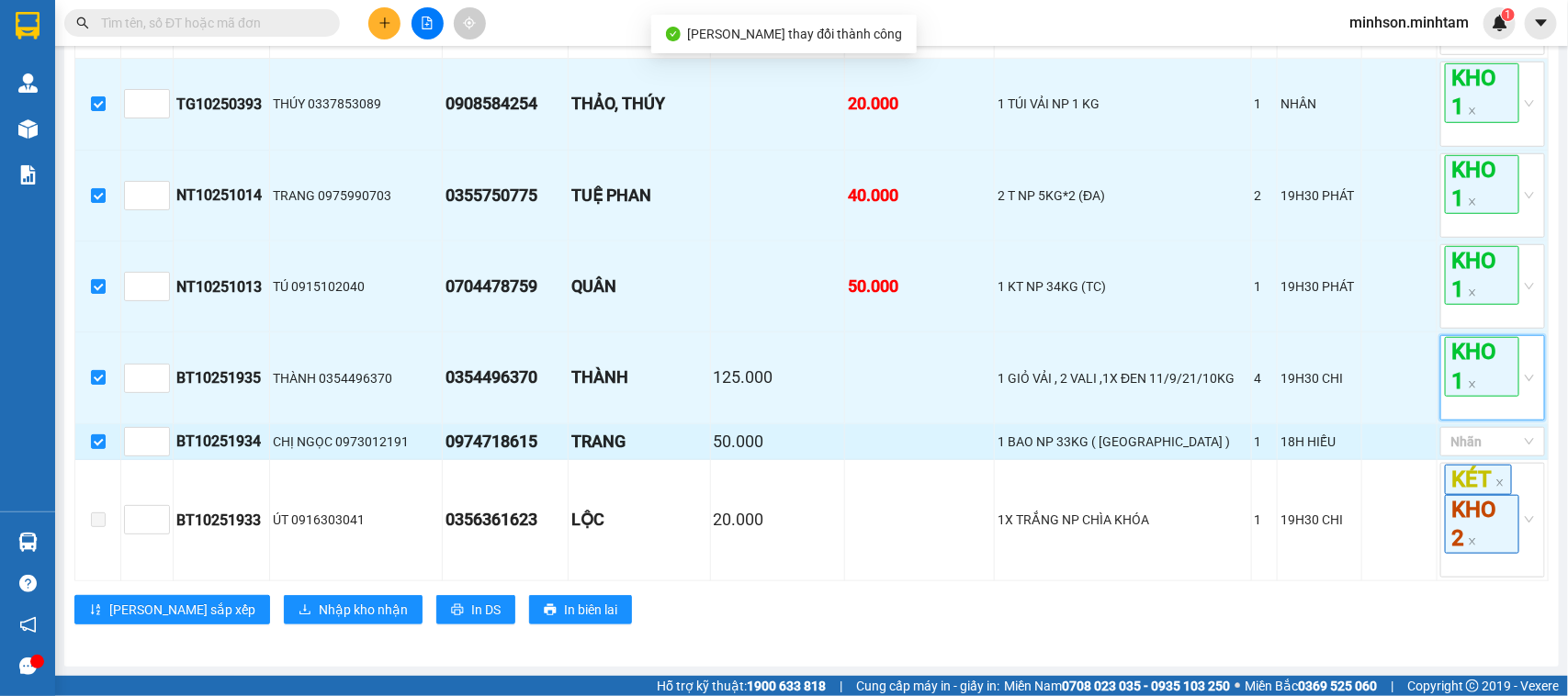
scroll to position [621, 0]
click at [1512, 439] on div "Nhãn" at bounding box center [1493, 442] width 105 height 29
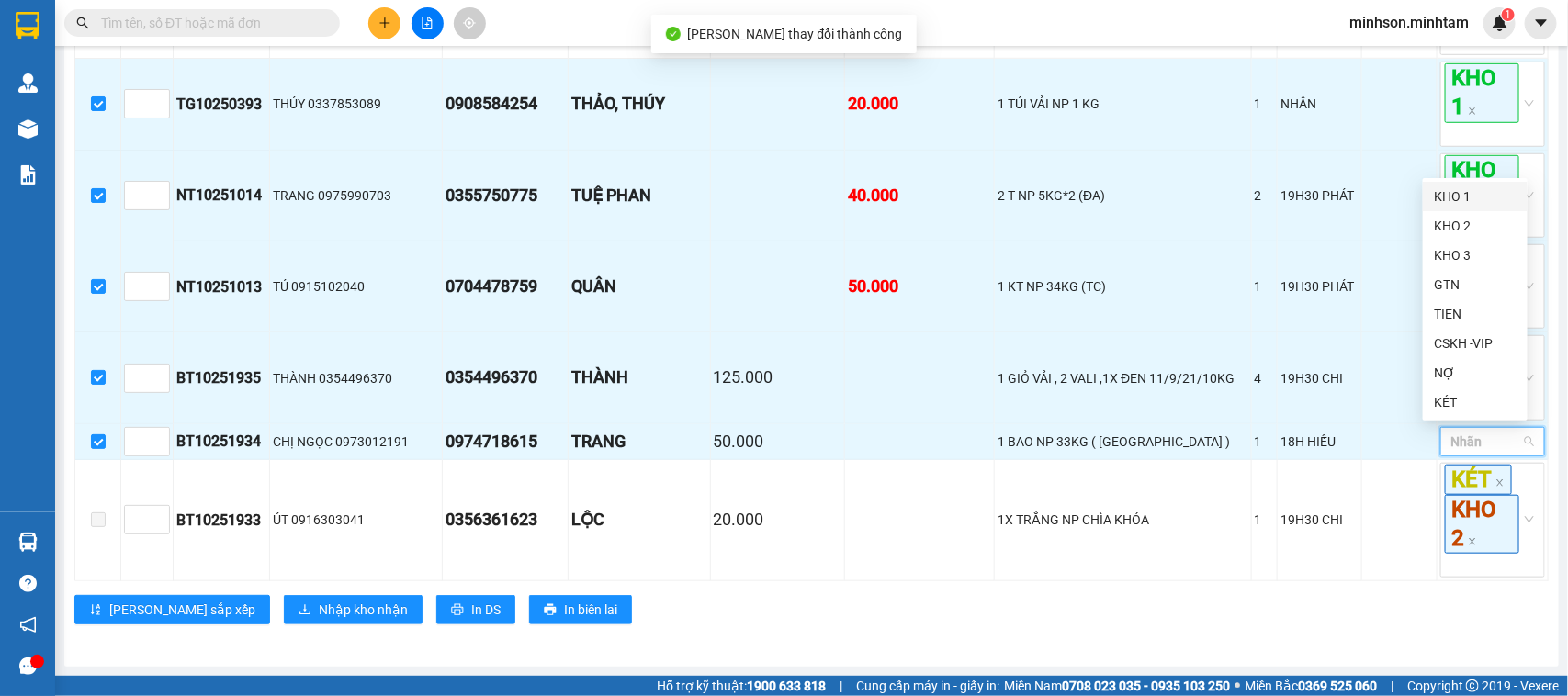
click at [1461, 203] on div "KHO 1" at bounding box center [1475, 196] width 83 height 20
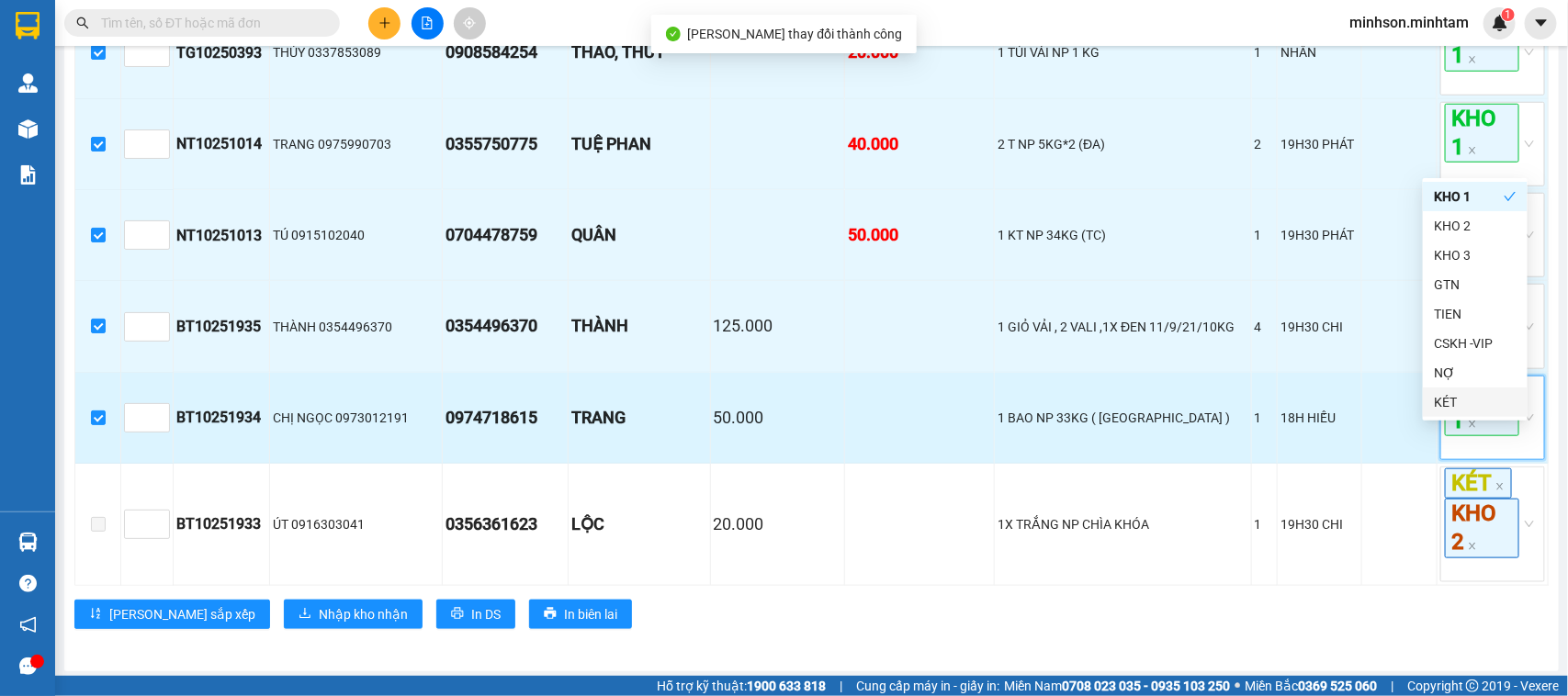
click at [1478, 436] on span "KHO 1" at bounding box center [1481, 407] width 74 height 58
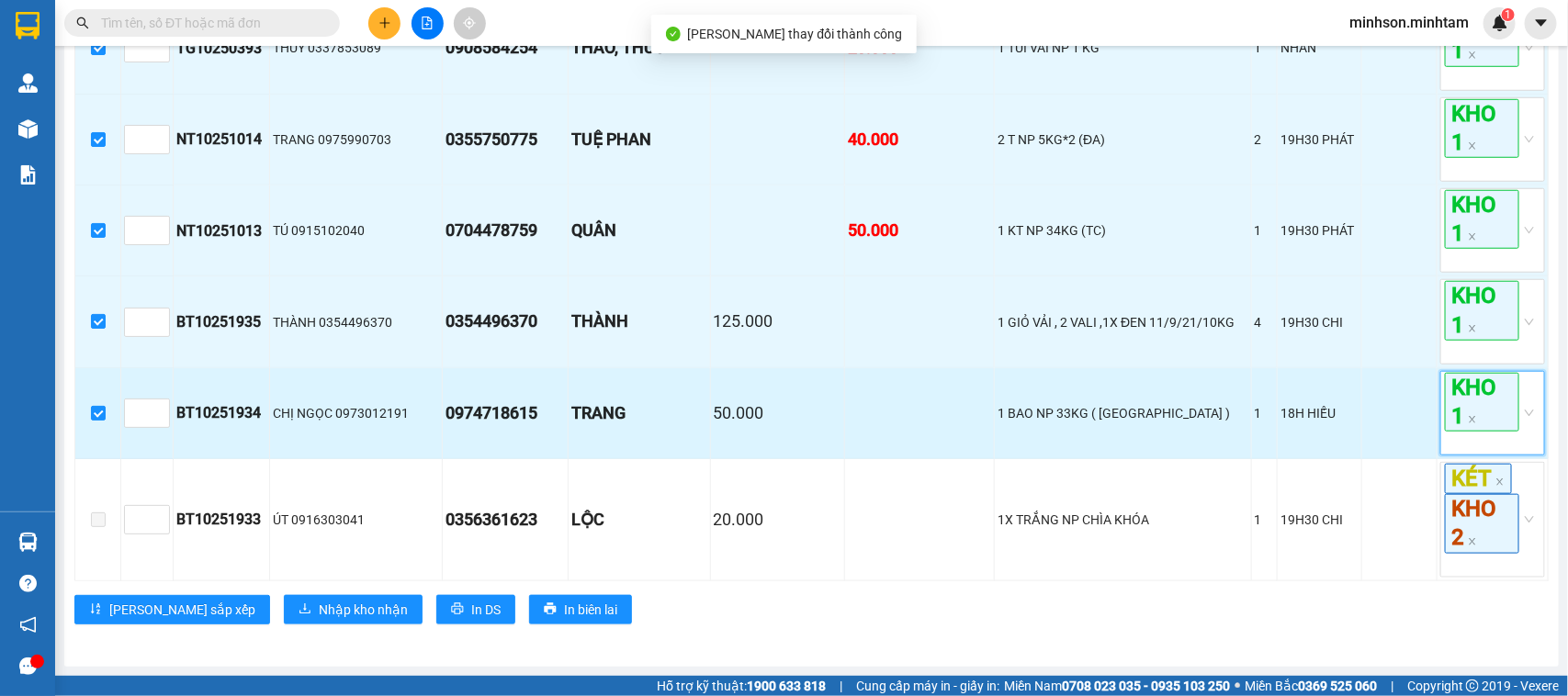
scroll to position [677, 0]
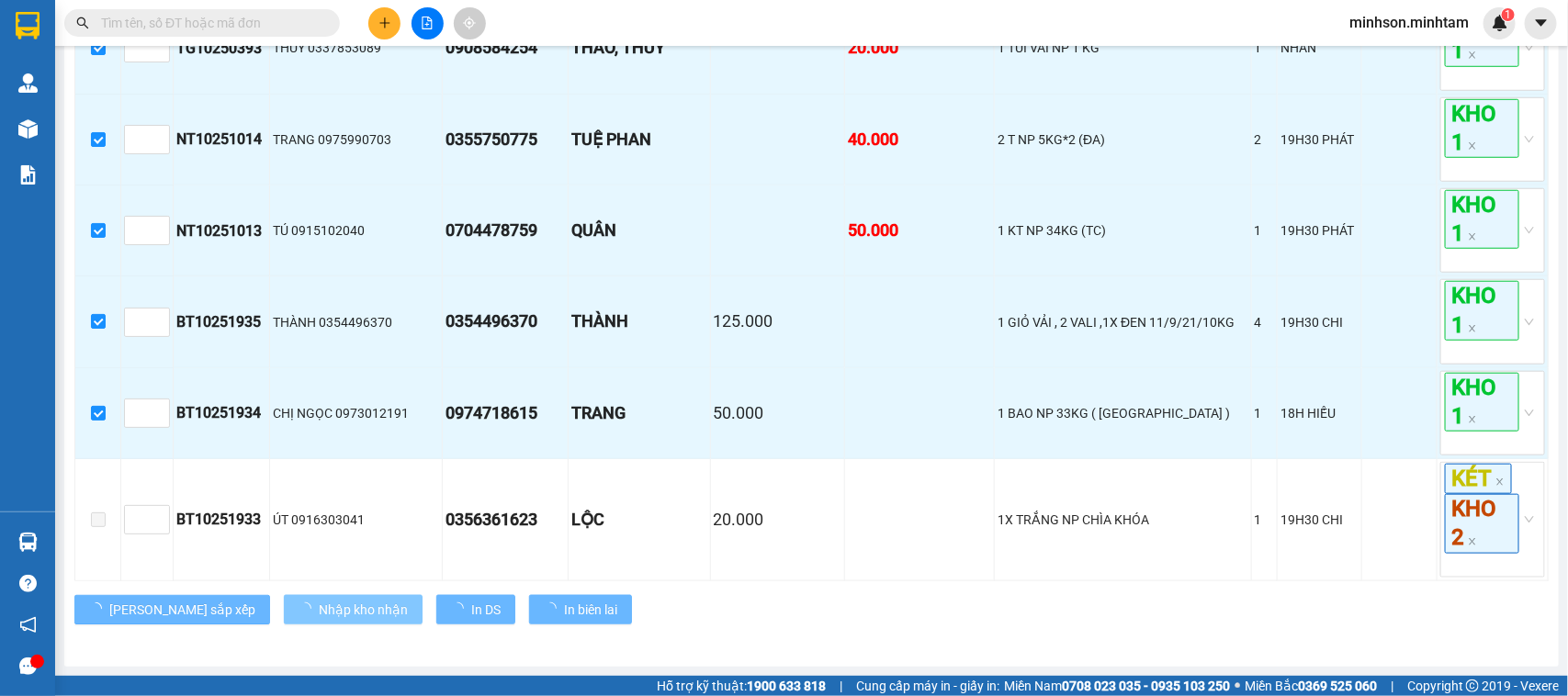
click at [318, 615] on span "Nhập kho nhận" at bounding box center [362, 609] width 89 height 20
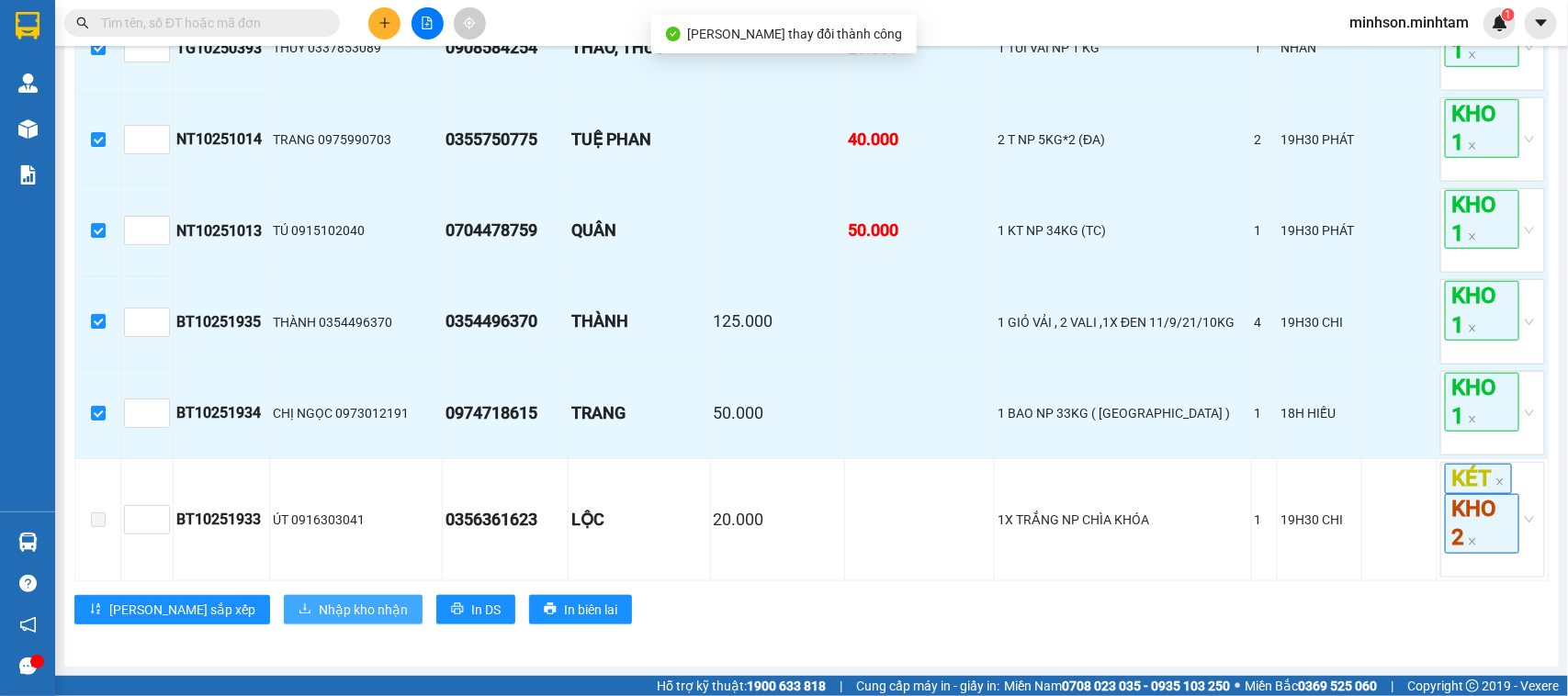
click at [318, 603] on span "Nhập kho nhận" at bounding box center [362, 609] width 89 height 20
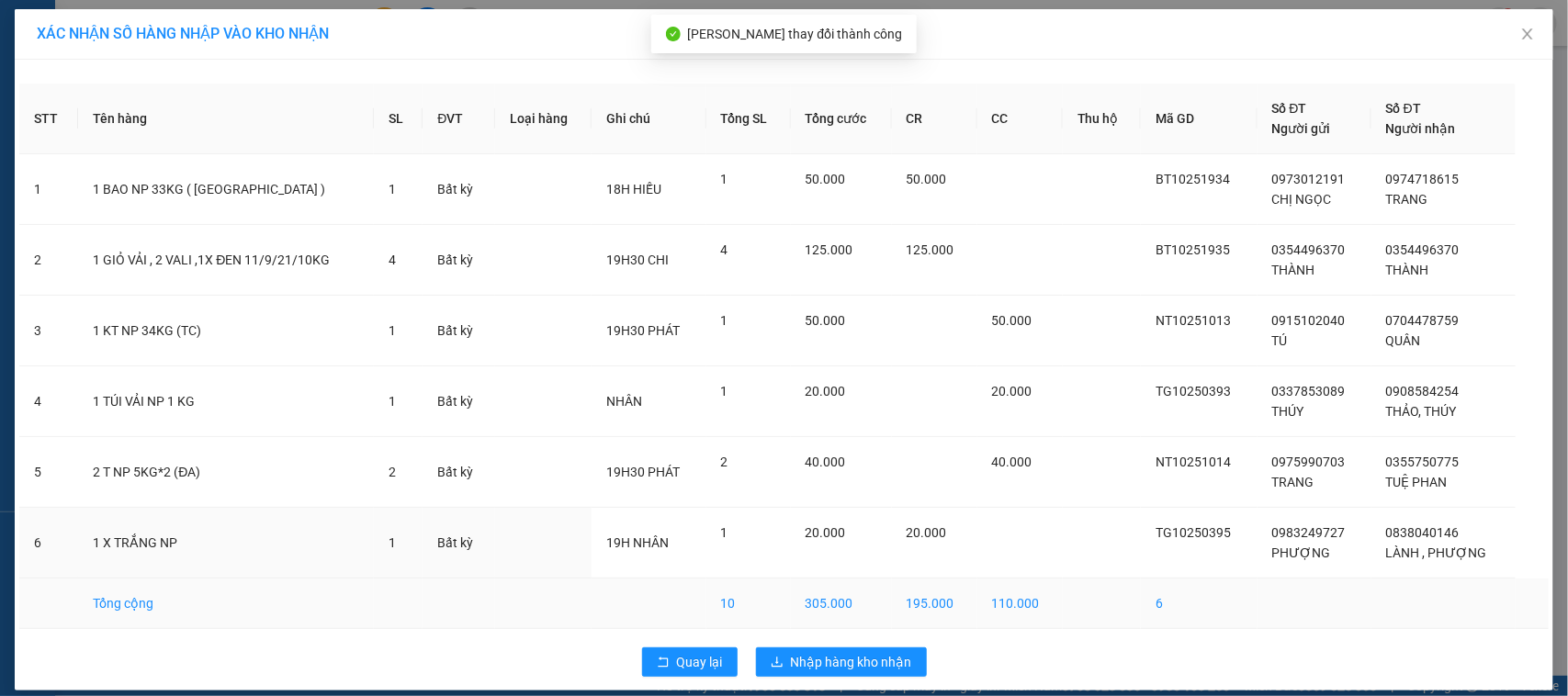
scroll to position [17, 0]
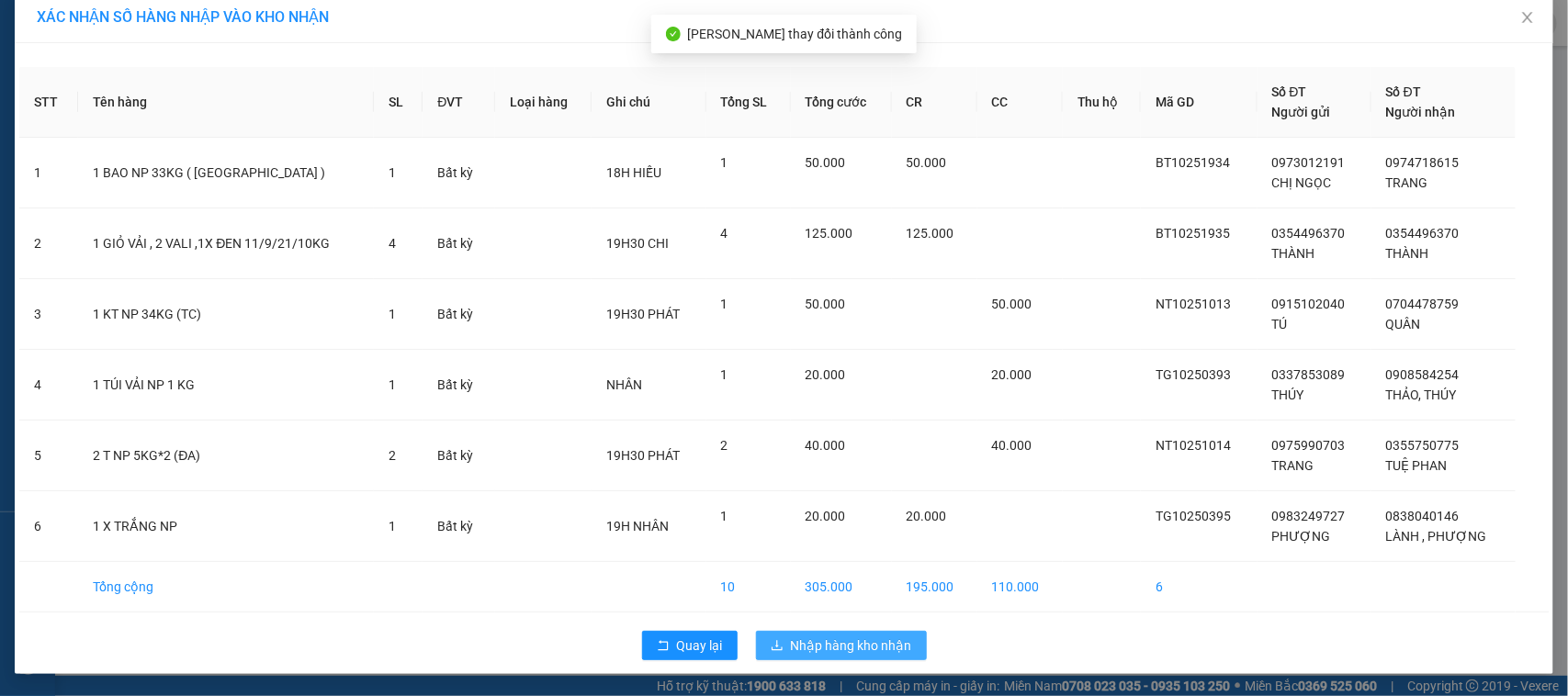
drag, startPoint x: 832, startPoint y: 640, endPoint x: 819, endPoint y: 647, distance: 14.8
click at [827, 643] on span "Nhập hàng kho nhận" at bounding box center [851, 645] width 121 height 20
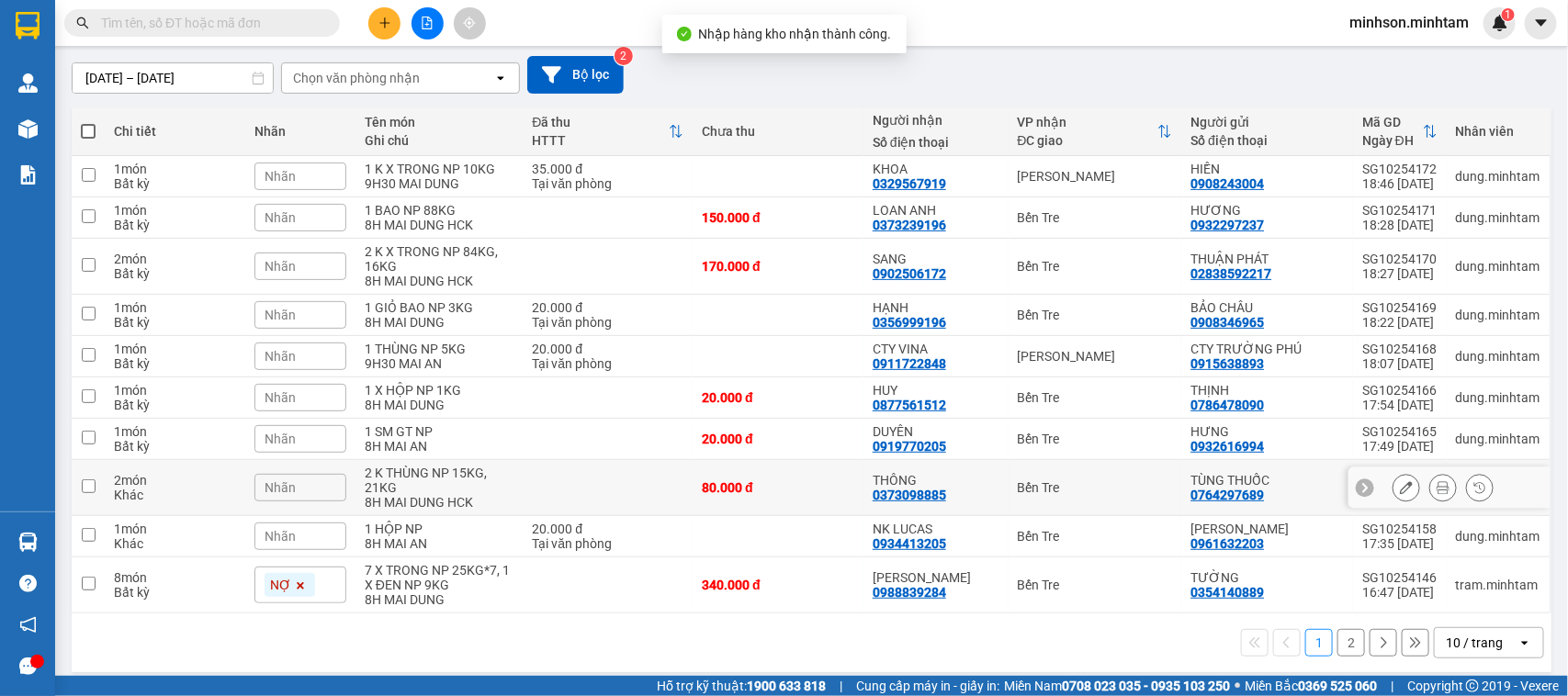
scroll to position [164, 0]
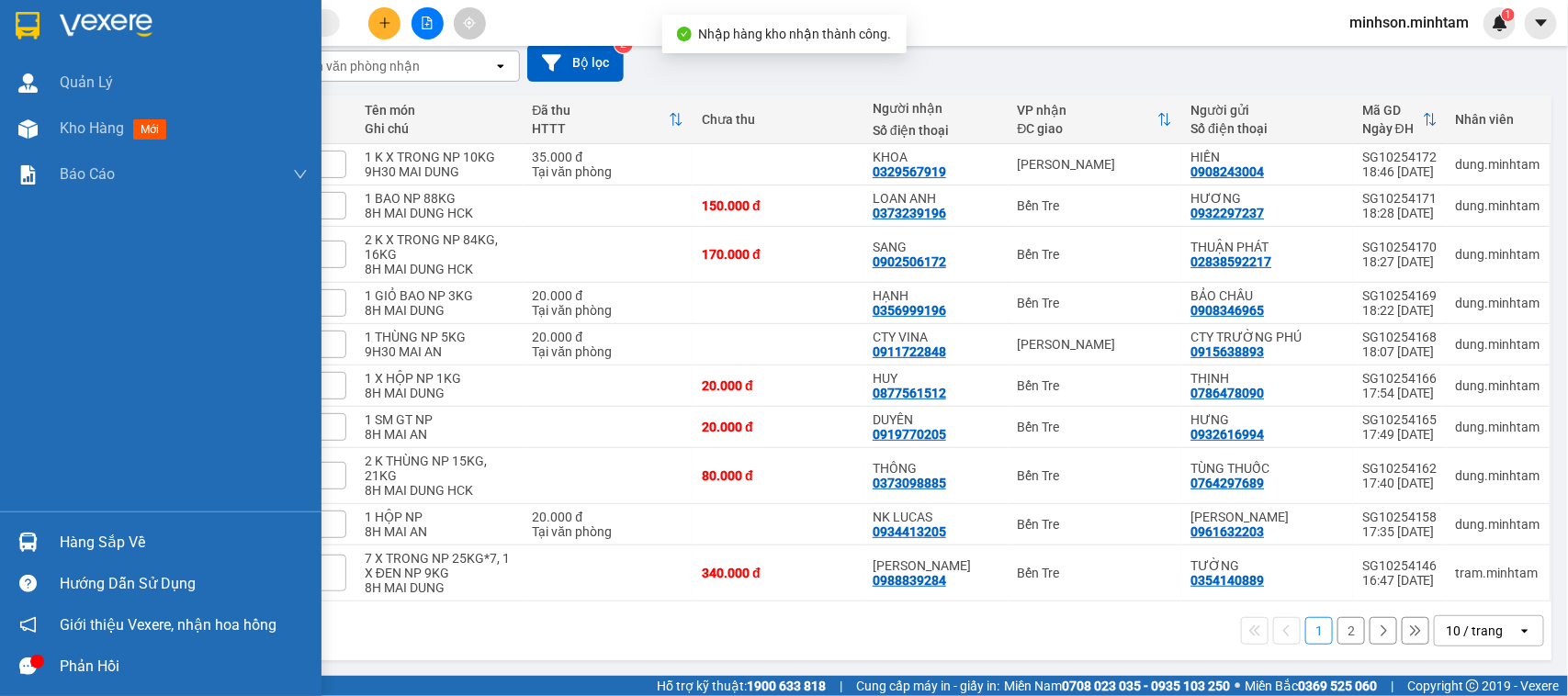
click at [93, 532] on div "Hàng sắp về" at bounding box center [183, 542] width 248 height 27
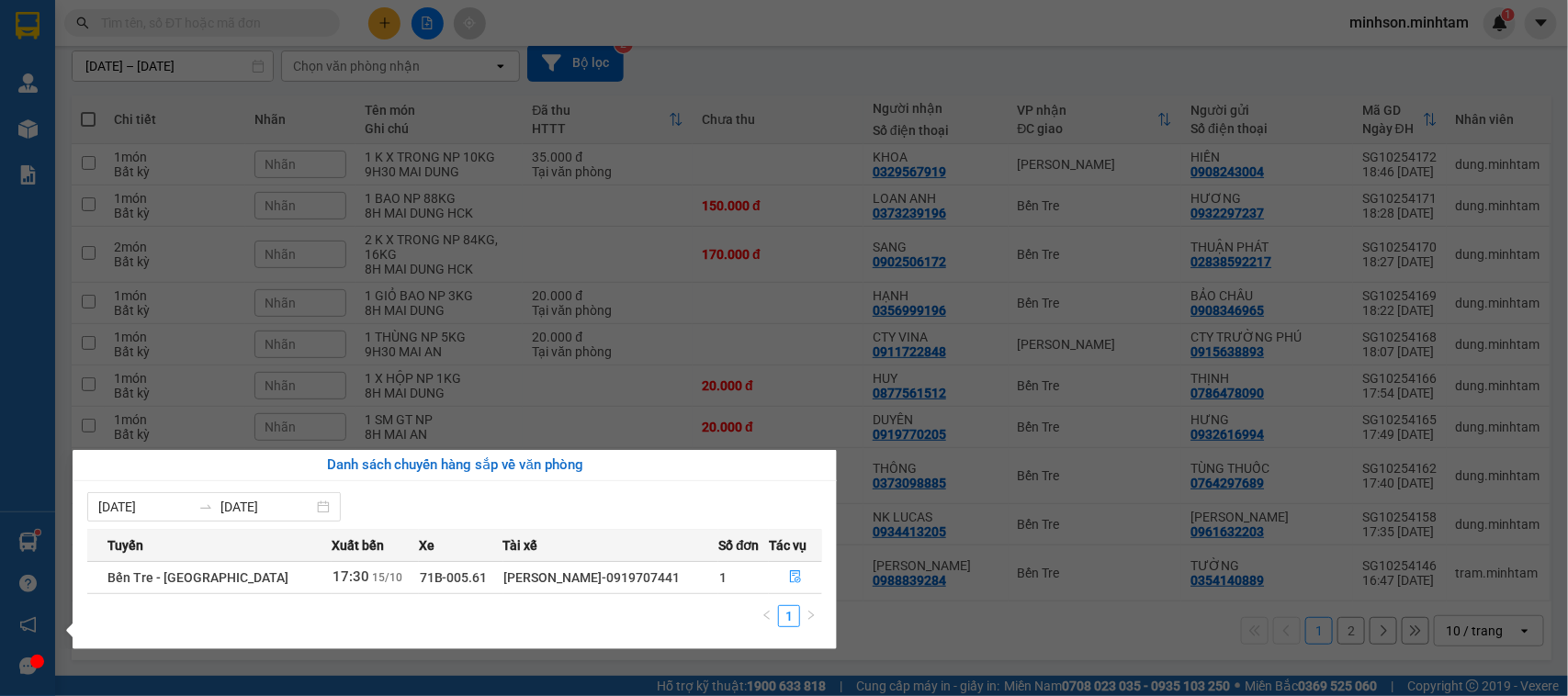
click at [1296, 66] on section "Kết quả tìm kiếm ( 0 ) Bộ lọc No Data minhson.minhtam 1 Quản [PERSON_NAME] hàng…" at bounding box center [784, 348] width 1568 height 696
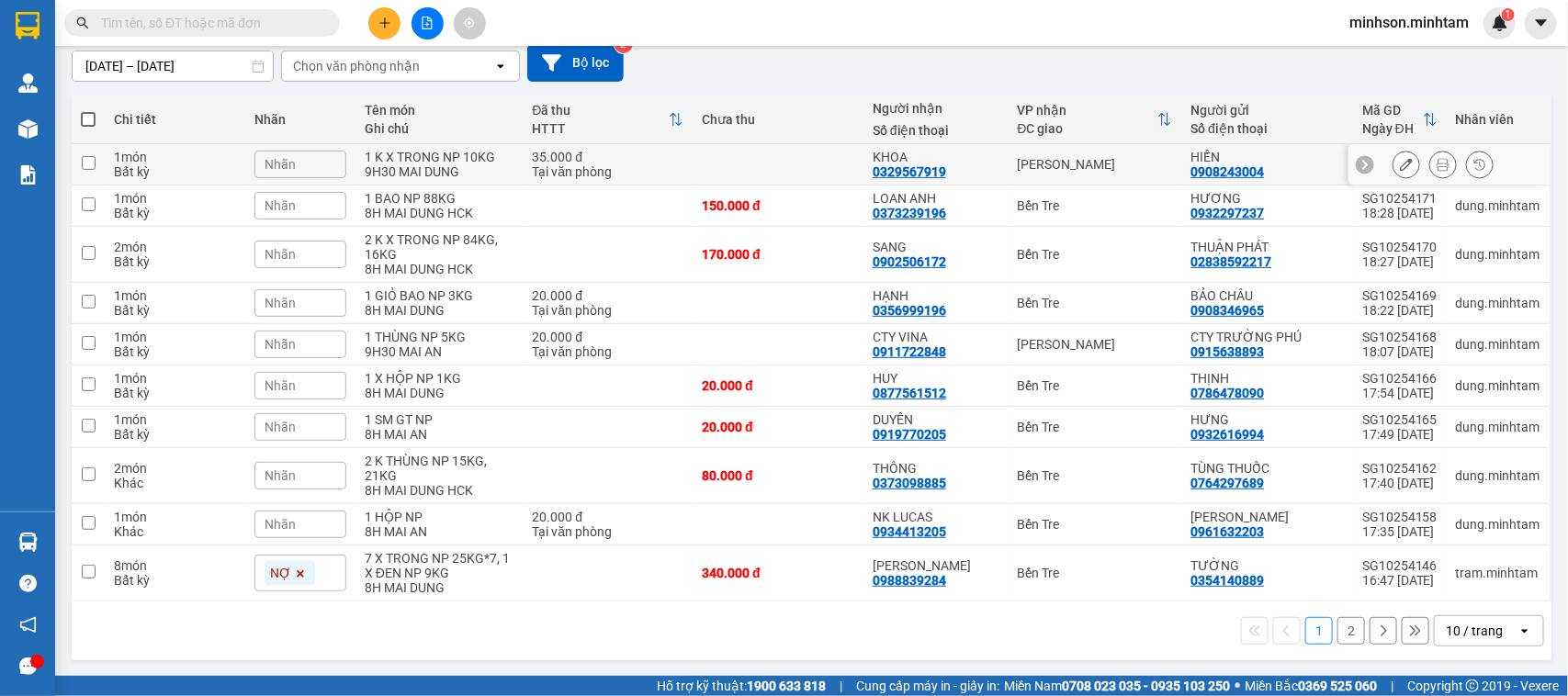
click at [1437, 159] on icon at bounding box center [1442, 164] width 13 height 13
